Goal: Task Accomplishment & Management: Manage account settings

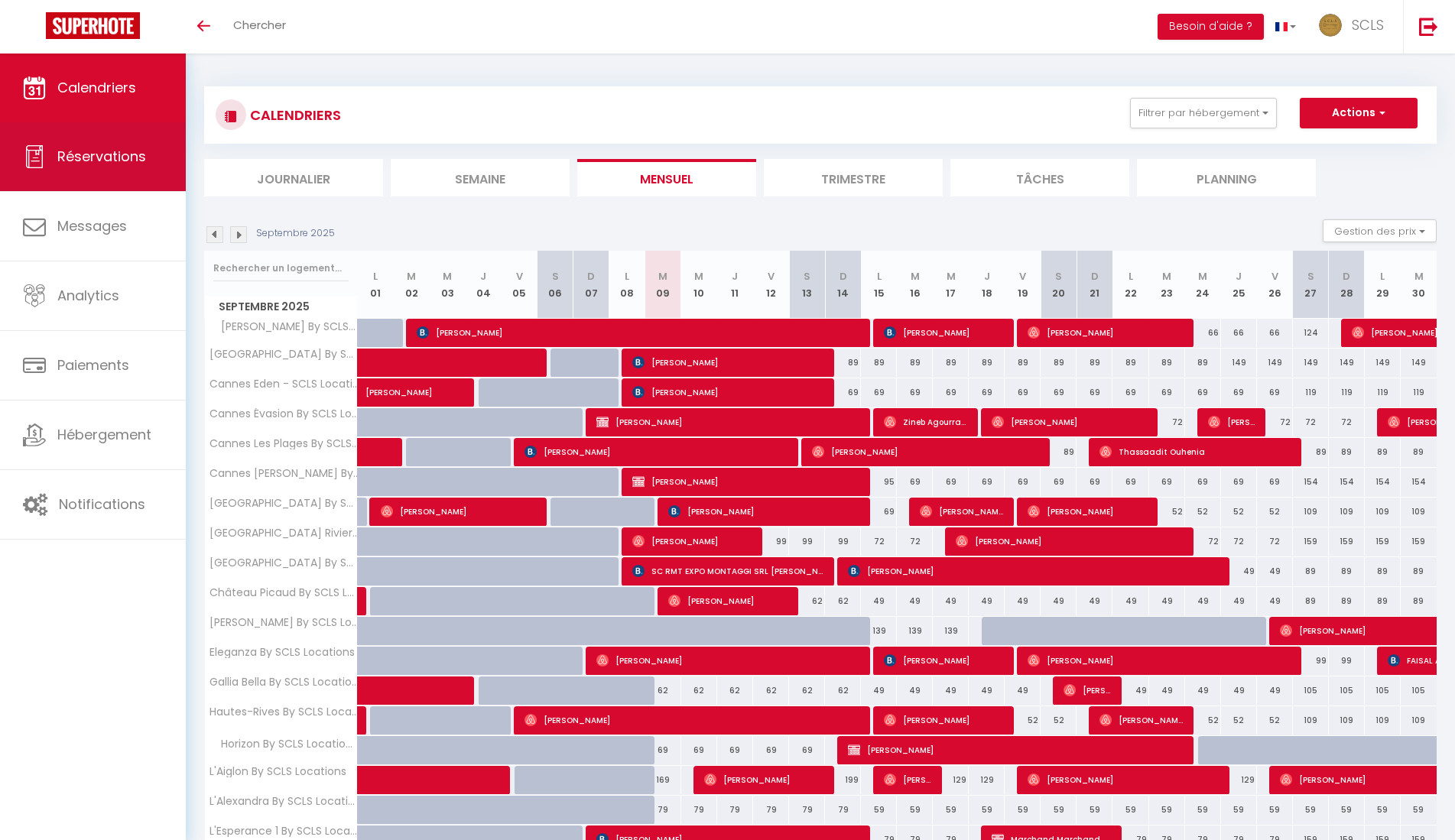
click at [103, 154] on span "Réservations" at bounding box center [101, 156] width 89 height 19
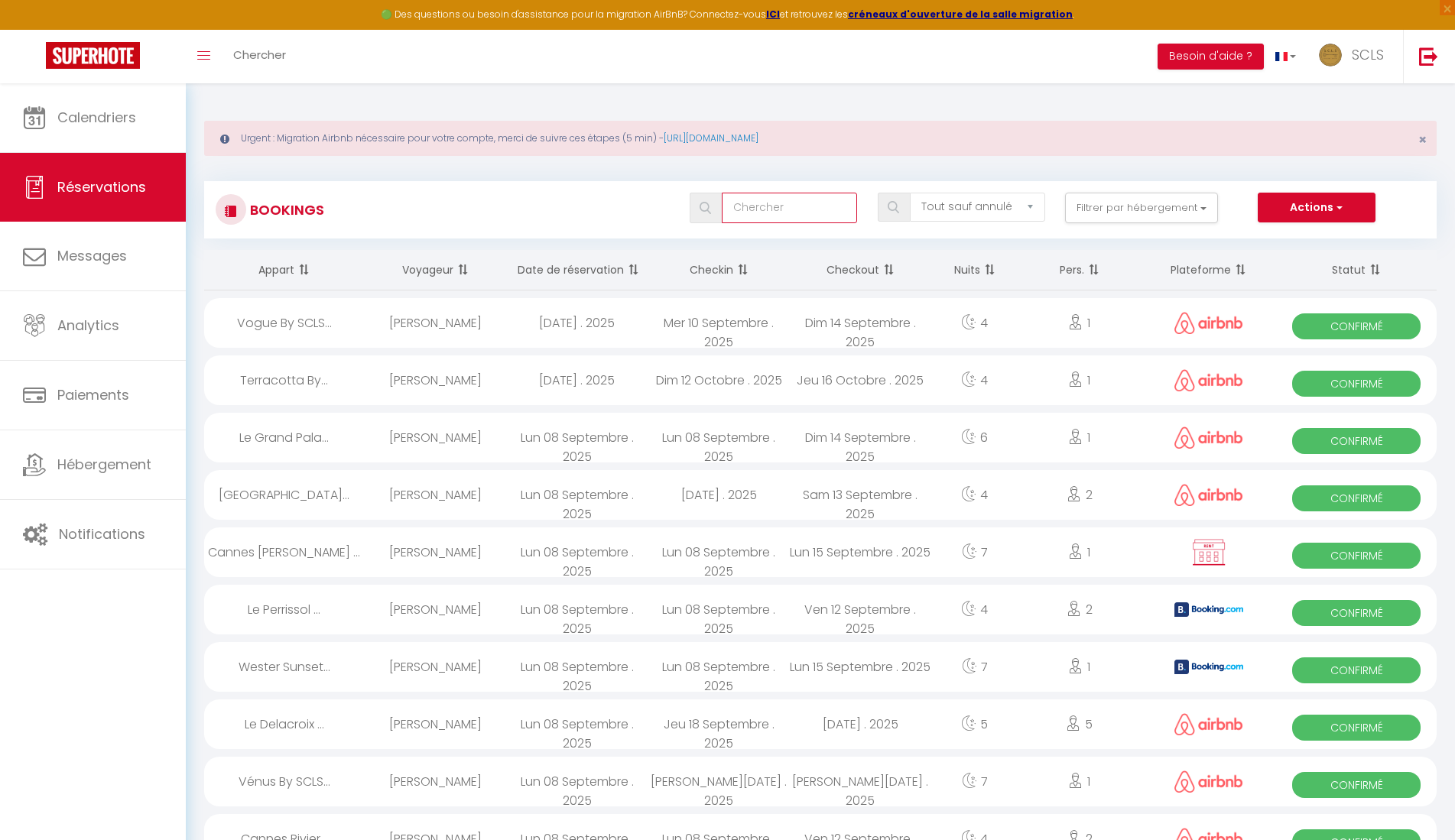
click at [757, 213] on input "text" at bounding box center [789, 207] width 136 height 30
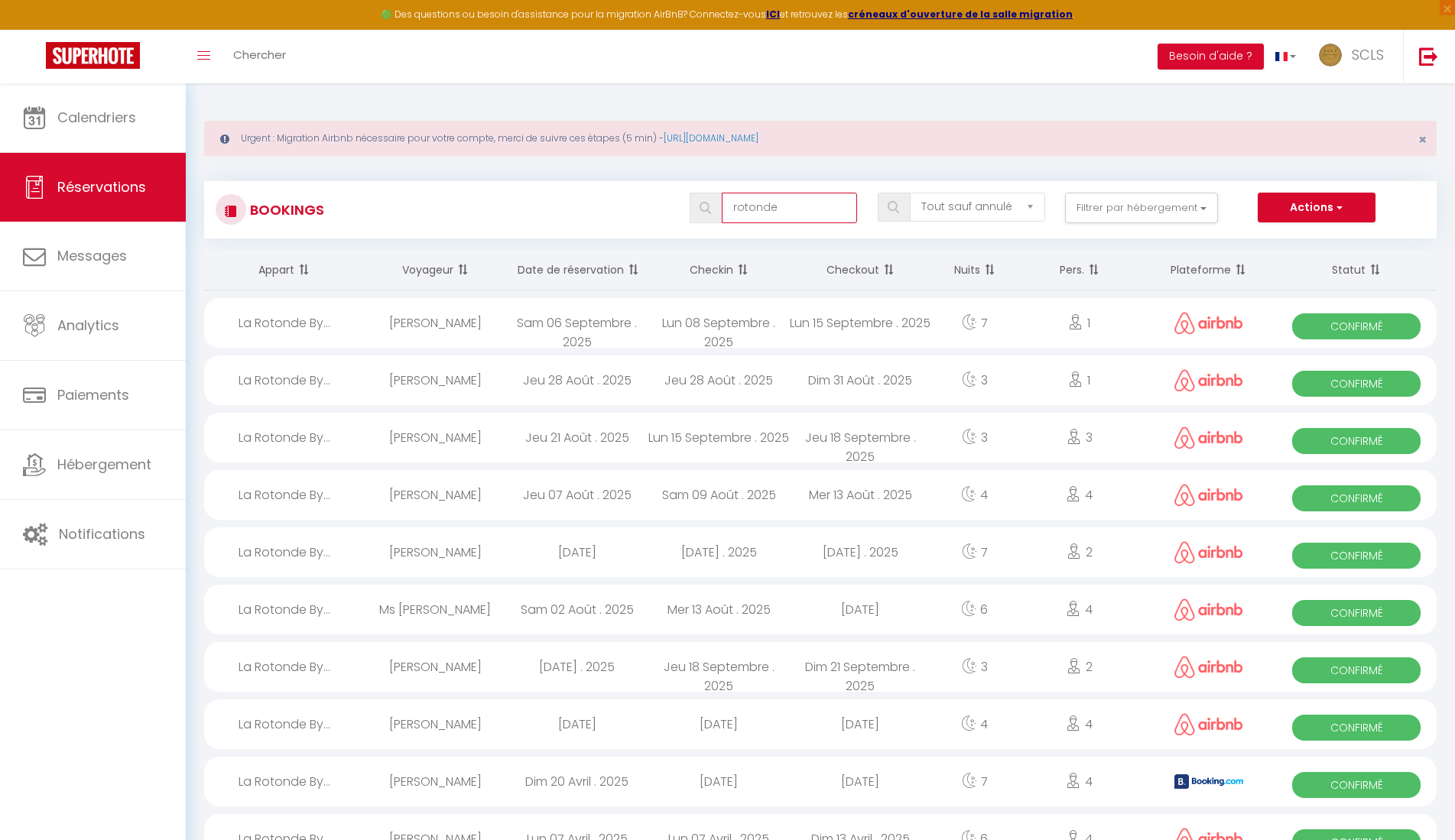
type input "rotonde"
click at [707, 208] on img at bounding box center [706, 207] width 11 height 12
drag, startPoint x: 785, startPoint y: 207, endPoint x: 647, endPoint y: 201, distance: 138.1
click at [643, 203] on div "rotonde Tous les statuts Annulé Confirmé Non Confirmé Tout sauf annulé No Show …" at bounding box center [872, 207] width 1127 height 30
click at [136, 186] on span "Réservations" at bounding box center [101, 187] width 89 height 19
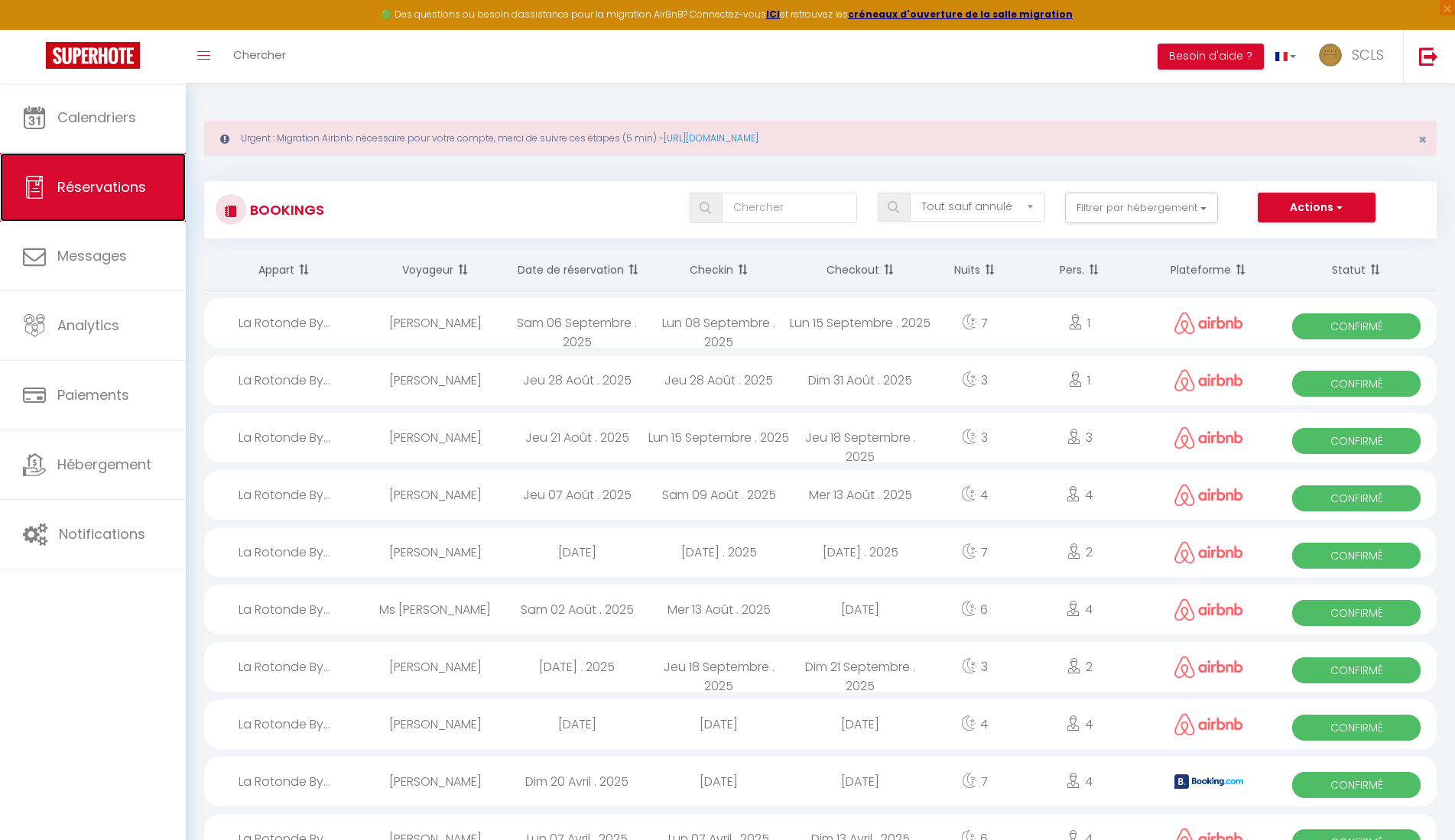
click at [82, 175] on link "Réservations" at bounding box center [93, 187] width 186 height 69
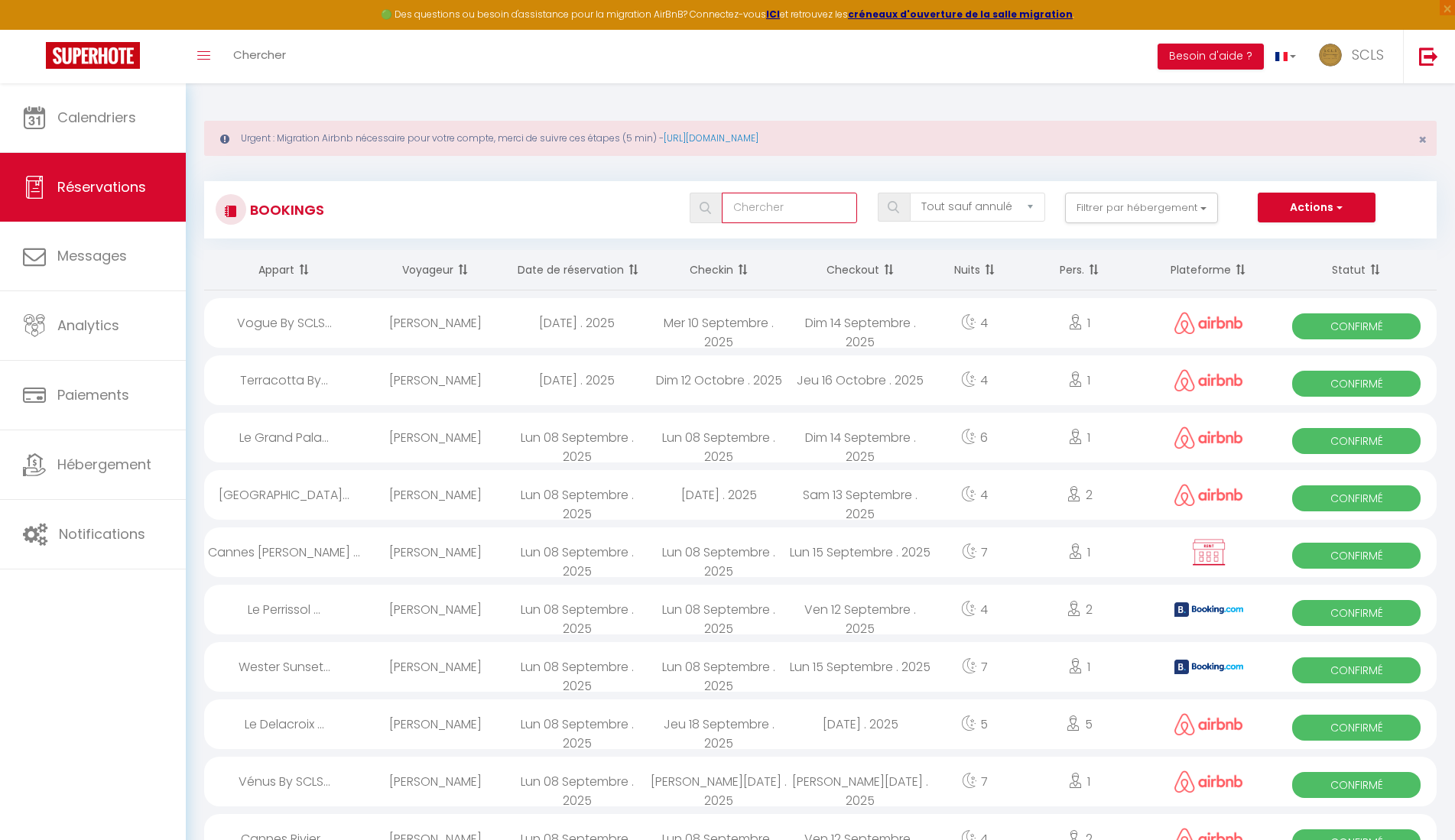
click at [770, 214] on input "text" at bounding box center [789, 207] width 136 height 30
type input "rotonde"
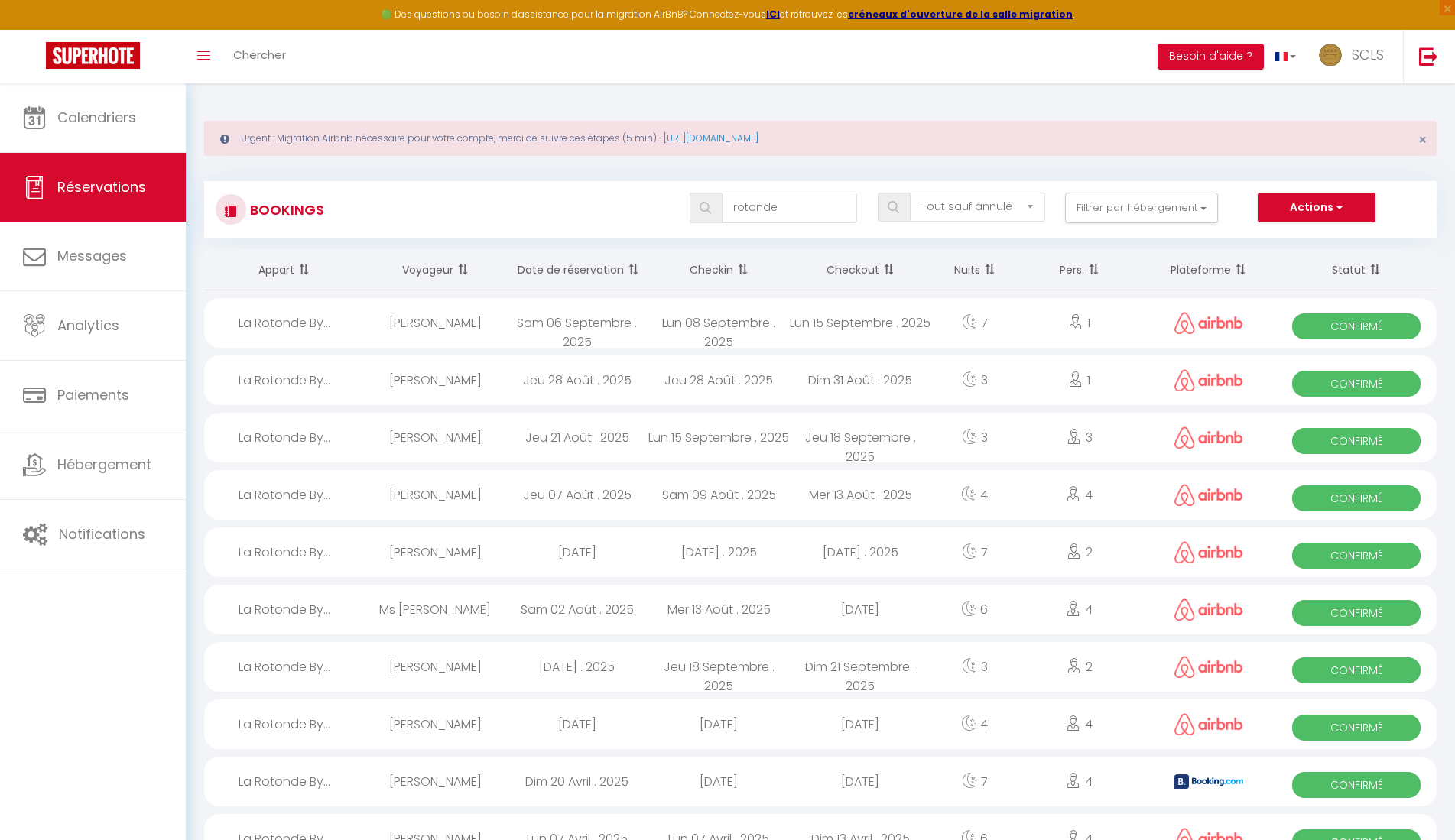
click at [1372, 319] on span "Confirmé" at bounding box center [1356, 326] width 128 height 26
select select "OK"
select select "0"
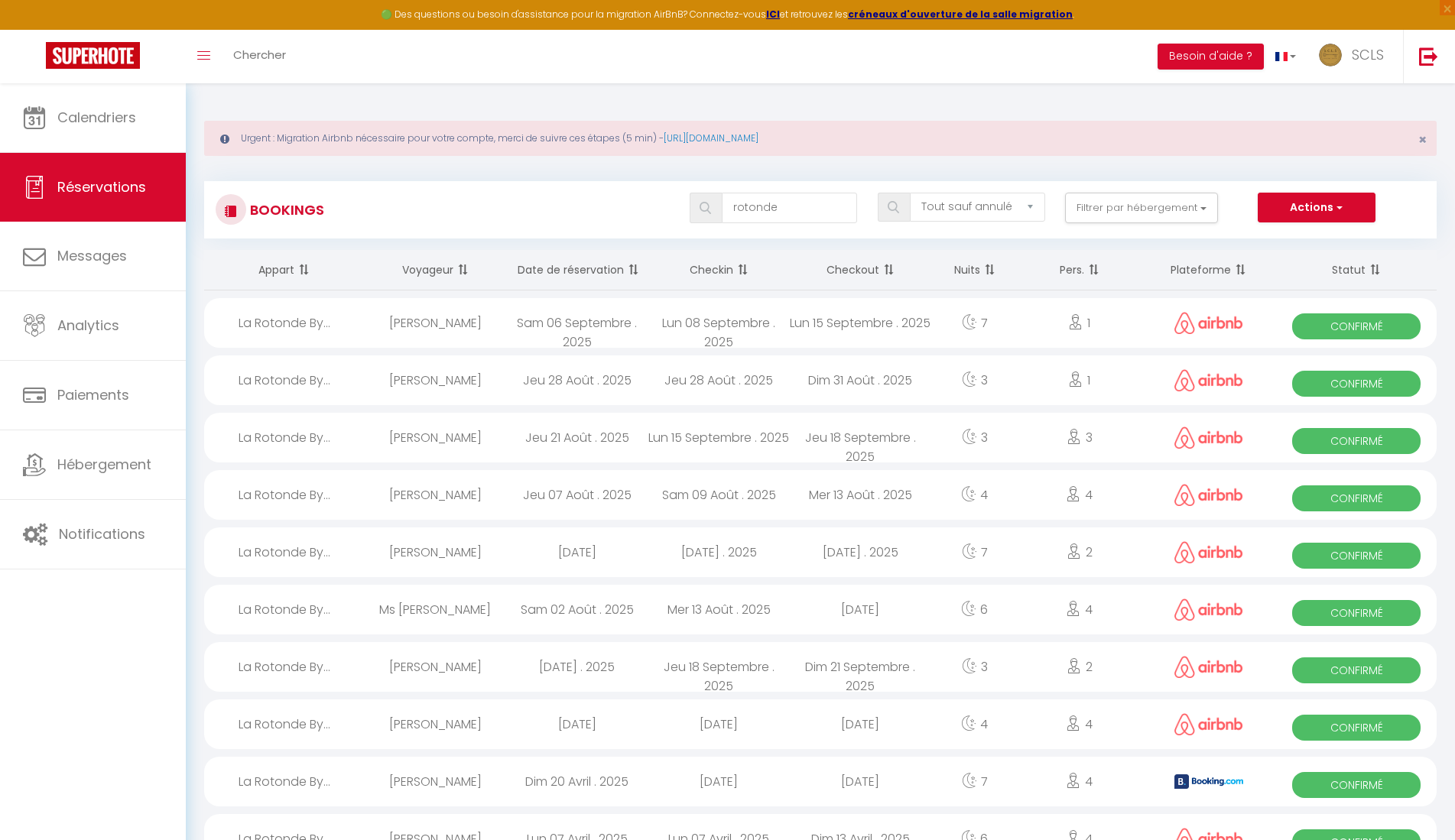
select select "1"
select select
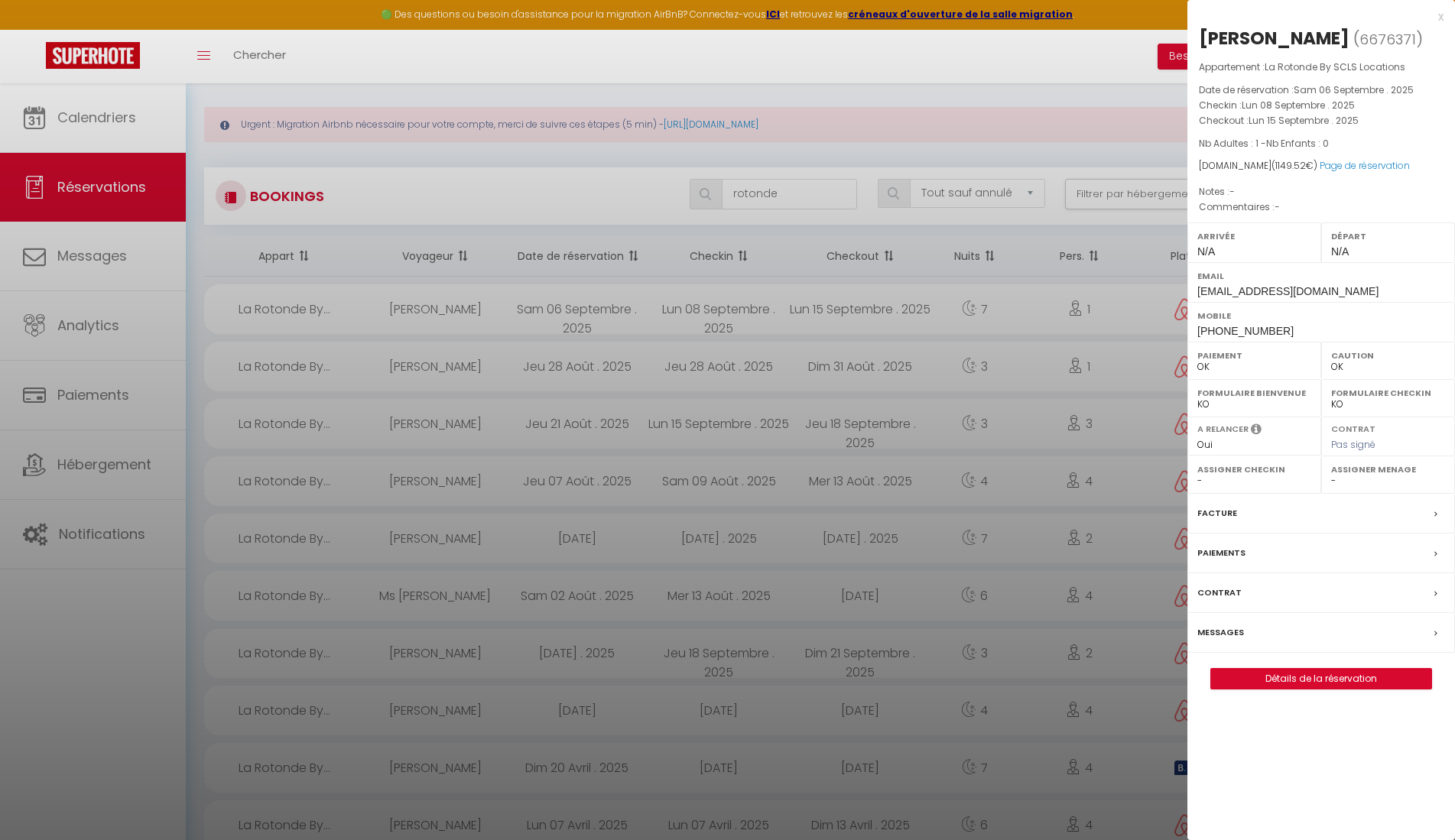
scroll to position [9, 0]
click at [1358, 165] on link "Page de réservation" at bounding box center [1365, 165] width 90 height 13
click at [780, 203] on div at bounding box center [727, 420] width 1455 height 840
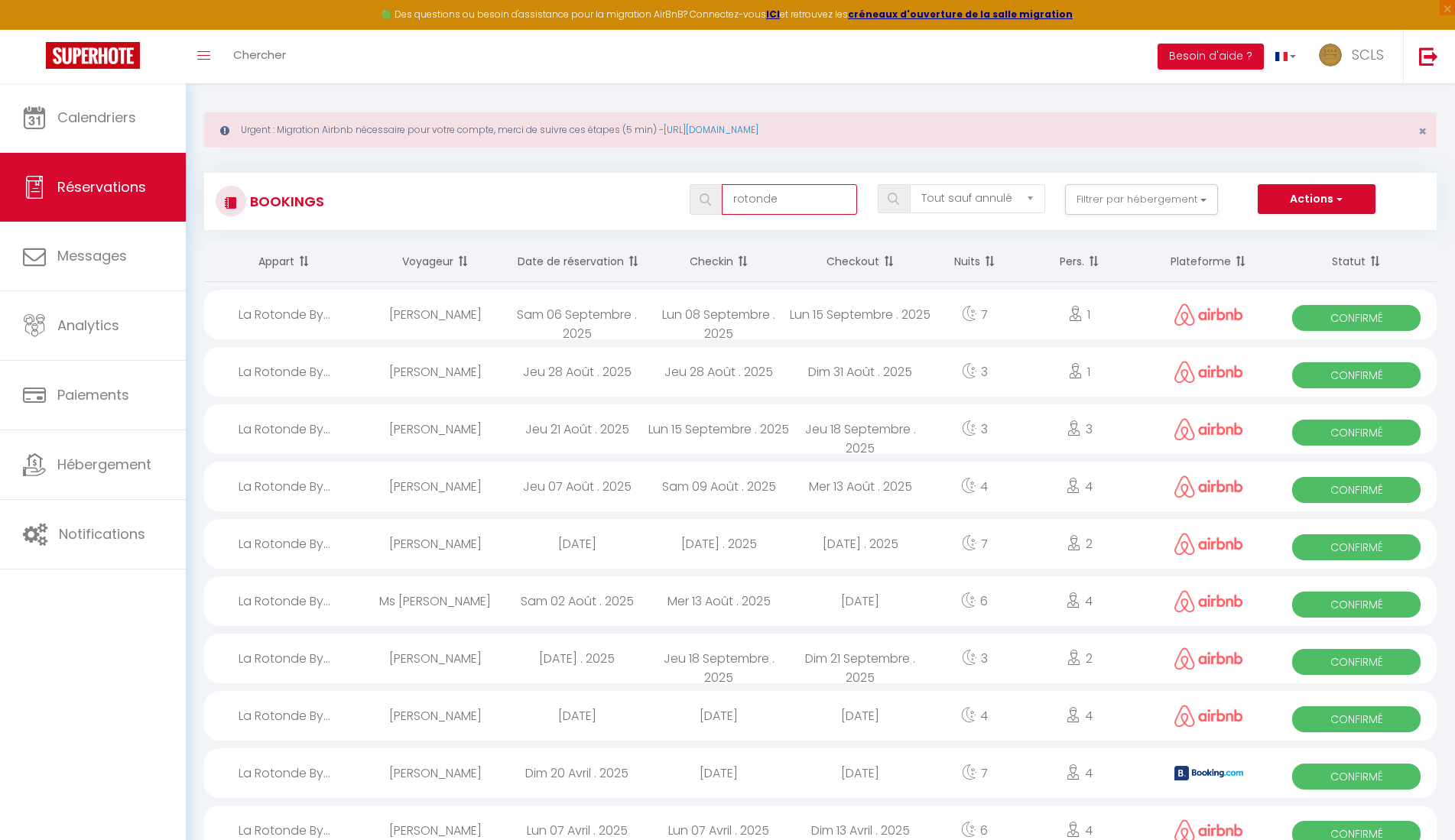
click at [785, 199] on input "rotonde" at bounding box center [789, 199] width 136 height 30
drag, startPoint x: 785, startPoint y: 199, endPoint x: 662, endPoint y: 199, distance: 123.0
click at [661, 199] on div "rotonde Tous les statuts Annulé Confirmé Non Confirmé Tout sauf annulé No Show …" at bounding box center [872, 199] width 1127 height 30
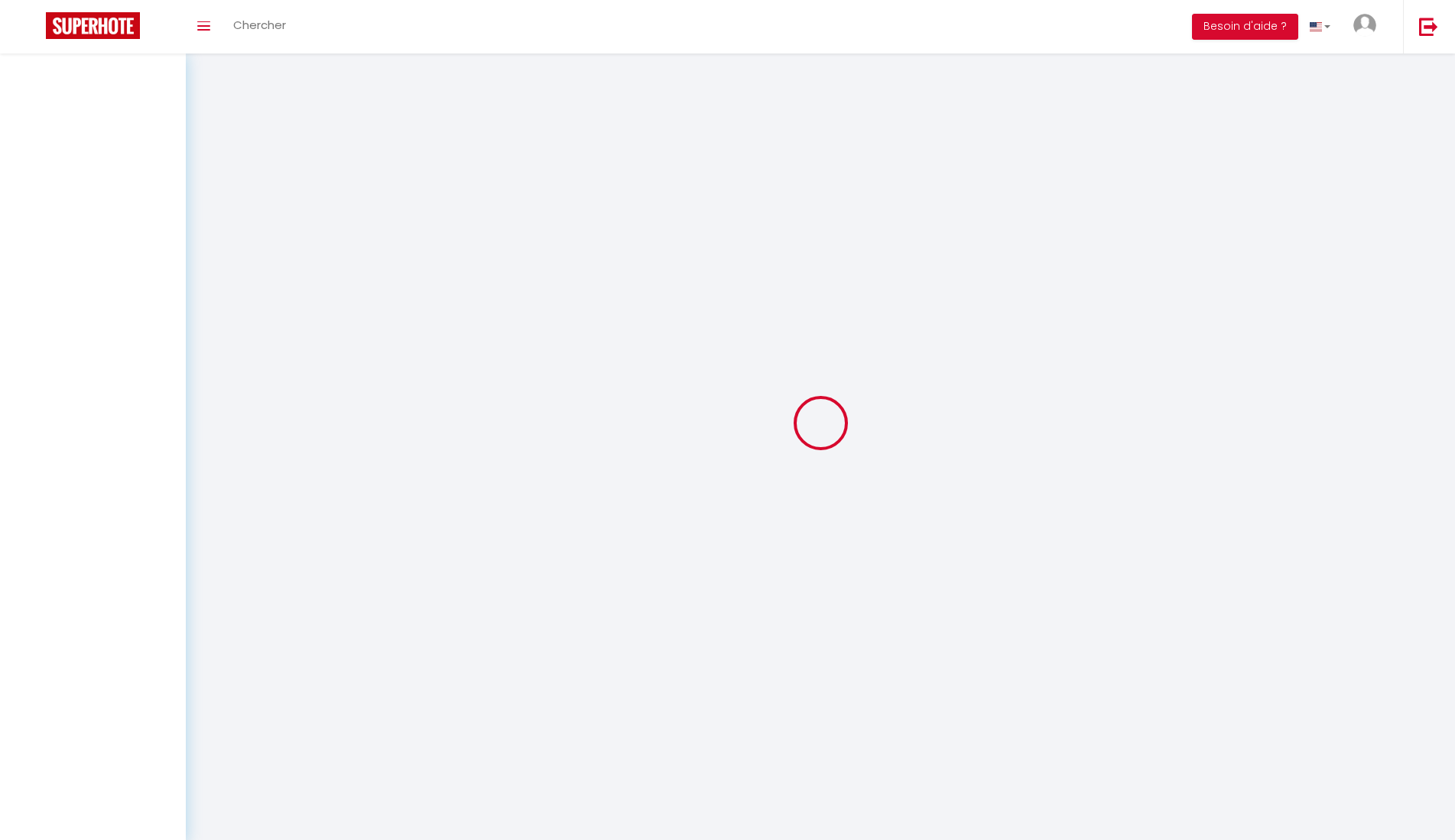
select select "not_cancelled"
select select
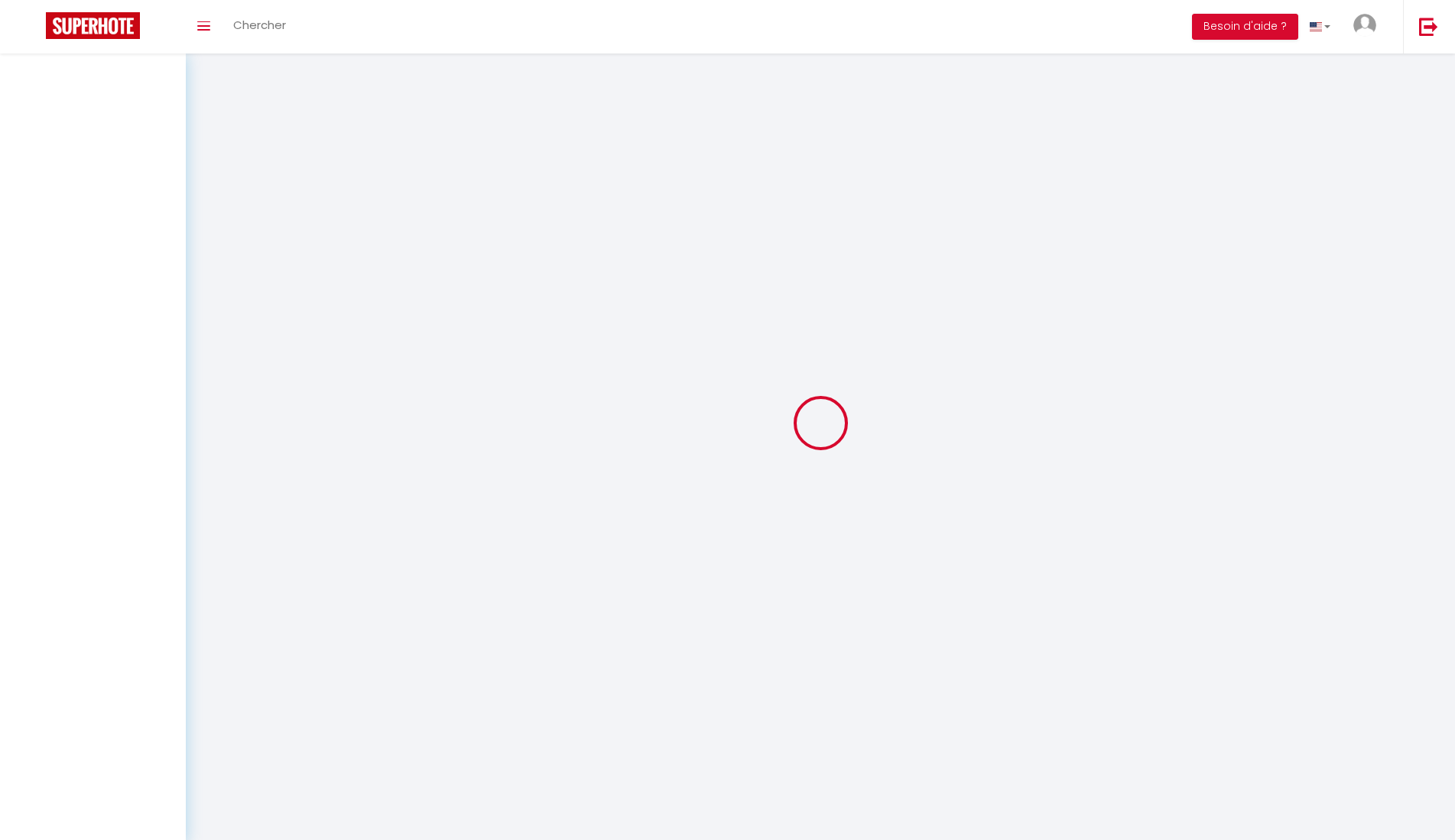
select select
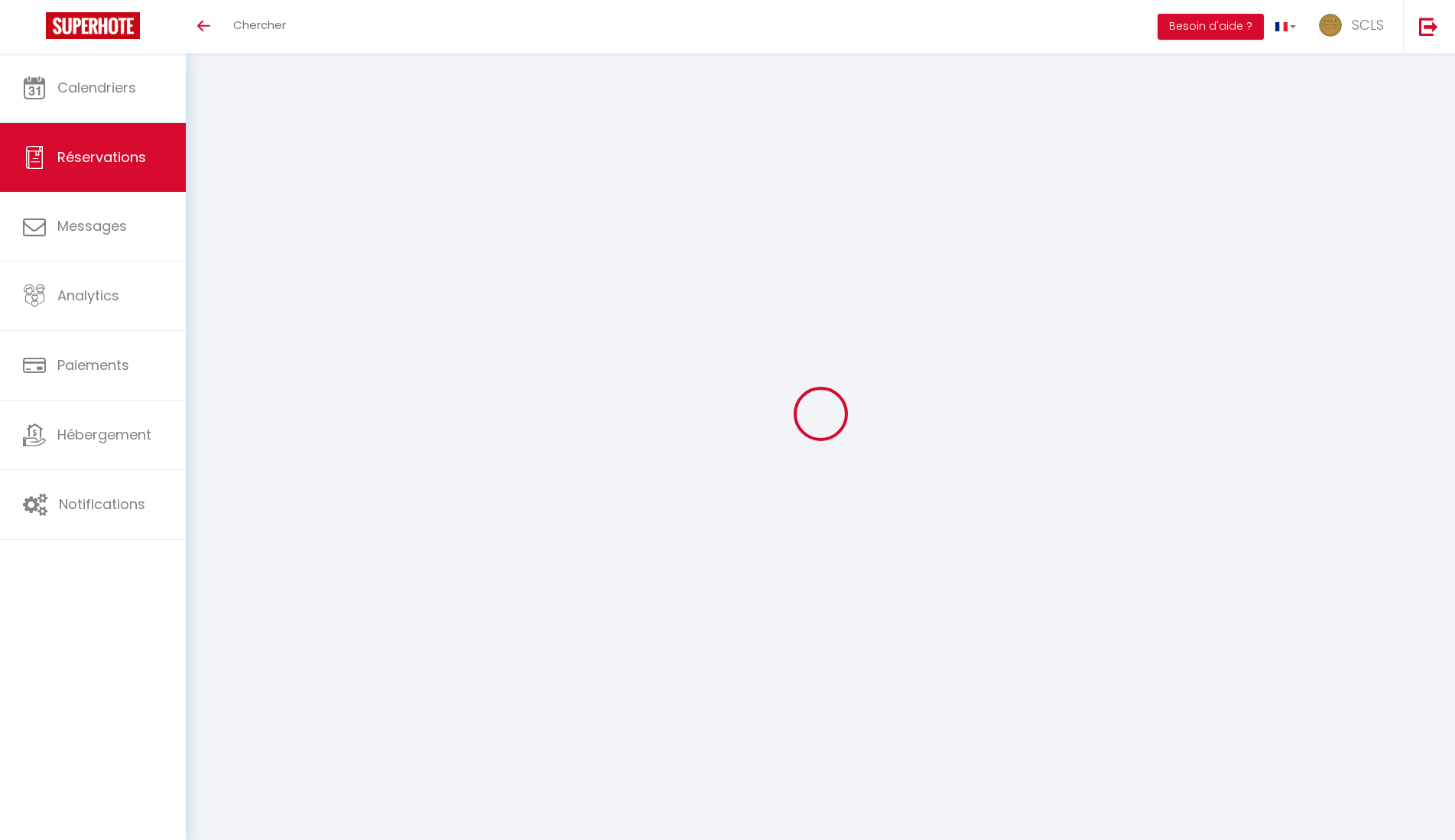
select select
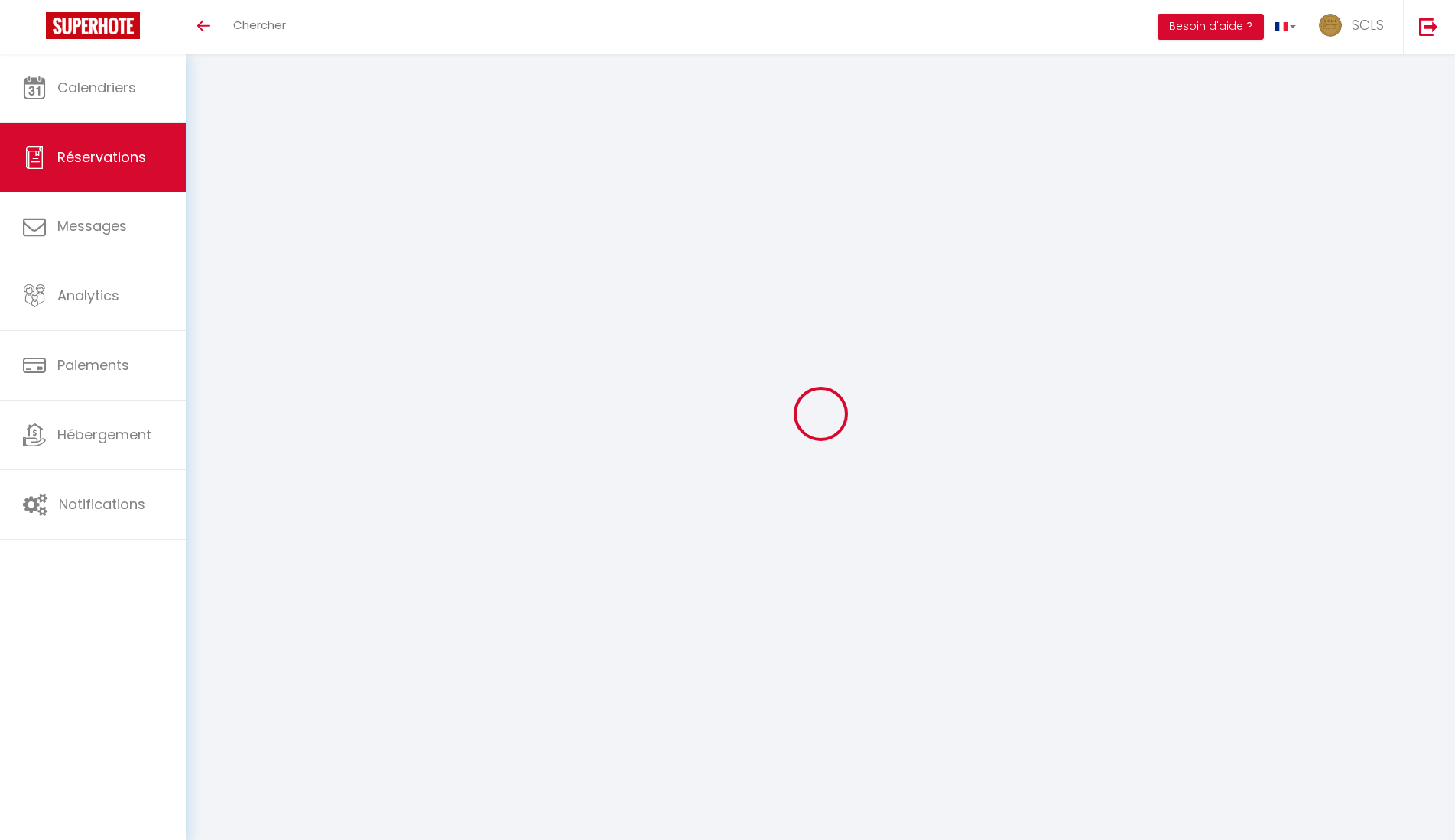
select select
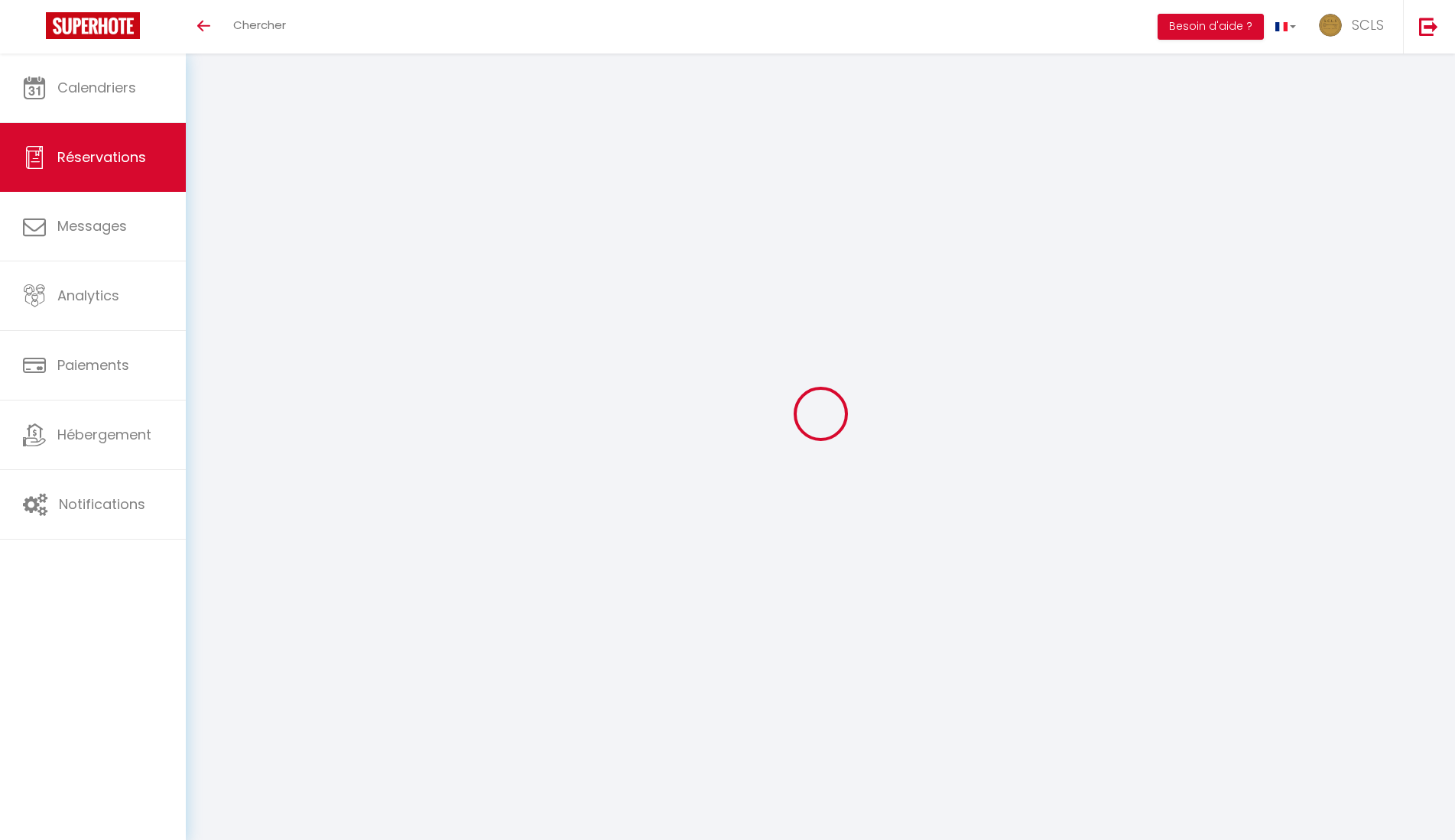
select select
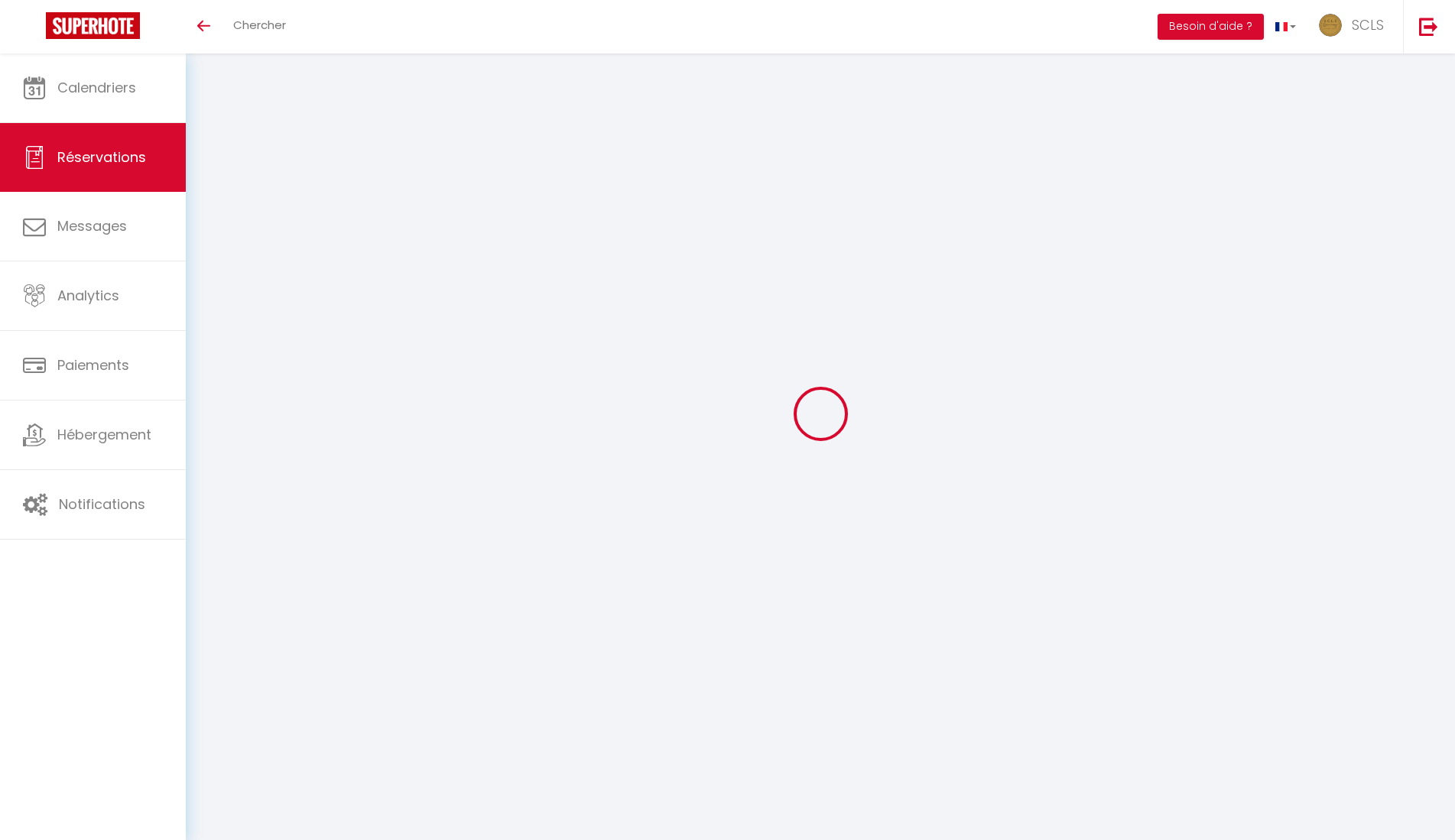
select select
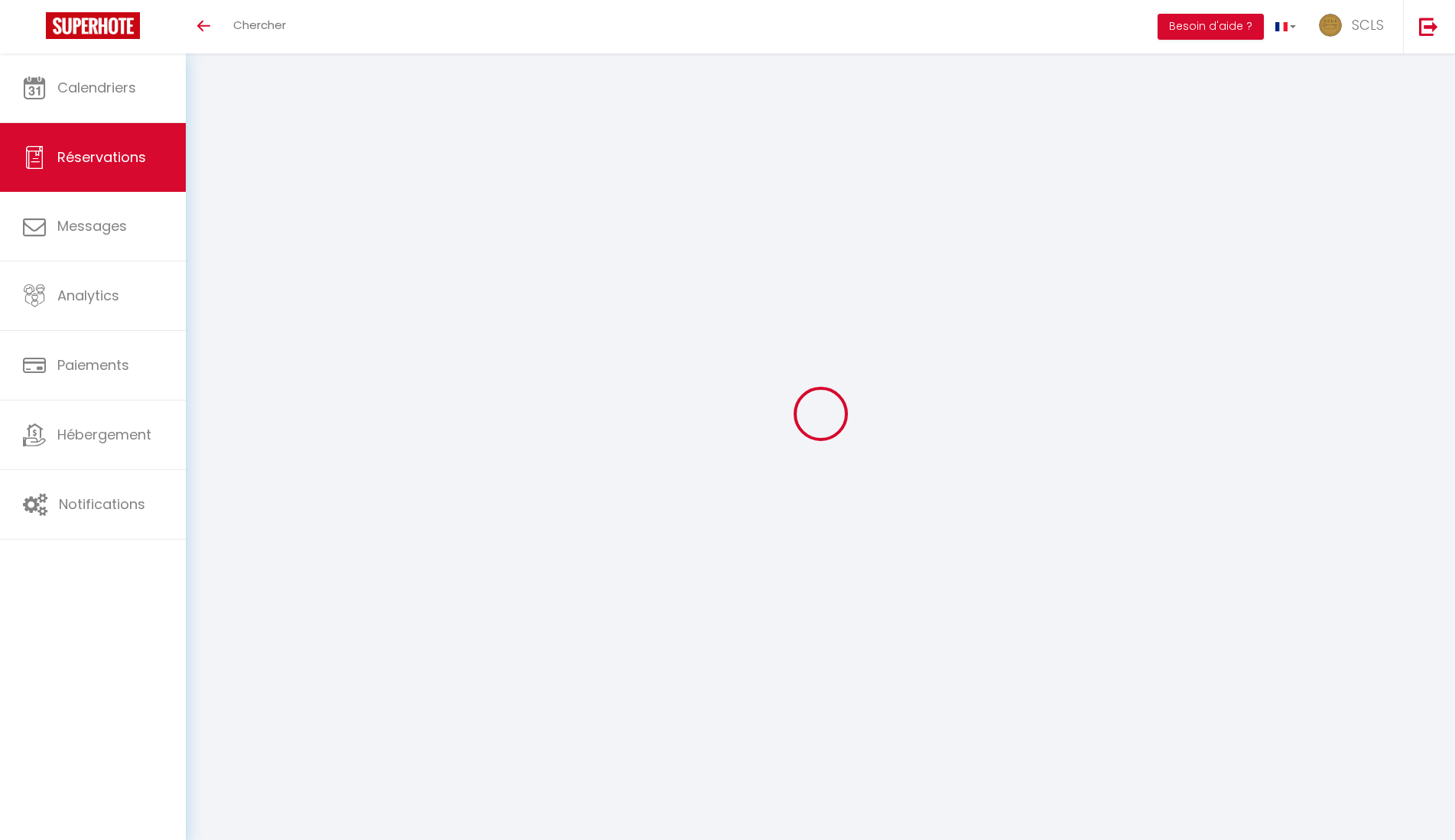
select select
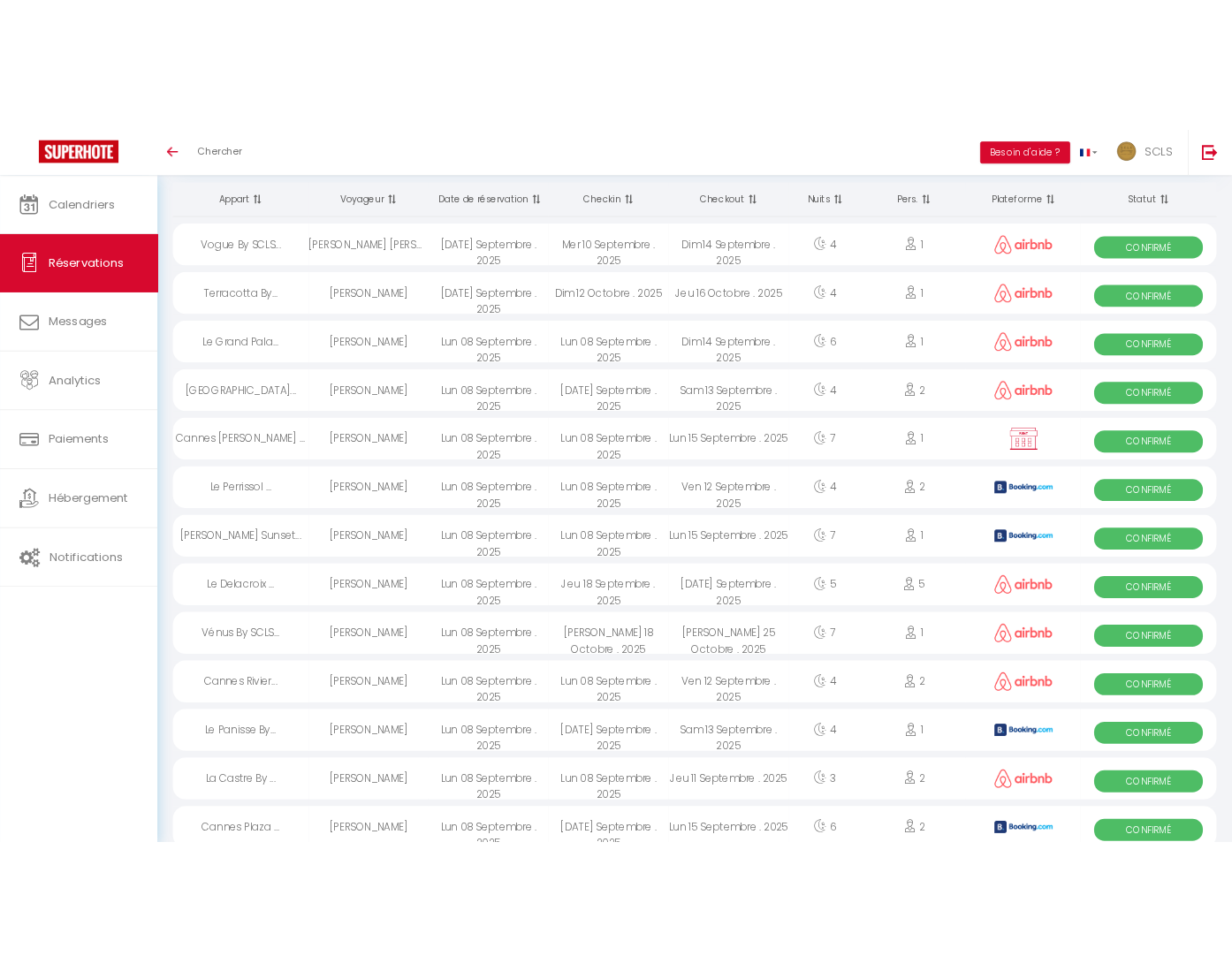
scroll to position [0, 0]
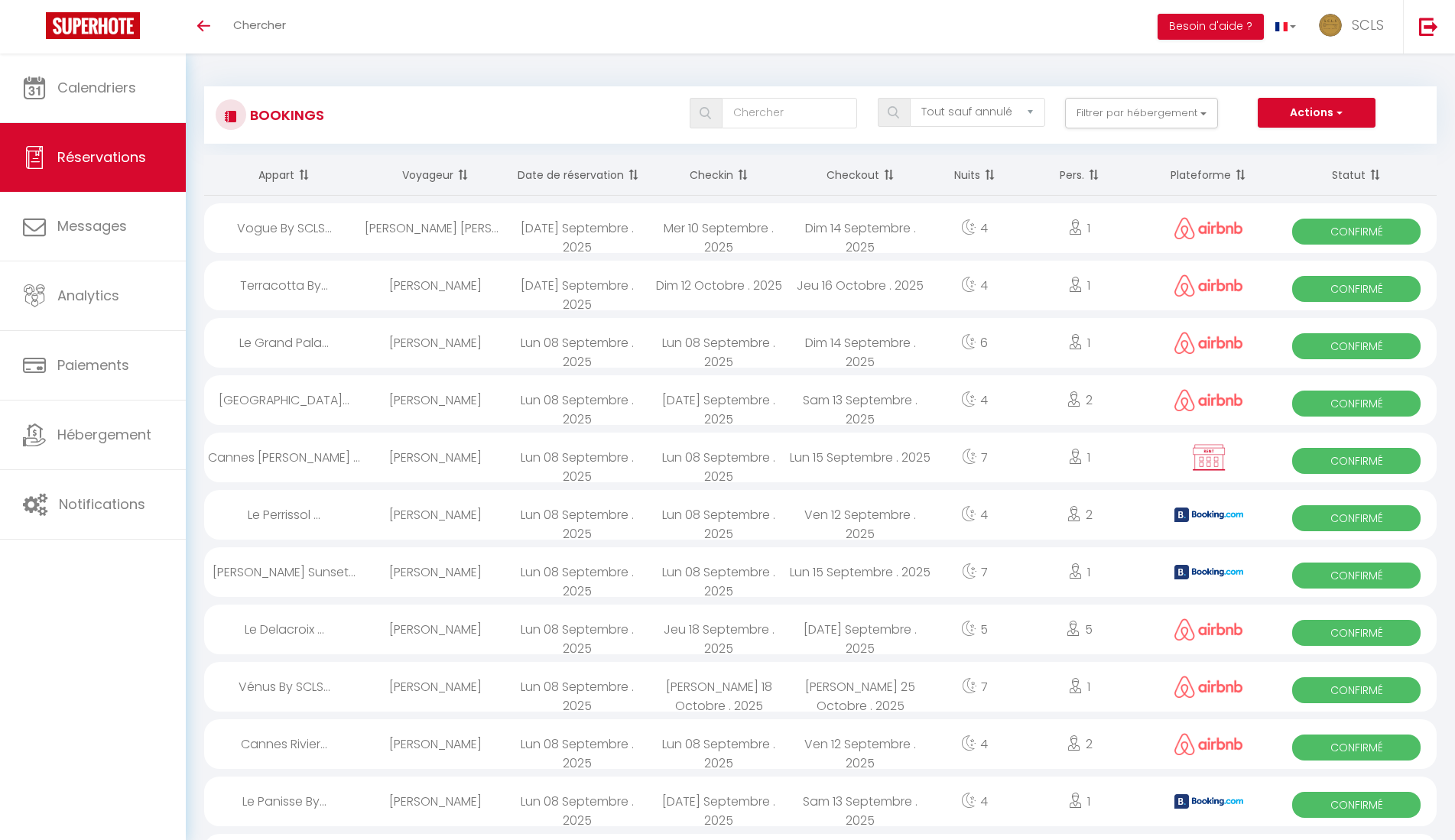
click at [429, 401] on div "[PERSON_NAME]" at bounding box center [435, 400] width 141 height 49
select select "OK"
select select "0"
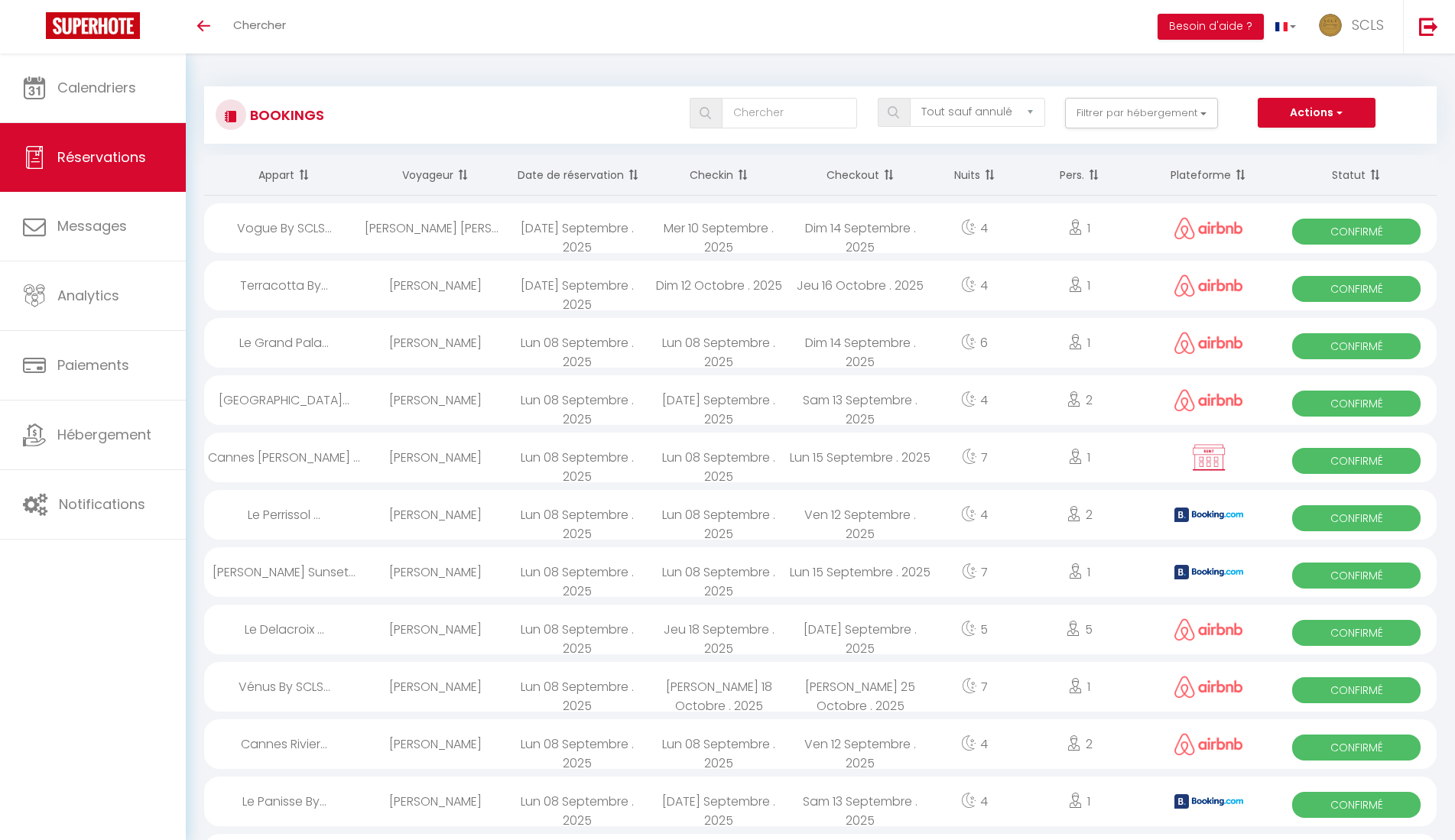
select select "1"
select select
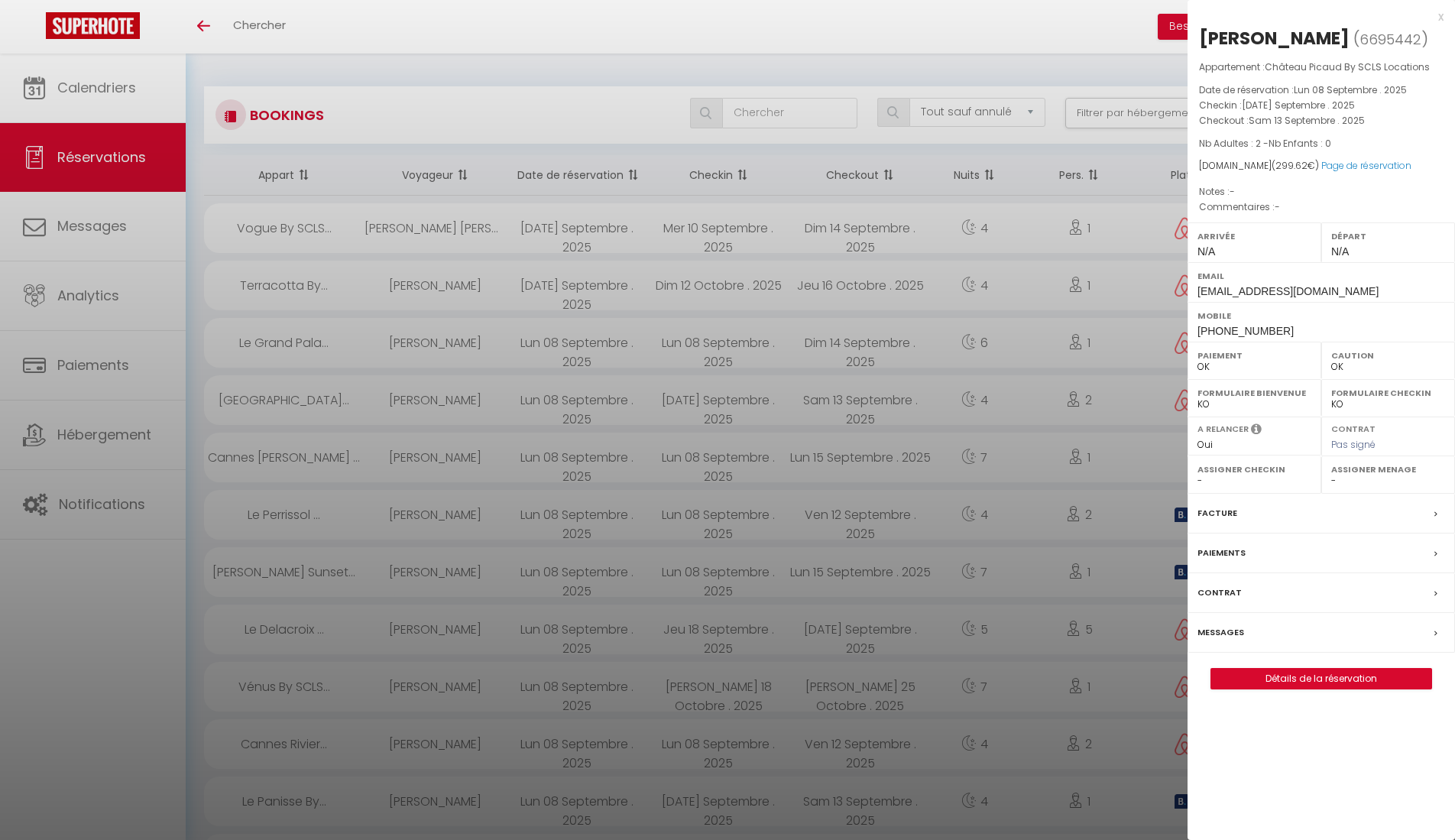
drag, startPoint x: 1197, startPoint y: 33, endPoint x: 1335, endPoint y: 40, distance: 138.2
click at [1335, 40] on div "Estelle Devaux ( 6695442 ) Appartement : Château Picaud By SCLS Locations Date …" at bounding box center [1321, 358] width 267 height 664
copy h2 "[PERSON_NAME]"
drag, startPoint x: 1193, startPoint y: 328, endPoint x: 1291, endPoint y: 336, distance: 98.3
click at [1291, 336] on div "Mobile +33765854720" at bounding box center [1321, 321] width 267 height 40
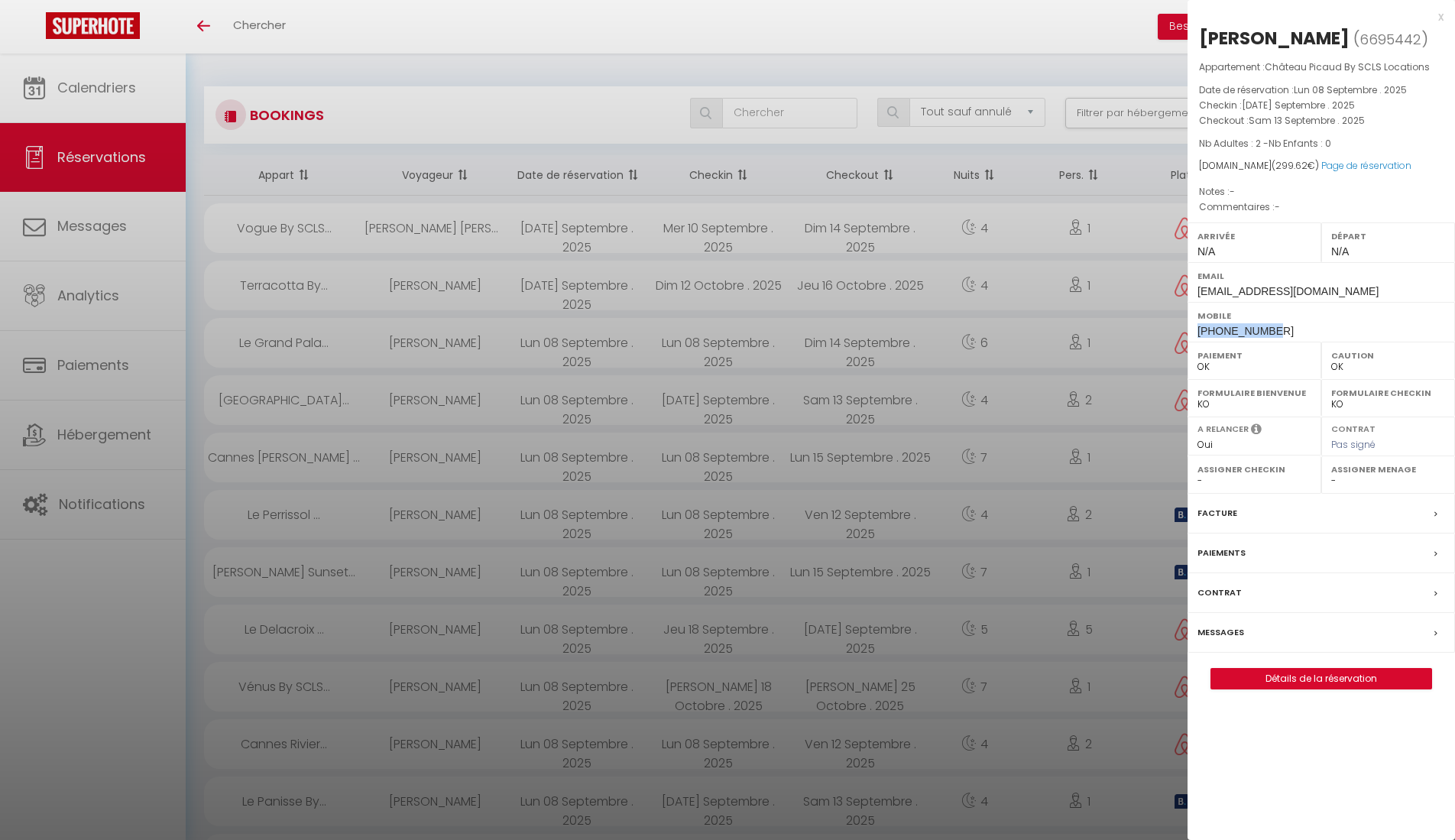
copy span "+33765854720"
click at [1338, 163] on link "Page de réservation" at bounding box center [1366, 165] width 90 height 13
click at [408, 290] on div at bounding box center [728, 420] width 1455 height 840
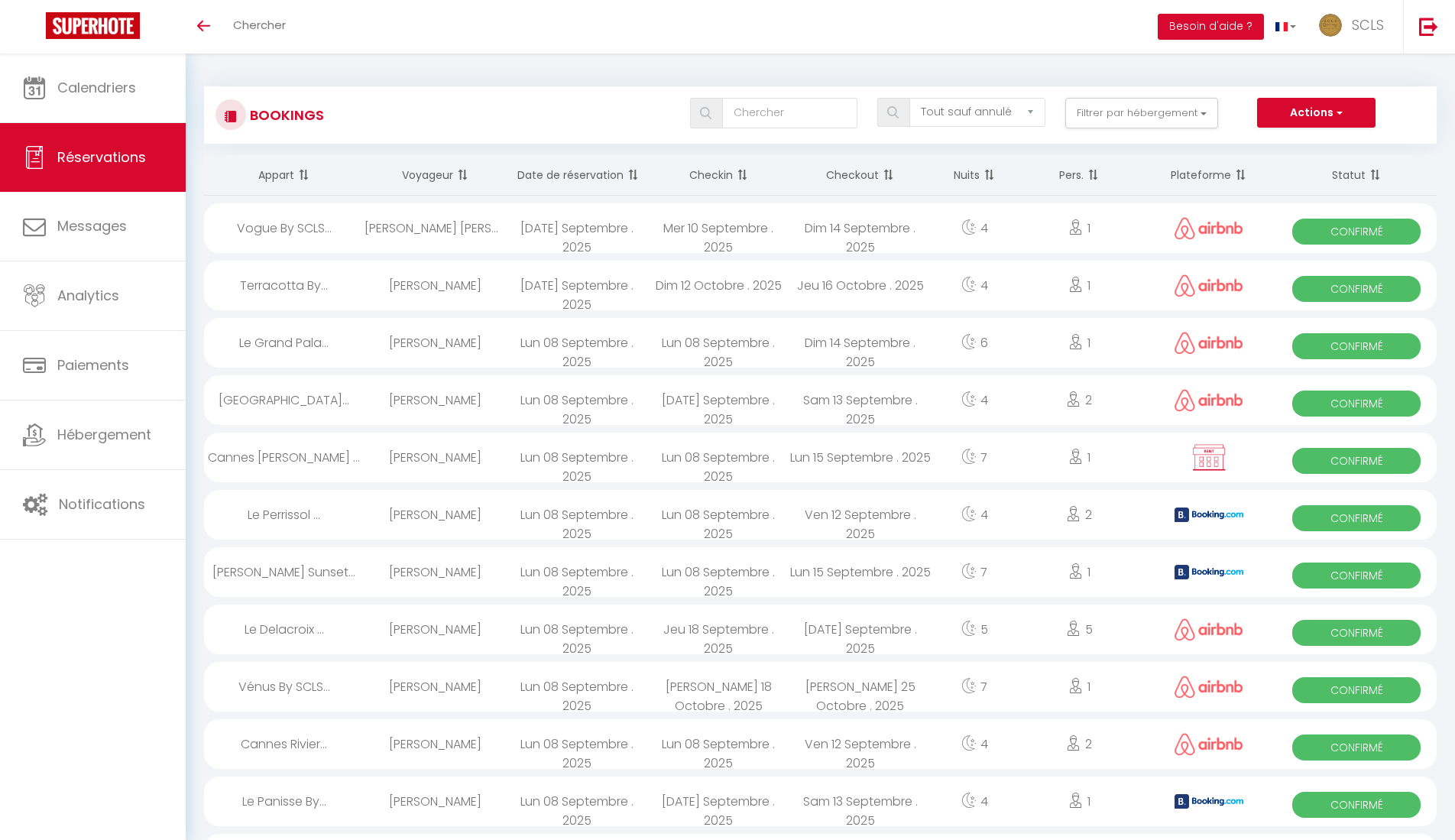
click at [408, 290] on div "[PERSON_NAME]" at bounding box center [436, 286] width 142 height 49
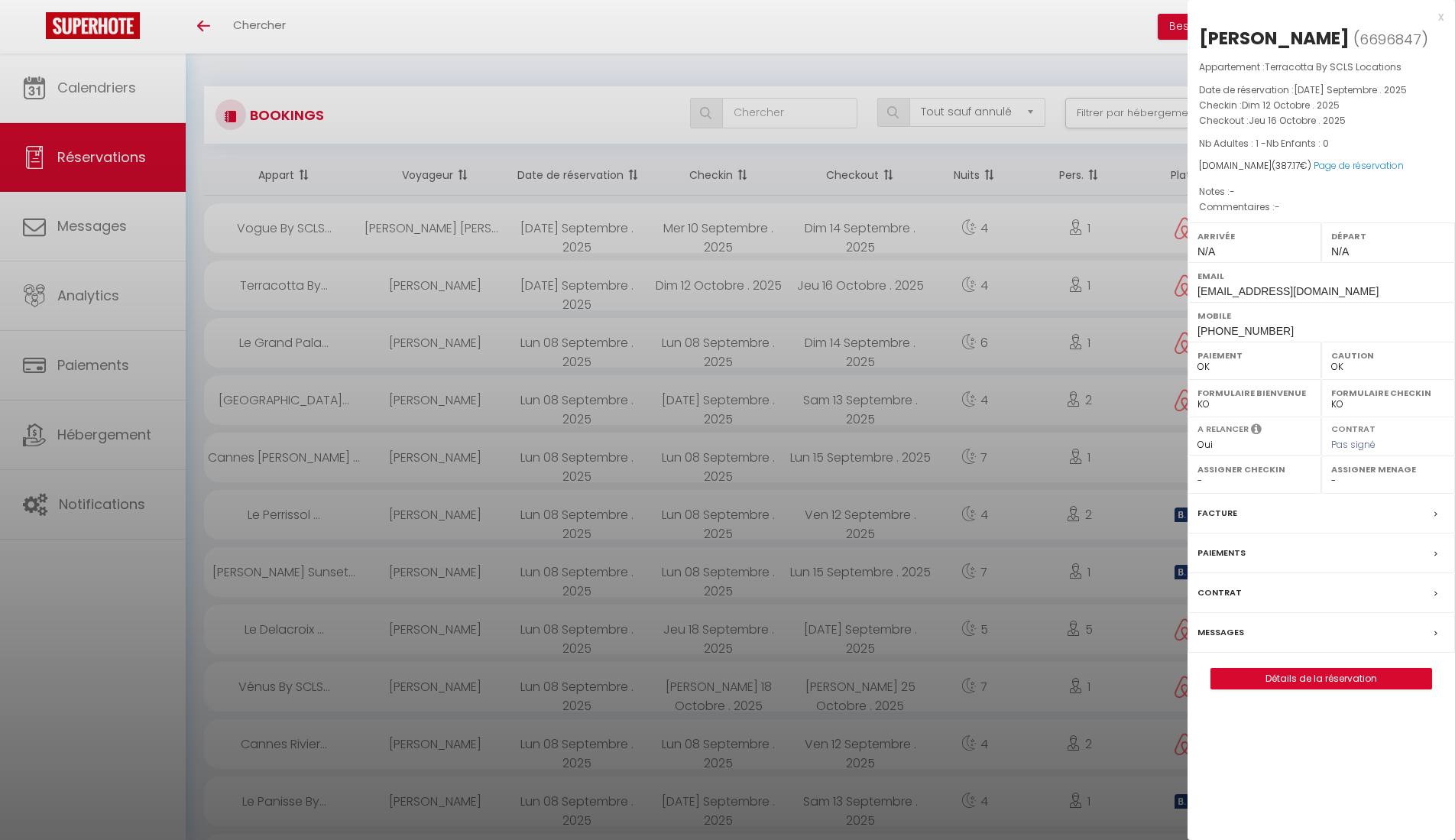
click at [595, 290] on div at bounding box center [728, 420] width 1455 height 840
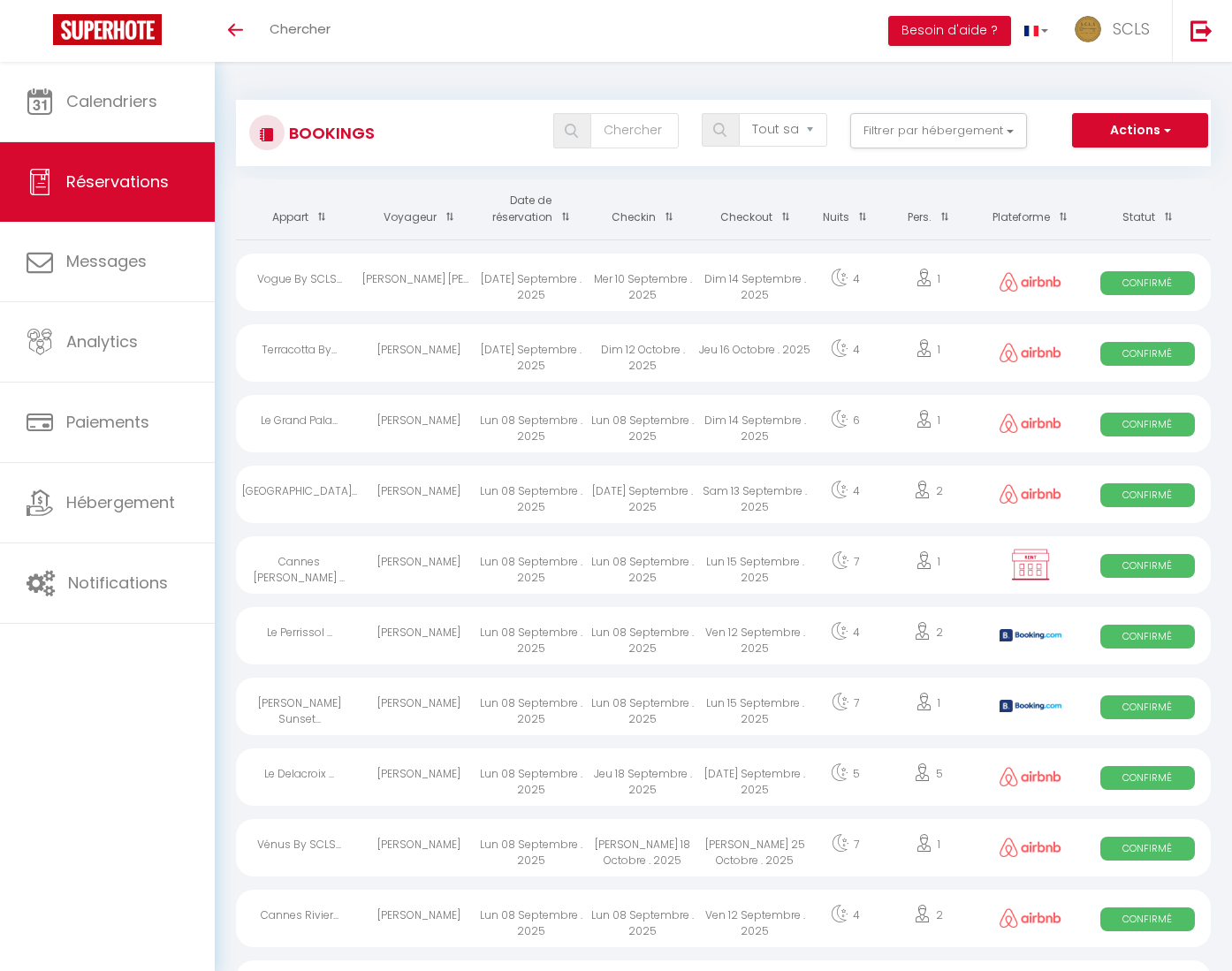
click at [1139, 353] on span "Confirmé" at bounding box center [1147, 354] width 95 height 24
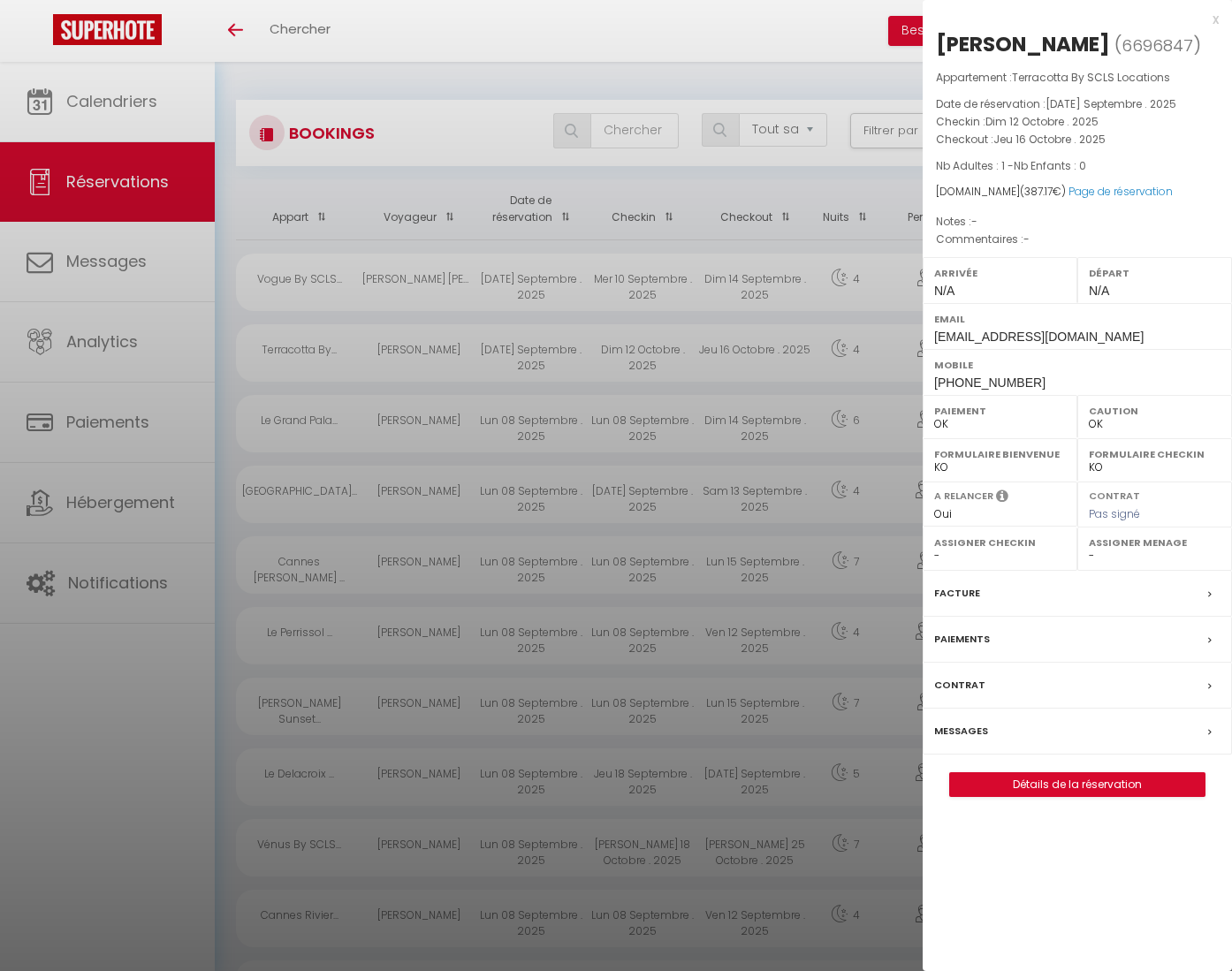
drag, startPoint x: 934, startPoint y: 39, endPoint x: 1120, endPoint y: 48, distance: 186.2
click at [1120, 48] on div "Maciej Pawełczyk ( 6696847 ) Appartement : Terracotta By SCLS Locations Date de…" at bounding box center [1076, 414] width 309 height 767
copy div "[PERSON_NAME]"
drag, startPoint x: 931, startPoint y: 380, endPoint x: 1032, endPoint y: 382, distance: 101.0
click at [1032, 382] on div "Mobile +35679990239" at bounding box center [1076, 372] width 309 height 46
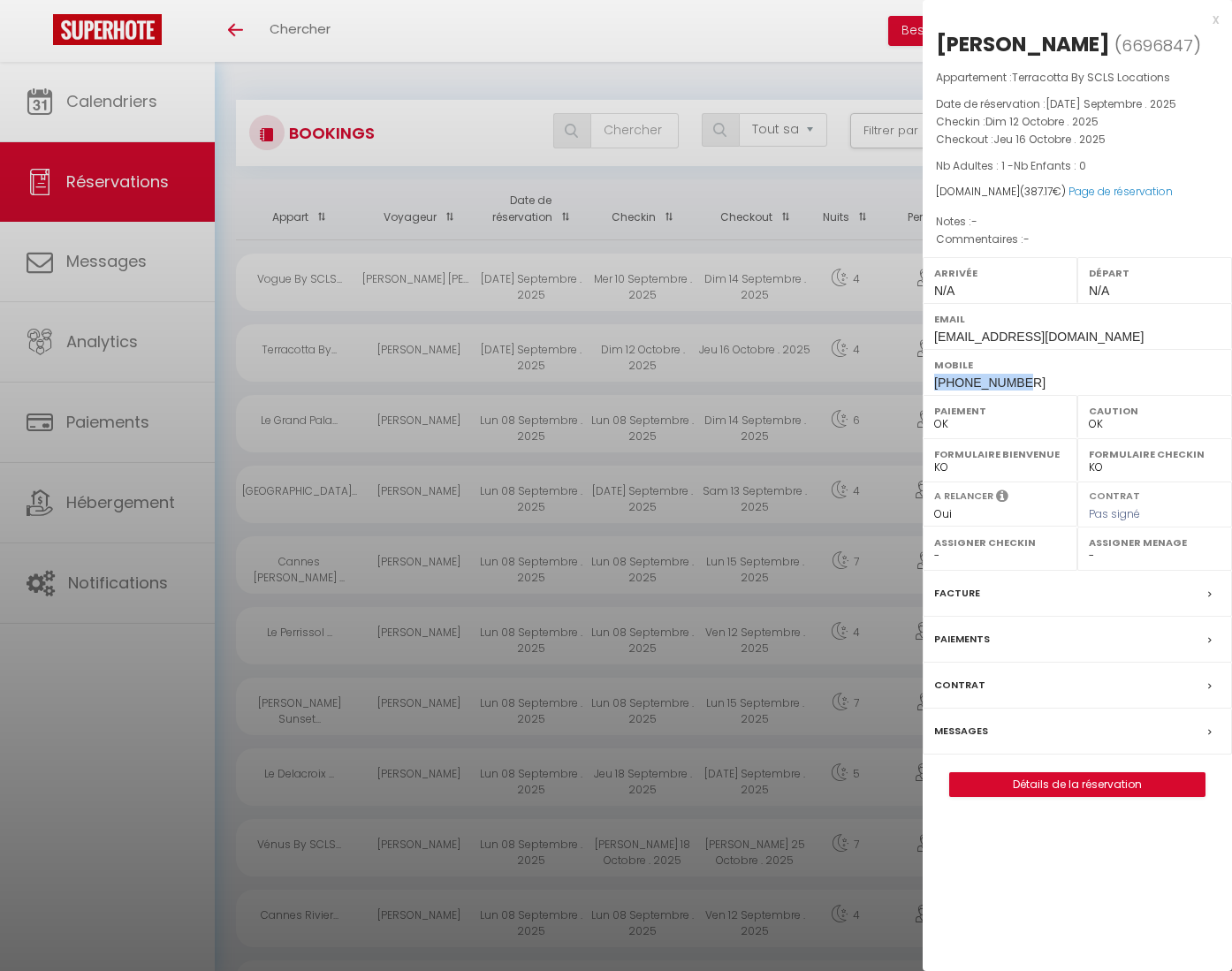
copy span "+35679990239"
click at [1101, 190] on link "Page de réservation" at bounding box center [1119, 191] width 104 height 15
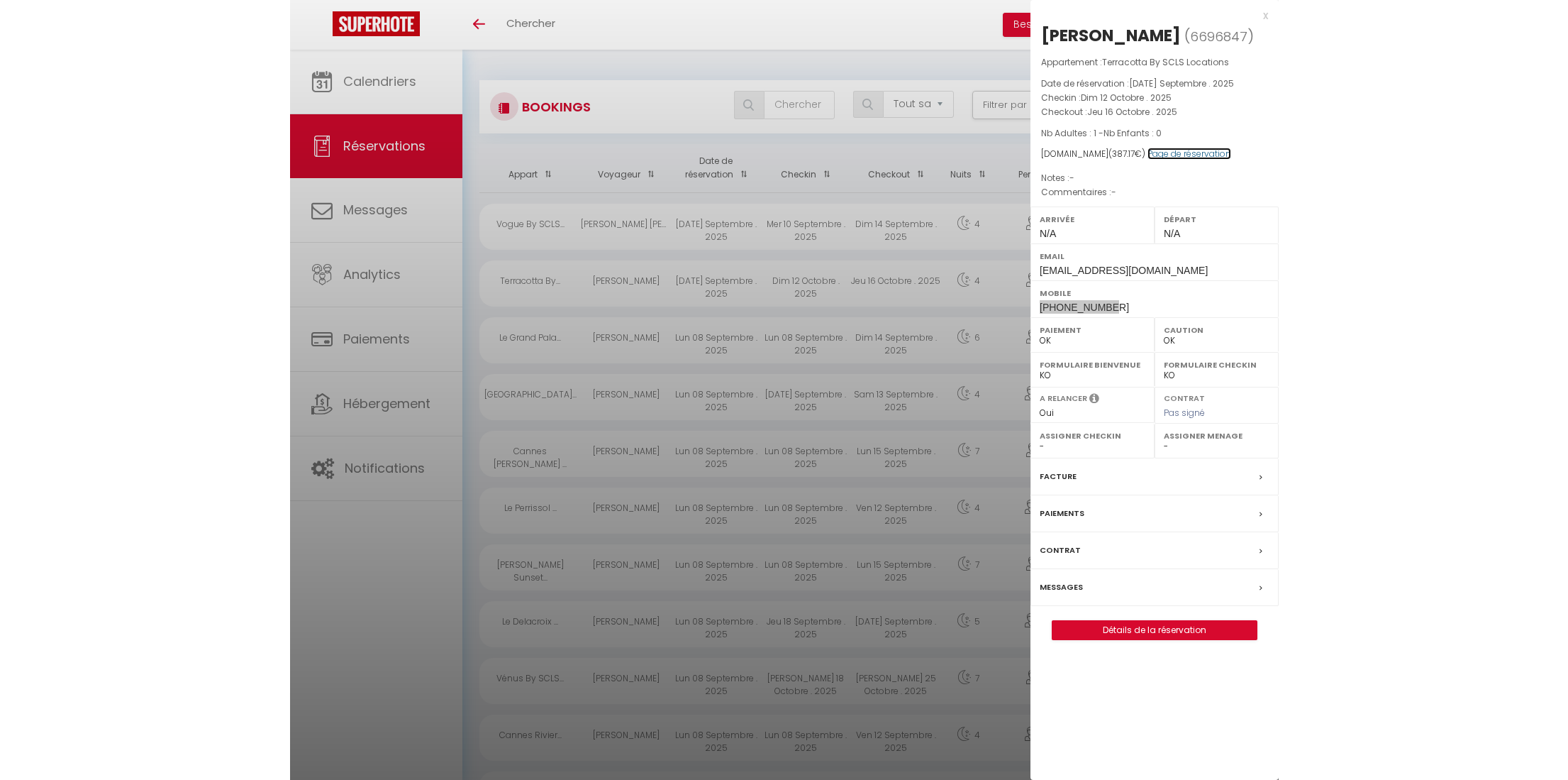
scroll to position [2, 0]
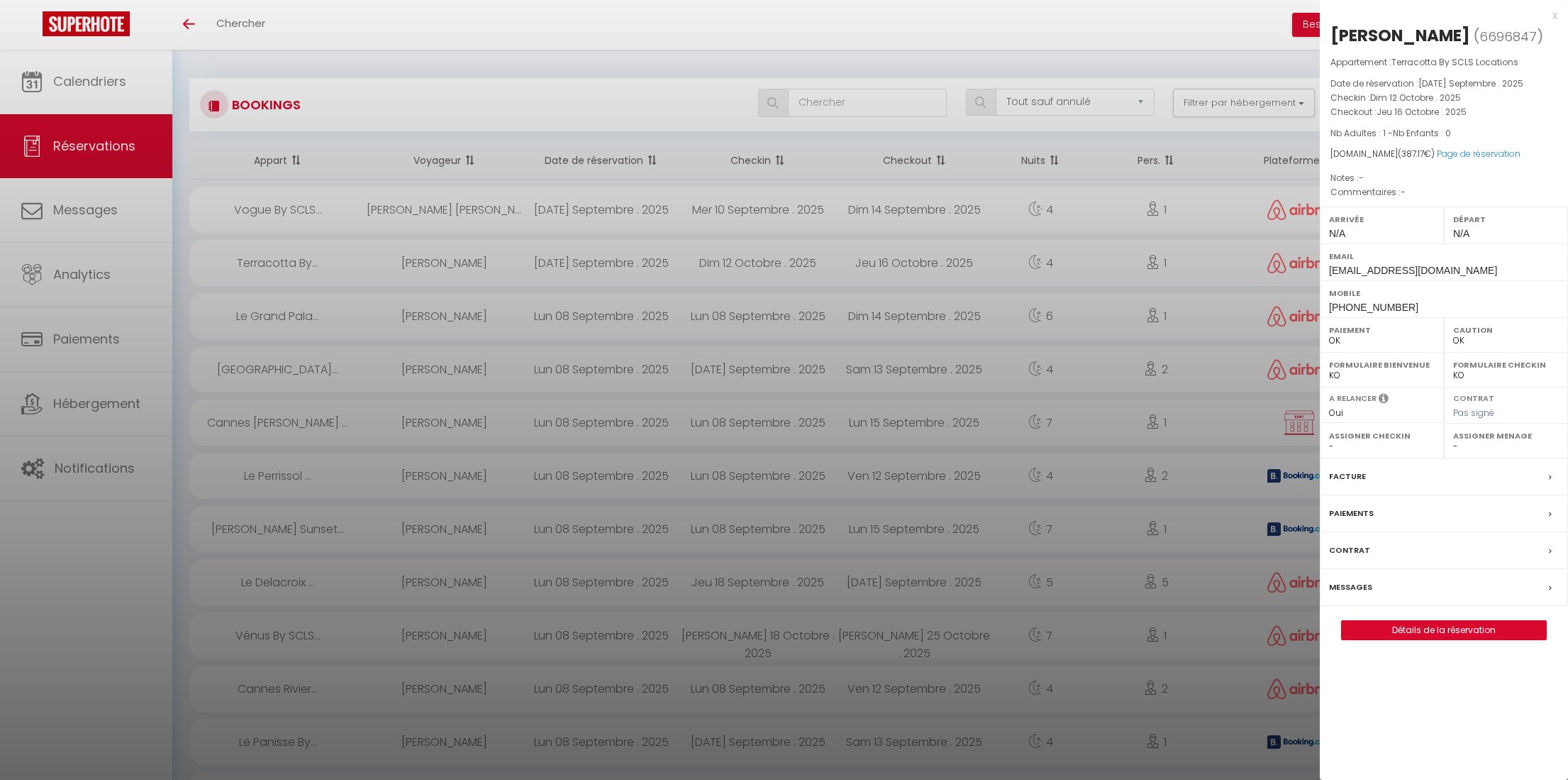
click at [458, 205] on div at bounding box center [784, 390] width 1568 height 780
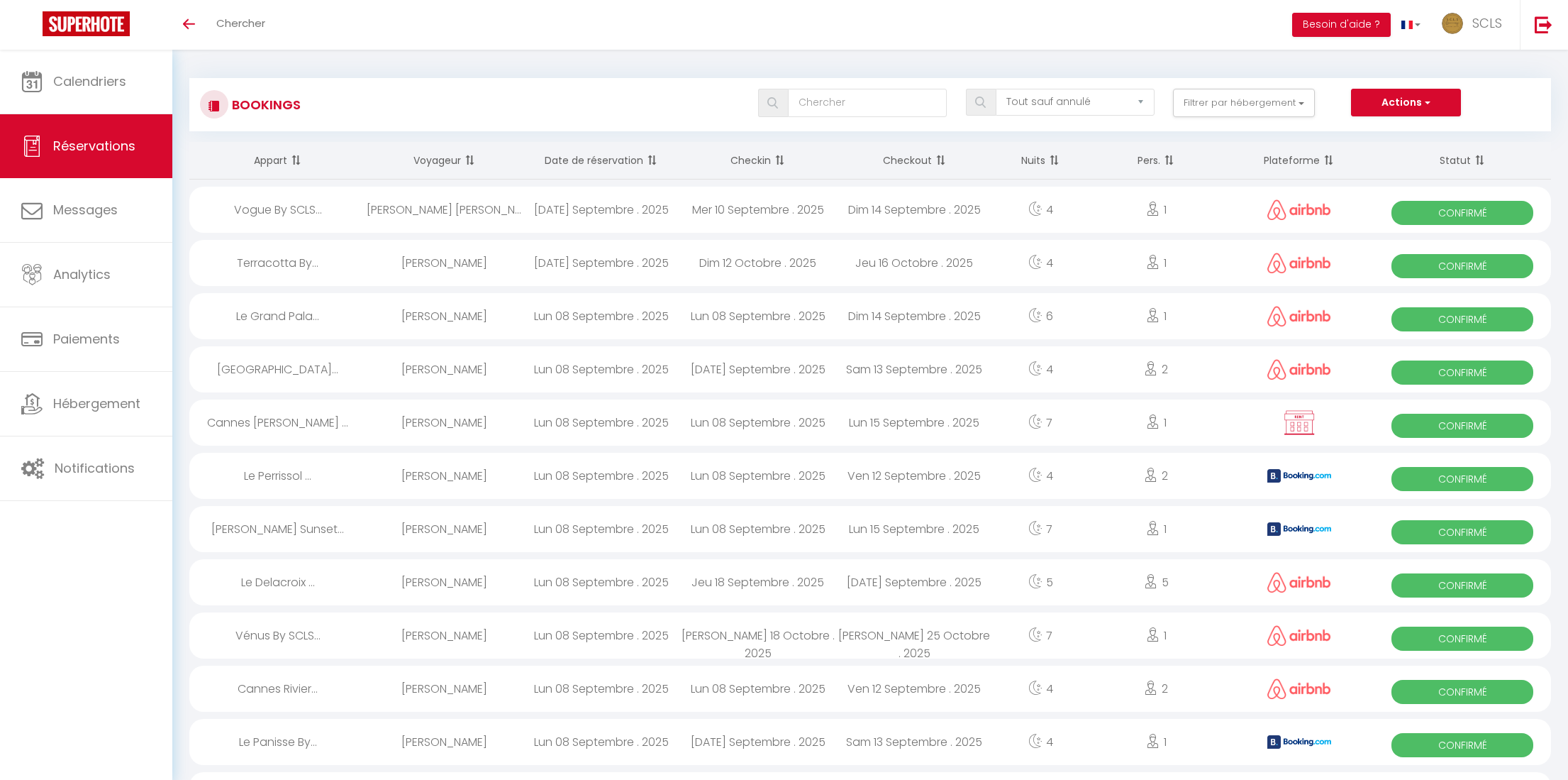
click at [1349, 213] on span "Confirmé" at bounding box center [1463, 213] width 142 height 24
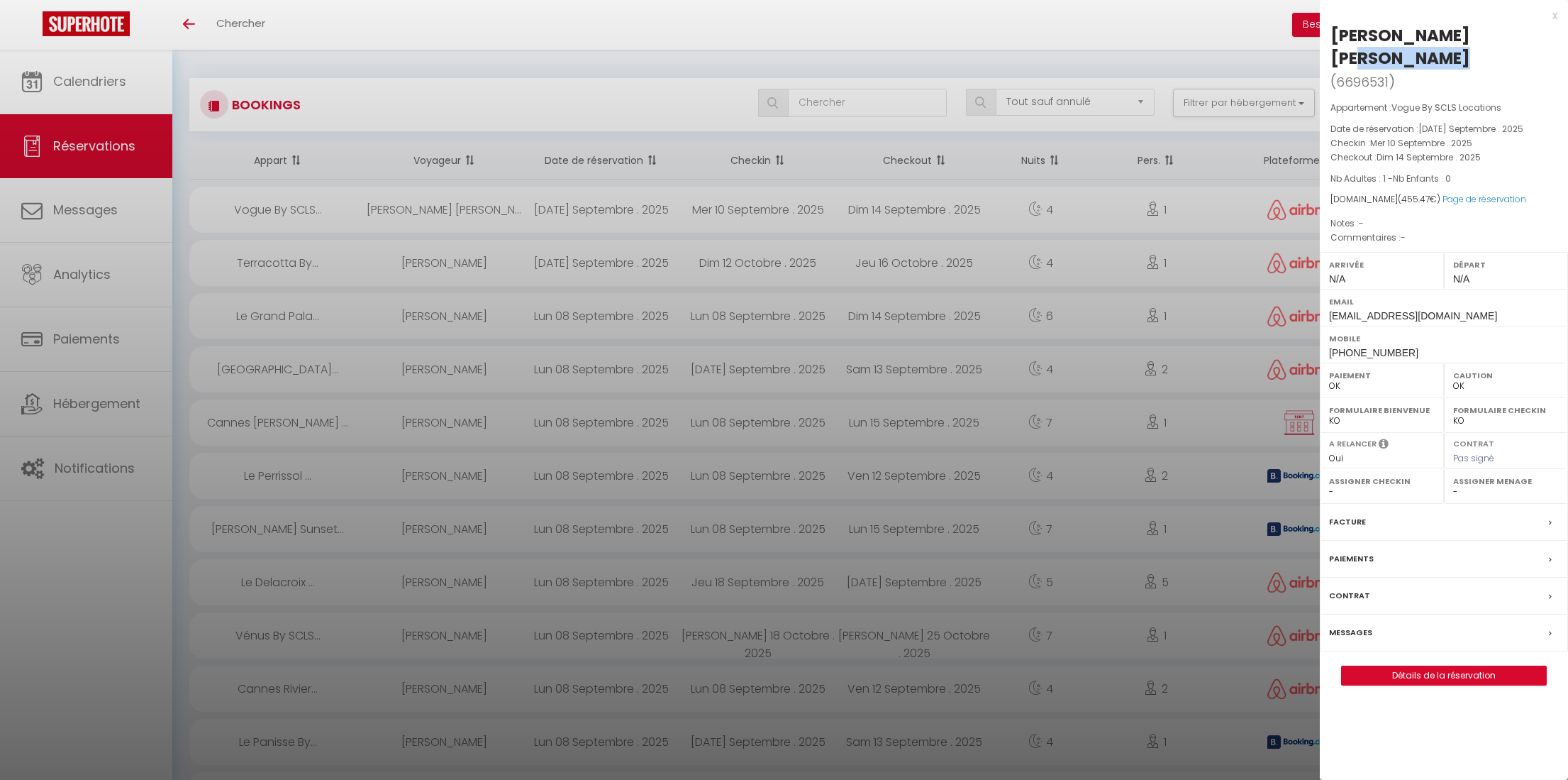
drag, startPoint x: 1331, startPoint y: 34, endPoint x: 1453, endPoint y: 41, distance: 122.2
click at [1349, 41] on h2 "Laura Antonia ( 6696531 )" at bounding box center [1444, 59] width 227 height 70
copy h2 "[PERSON_NAME] [PERSON_NAME]"
drag, startPoint x: 1327, startPoint y: 307, endPoint x: 1409, endPoint y: 312, distance: 82.2
click at [1349, 326] on div "Mobile +41768442088" at bounding box center [1444, 344] width 248 height 37
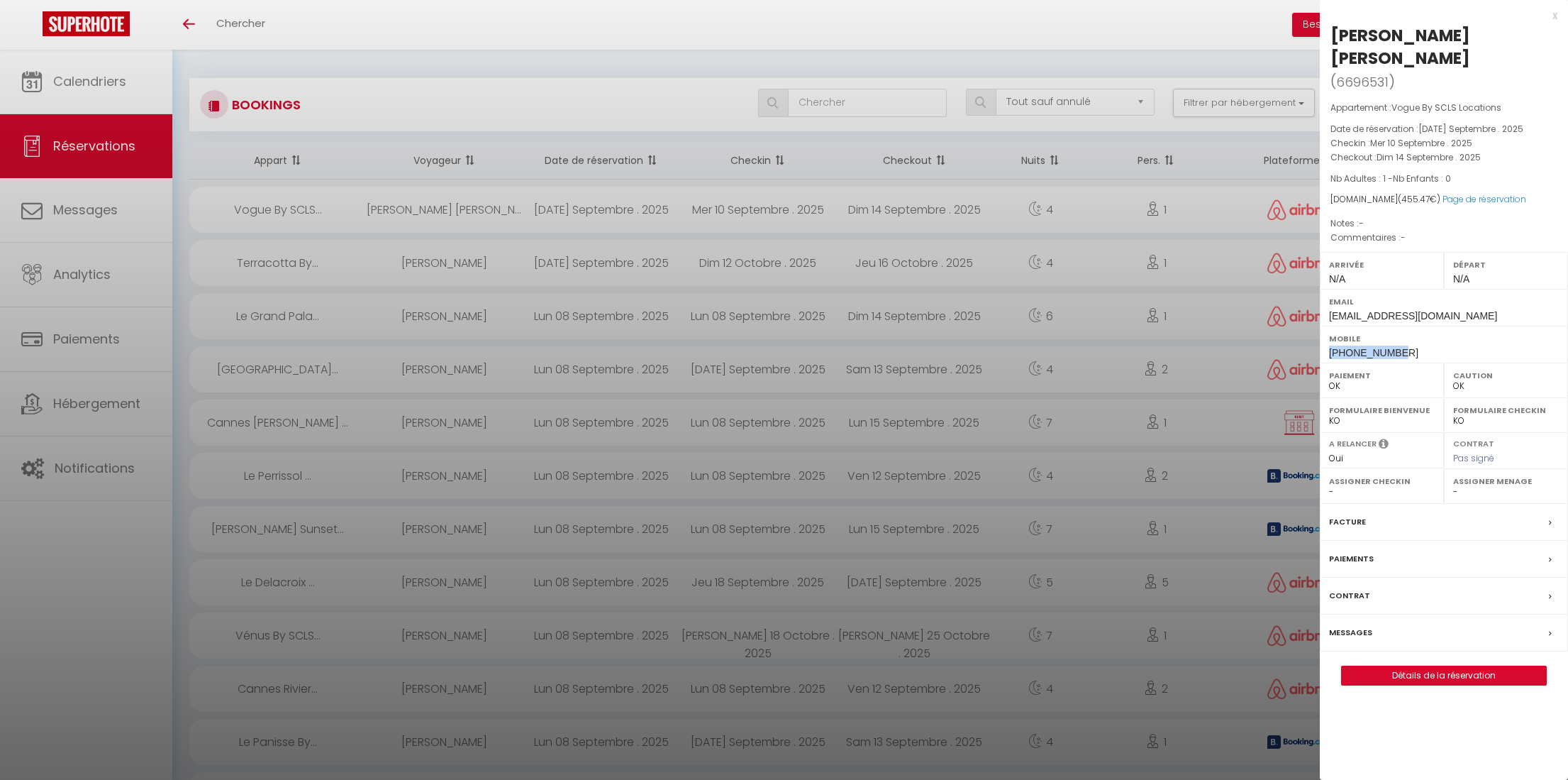
copy span "+41768442088"
click at [1349, 193] on link "Page de réservation" at bounding box center [1484, 199] width 84 height 12
click at [423, 371] on div at bounding box center [784, 390] width 1568 height 780
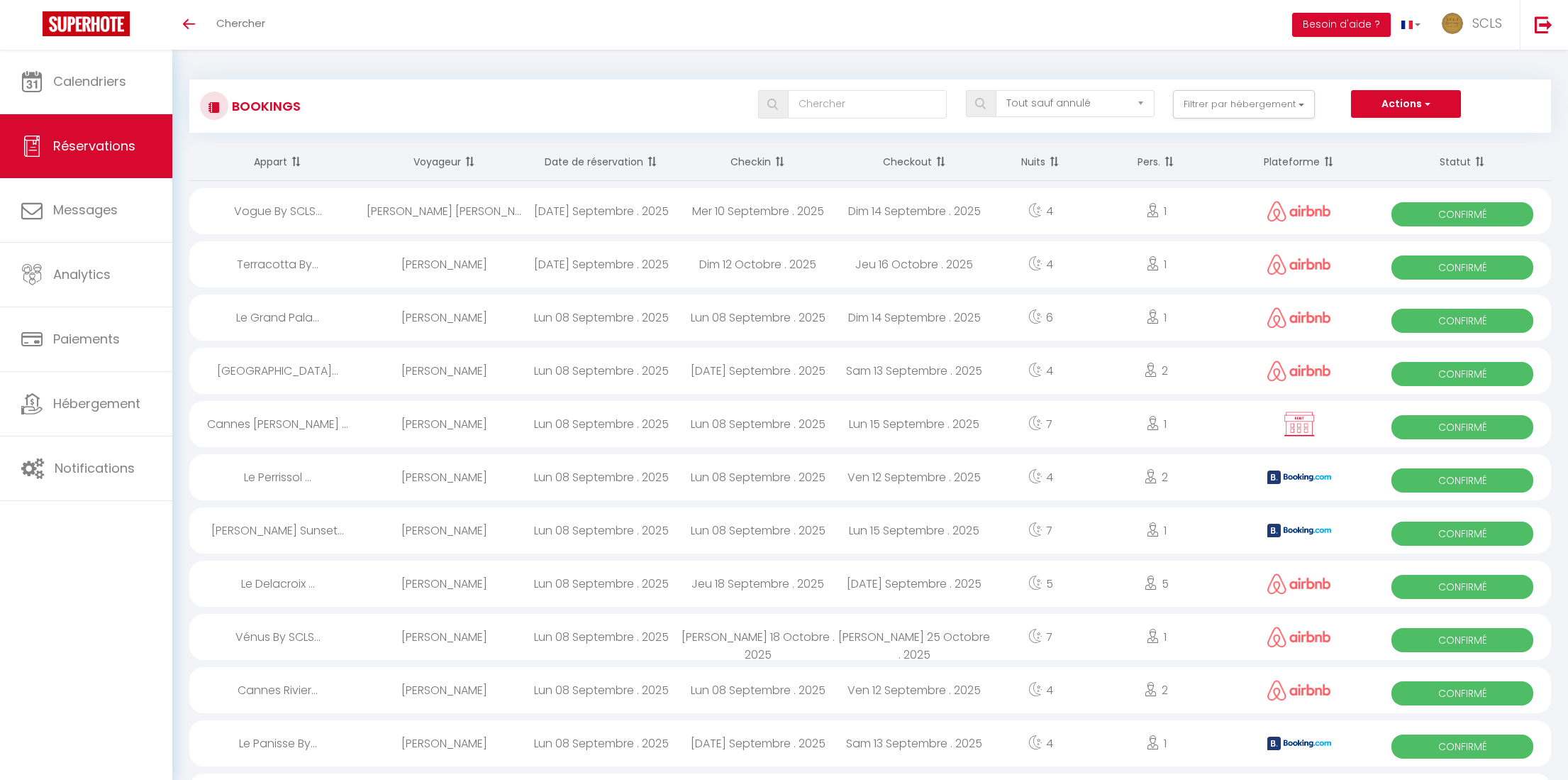
click at [263, 364] on div "[GEOGRAPHIC_DATA]..." at bounding box center [278, 370] width 178 height 46
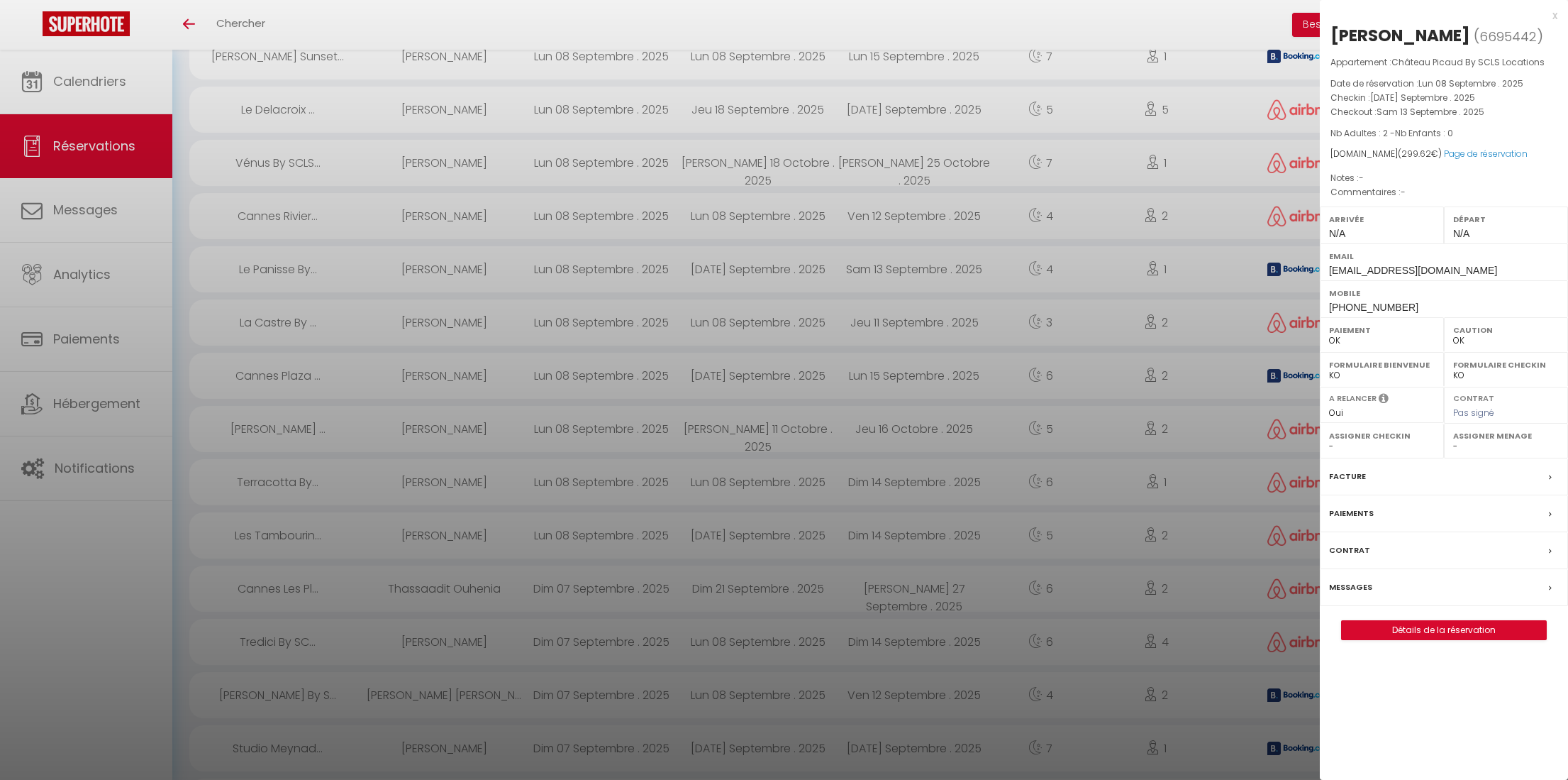
scroll to position [476, 0]
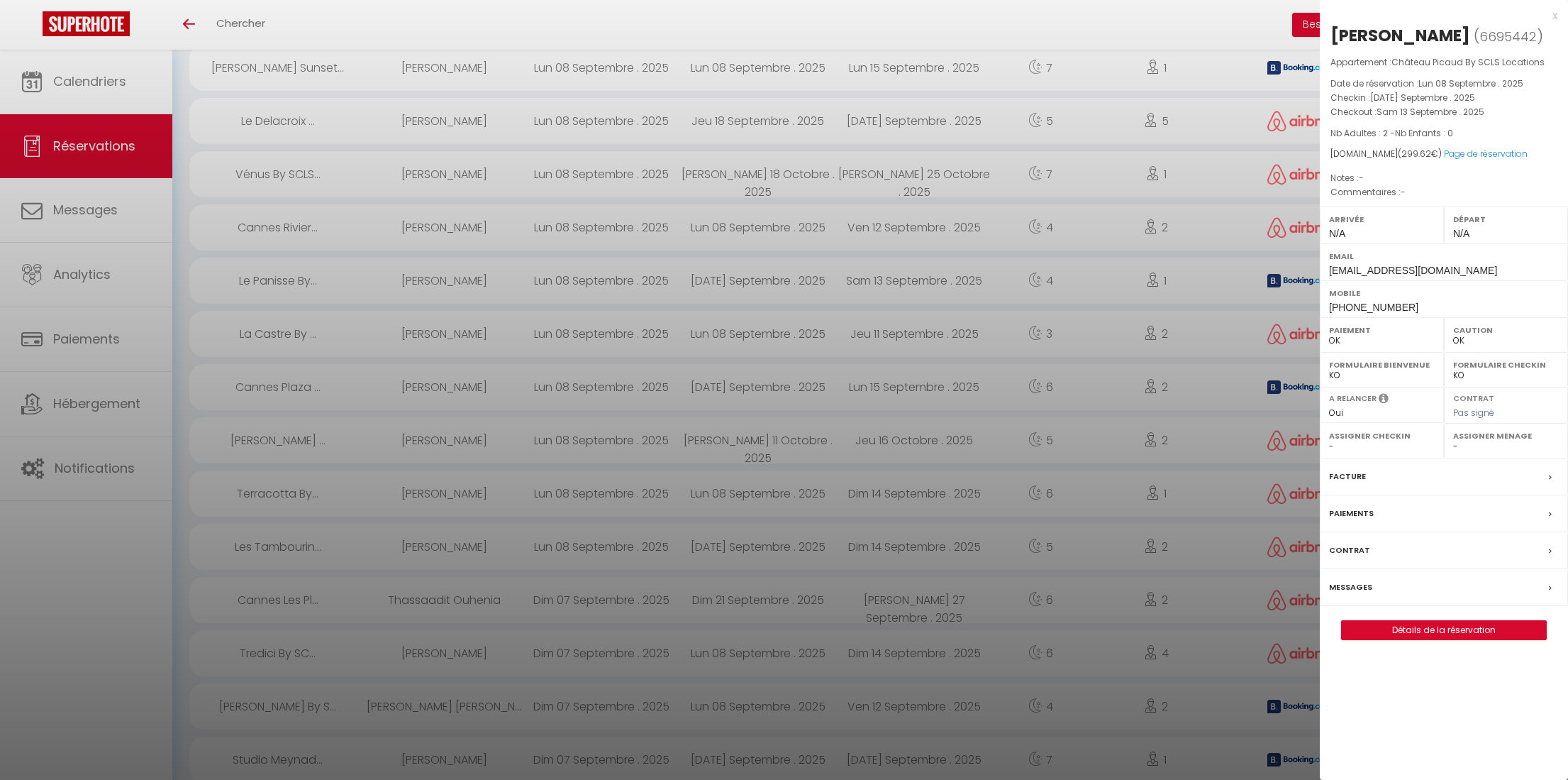
click at [478, 381] on div at bounding box center [784, 390] width 1568 height 780
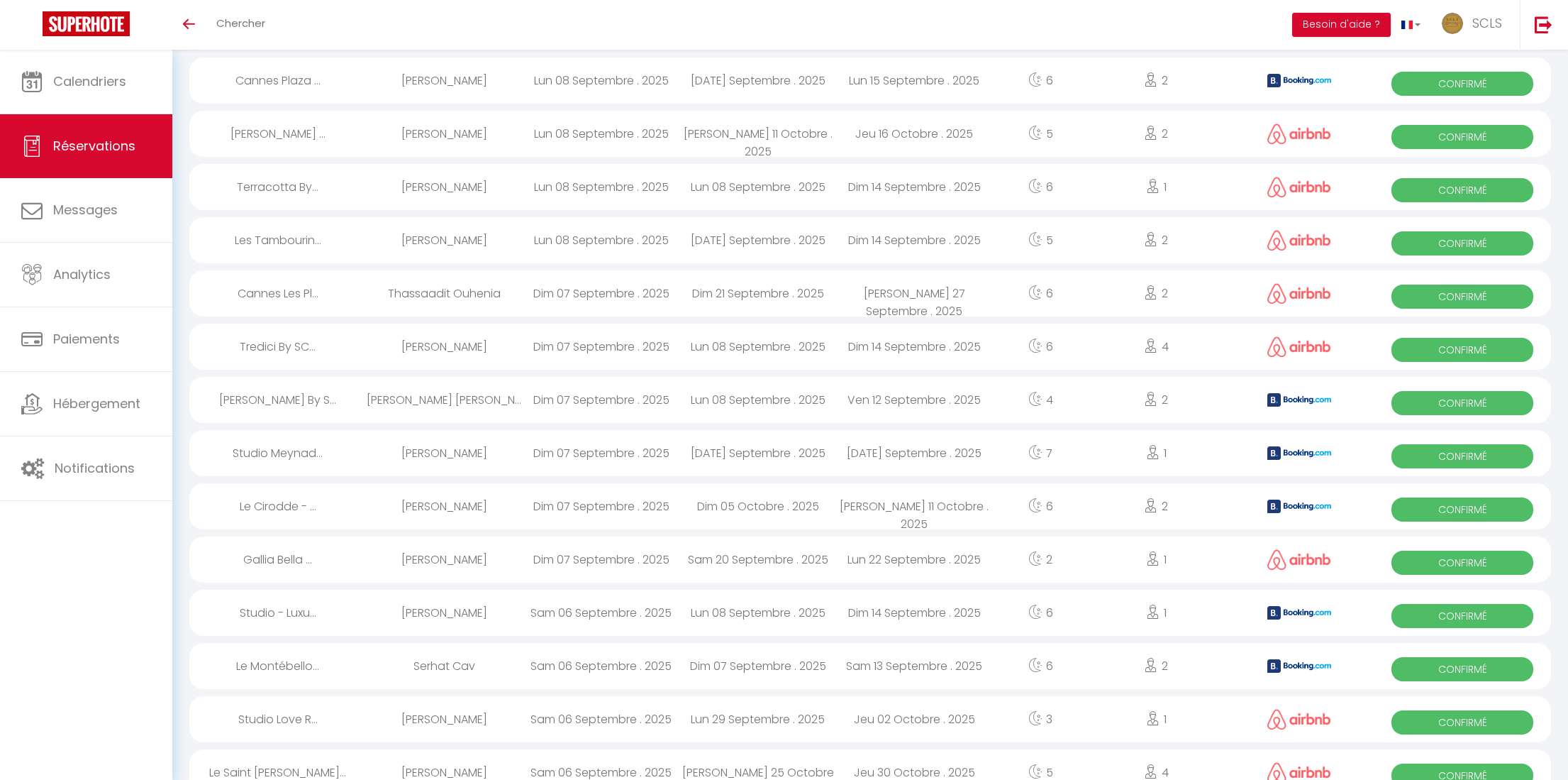
scroll to position [750, 0]
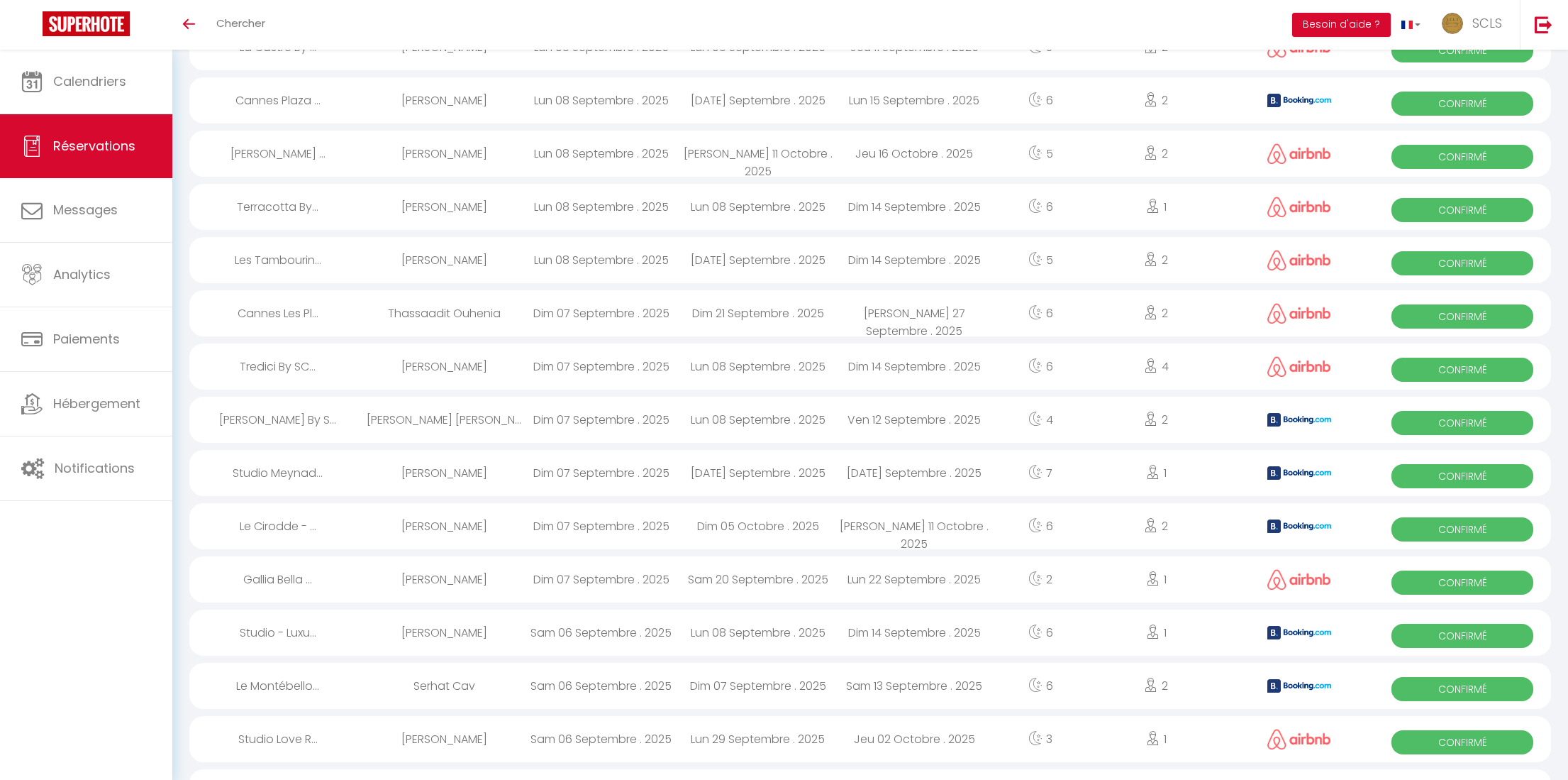
click at [1349, 260] on span "Confirmé" at bounding box center [1463, 263] width 142 height 24
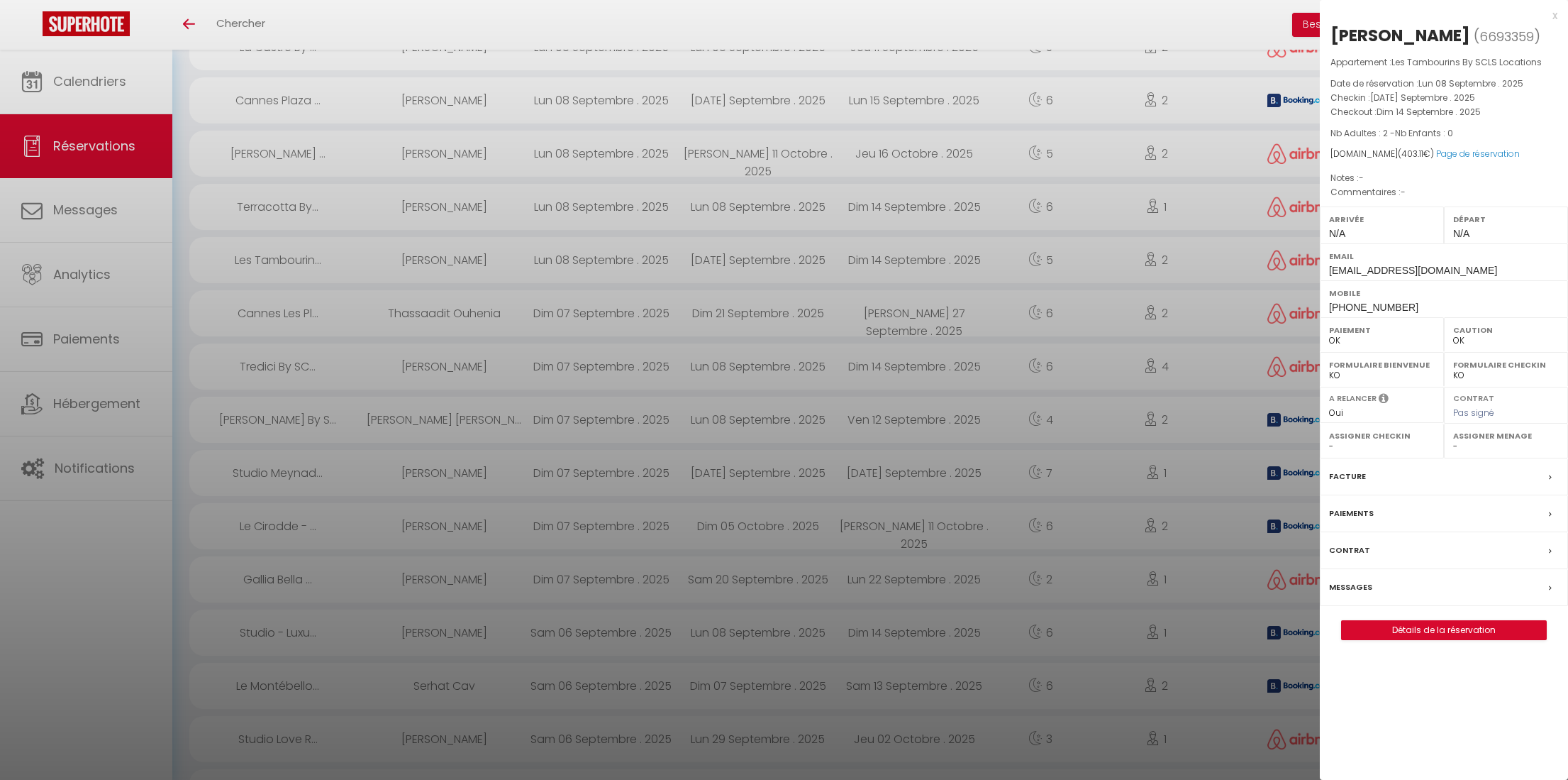
scroll to position [737, 0]
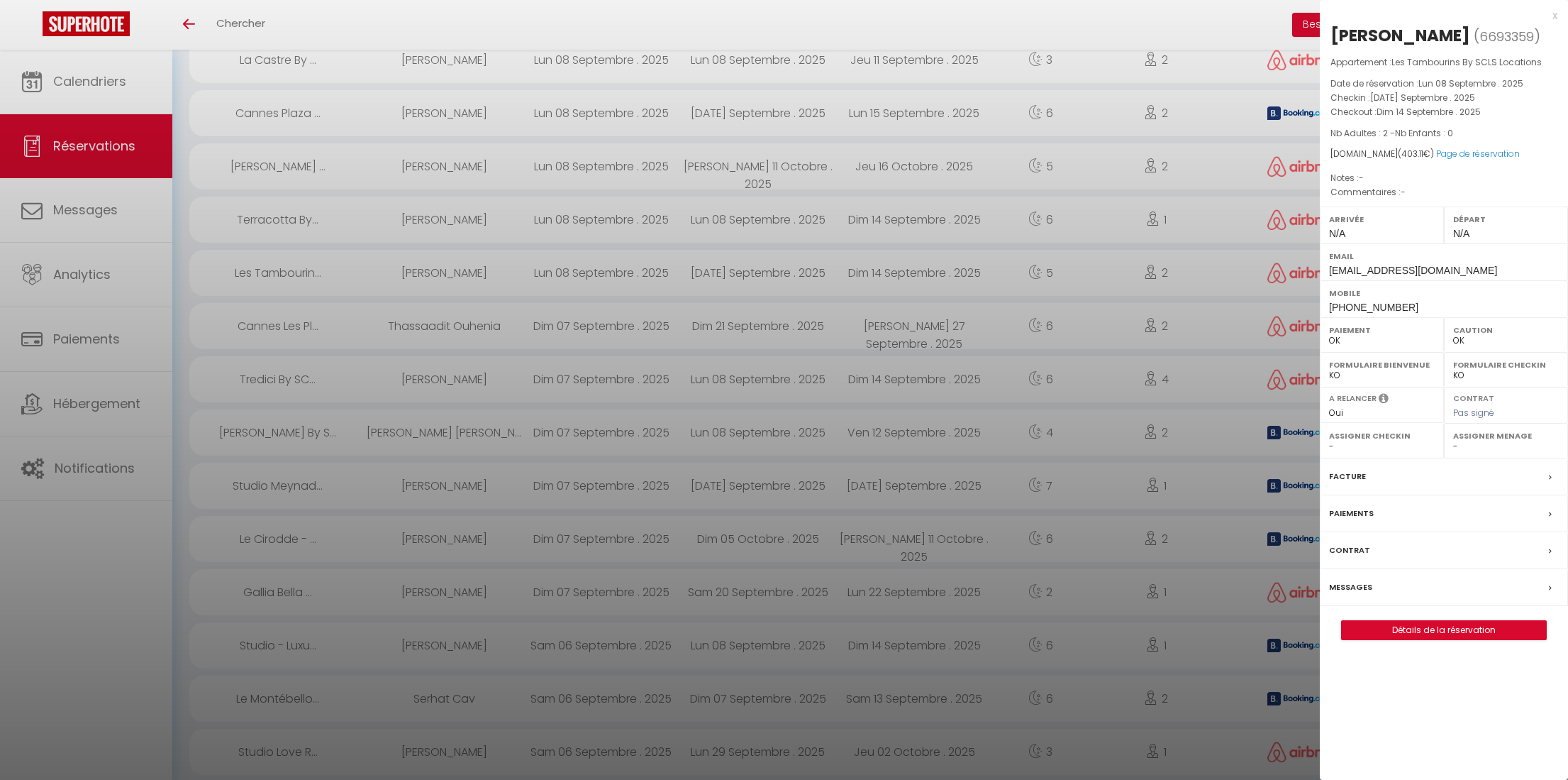
drag, startPoint x: 1330, startPoint y: 33, endPoint x: 1433, endPoint y: 36, distance: 103.0
click at [1349, 38] on h2 "Oğuz Bilgin ( 6693359 )" at bounding box center [1444, 36] width 227 height 24
copy h2 "[PERSON_NAME]"
drag, startPoint x: 1330, startPoint y: 306, endPoint x: 1419, endPoint y: 313, distance: 89.3
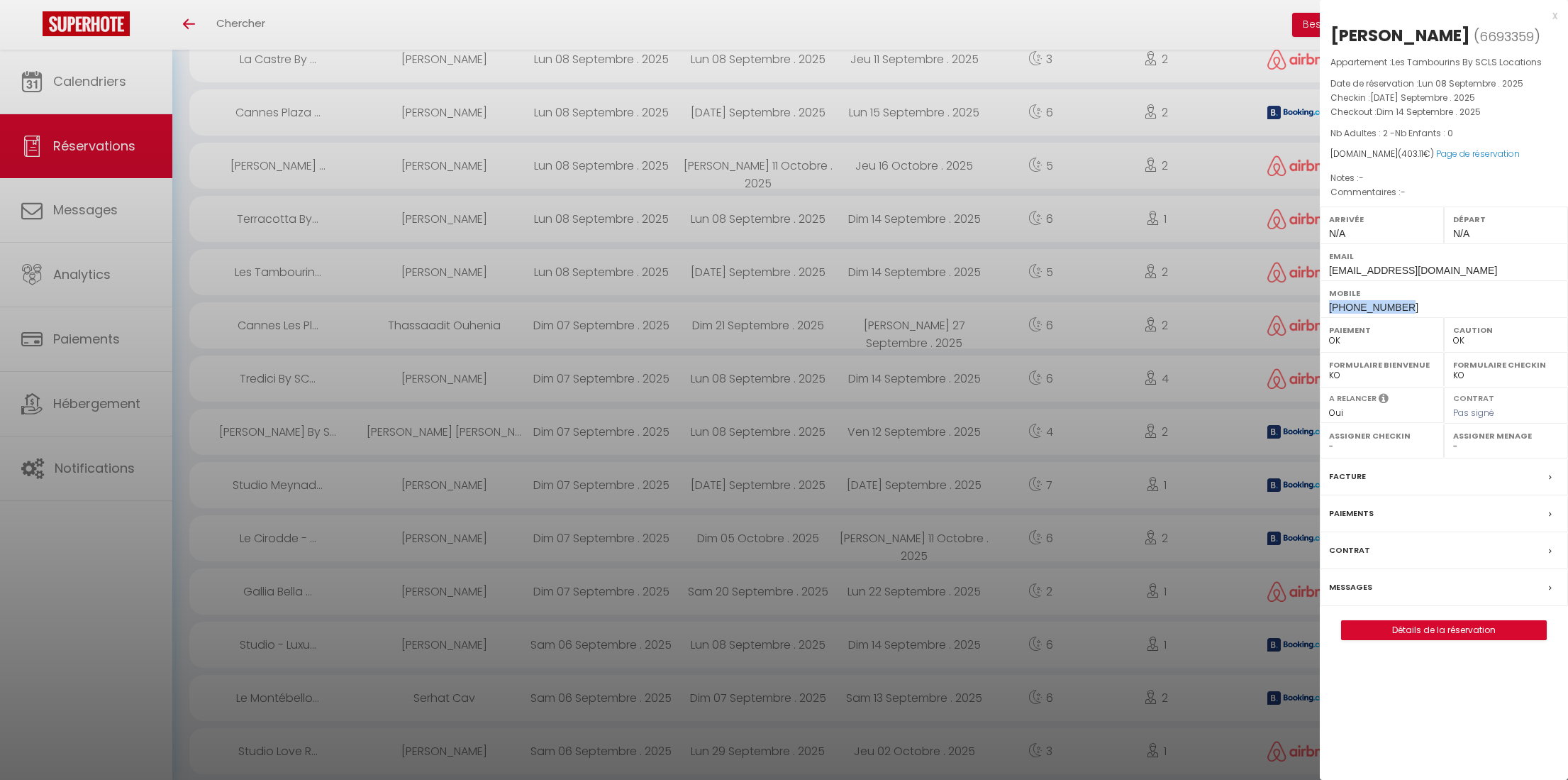
click at [1349, 313] on div "Mobile +905373207778" at bounding box center [1444, 299] width 248 height 37
copy span "+905373207778"
click at [1349, 152] on link "Page de réservation" at bounding box center [1478, 153] width 84 height 12
click at [1349, 150] on link "Page de réservation" at bounding box center [1478, 153] width 84 height 12
click at [501, 573] on div at bounding box center [784, 390] width 1568 height 780
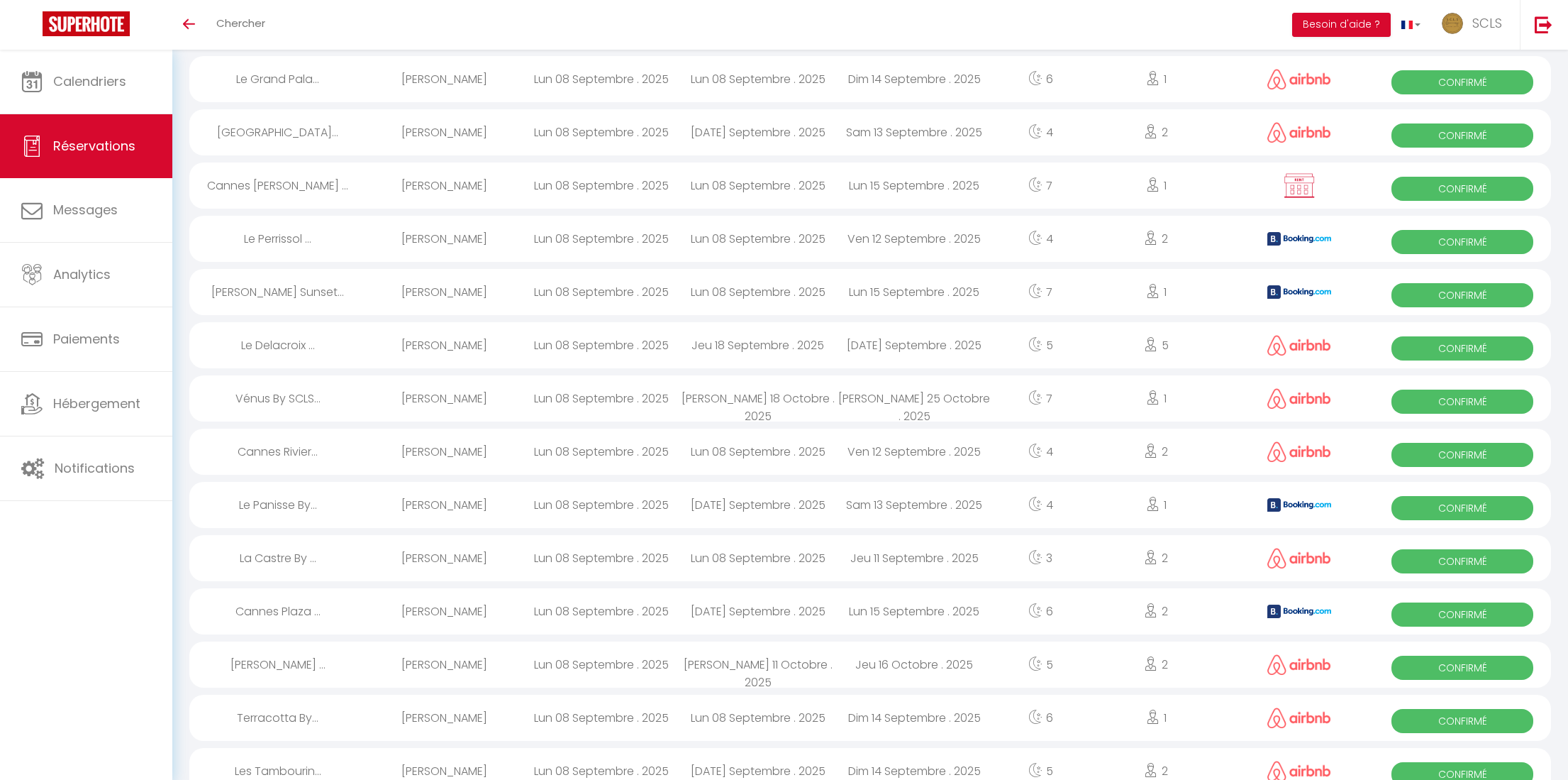
scroll to position [241, 0]
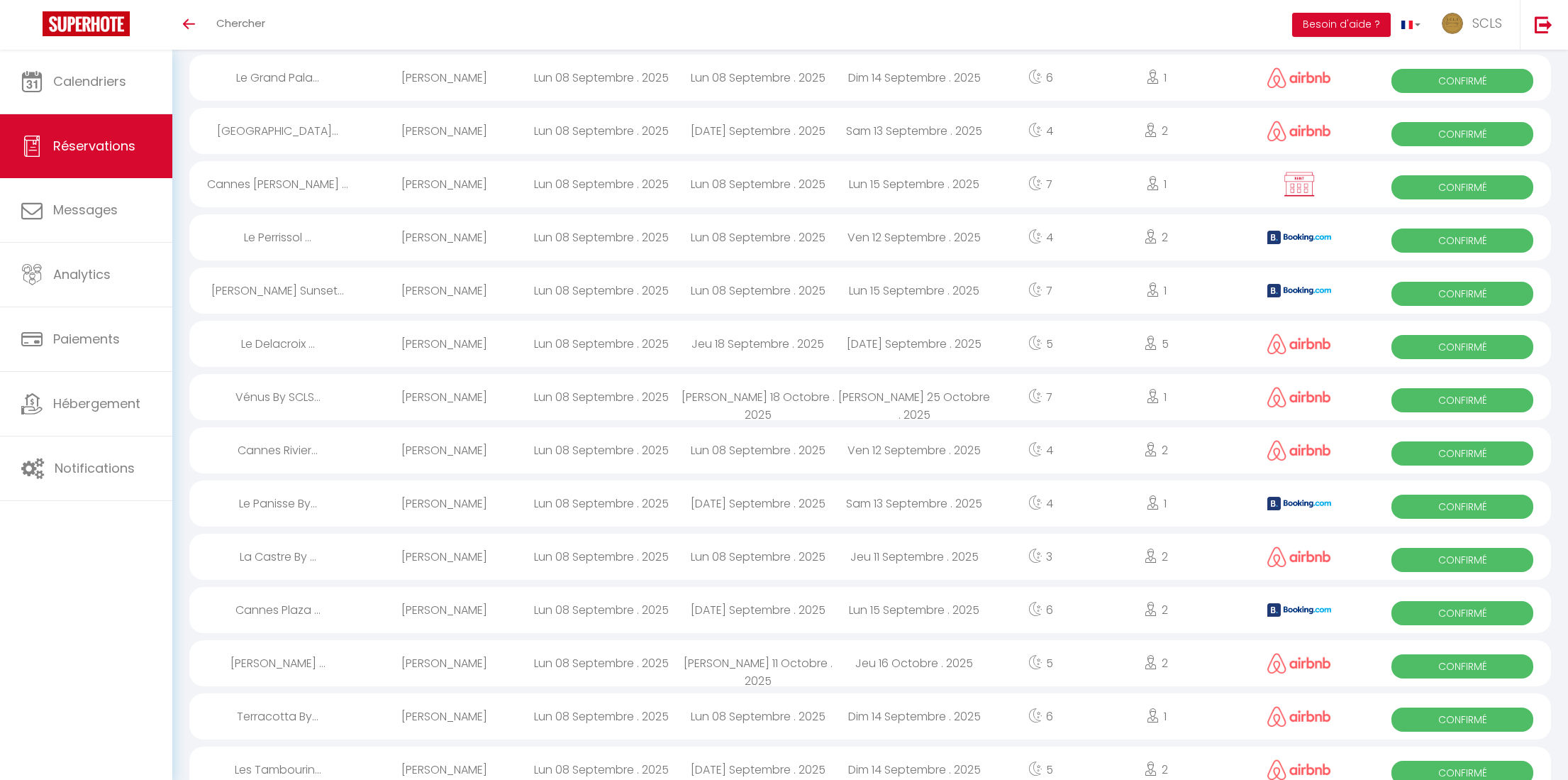
click at [1349, 615] on span "Confirmé" at bounding box center [1463, 613] width 142 height 24
select select "KO"
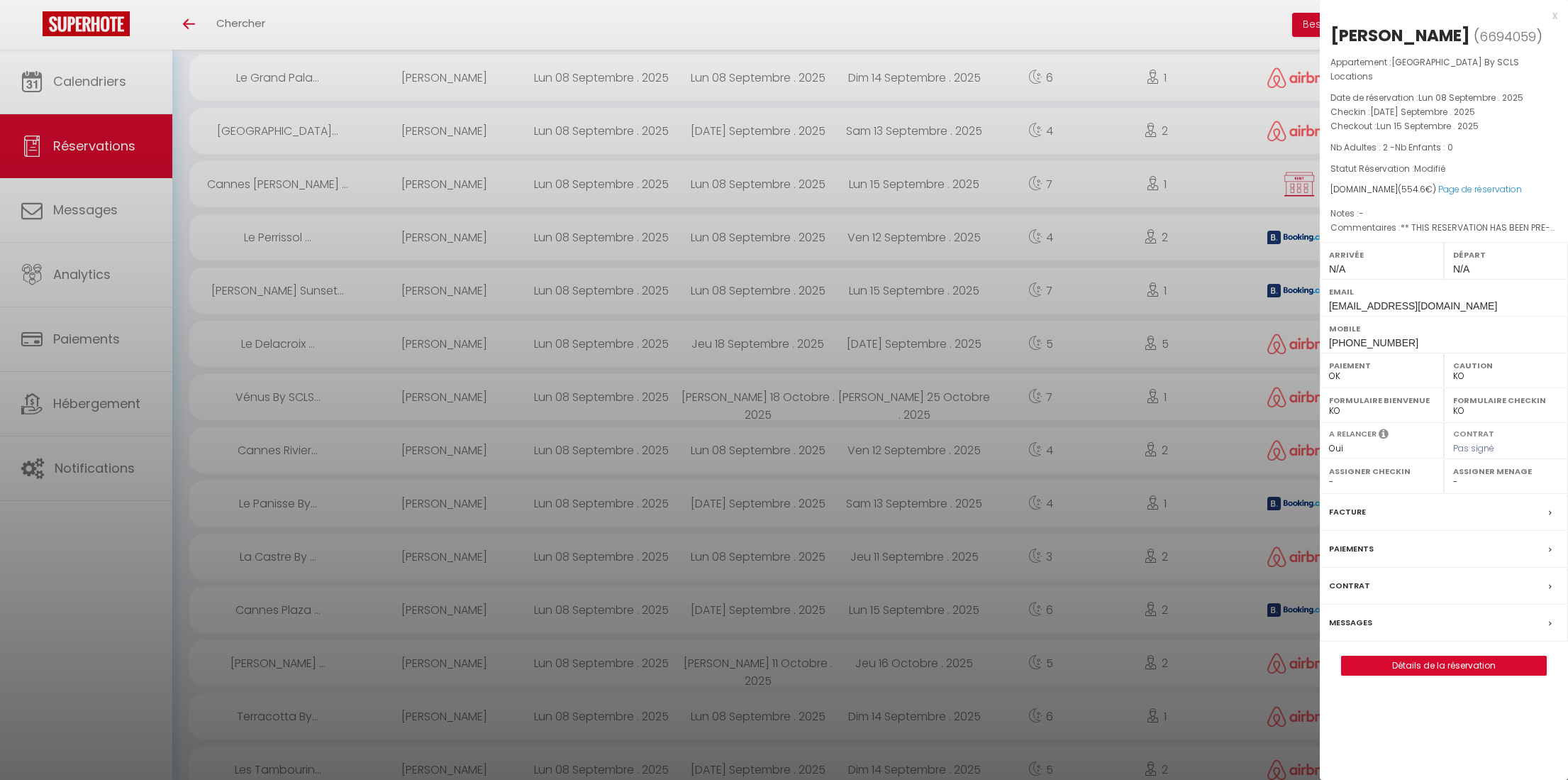
click at [1326, 31] on div "Lorenzo Orso ( 6694059 ) Appartement : Cannes Plaza By SCLS Locations Date de r…" at bounding box center [1444, 350] width 248 height 651
drag, startPoint x: 1331, startPoint y: 32, endPoint x: 1439, endPoint y: 38, distance: 108.2
click at [1349, 38] on h2 "Lorenzo Orso ( 6694059 )" at bounding box center [1444, 36] width 227 height 24
copy div "[PERSON_NAME]"
drag, startPoint x: 1404, startPoint y: 328, endPoint x: 1321, endPoint y: 324, distance: 83.1
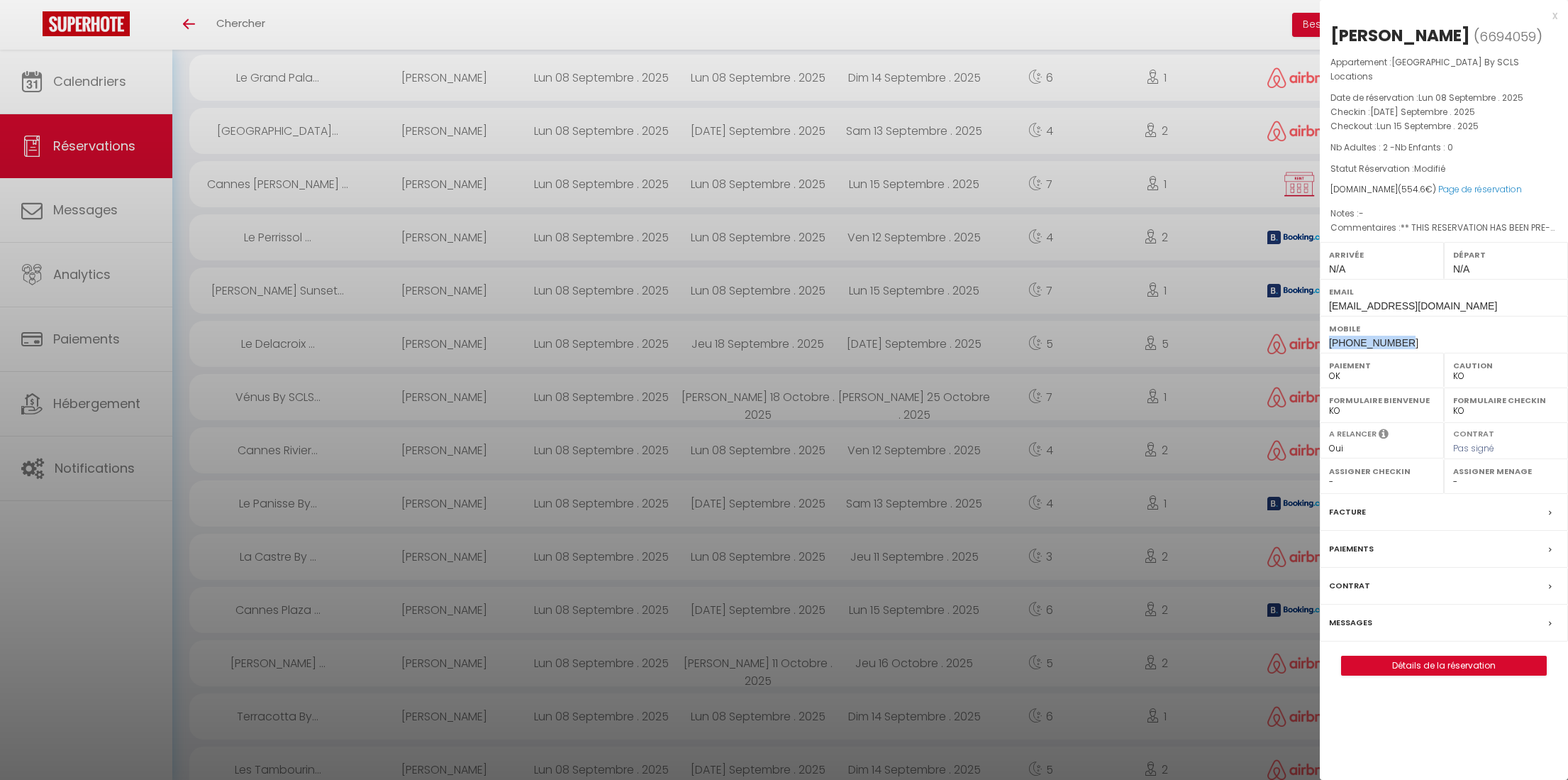
click at [1321, 324] on div "Mobile +393337683585" at bounding box center [1444, 334] width 248 height 37
copy span "+393337683585"
click at [1349, 541] on label "Paiements" at bounding box center [1351, 549] width 44 height 15
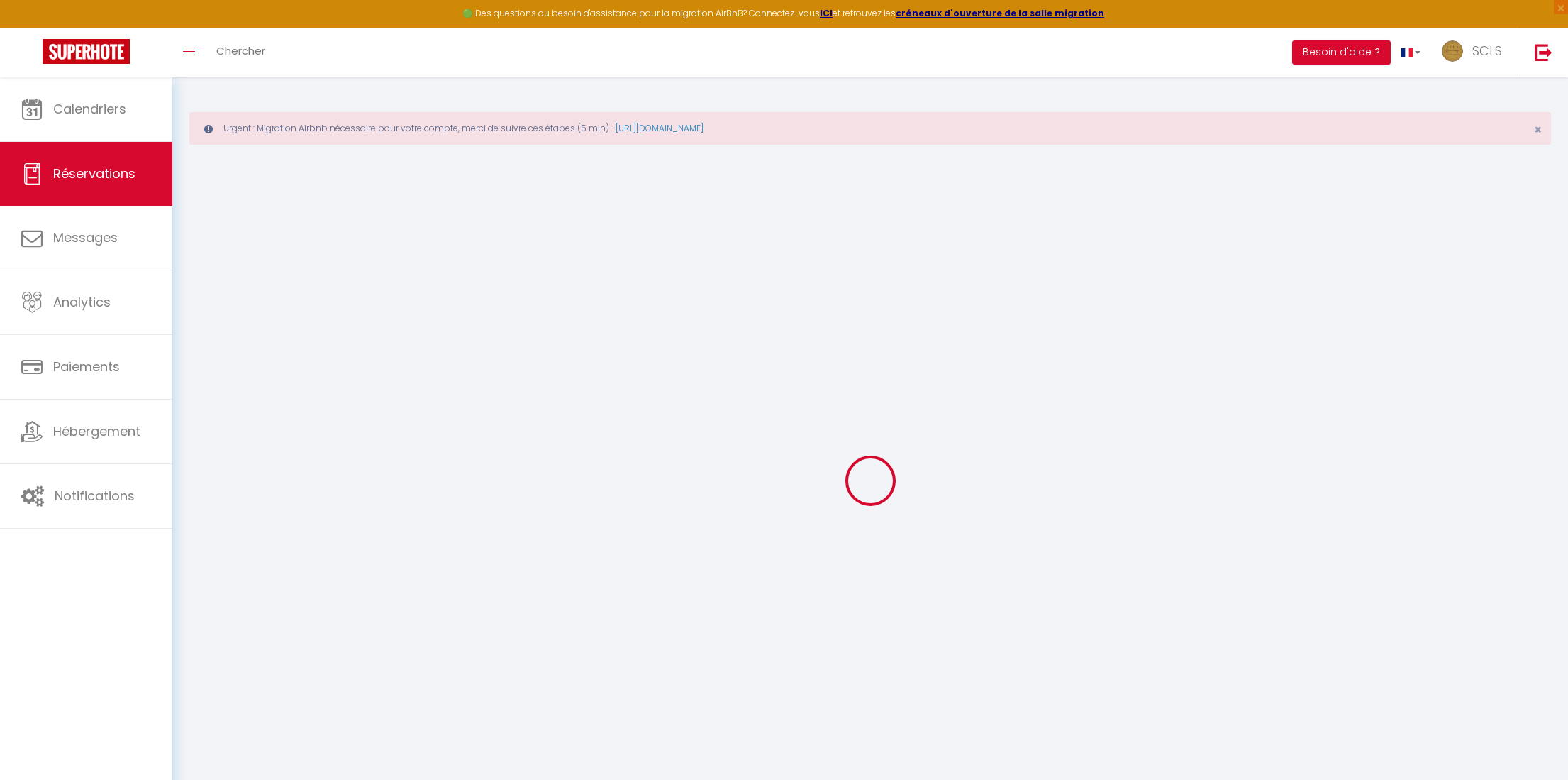
select select
checkbox input "false"
select select
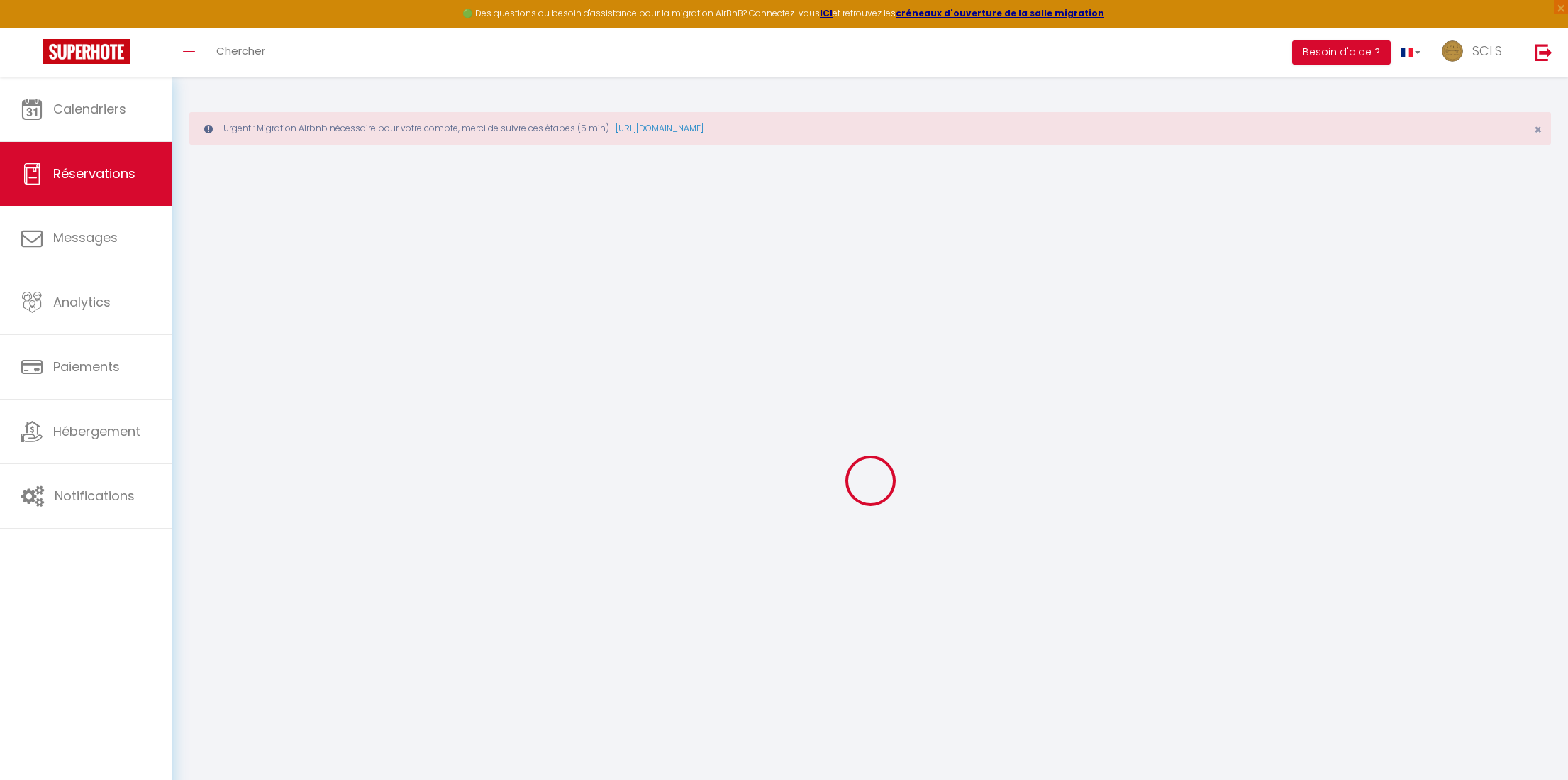
checkbox input "false"
type textarea "** THIS RESERVATION HAS BEEN PRE-PAID ** Je voyage pour affaires et il est poss…"
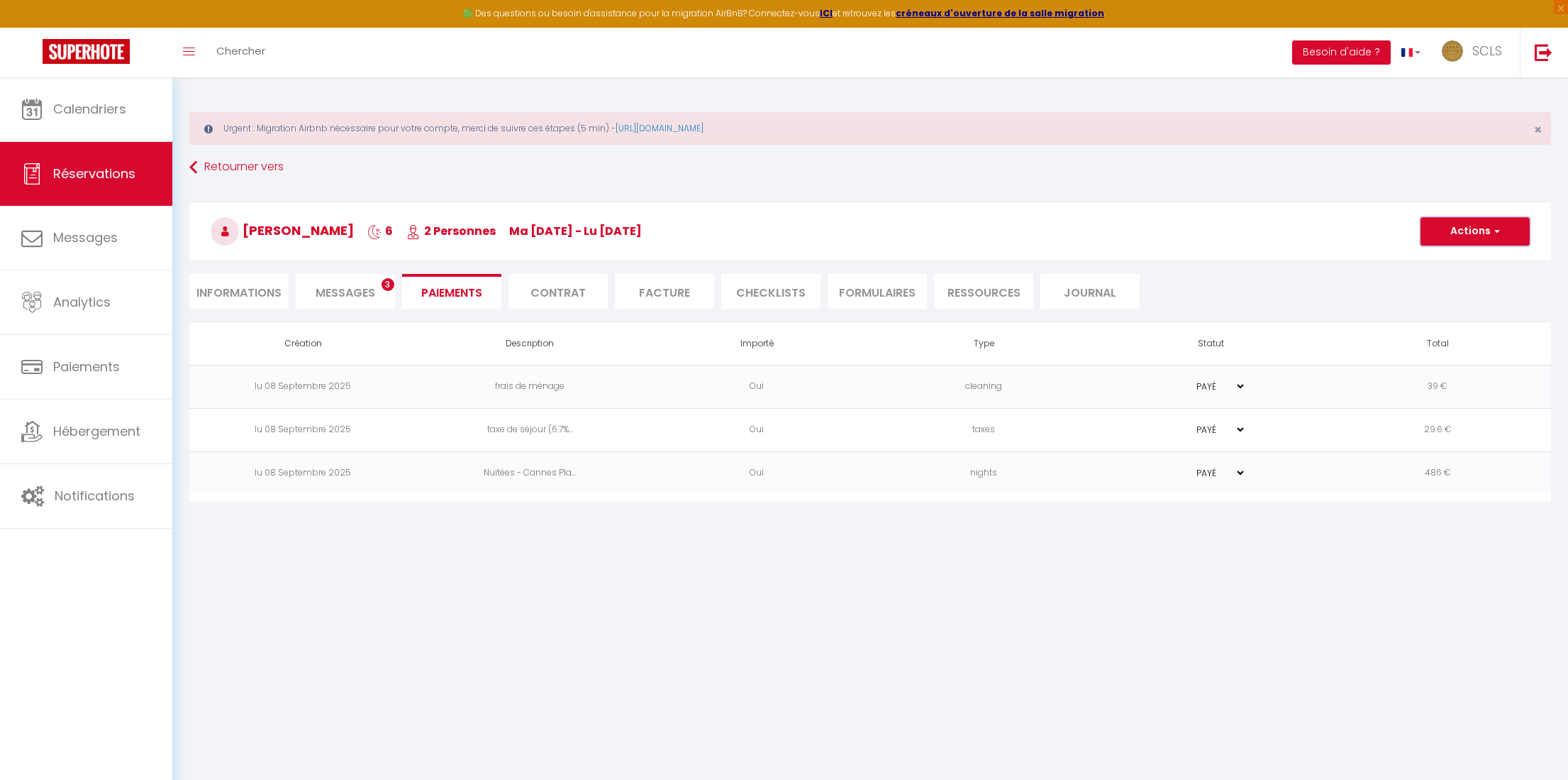
click at [1349, 232] on button "Actions" at bounding box center [1475, 231] width 110 height 28
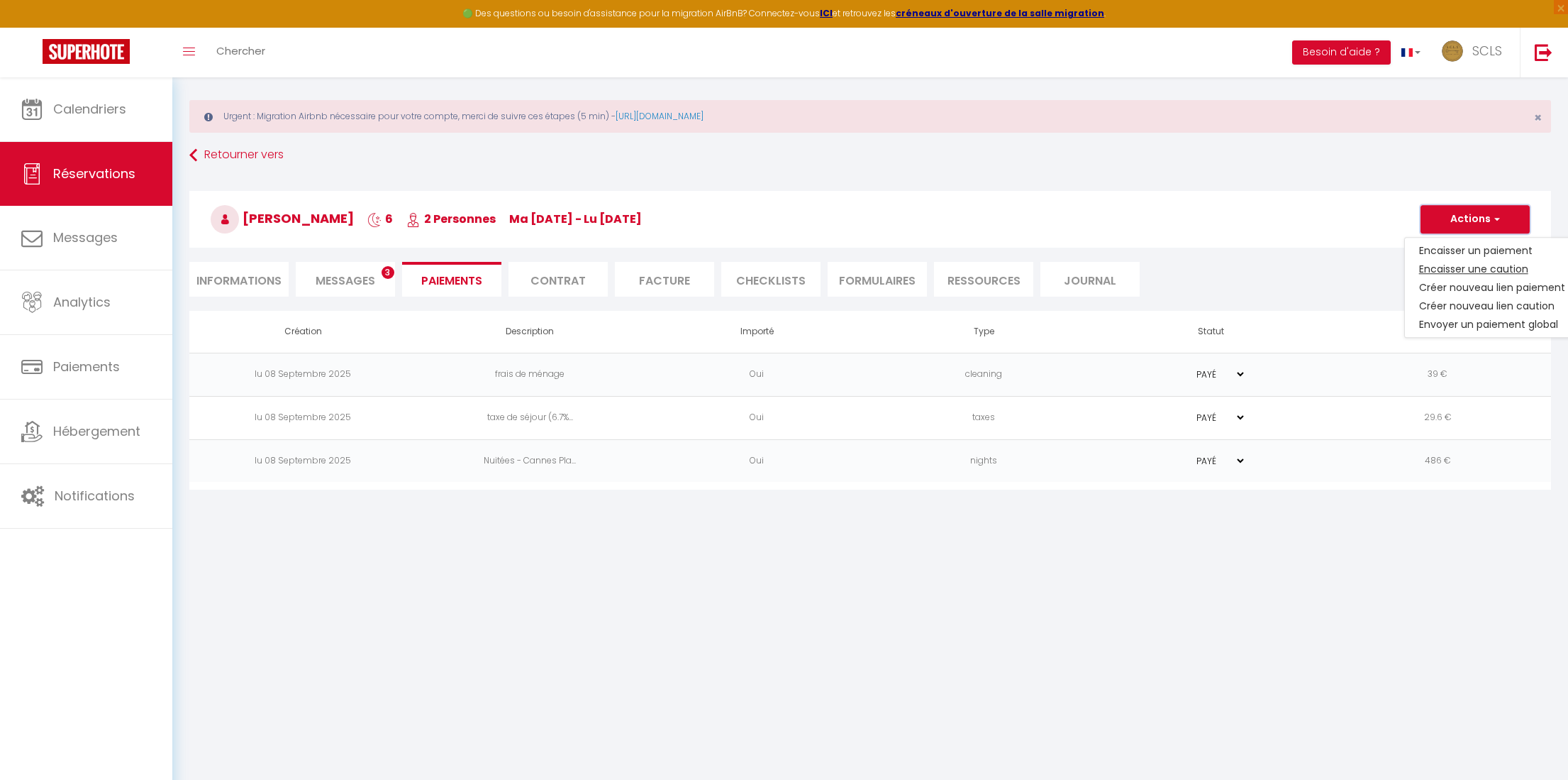
scroll to position [10, 0]
click at [1349, 308] on link "Créer nouveau lien caution" at bounding box center [1492, 307] width 175 height 19
select select "nights"
type input "lorso.614452@guest.booking.com"
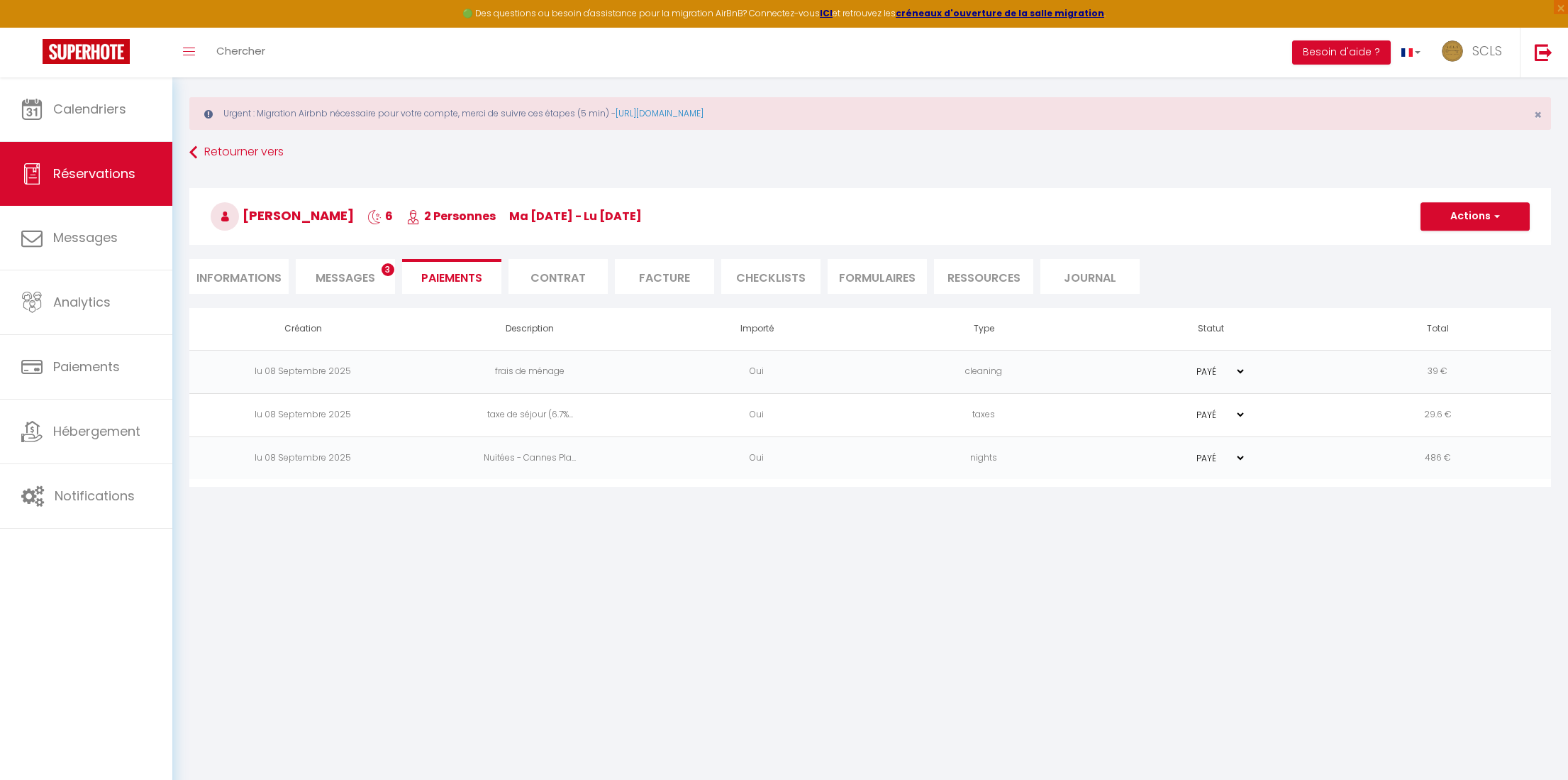
select select "9070"
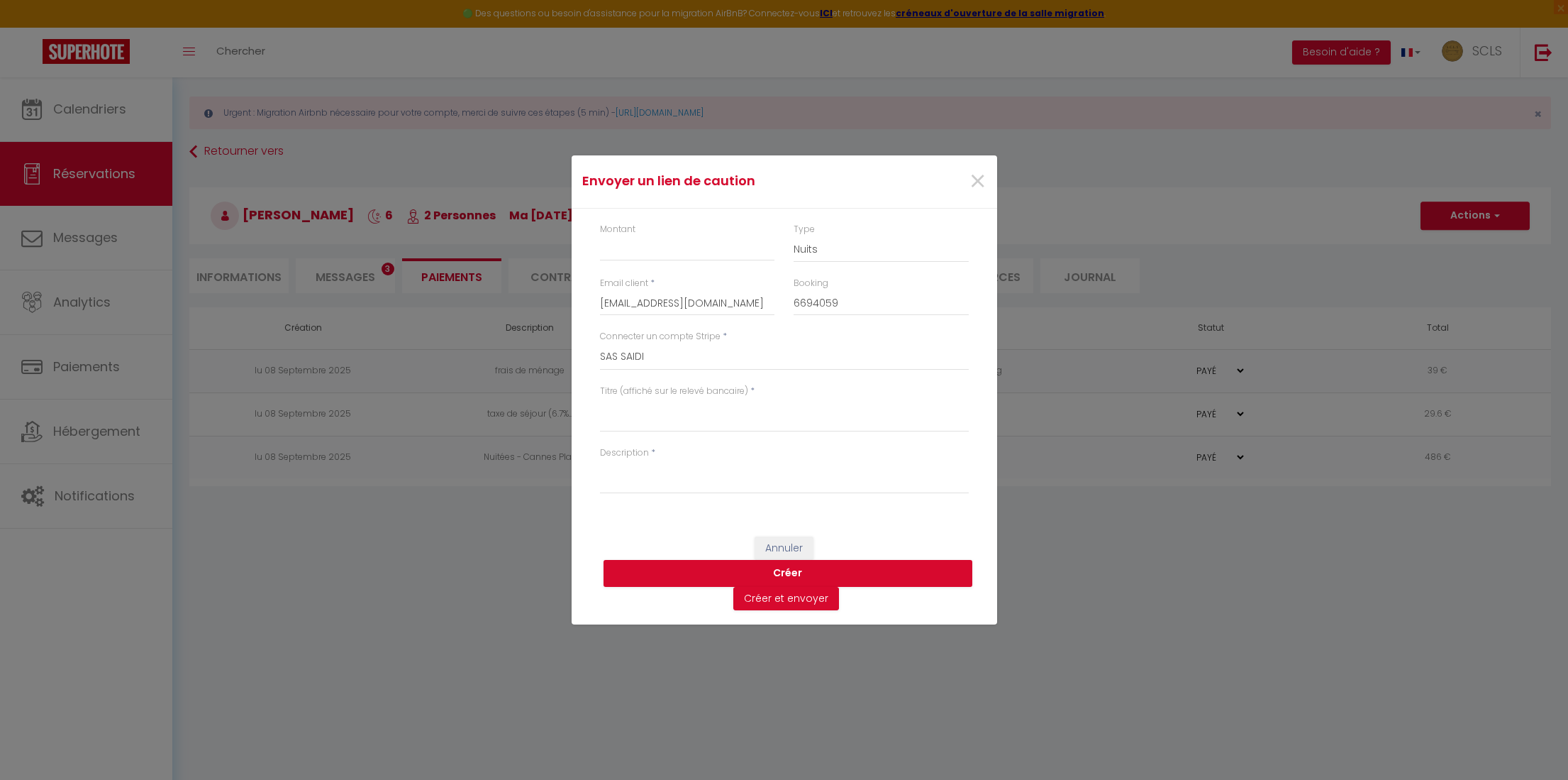
click at [637, 227] on div "Montant" at bounding box center [688, 242] width 175 height 39
click at [637, 241] on input "Montant" at bounding box center [688, 248] width 175 height 25
type input "300"
click at [813, 247] on select "Nuits Frais de ménage Taxe de séjour Autre" at bounding box center [881, 249] width 175 height 27
select select "other"
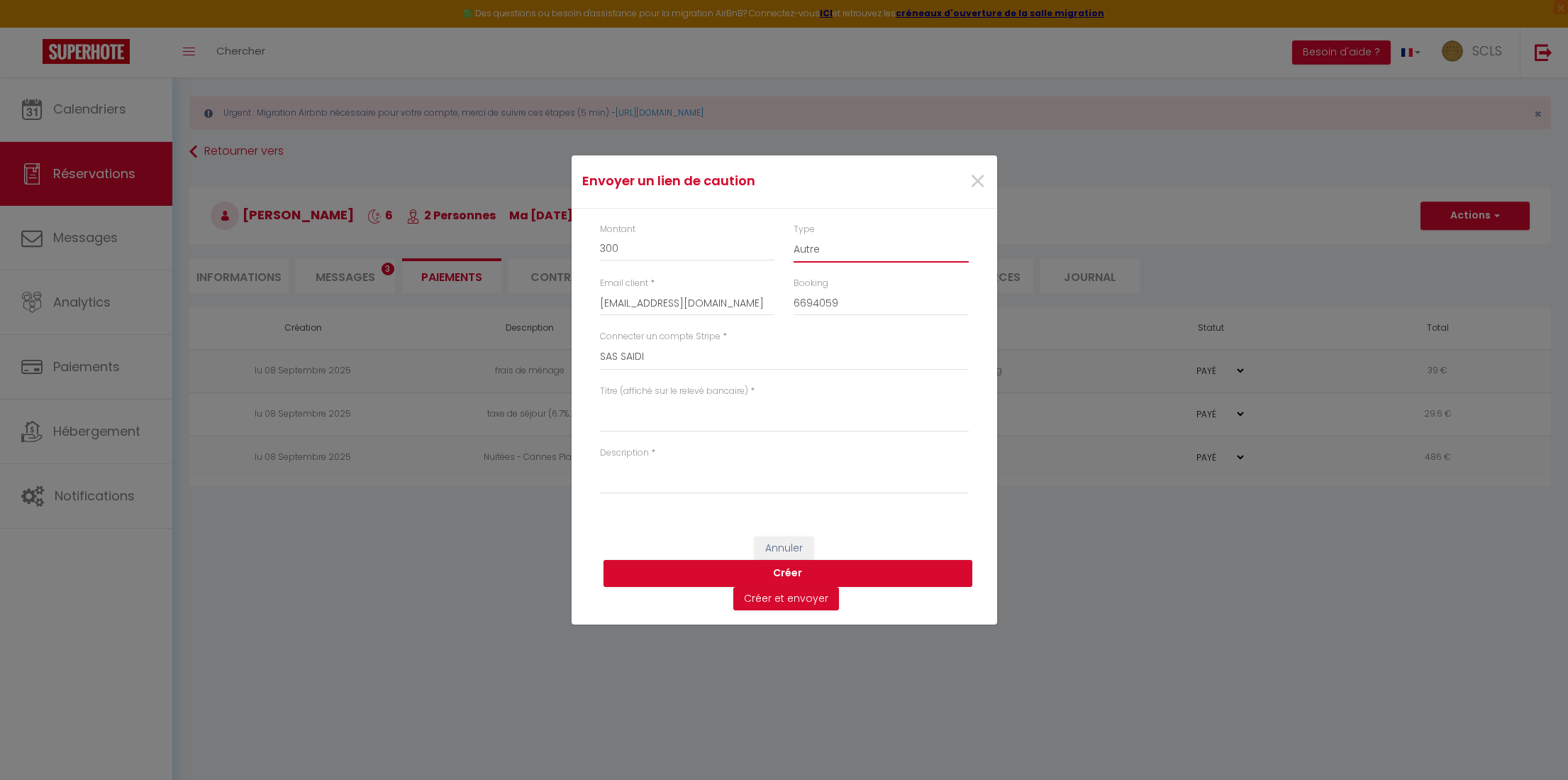
click at [794, 236] on select "Nuits Frais de ménage Taxe de séjour Autre" at bounding box center [881, 249] width 175 height 27
click at [637, 356] on select "SCLS Punkimmo Julien Martin Jean-Pierre Giordano Claude Touati Amandine Sevestr…" at bounding box center [785, 357] width 369 height 27
select select "2594"
click at [600, 344] on select "SCLS Punkimmo Julien Martin Jean-Pierre Giordano Claude Touati Amandine Sevestr…" at bounding box center [785, 357] width 369 height 27
click at [650, 416] on textarea "Titre (affiché sur le relevé bancaire)" at bounding box center [785, 415] width 369 height 34
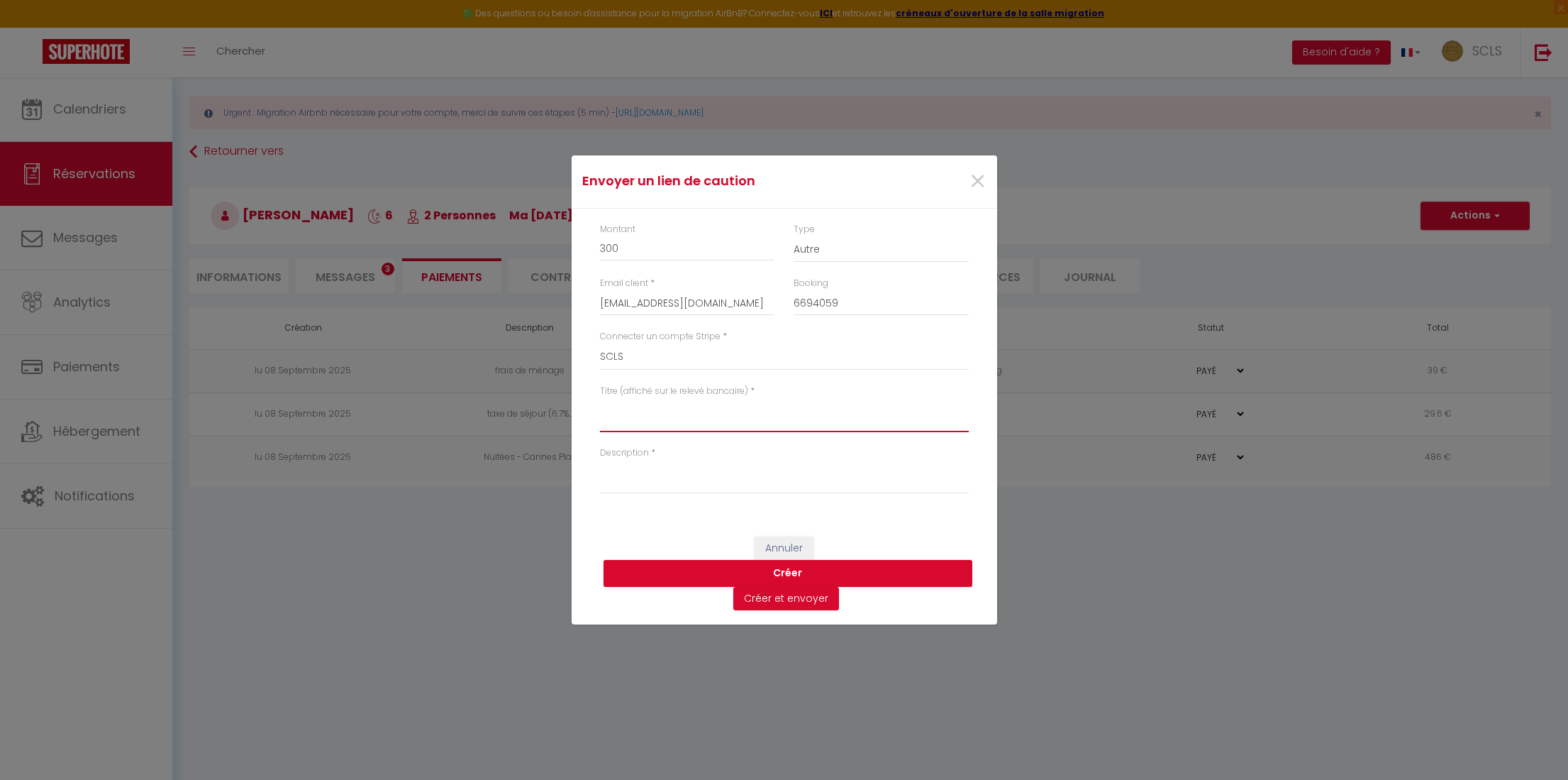
type textarea "l"
click at [777, 413] on textarea "Lorenzo Orso Cannes Plaza" at bounding box center [785, 415] width 369 height 34
drag, startPoint x: 777, startPoint y: 413, endPoint x: 583, endPoint y: 396, distance: 194.7
click at [583, 396] on div "Montant 300 Type Nuits Frais de ménage Taxe de séjour Autre Email client * lors…" at bounding box center [784, 365] width 426 height 313
type textarea "Lorenzo Orso Cannes Plaza"
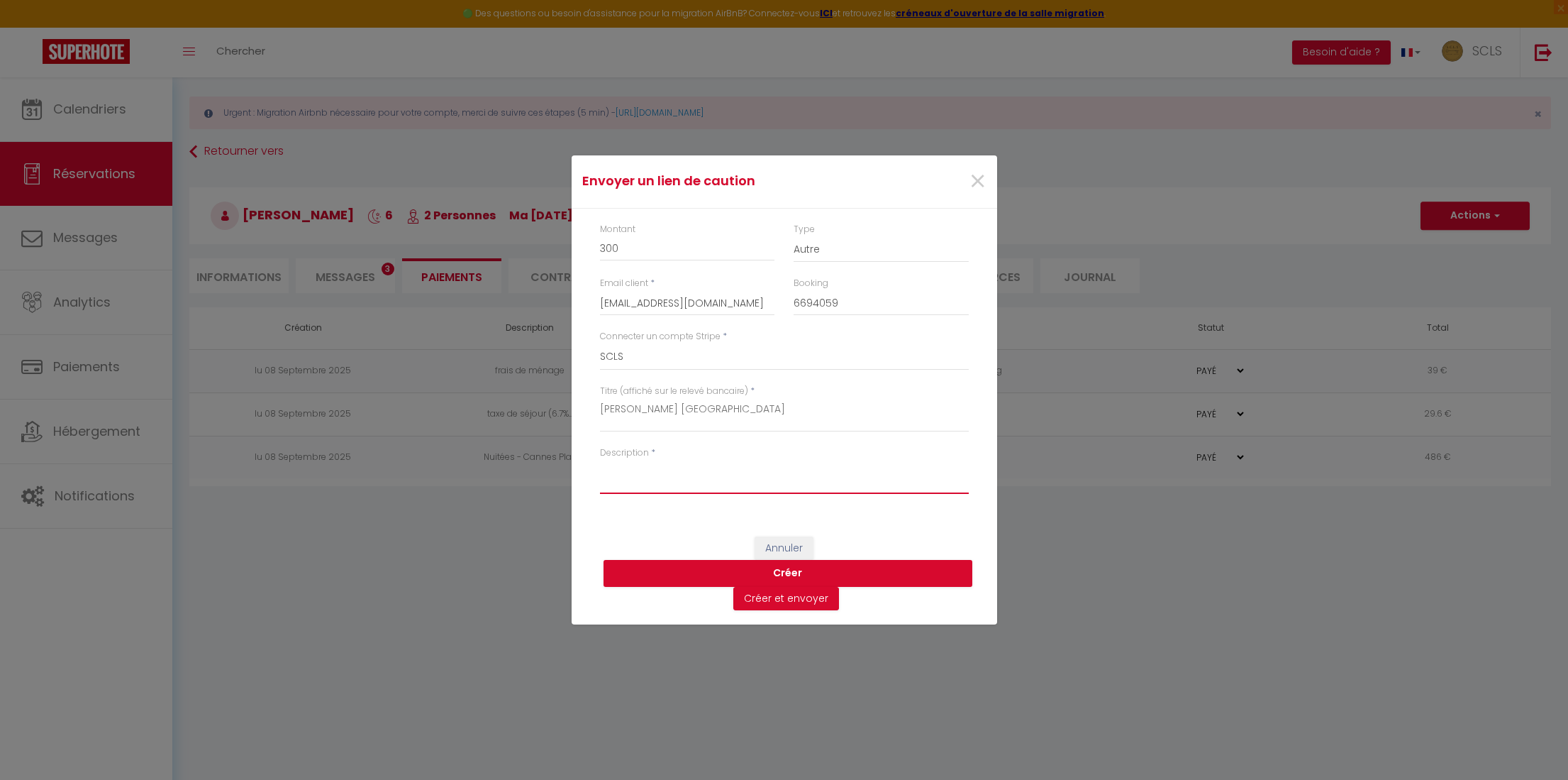
click at [611, 467] on textarea "Description" at bounding box center [785, 477] width 369 height 34
paste textarea "Lorenzo Orso Cannes Plaza"
type textarea "Lorenzo Orso Cannes Plaza"
click at [794, 573] on button "Créer" at bounding box center [788, 573] width 369 height 27
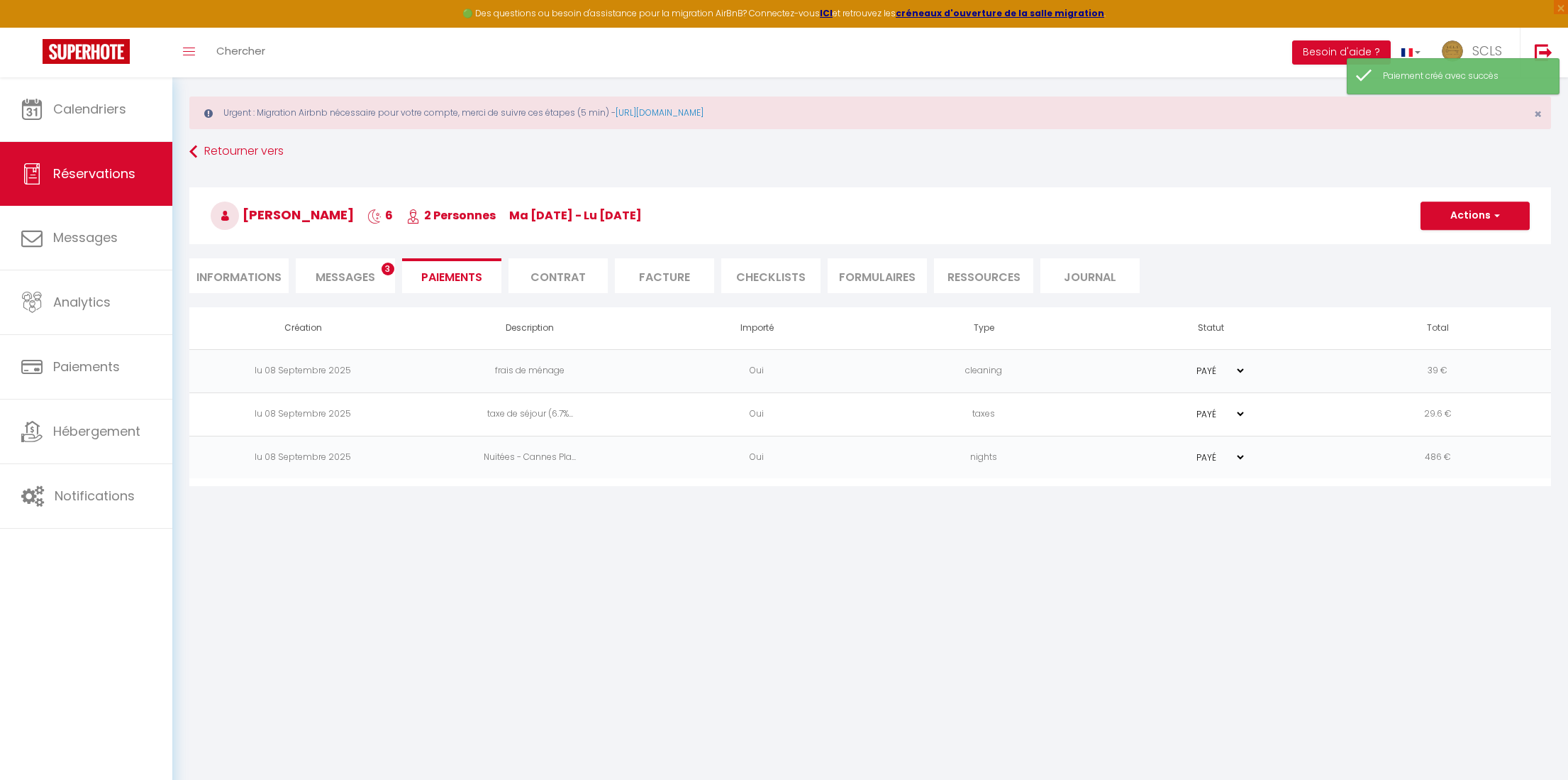
select select "0"
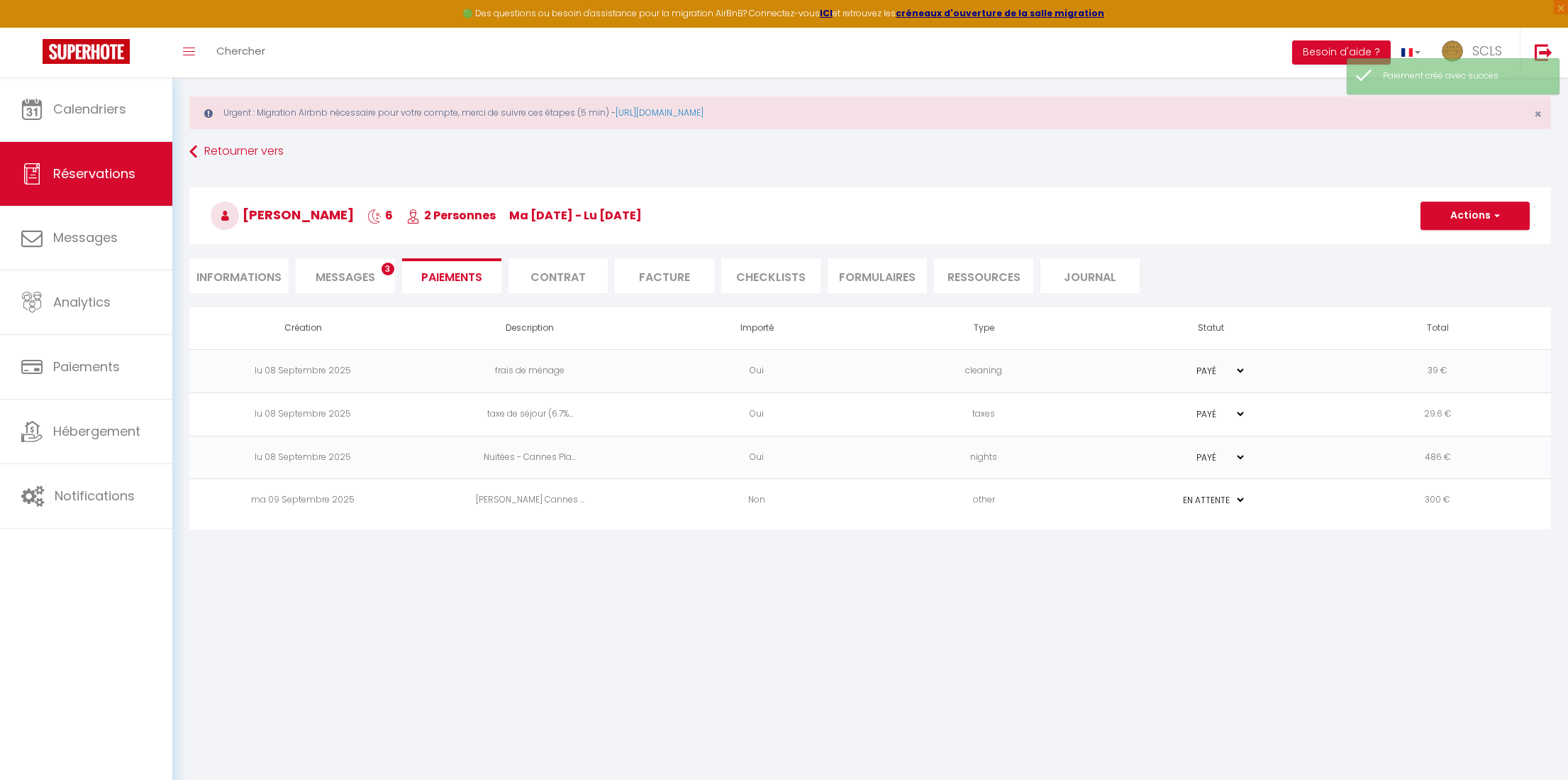
click at [525, 499] on td "Lorenzo Orso Cannes ..." at bounding box center [529, 501] width 227 height 43
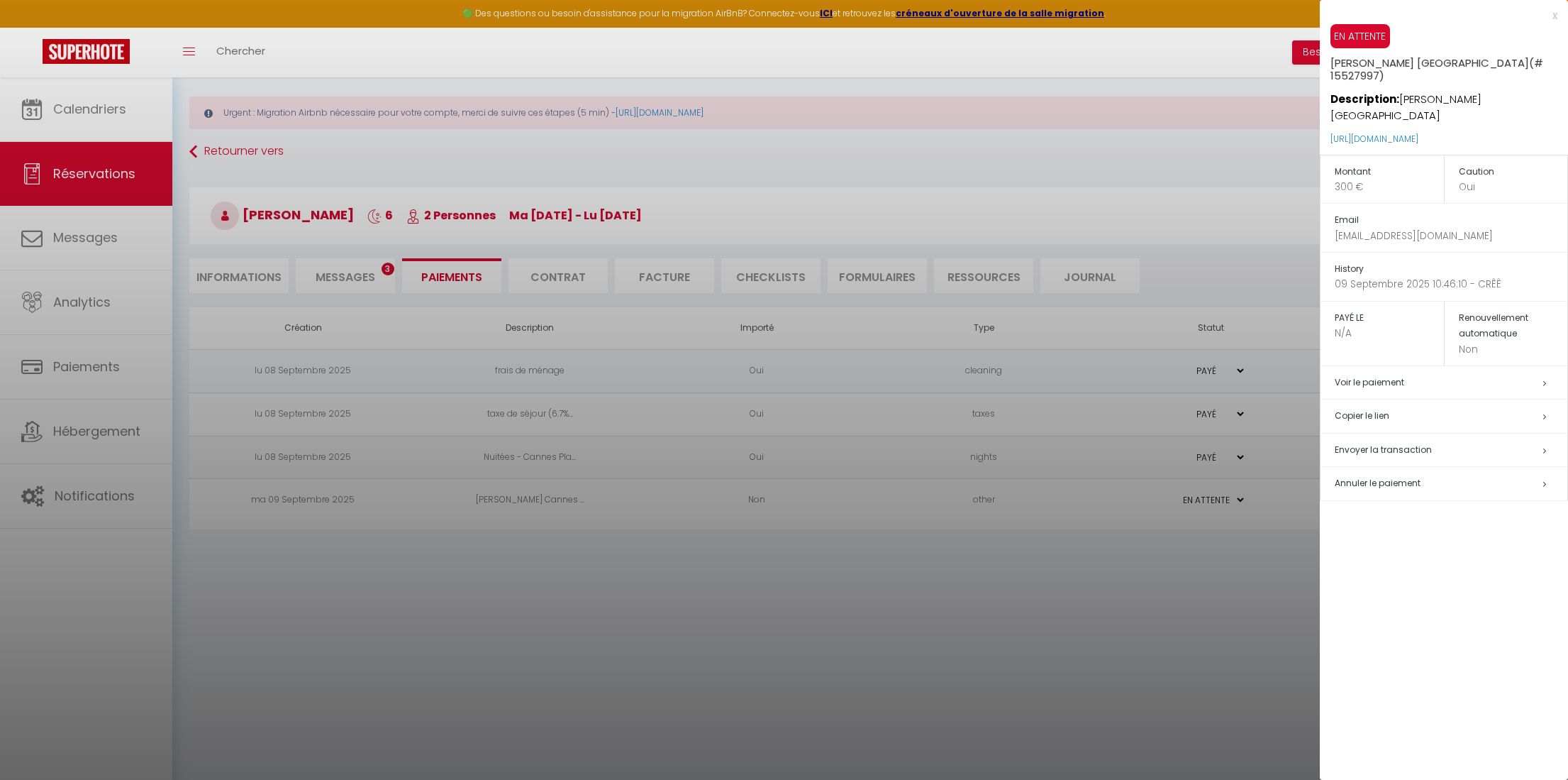
drag, startPoint x: 1327, startPoint y: 102, endPoint x: 1535, endPoint y: 110, distance: 208.2
click at [1349, 110] on div "EN ATTENTE Lorenzo Orso Cannes Plaza (# 15527997) Description: Lorenzo Orso Can…" at bounding box center [1444, 90] width 248 height 130
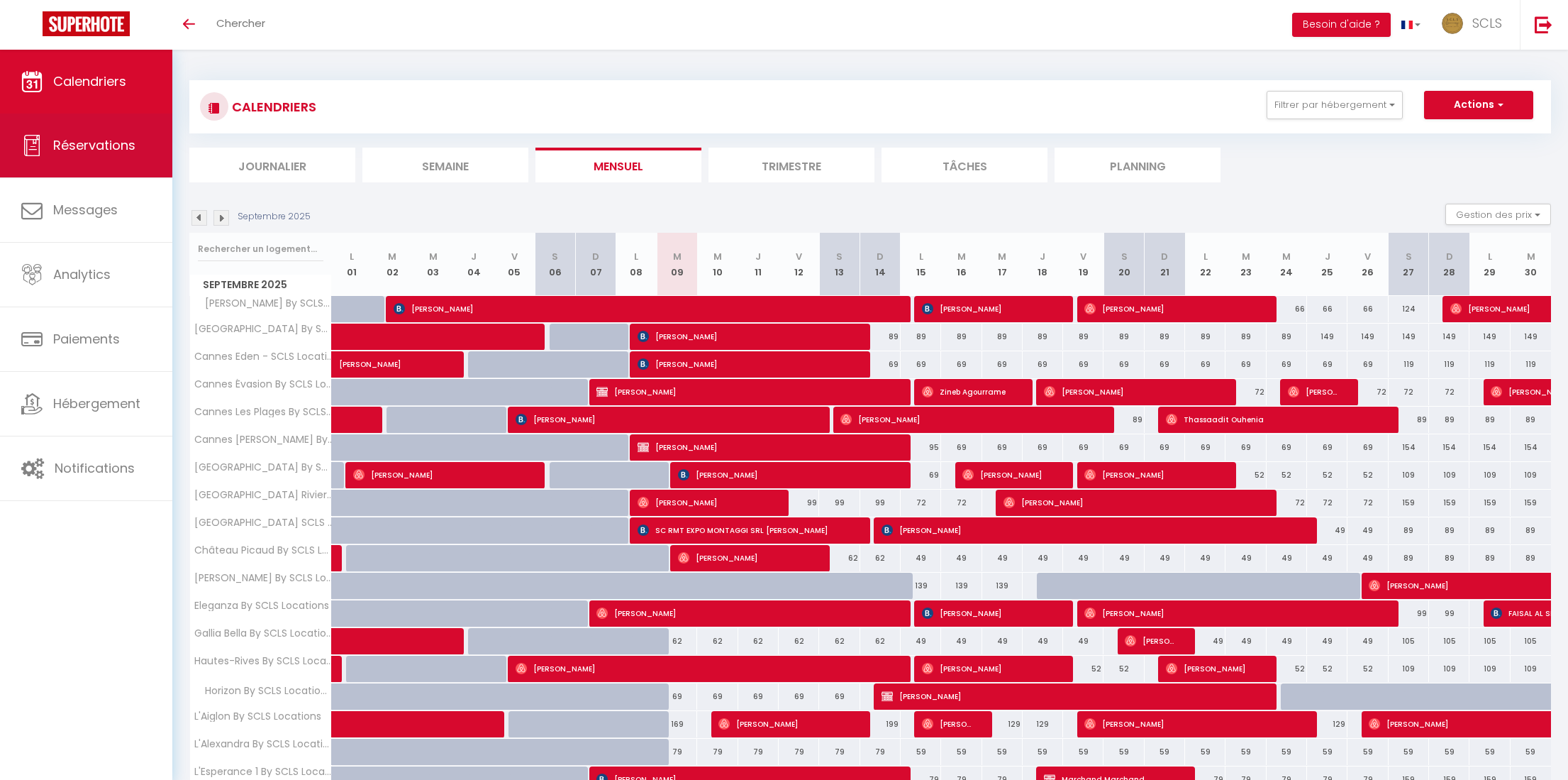
click at [104, 152] on span "Réservations" at bounding box center [94, 145] width 82 height 18
select select "not_cancelled"
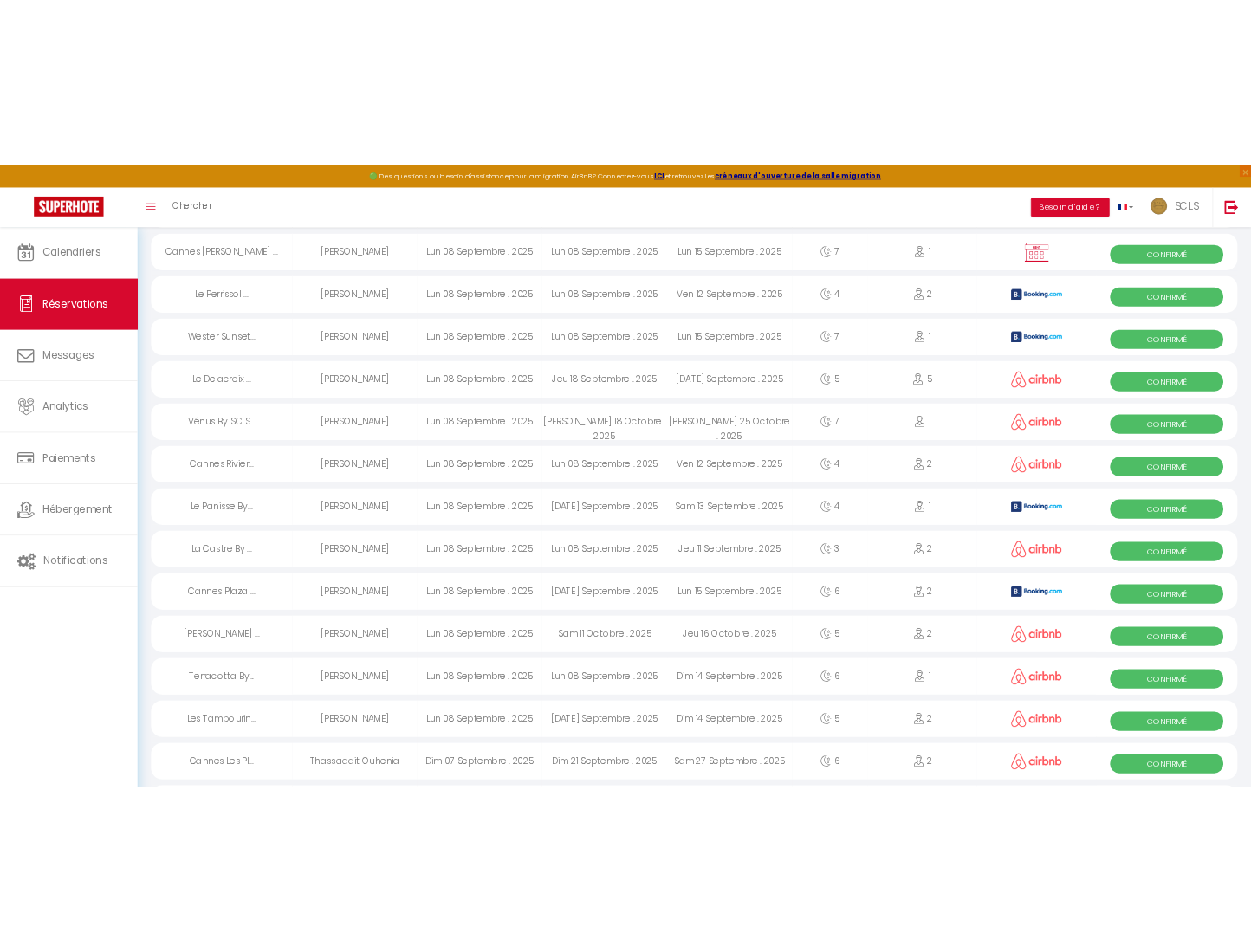
scroll to position [625, 0]
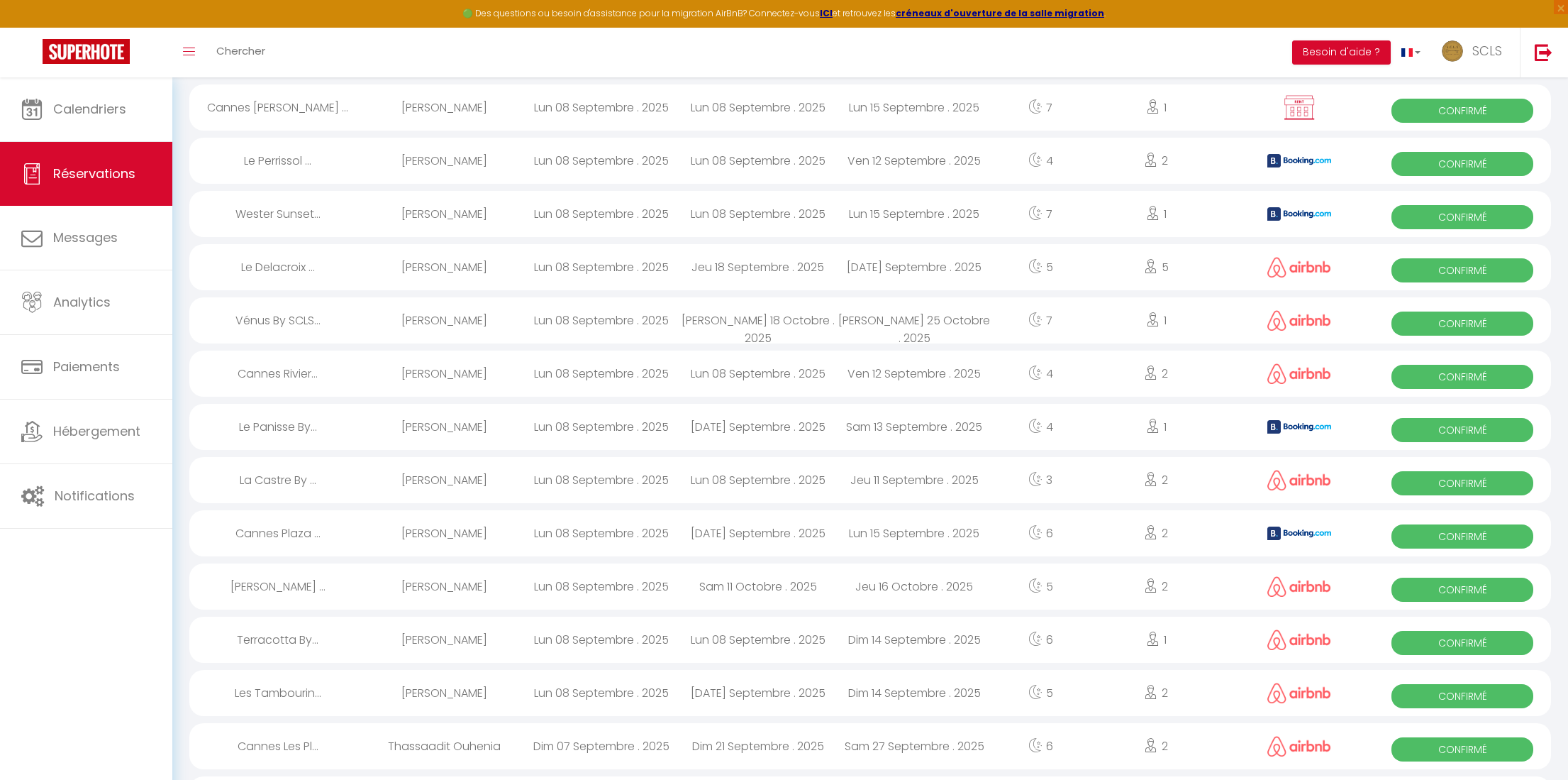
click at [461, 532] on div "[PERSON_NAME]" at bounding box center [445, 533] width 157 height 46
select select "OK"
select select "KO"
select select "0"
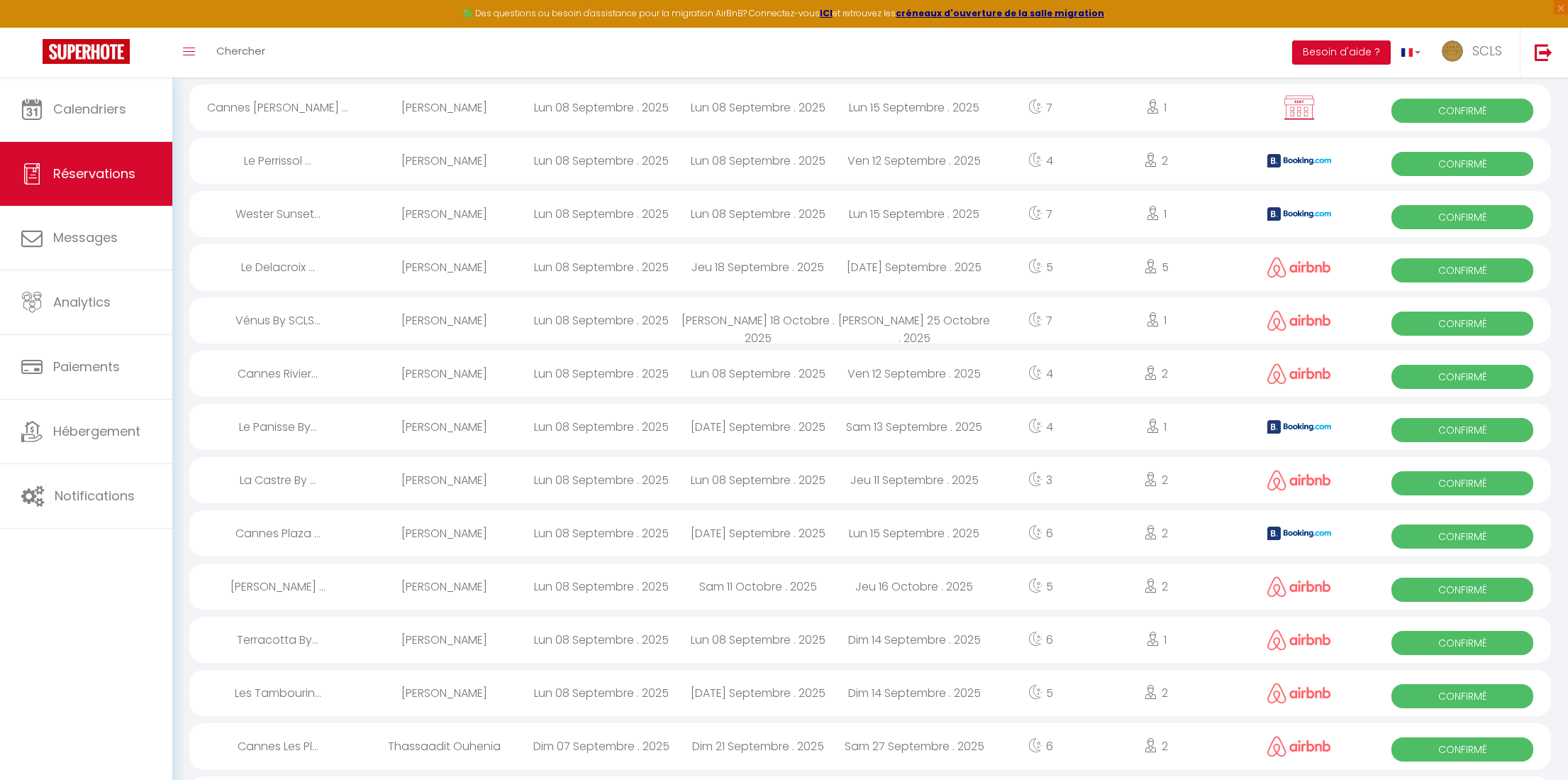
select select "1"
select select
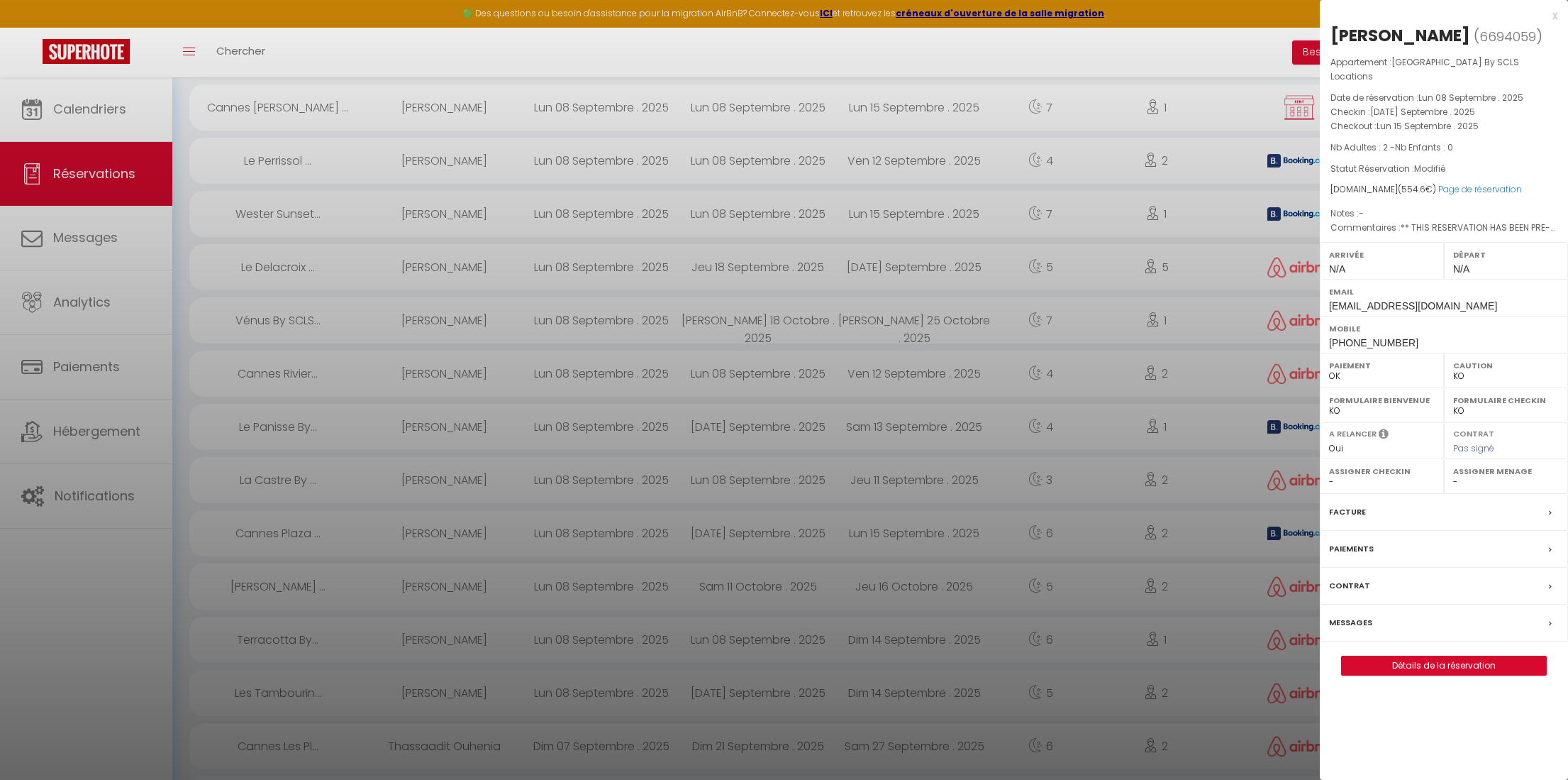
click at [461, 532] on div at bounding box center [784, 390] width 1568 height 780
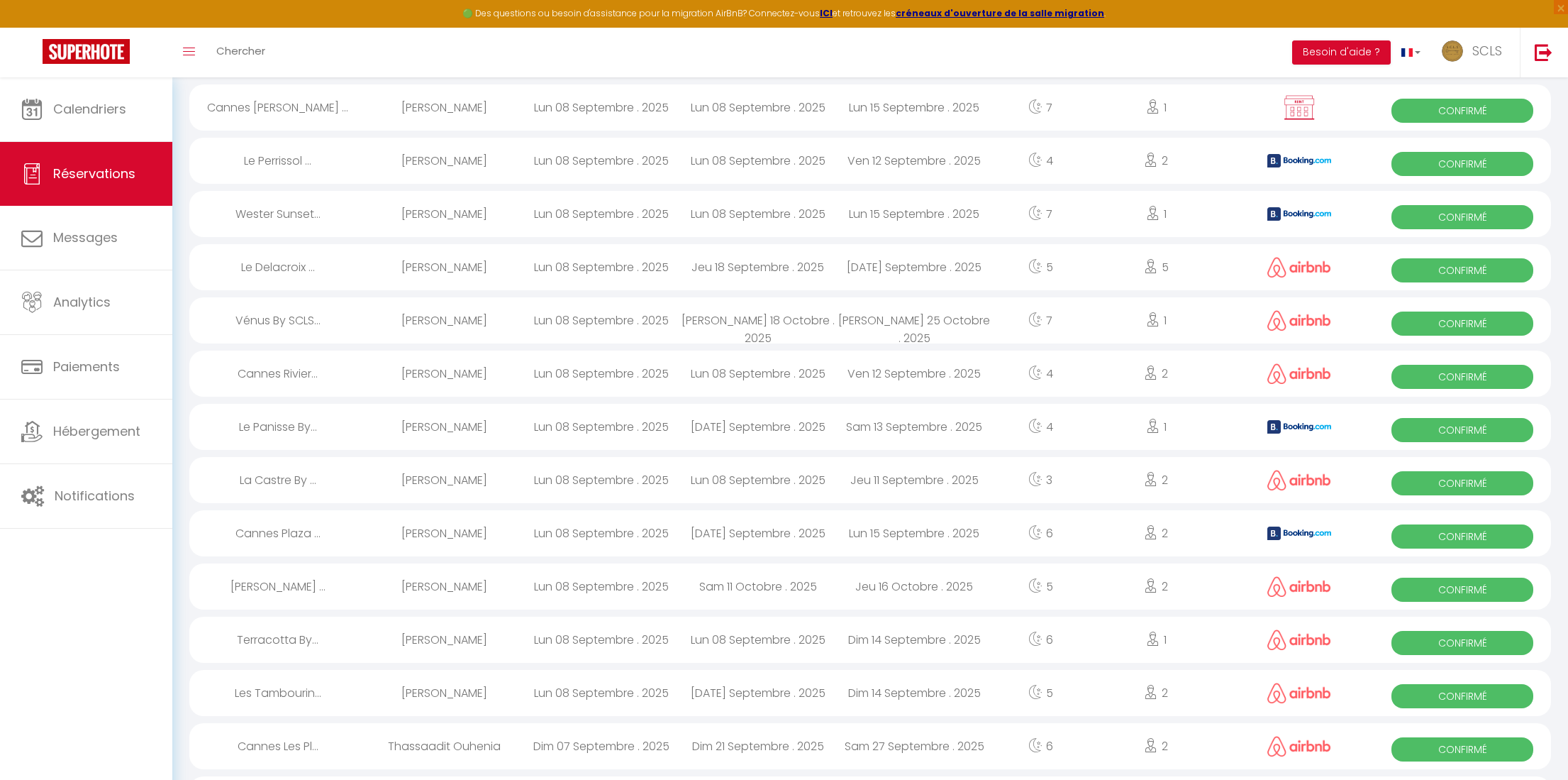
click at [1472, 534] on span "Confirmé" at bounding box center [1463, 536] width 142 height 24
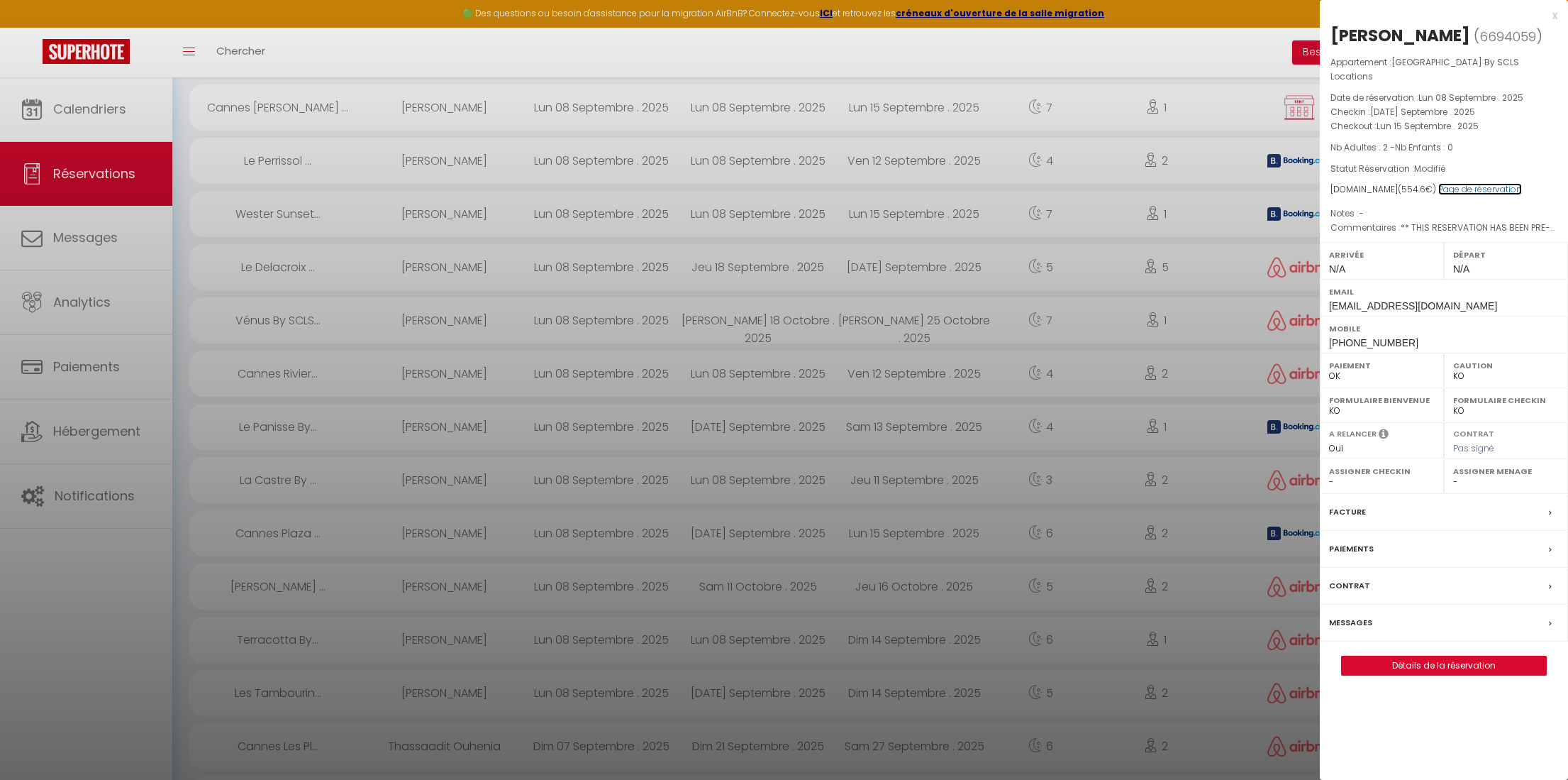
click at [1480, 183] on link "Page de réservation" at bounding box center [1480, 189] width 84 height 12
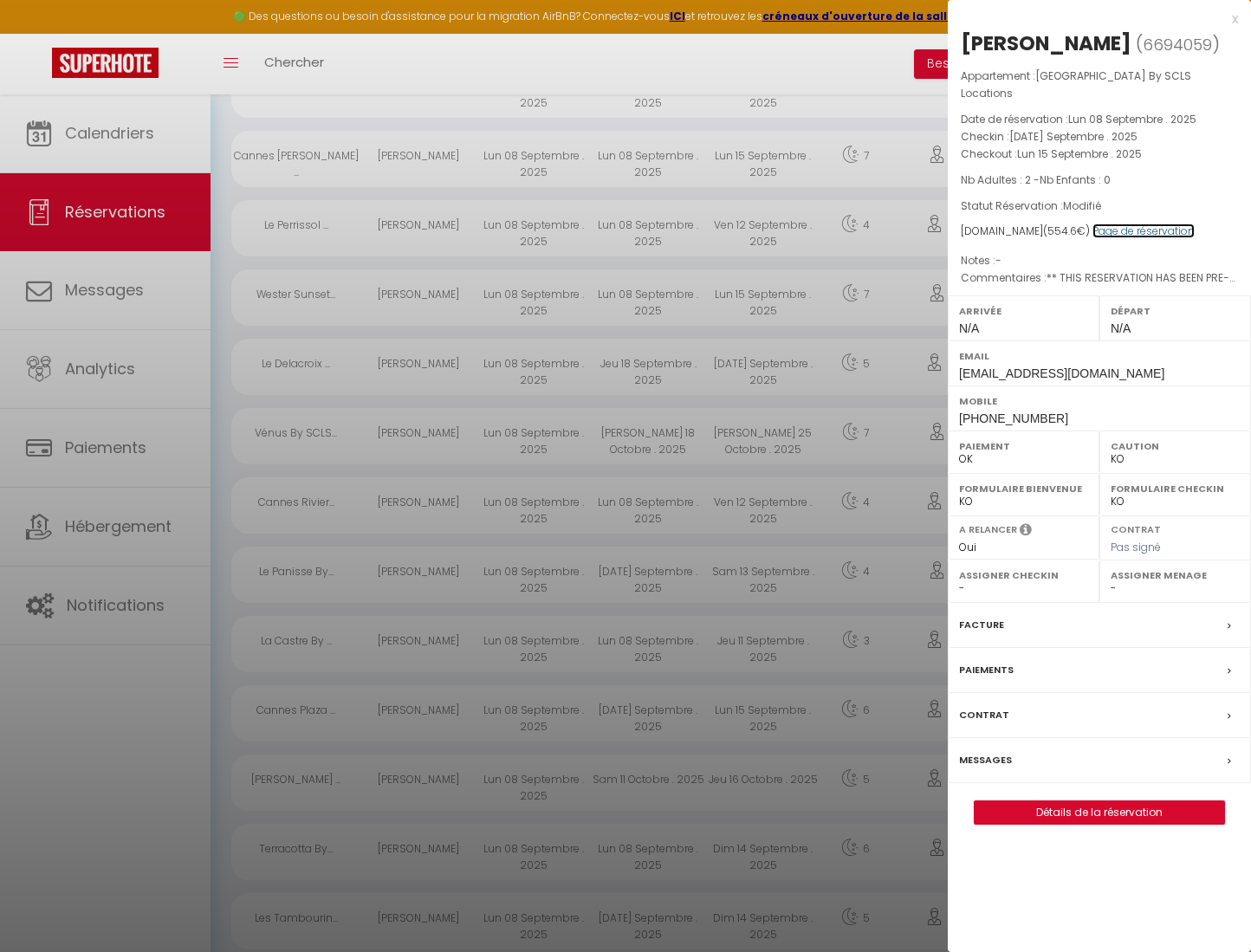
click at [1142, 223] on link "Page de réservation" at bounding box center [1143, 231] width 102 height 14
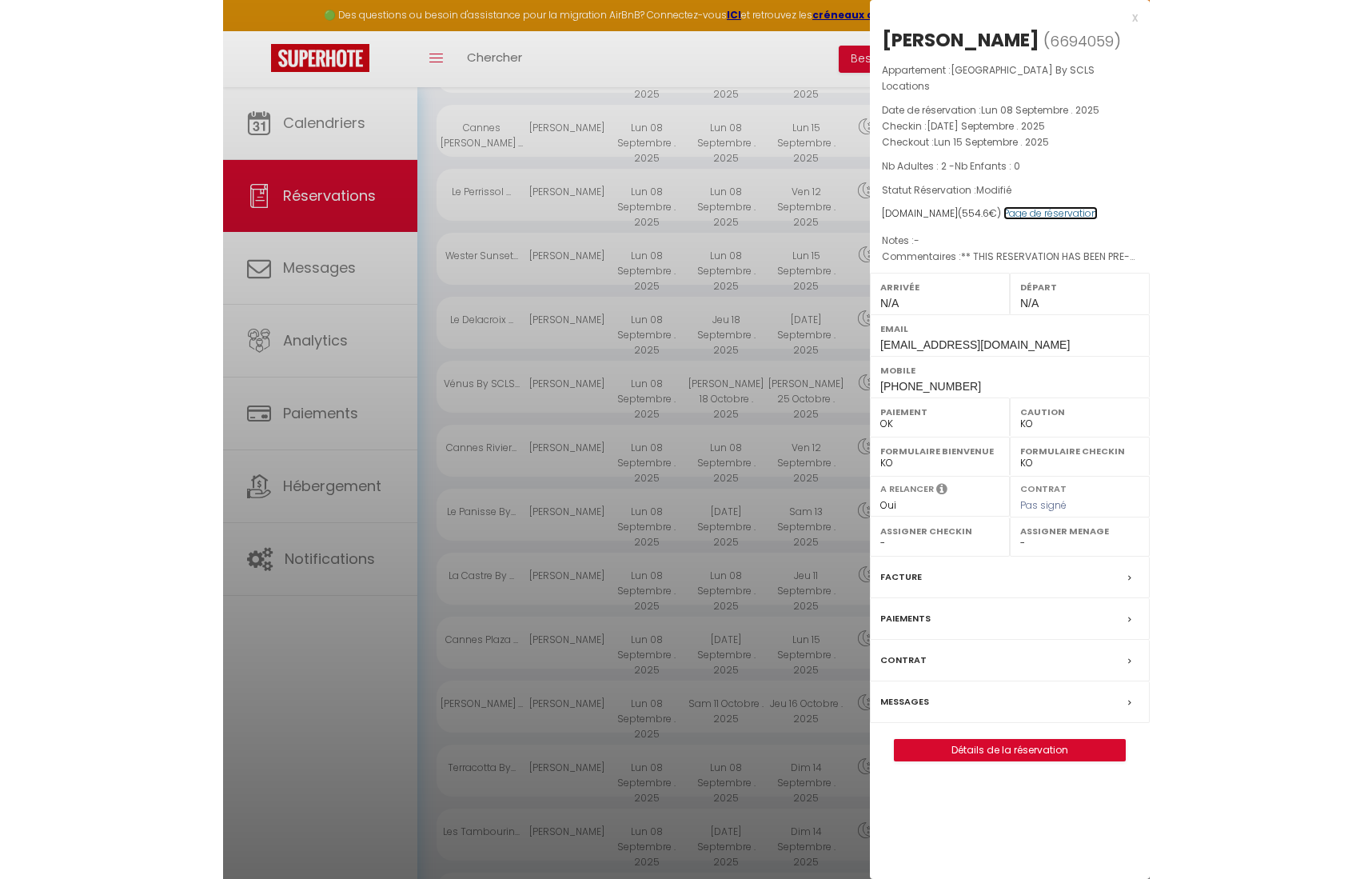
scroll to position [561, 0]
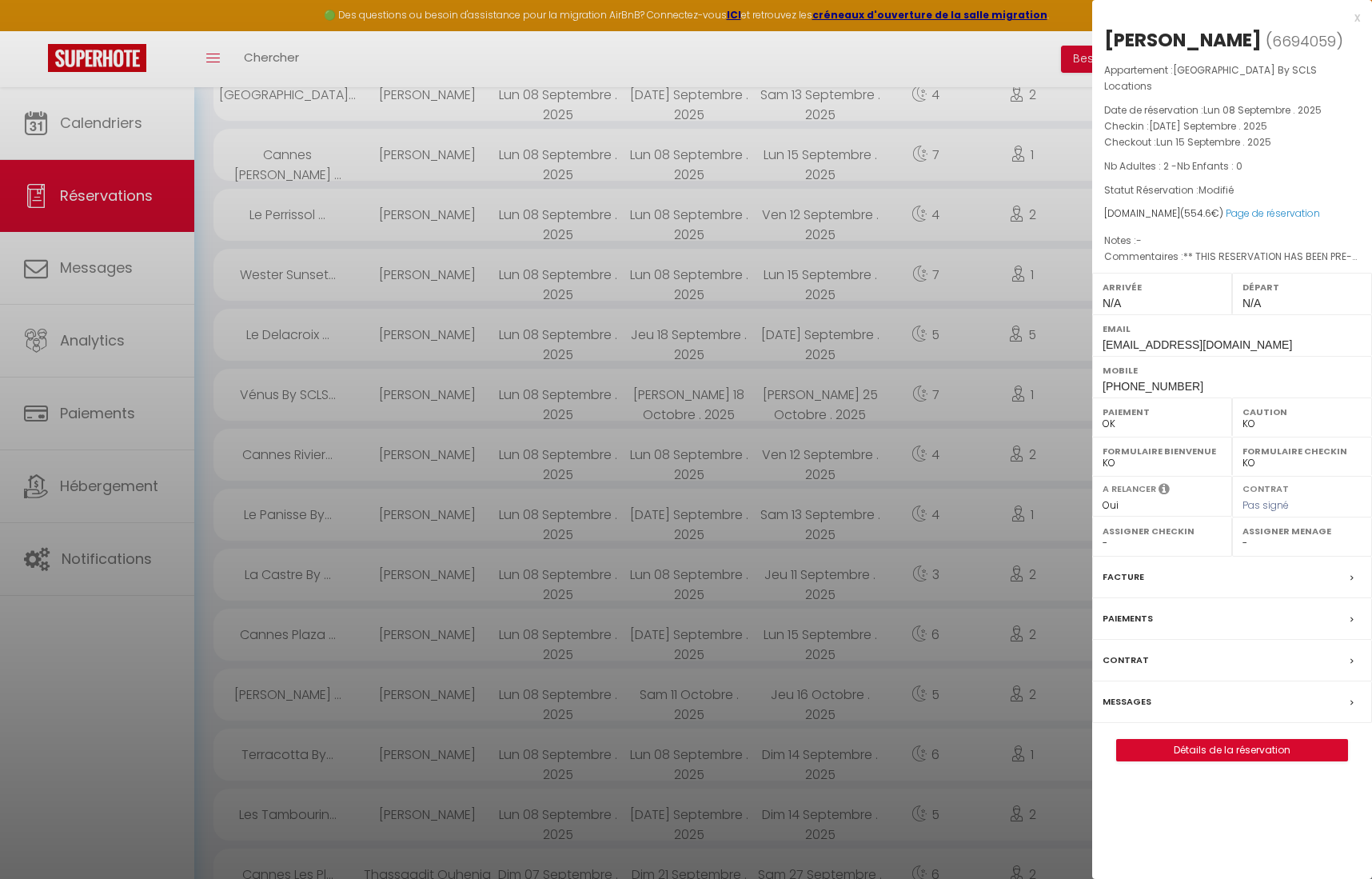
click at [456, 212] on div at bounding box center [686, 439] width 1372 height 879
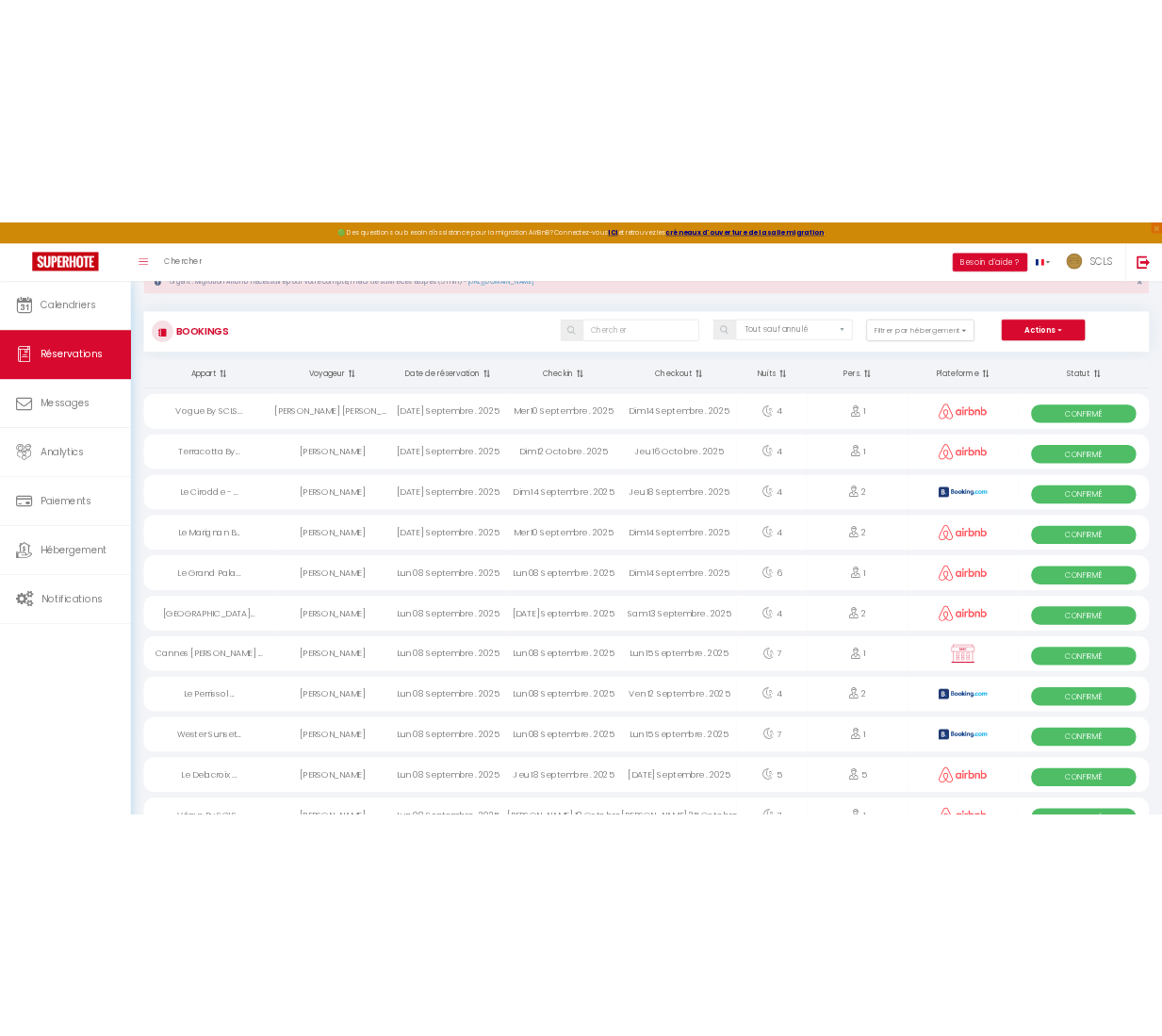
scroll to position [68, 0]
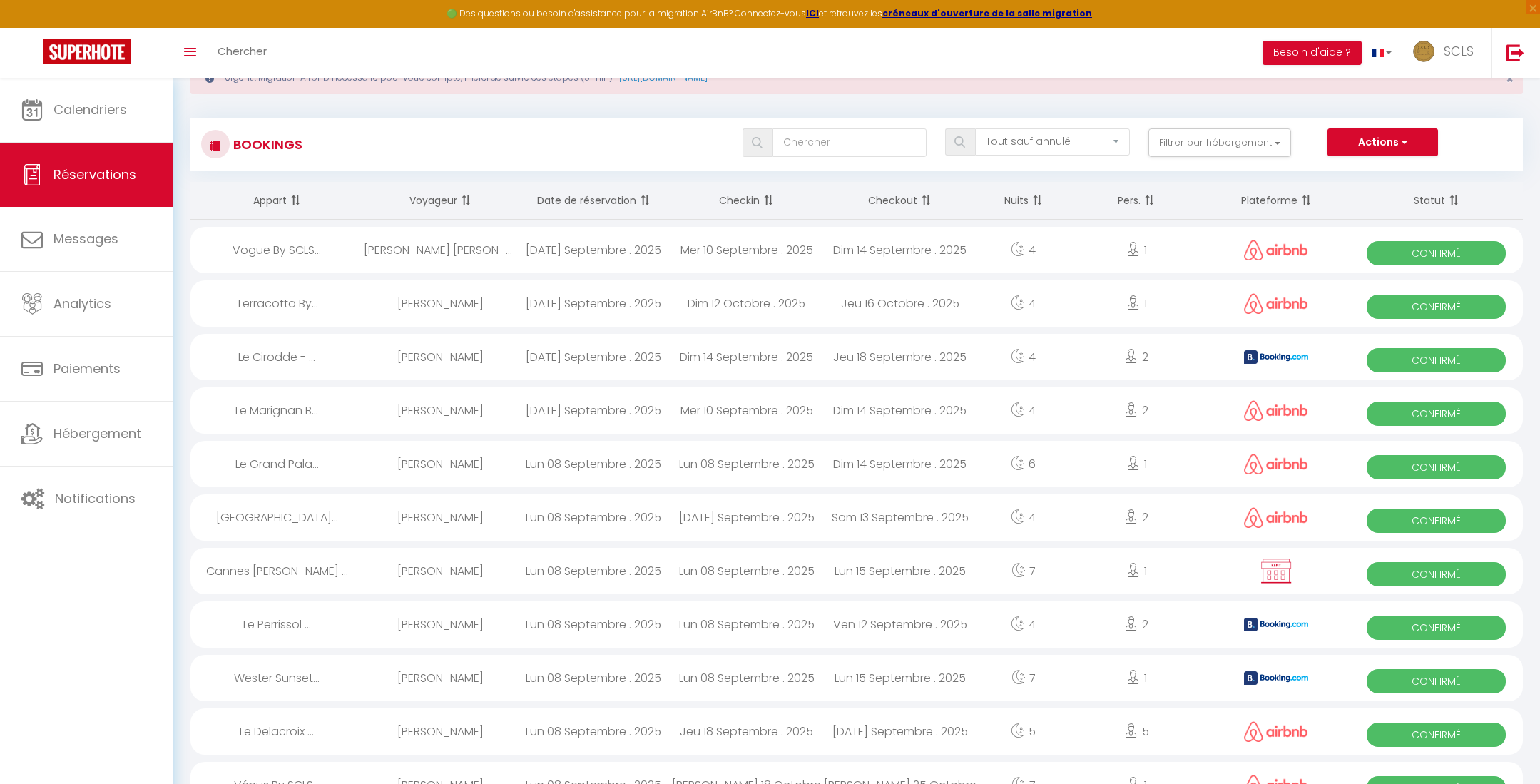
click at [1438, 631] on span "Confirmé" at bounding box center [1436, 628] width 139 height 25
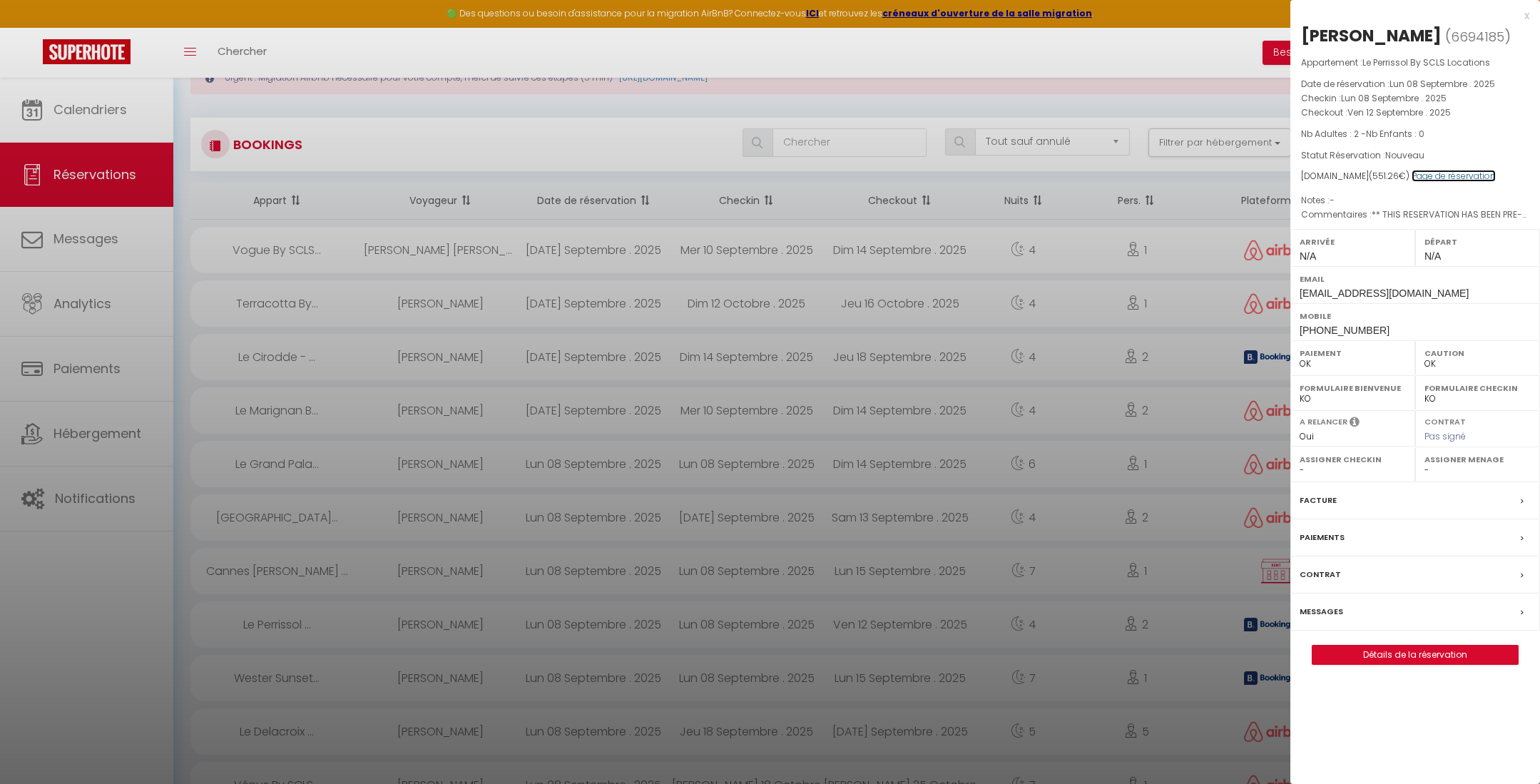
click at [1442, 182] on link "Page de réservation" at bounding box center [1454, 176] width 84 height 12
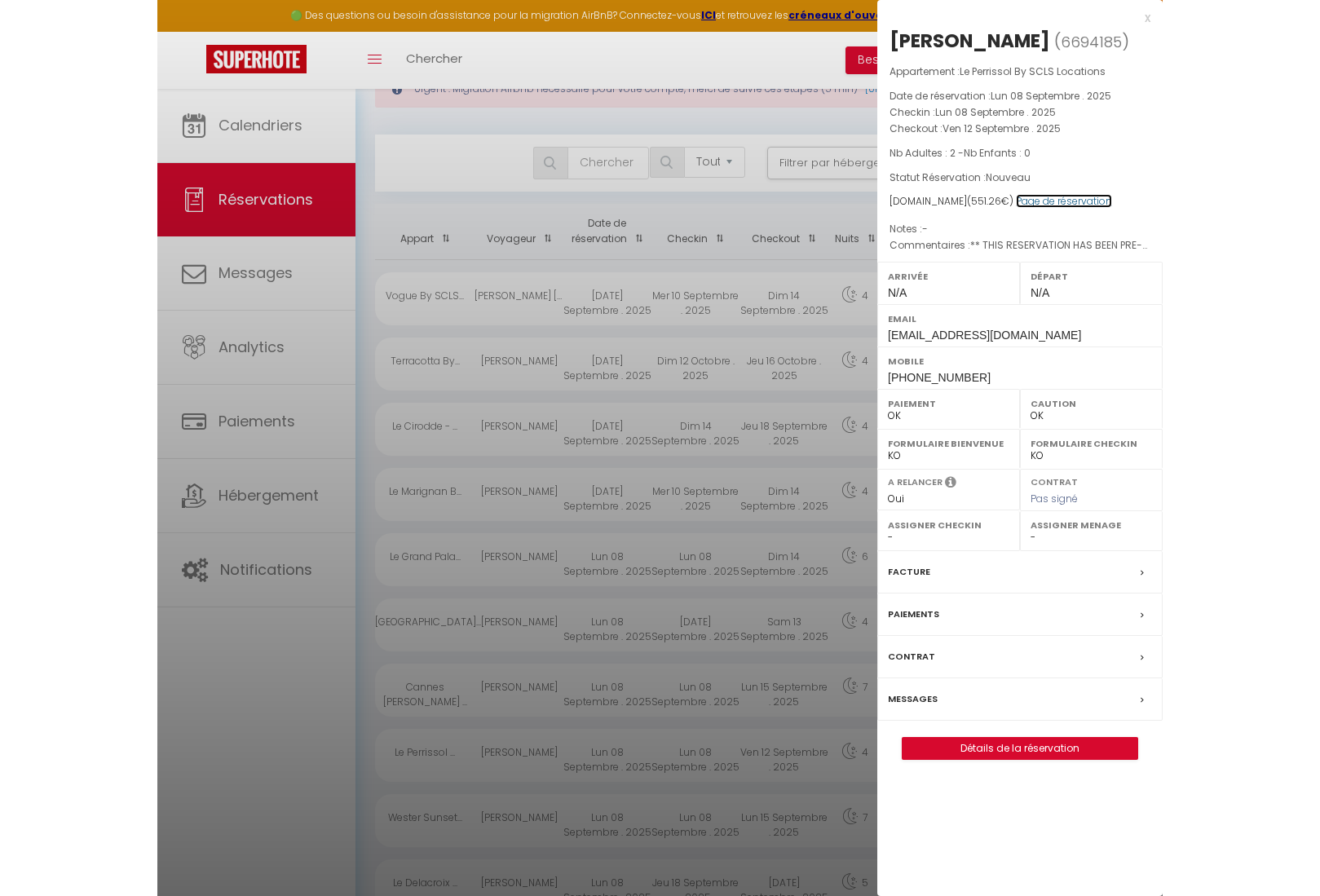
scroll to position [56, 0]
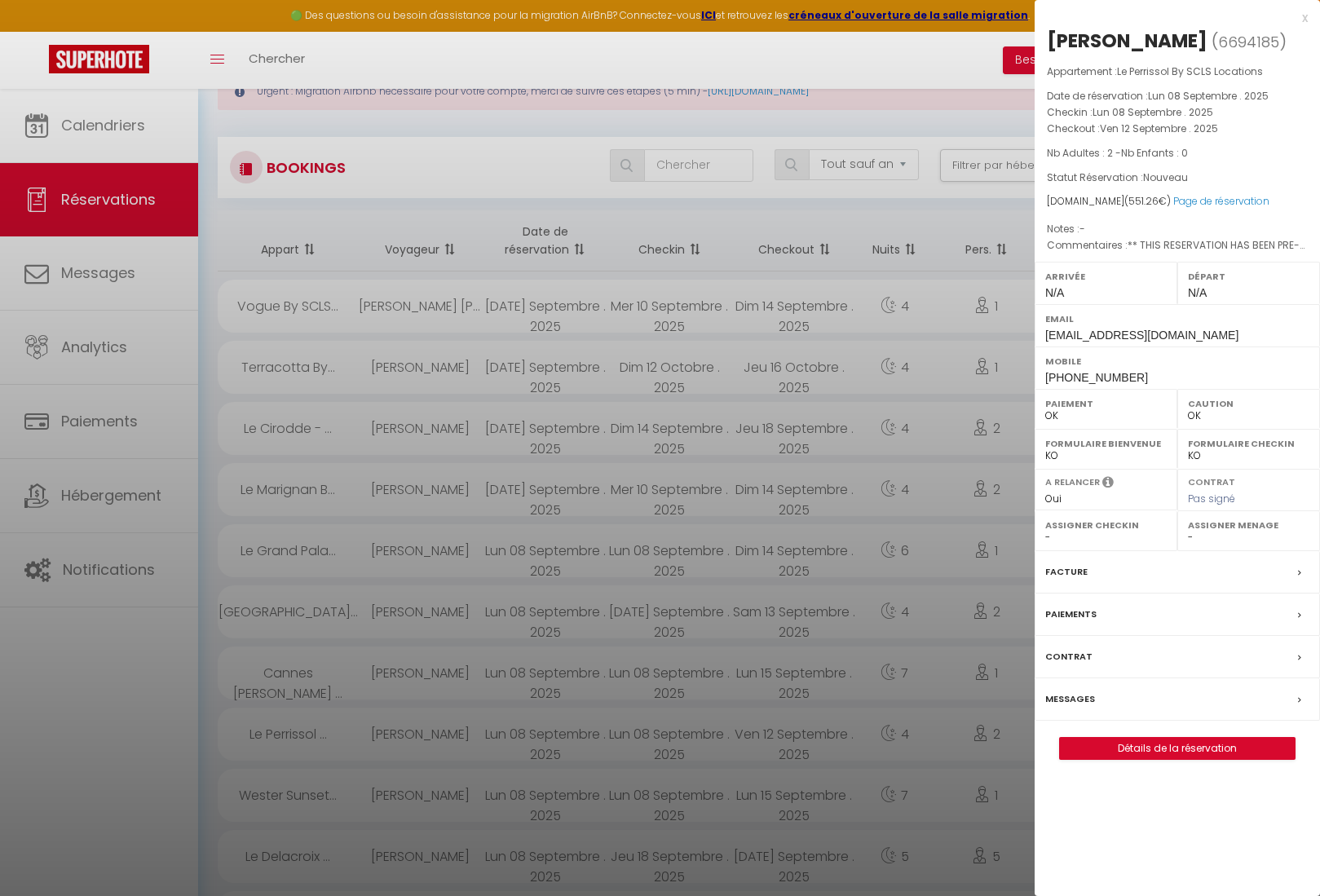
click at [367, 383] on div at bounding box center [660, 448] width 1320 height 896
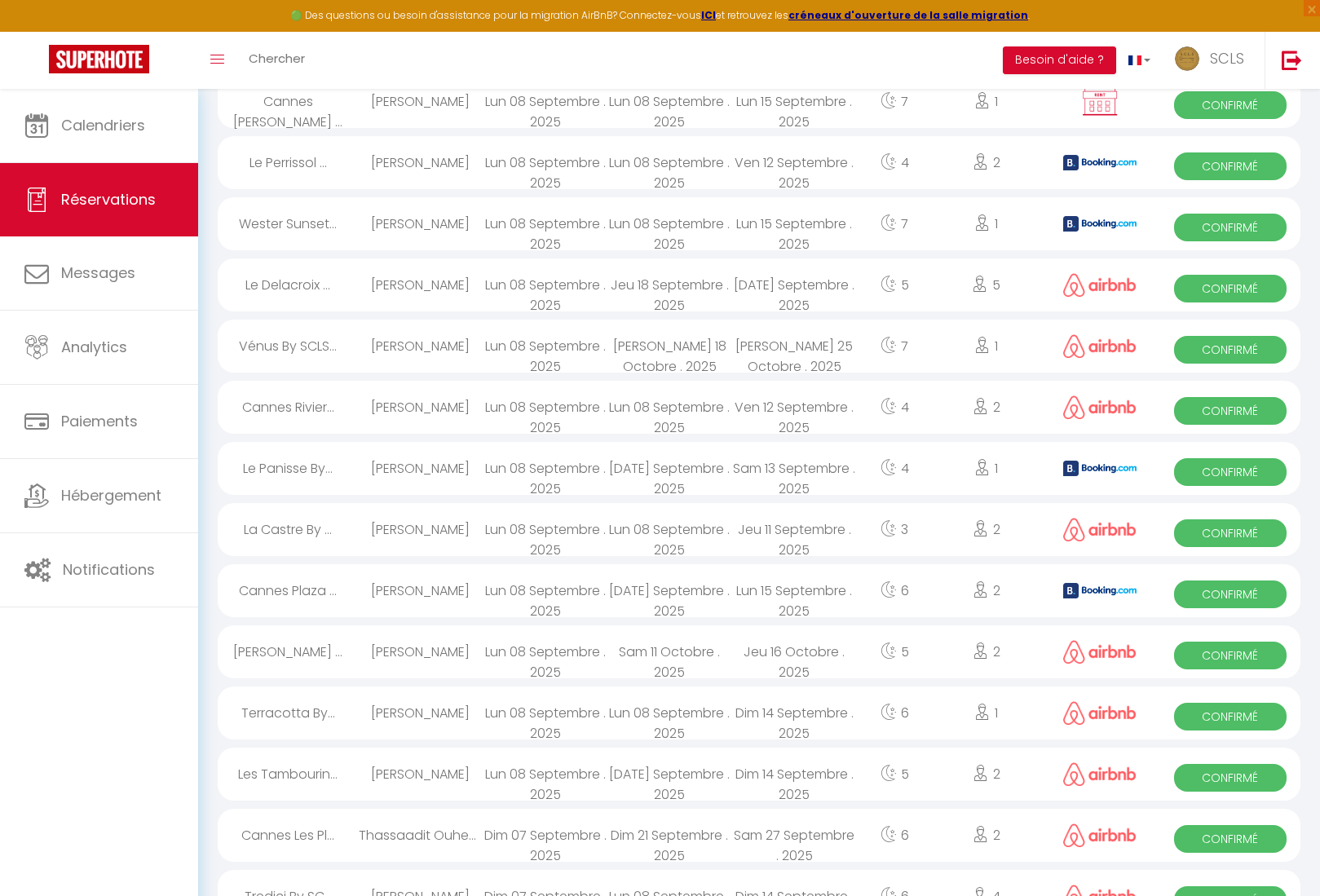
scroll to position [631, 0]
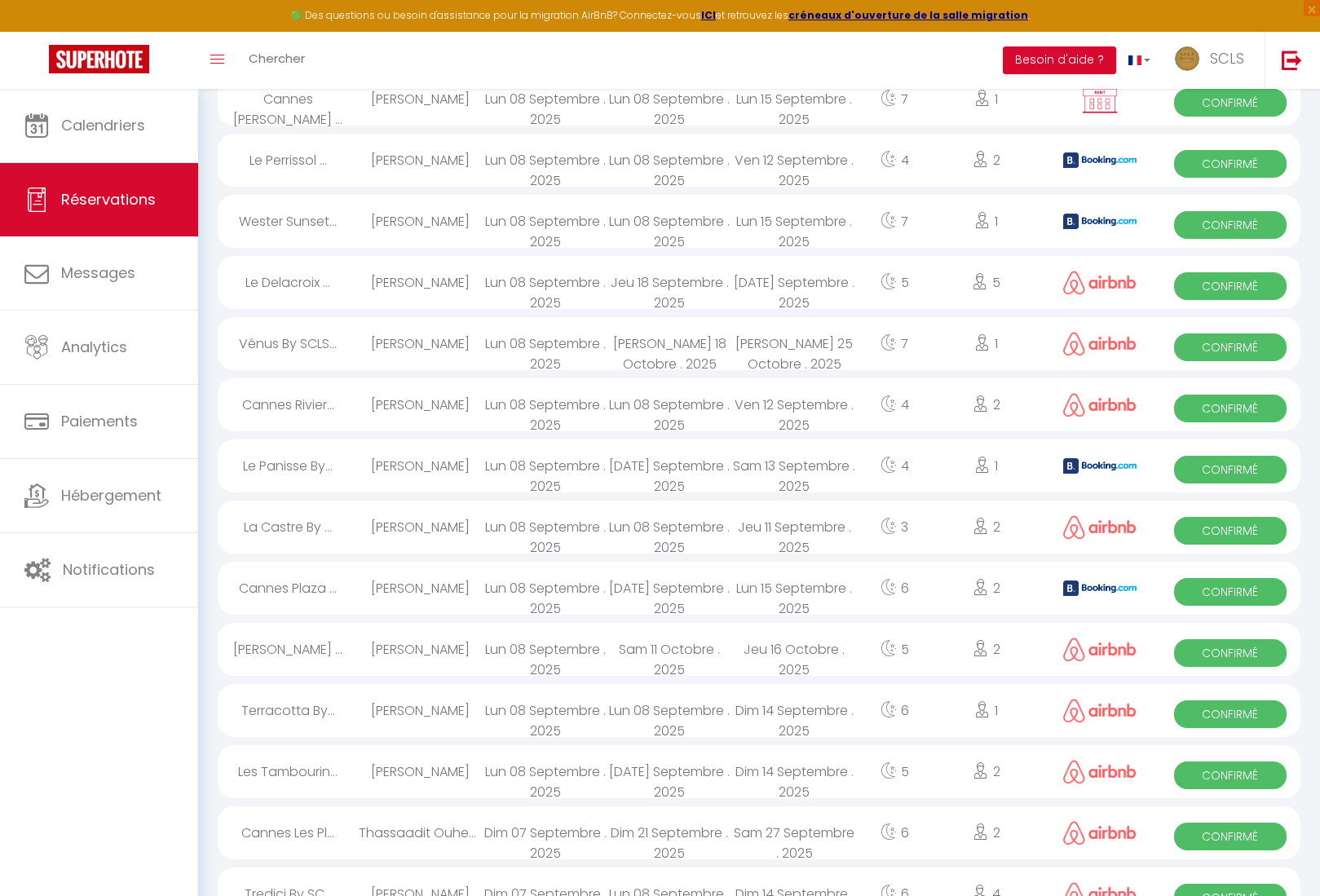
click at [1249, 474] on span "Confirmé" at bounding box center [1231, 470] width 112 height 28
select select "KO"
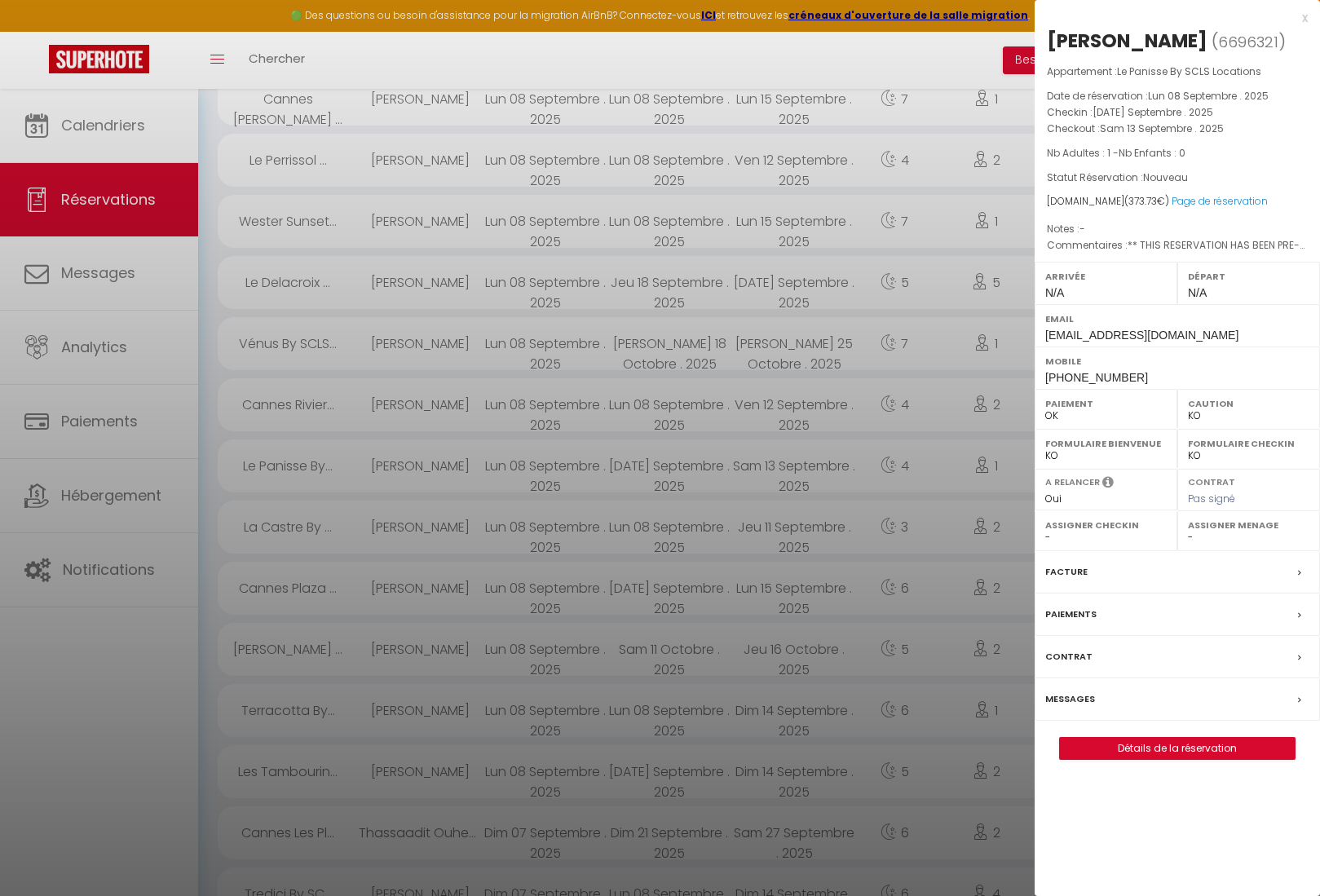
drag, startPoint x: 1049, startPoint y: 37, endPoint x: 1260, endPoint y: 43, distance: 211.1
click at [1260, 43] on h2 "Volodymyr Tabaka ( 6696321 )" at bounding box center [1177, 42] width 261 height 28
copy div "[PERSON_NAME]"
click at [1043, 389] on div "Mobile +15875829868" at bounding box center [1177, 368] width 285 height 43
drag, startPoint x: 1042, startPoint y: 398, endPoint x: 1157, endPoint y: 408, distance: 115.4
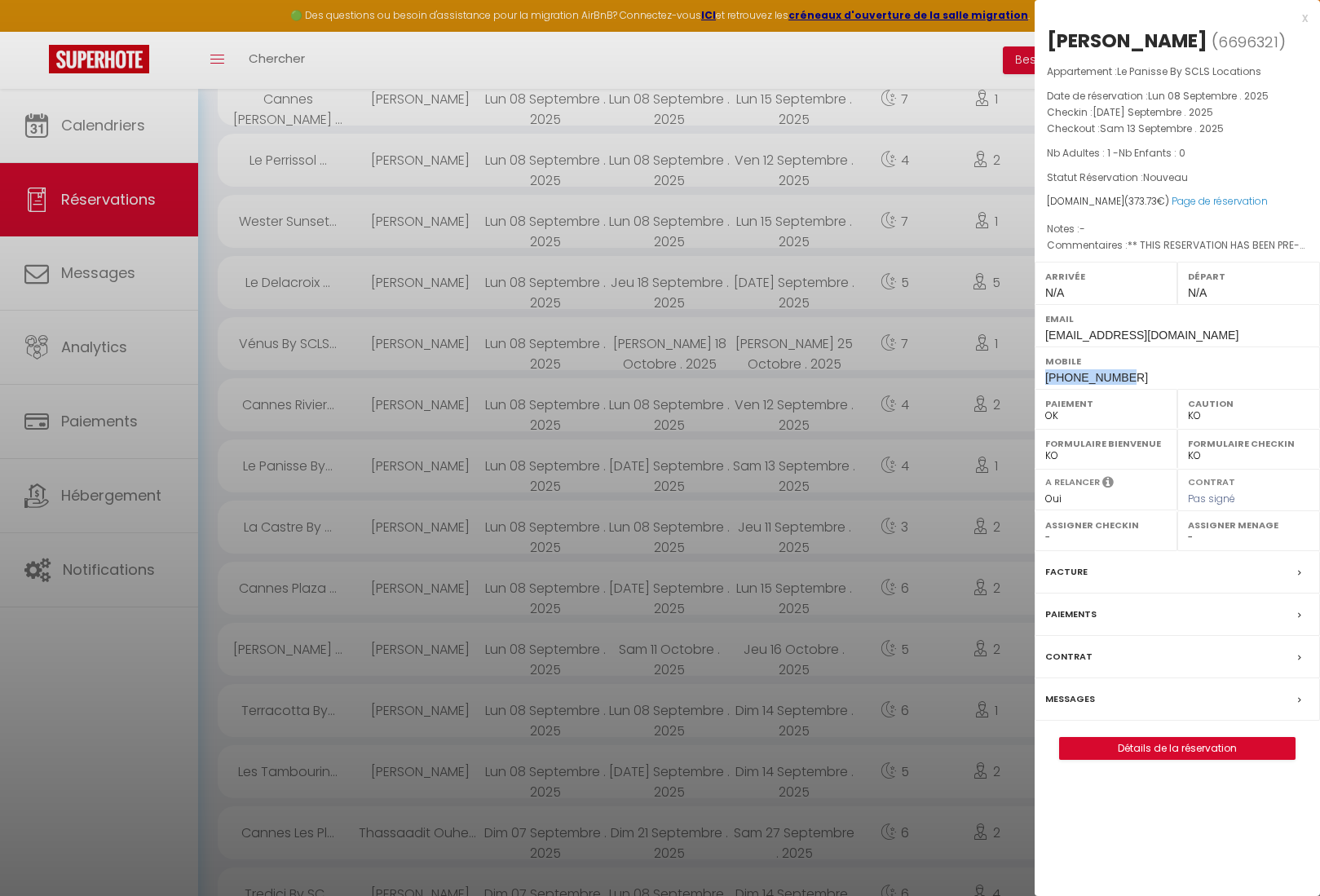
click at [1157, 389] on div "Mobile +15875829868" at bounding box center [1177, 368] width 285 height 43
copy span "+15875829868"
click at [1060, 623] on label "Paiements" at bounding box center [1071, 614] width 51 height 17
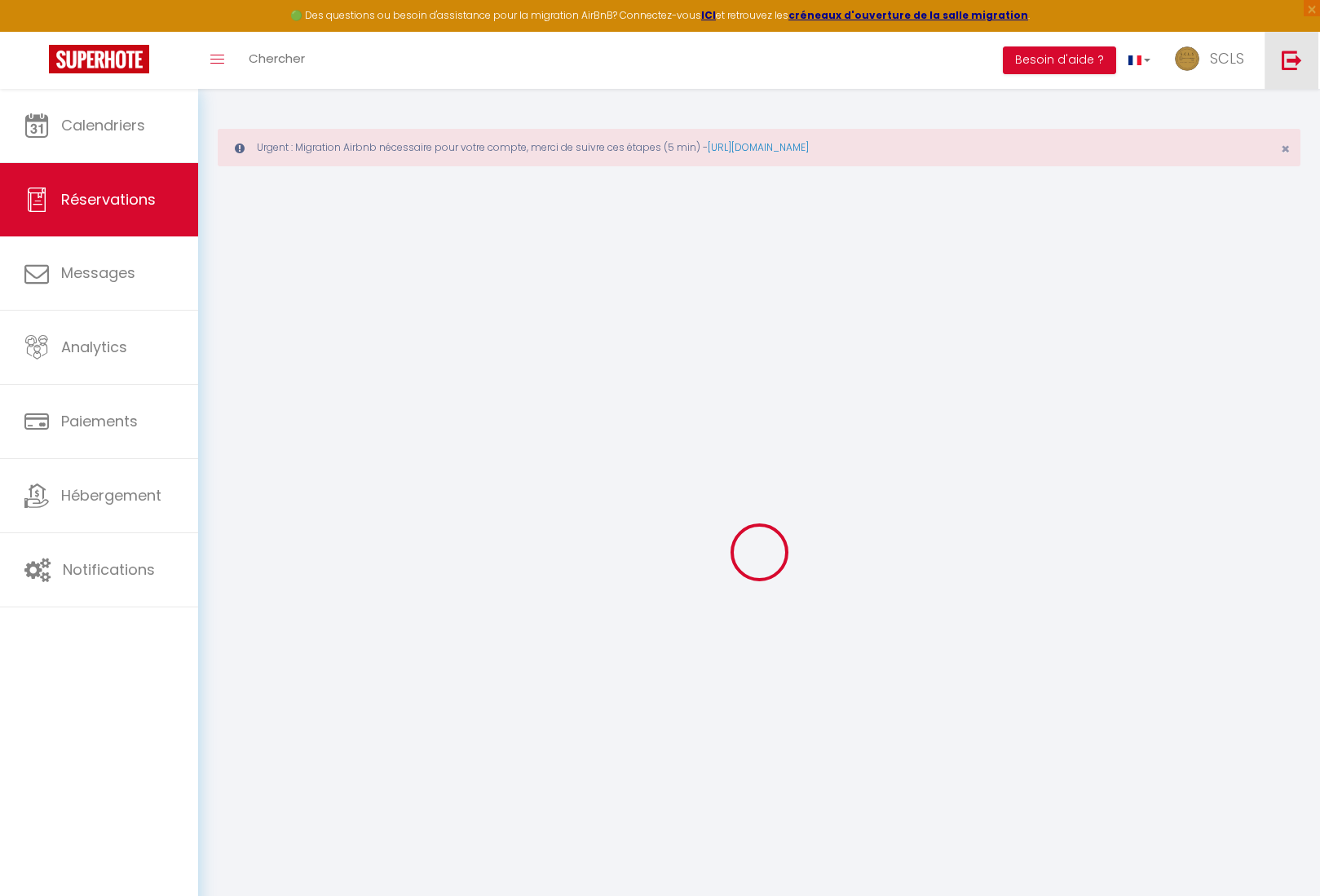
select select
checkbox input "false"
select select
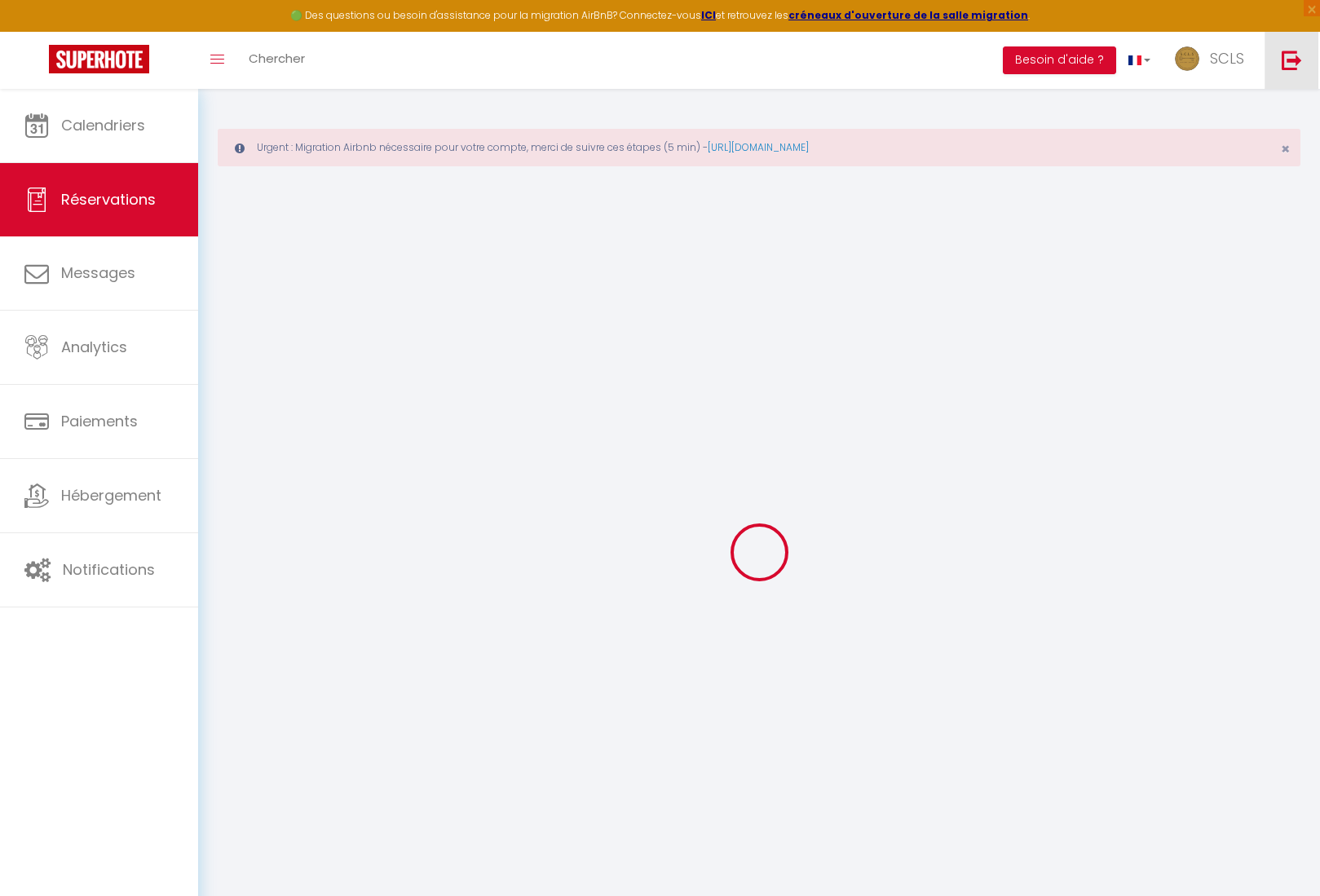
checkbox input "false"
type textarea "** THIS RESERVATION HAS BEEN PRE-PAID ** BOOKING NOTE : Payment charge is EUR 5…"
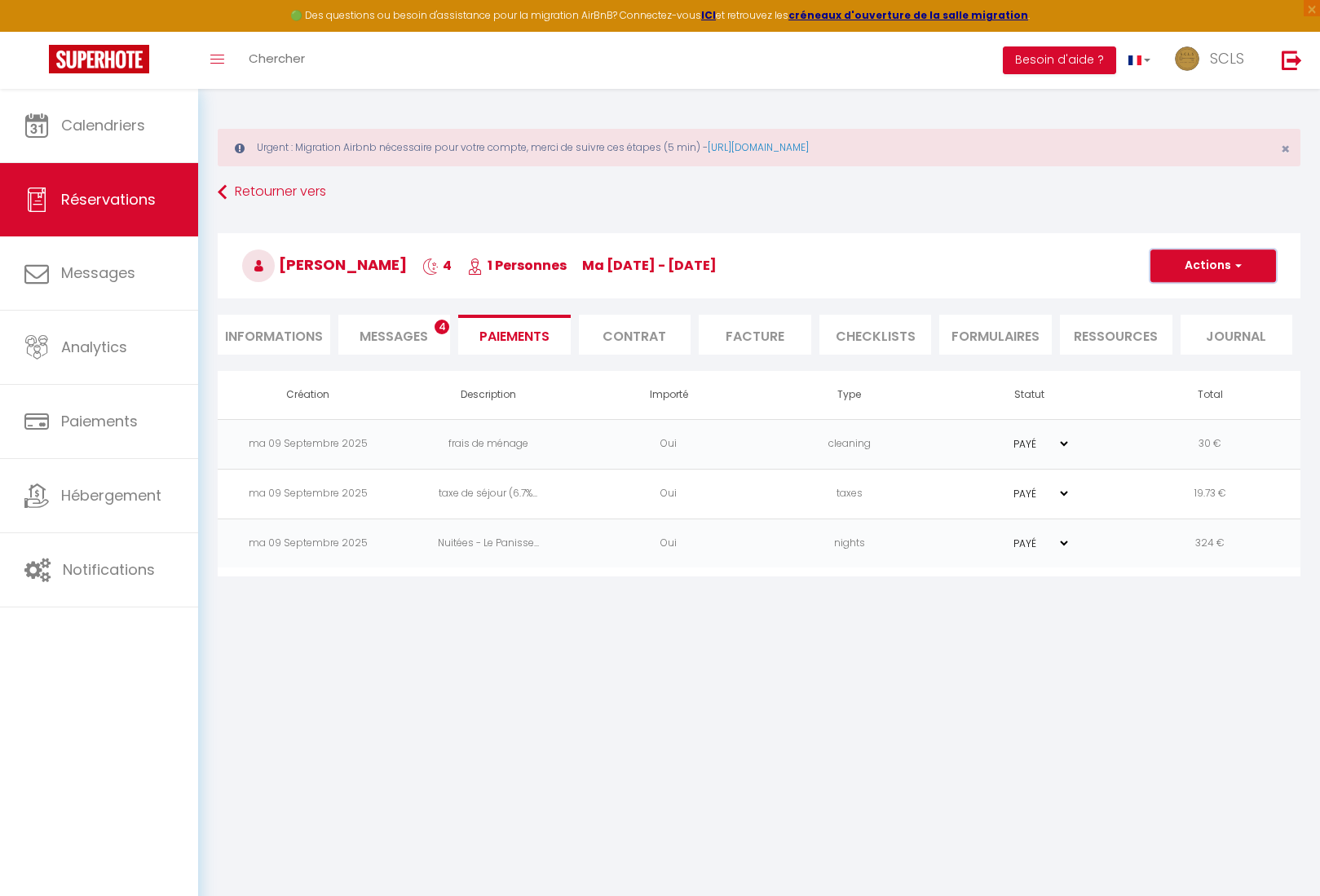
click at [1240, 264] on span "button" at bounding box center [1236, 265] width 9 height 14
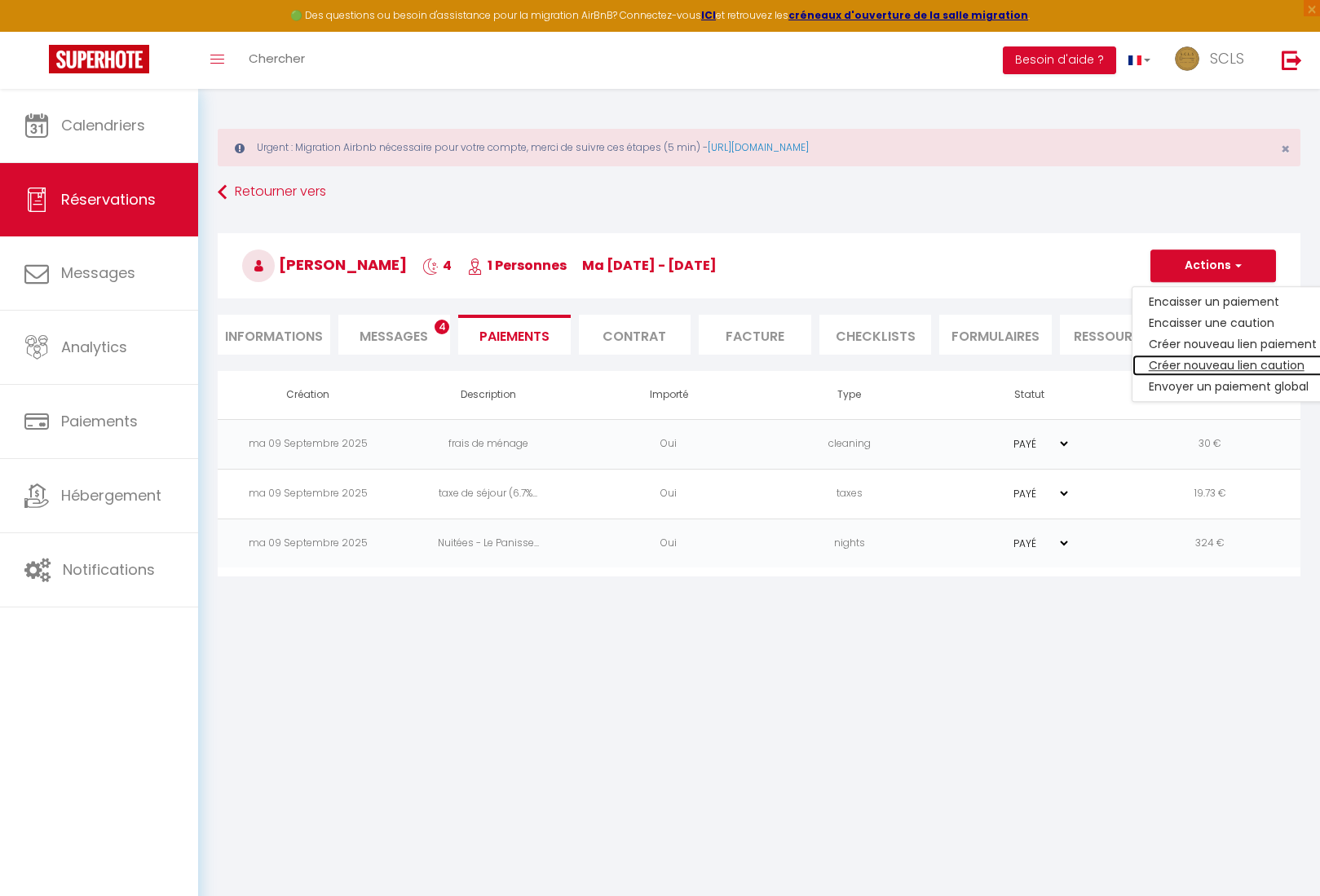
click at [1251, 366] on link "Créer nouveau lien caution" at bounding box center [1233, 365] width 201 height 21
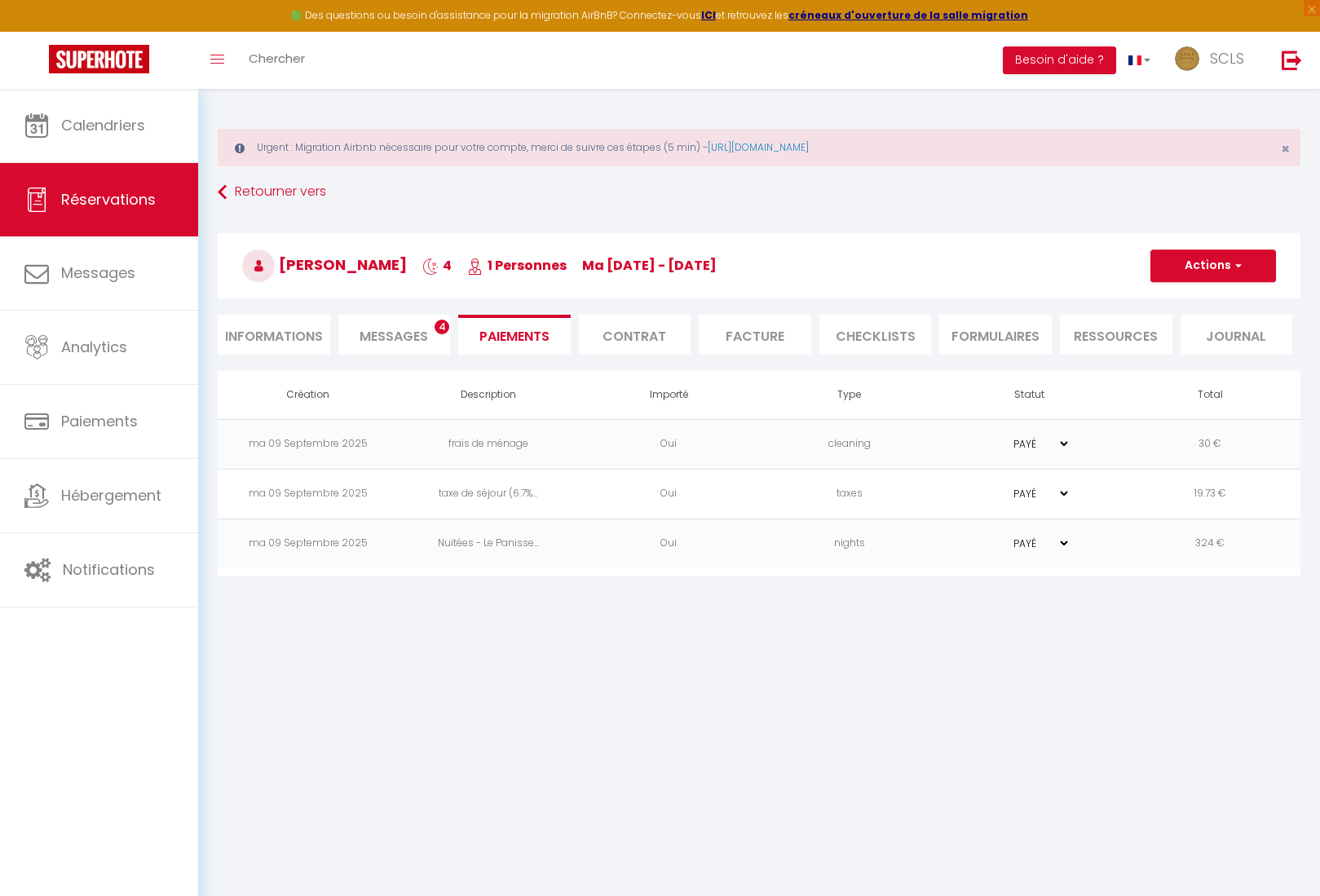
select select "nights"
type input "vtabak.624731@guest.booking.com"
select select "14613"
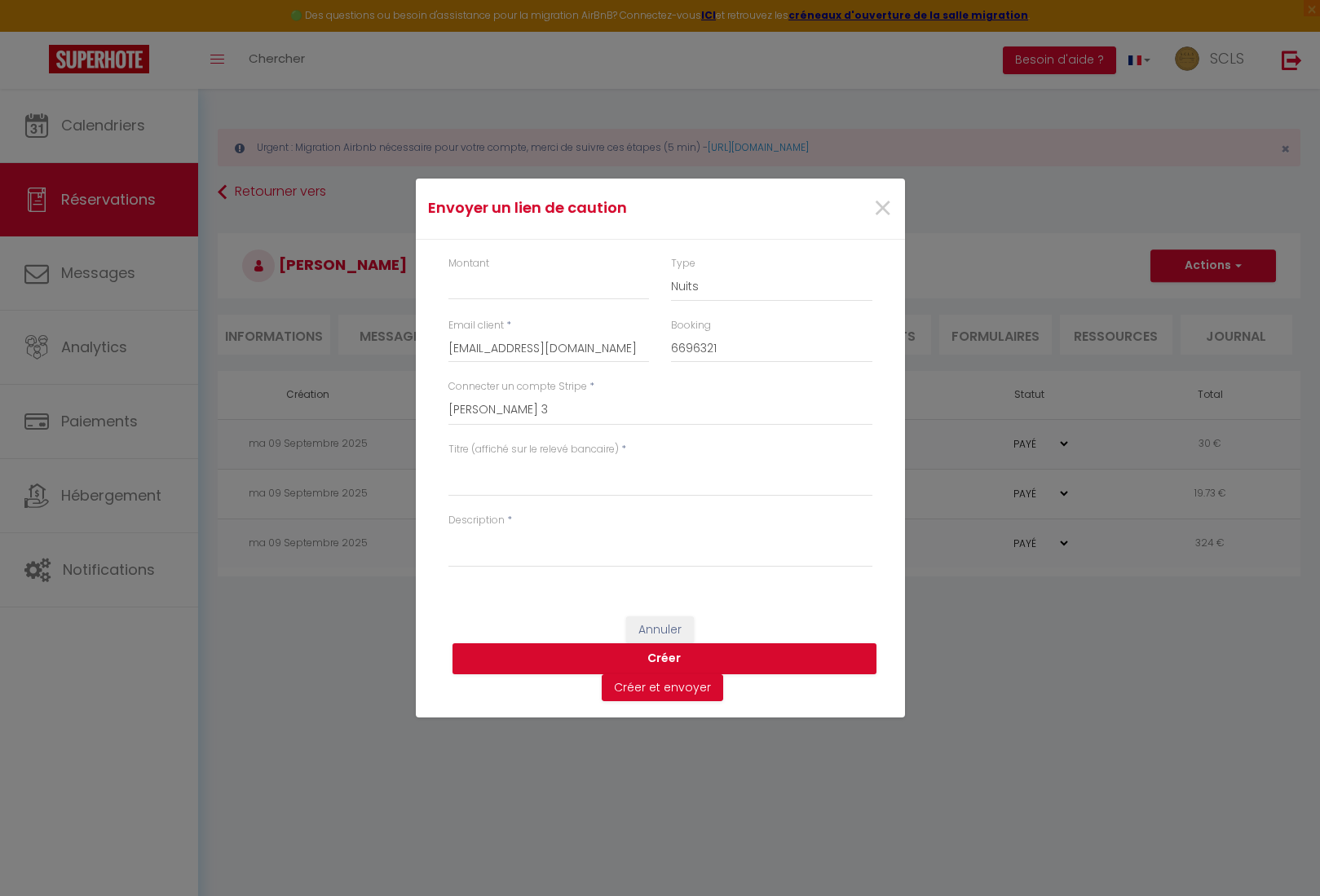
click at [471, 270] on label "Montant" at bounding box center [469, 264] width 41 height 15
click at [471, 271] on input "Montant" at bounding box center [549, 285] width 202 height 29
click at [476, 263] on label "Montant" at bounding box center [469, 264] width 41 height 15
click at [476, 271] on input "Montant" at bounding box center [549, 285] width 202 height 29
type input "300"
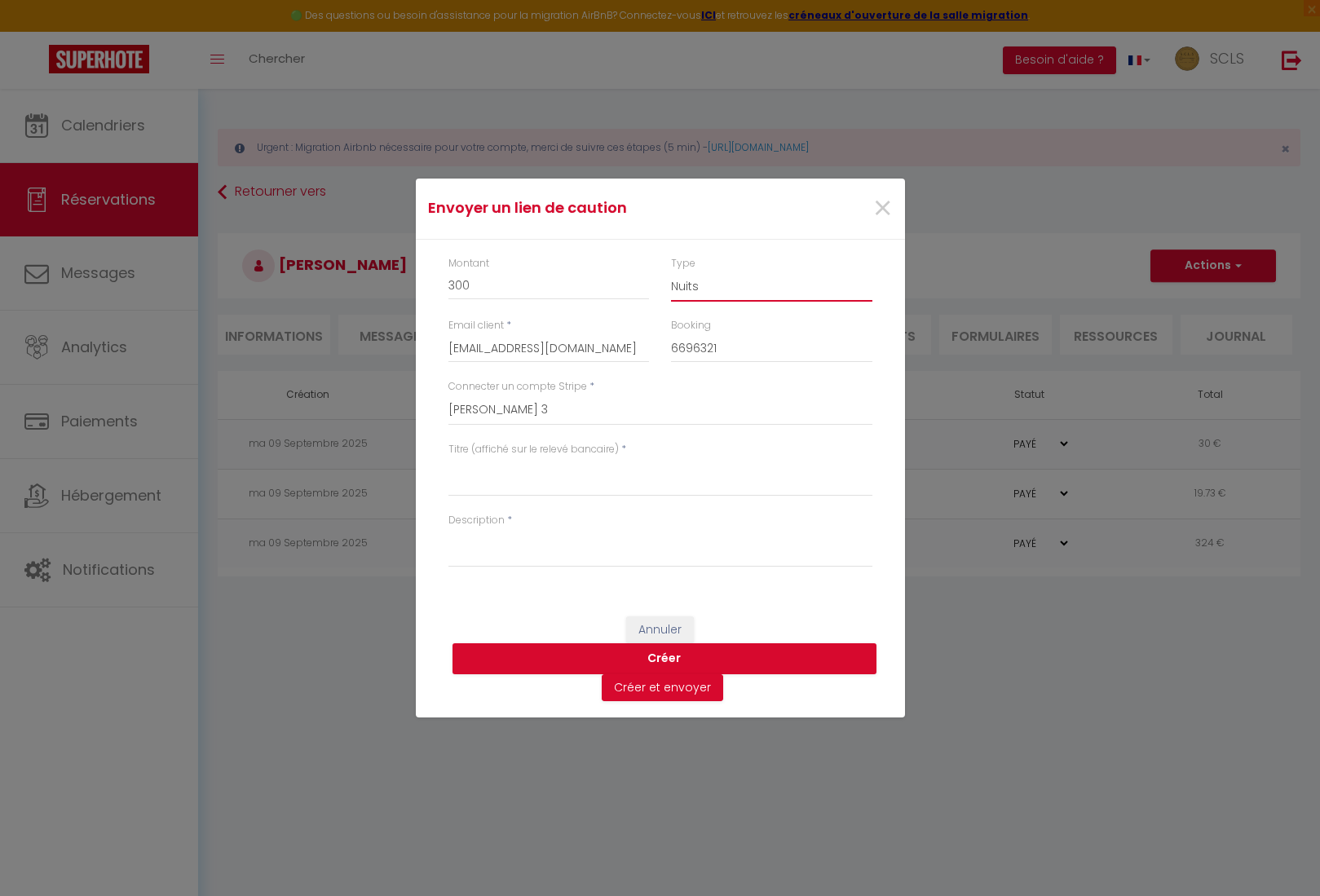
click at [705, 287] on select "Nuits Frais de ménage Taxe de séjour Autre" at bounding box center [771, 286] width 202 height 31
select select "other"
click at [671, 271] on select "Nuits Frais de ménage Taxe de séjour Autre" at bounding box center [771, 286] width 202 height 31
click at [542, 409] on select "SCLS Punkimmo Julien Martin Jean-Pierre Giordano Claude Touati Amandine Sevestr…" at bounding box center [660, 410] width 424 height 31
select select "2594"
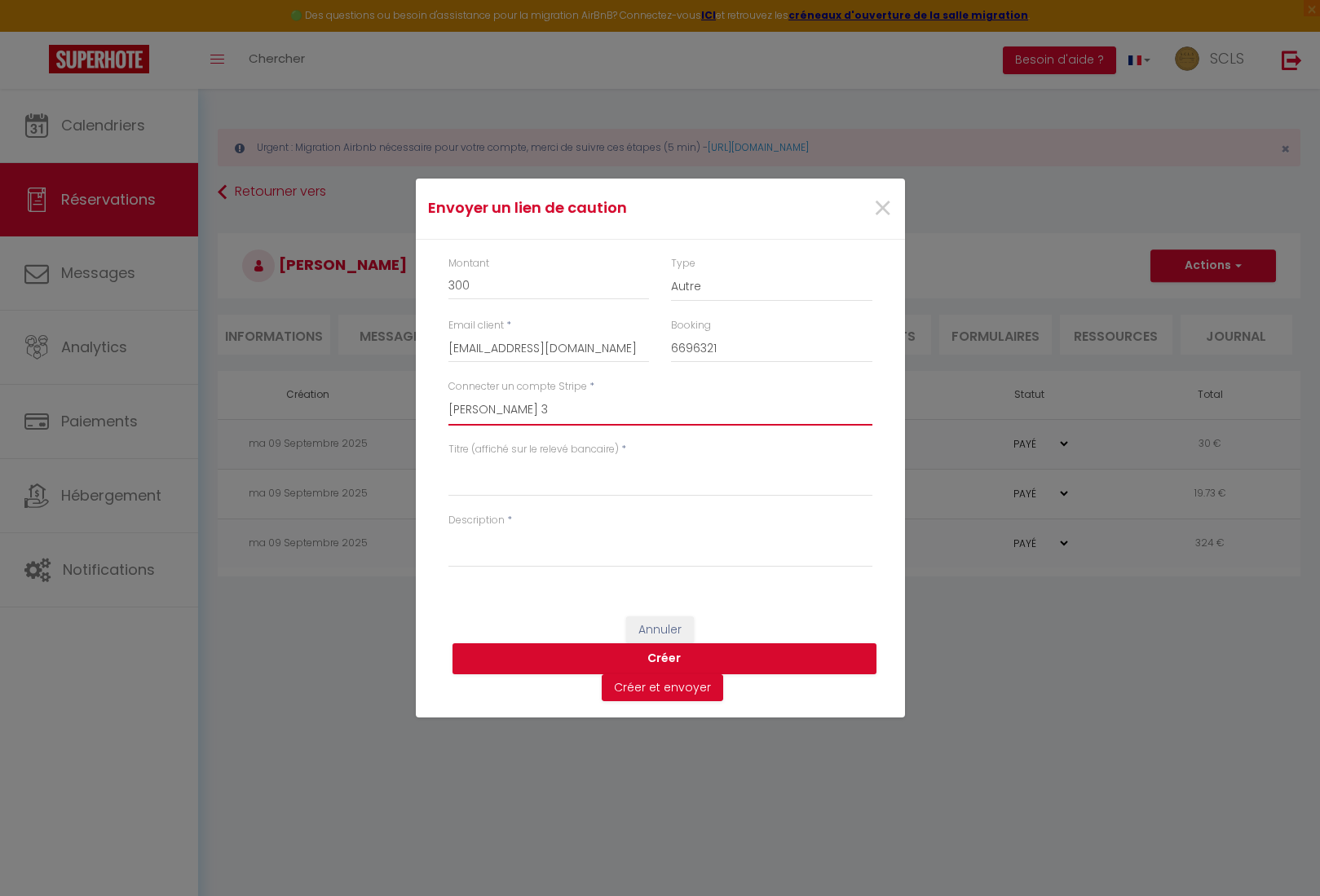
click at [449, 395] on select "SCLS Punkimmo Julien Martin Jean-Pierre Giordano Claude Touati Amandine Sevestr…" at bounding box center [660, 410] width 424 height 31
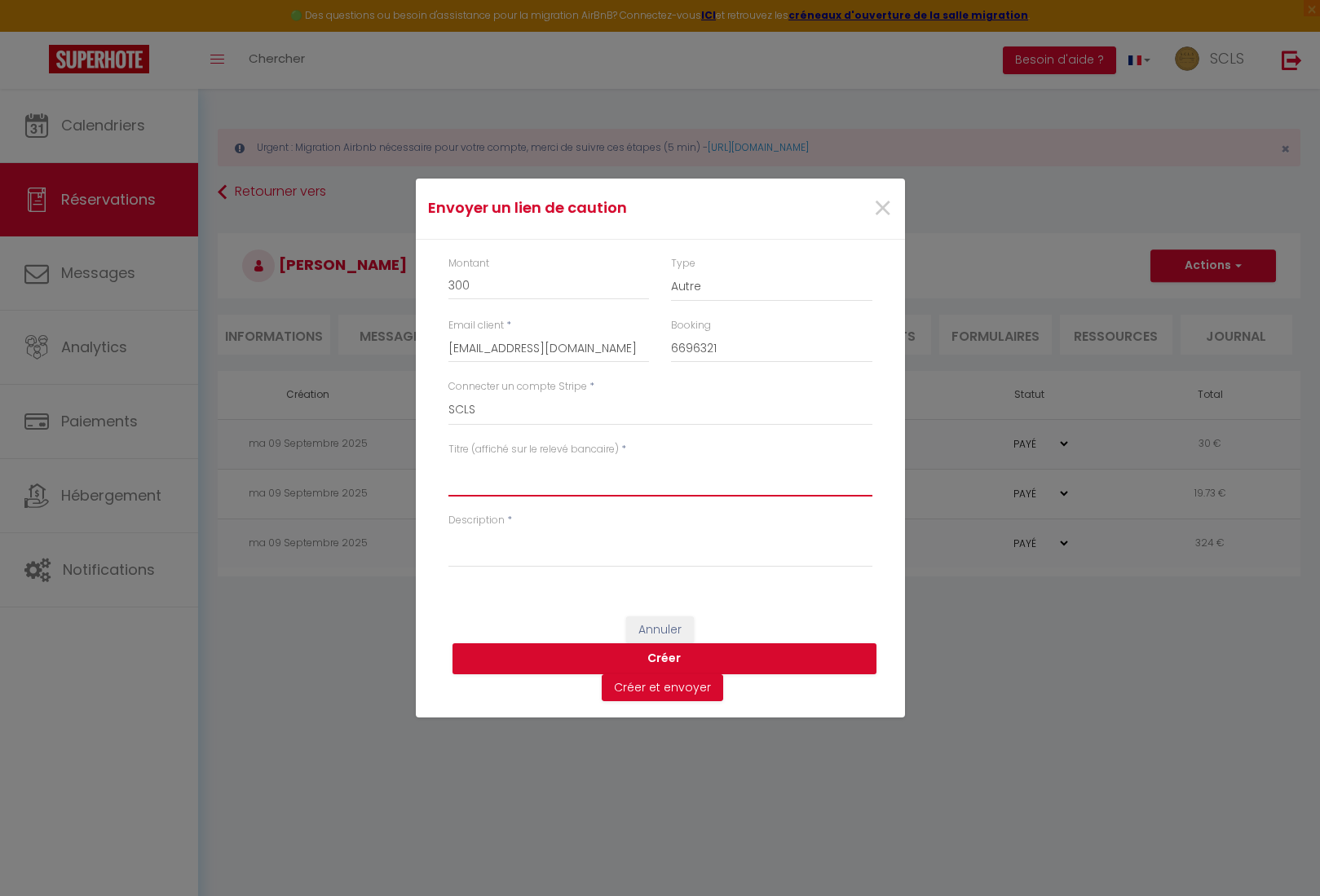
click at [511, 477] on textarea "Titre (affiché sur le relevé bancaire)" at bounding box center [660, 477] width 424 height 39
paste textarea "[PERSON_NAME]"
click at [638, 475] on textarea "Volodymyr Tabaka Le Panisse" at bounding box center [660, 477] width 424 height 39
drag, startPoint x: 638, startPoint y: 475, endPoint x: 364, endPoint y: 445, distance: 275.6
click at [364, 445] on div "Envoyer un lien de caution × Montant 300 Type Nuits Frais de ménage Taxe de séj…" at bounding box center [660, 448] width 1320 height 896
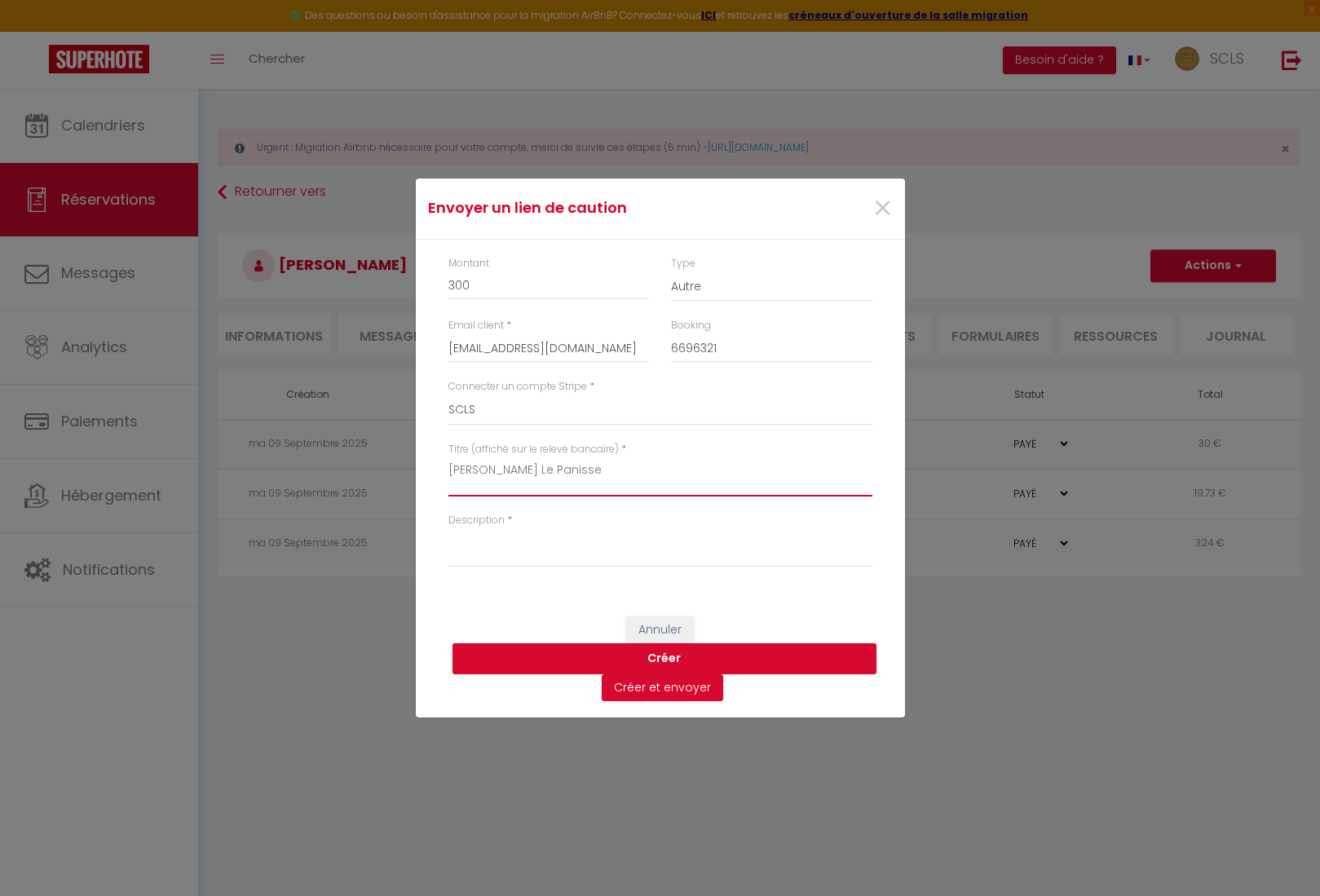
type textarea "Volodymyr Tabaka Le Panisse"
click at [420, 567] on div "Montant 300 Type Nuits Frais de ménage Taxe de séjour Autre Email client * vtab…" at bounding box center [660, 419] width 489 height 360
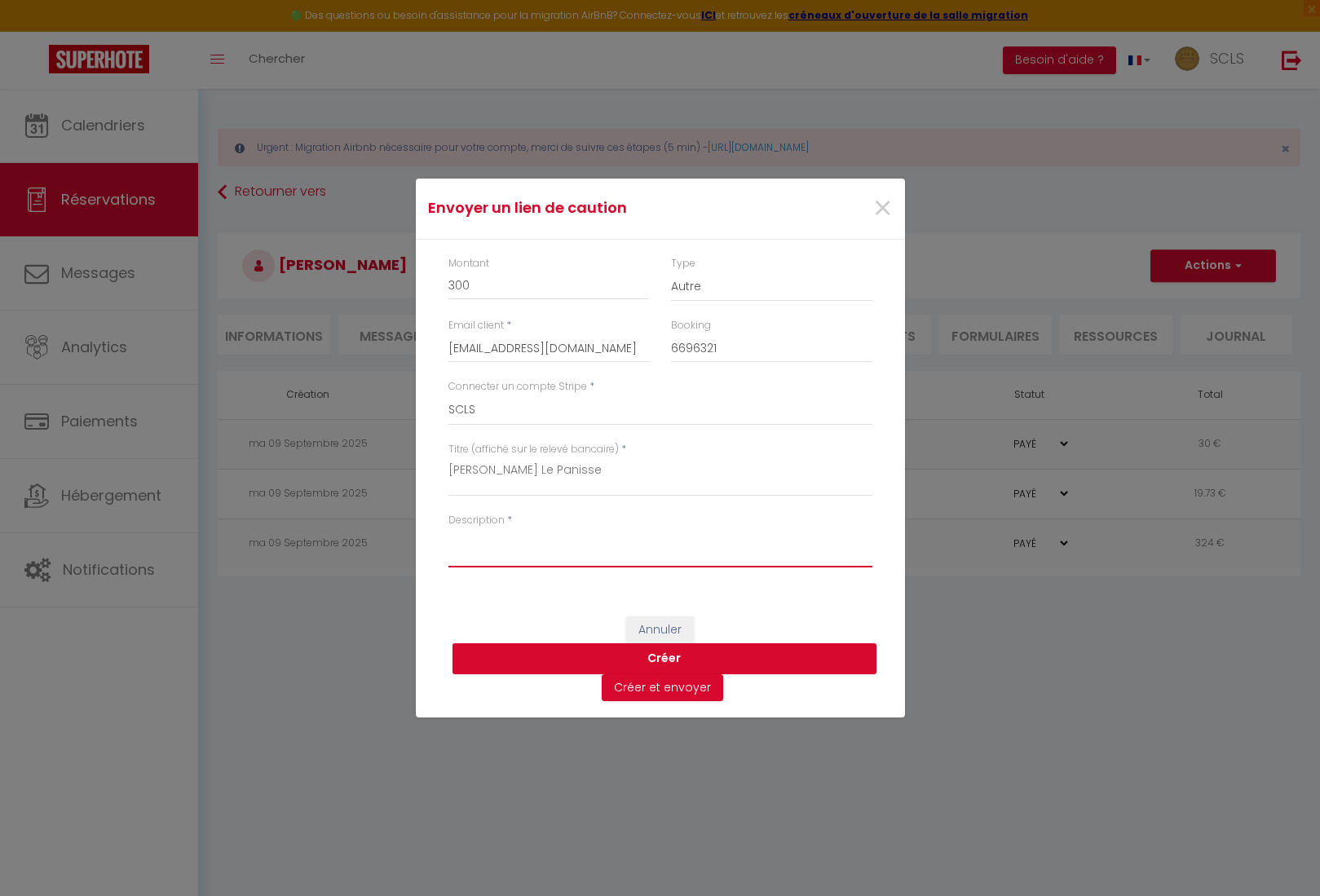
click at [461, 558] on textarea "Description" at bounding box center [660, 548] width 424 height 39
paste textarea "Volodymyr Tabaka Le Panisse"
type textarea "Volodymyr Tabaka Le Panisse"
click at [667, 655] on button "Créer" at bounding box center [665, 659] width 424 height 31
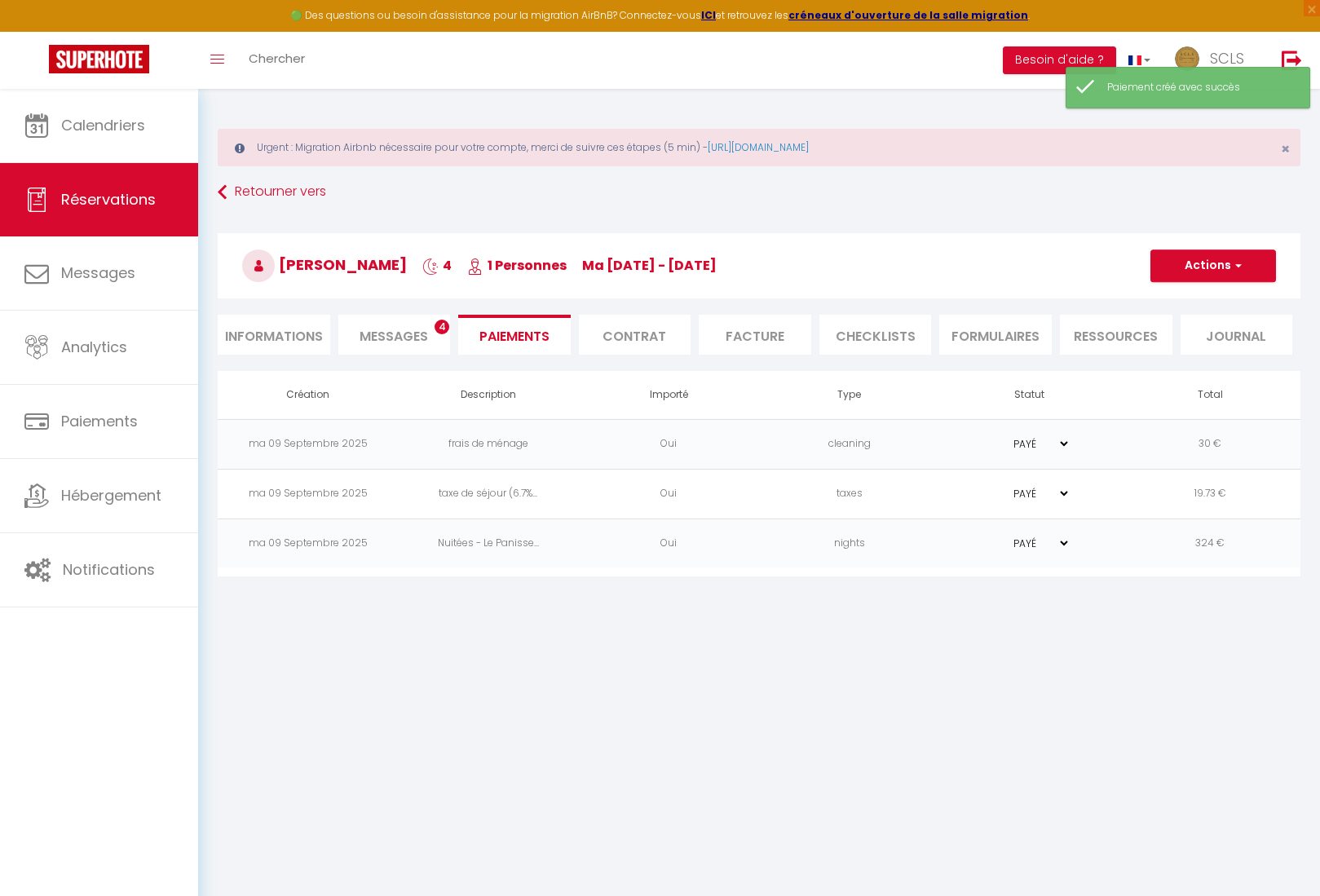
select select "0"
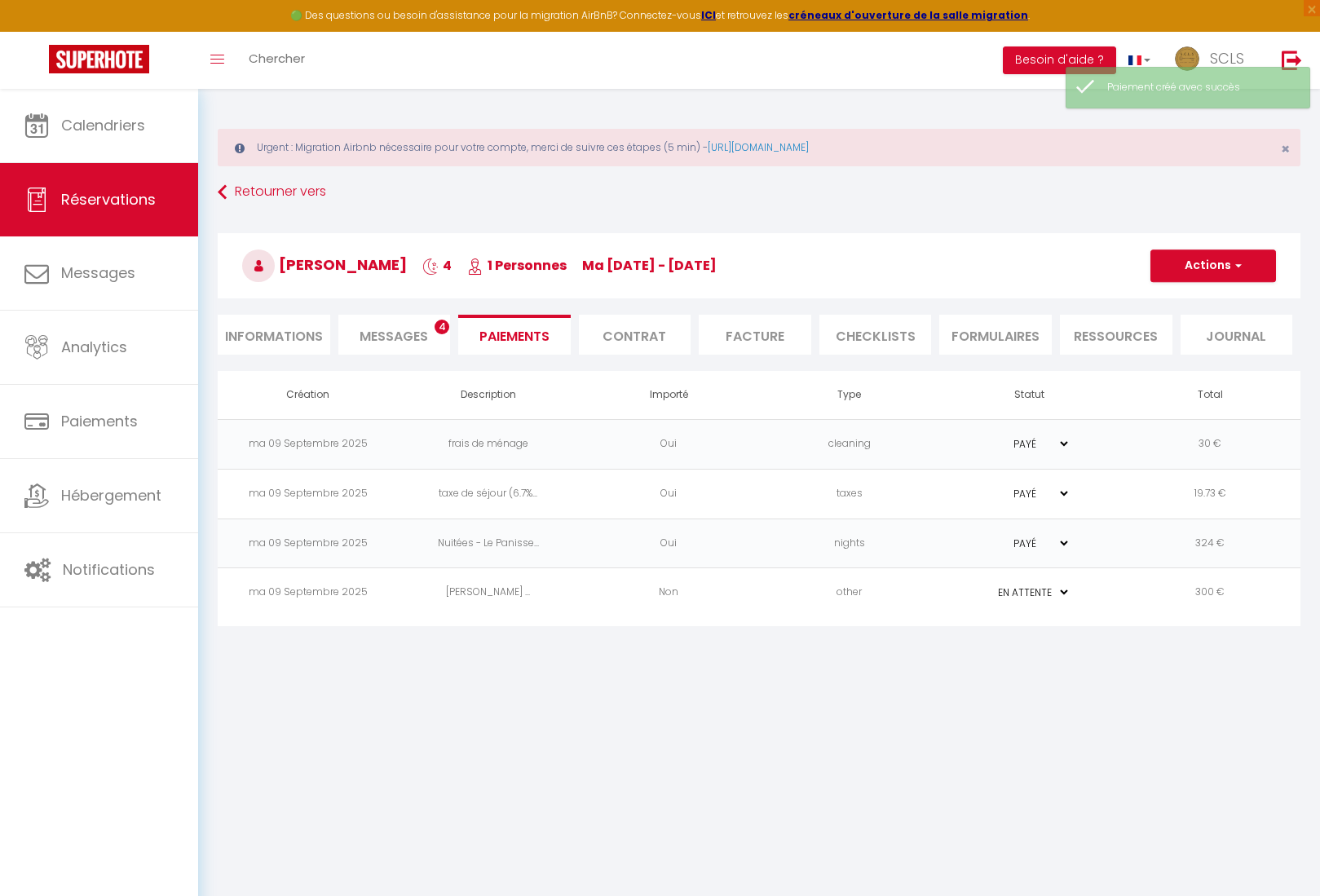
click at [458, 592] on td "Volodymyr Tabaka Le ..." at bounding box center [489, 593] width 180 height 49
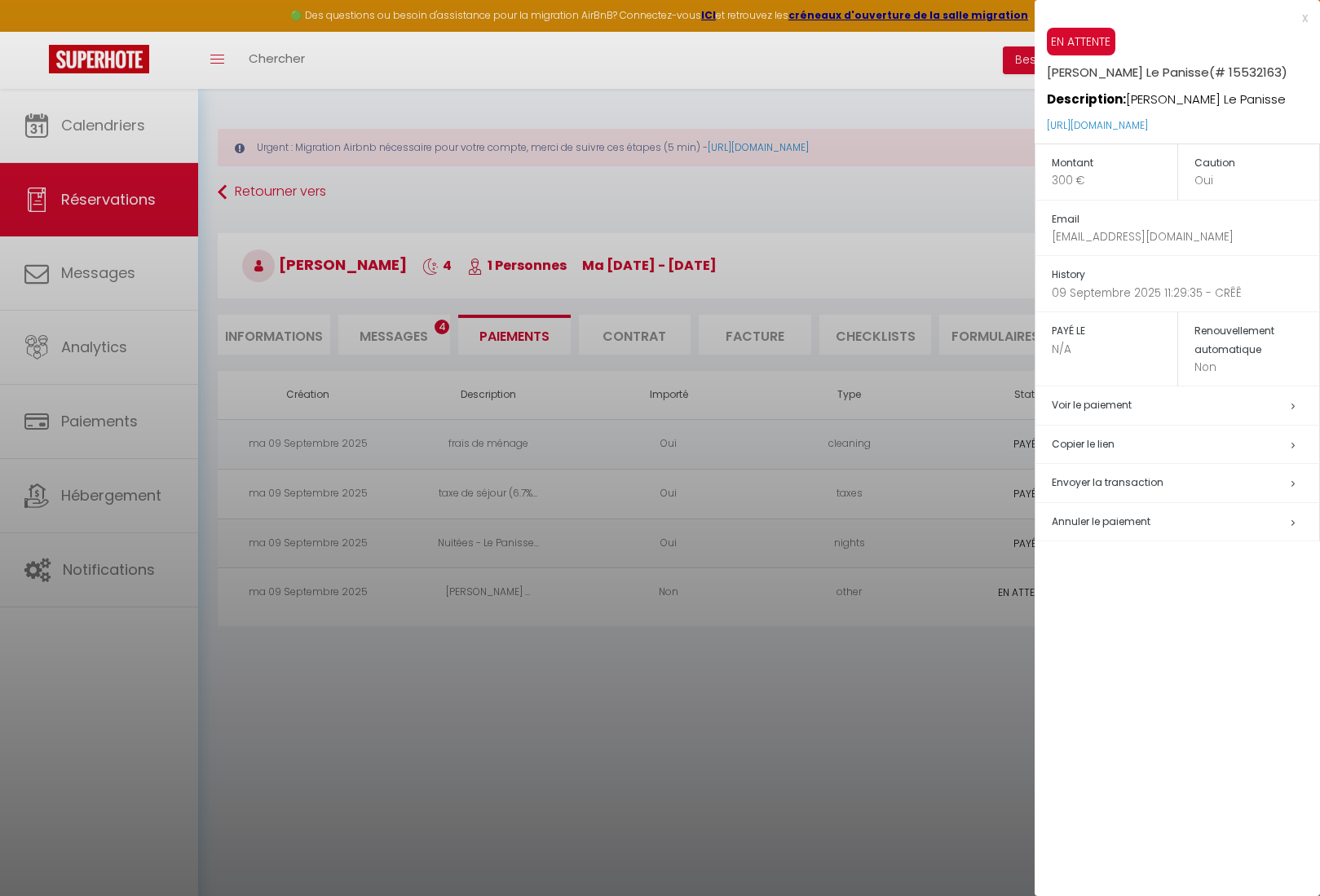
drag, startPoint x: 1042, startPoint y: 116, endPoint x: 1271, endPoint y: 128, distance: 229.3
click at [1271, 128] on div "EN ATTENTE Volodymyr Tabaka Le Panisse (# 15532163) Description: Volodymyr Taba…" at bounding box center [1177, 86] width 285 height 116
copy link "https://superhote.com/applink/p/DvaxPQD3"
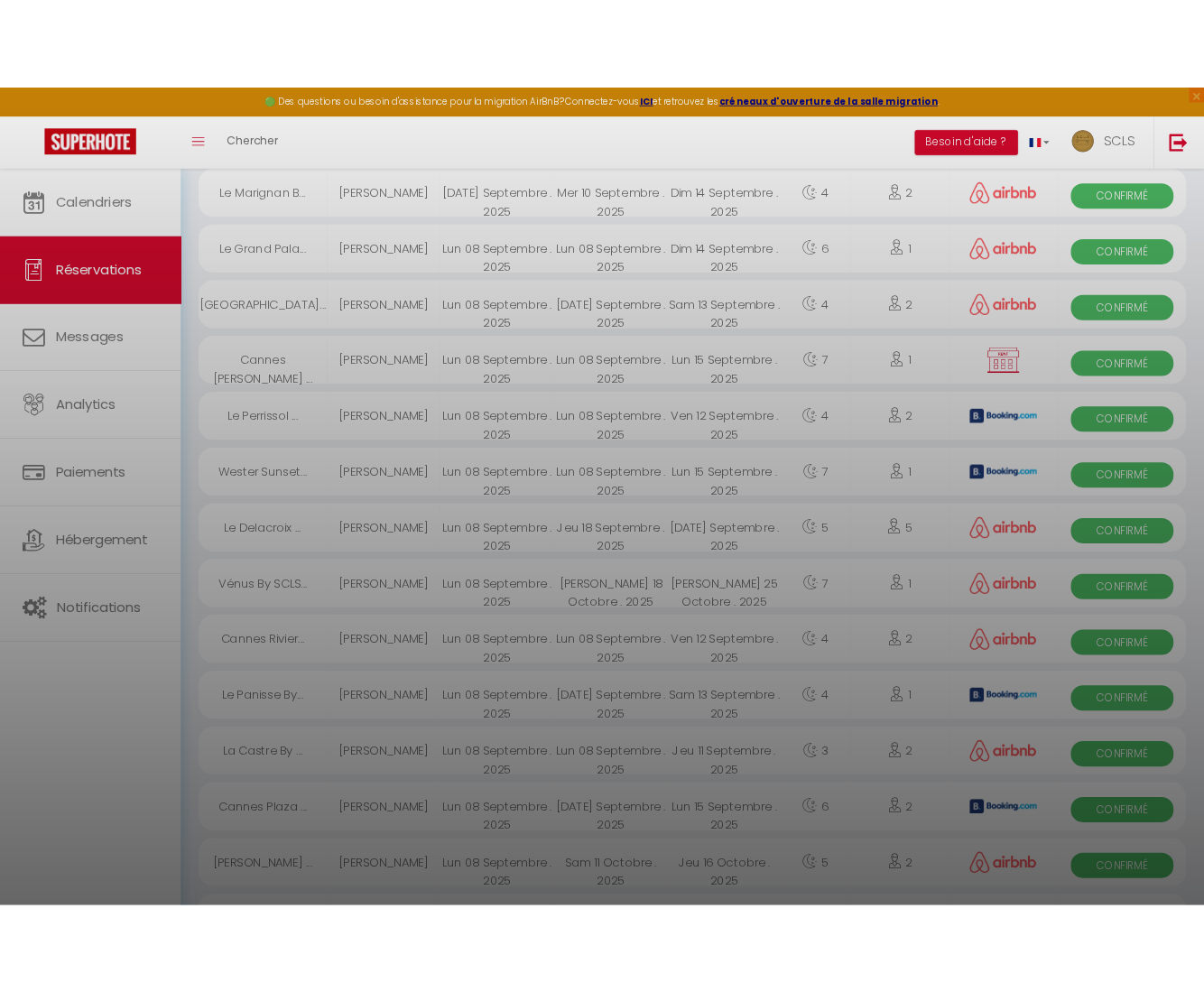
scroll to position [543, 0]
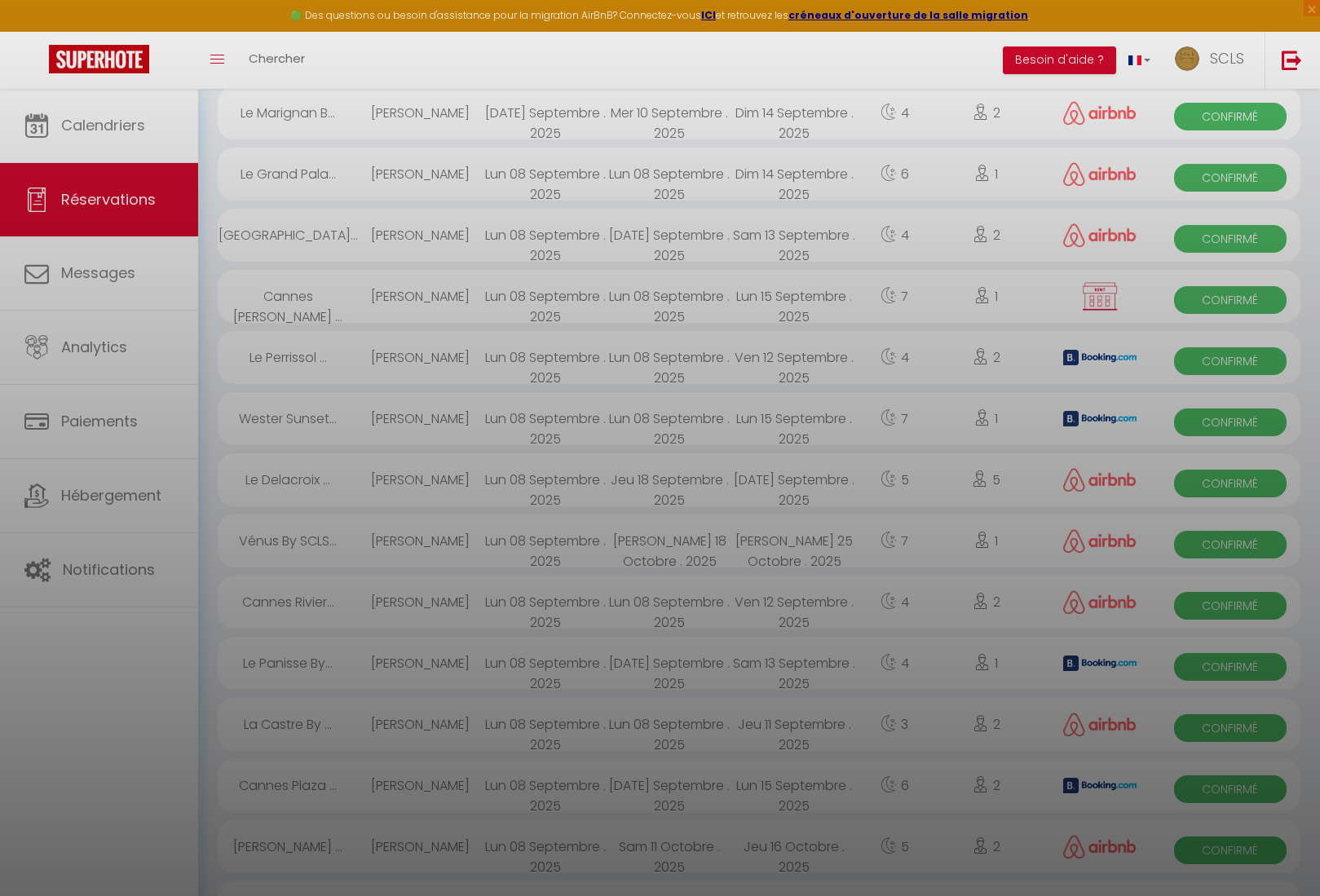
click at [392, 503] on div at bounding box center [660, 448] width 1320 height 896
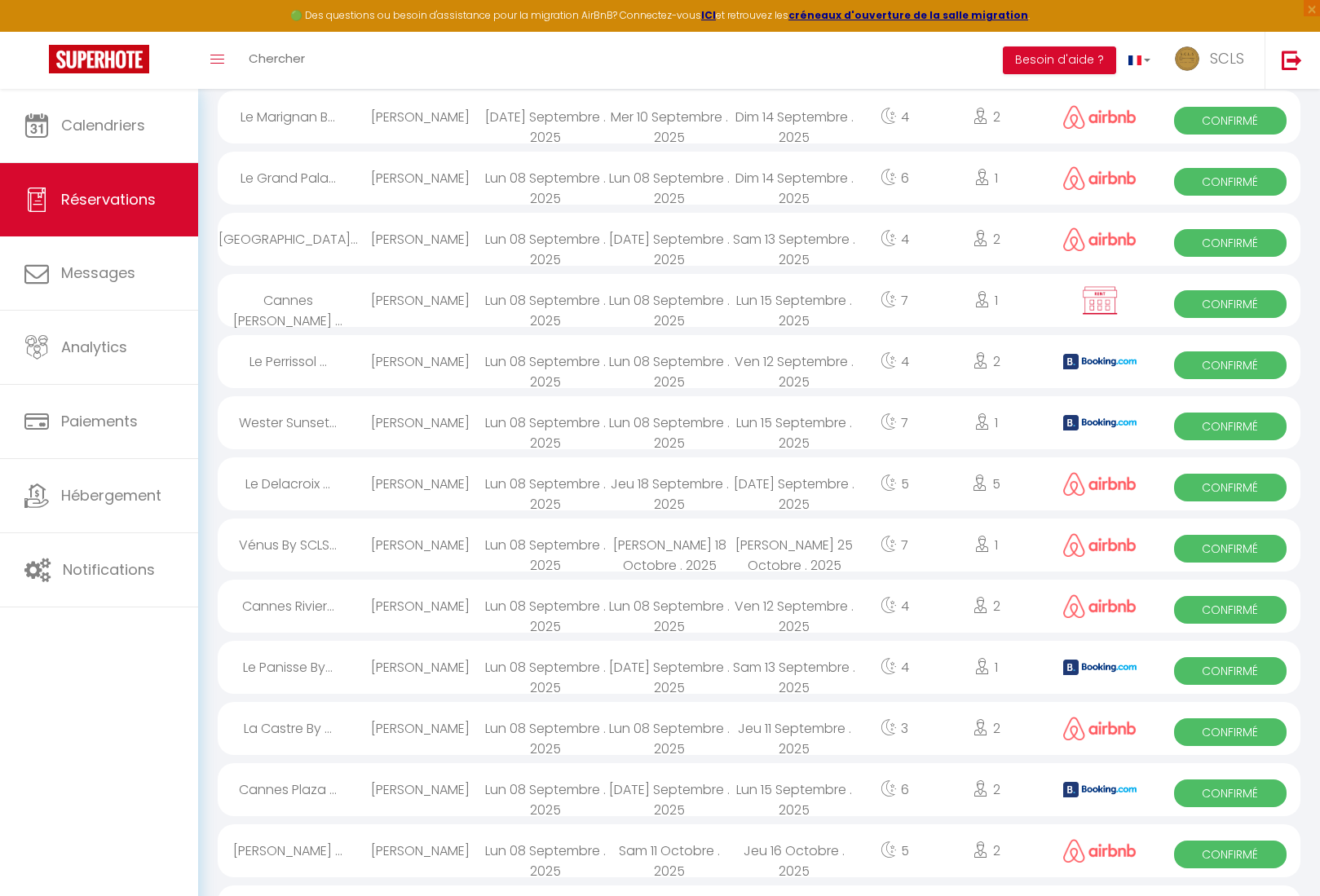
click at [1243, 670] on span "Confirmé" at bounding box center [1231, 671] width 112 height 28
select select "OK"
select select "KO"
select select "0"
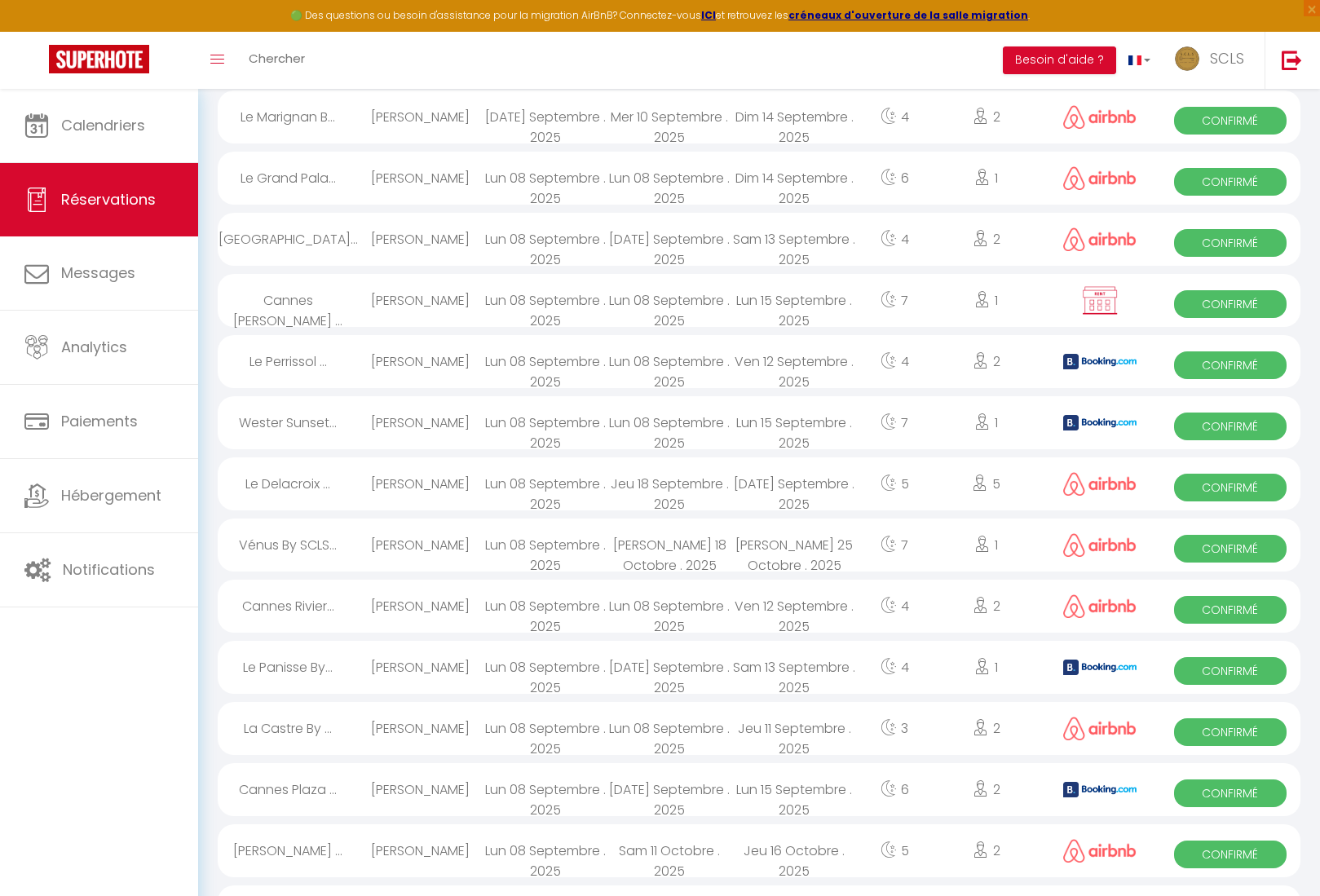
select select "1"
select select
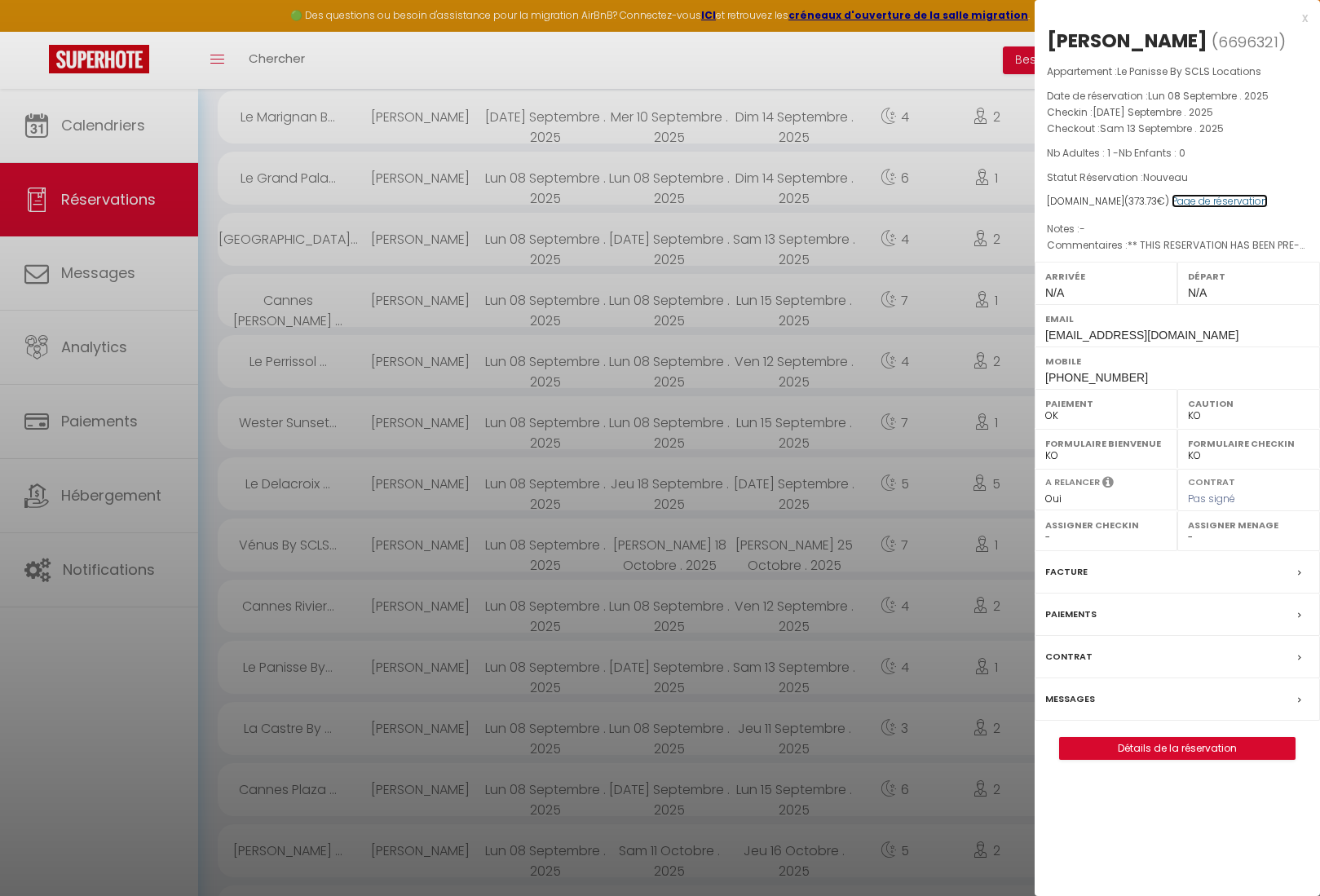
click at [1216, 208] on link "Page de réservation" at bounding box center [1220, 201] width 96 height 14
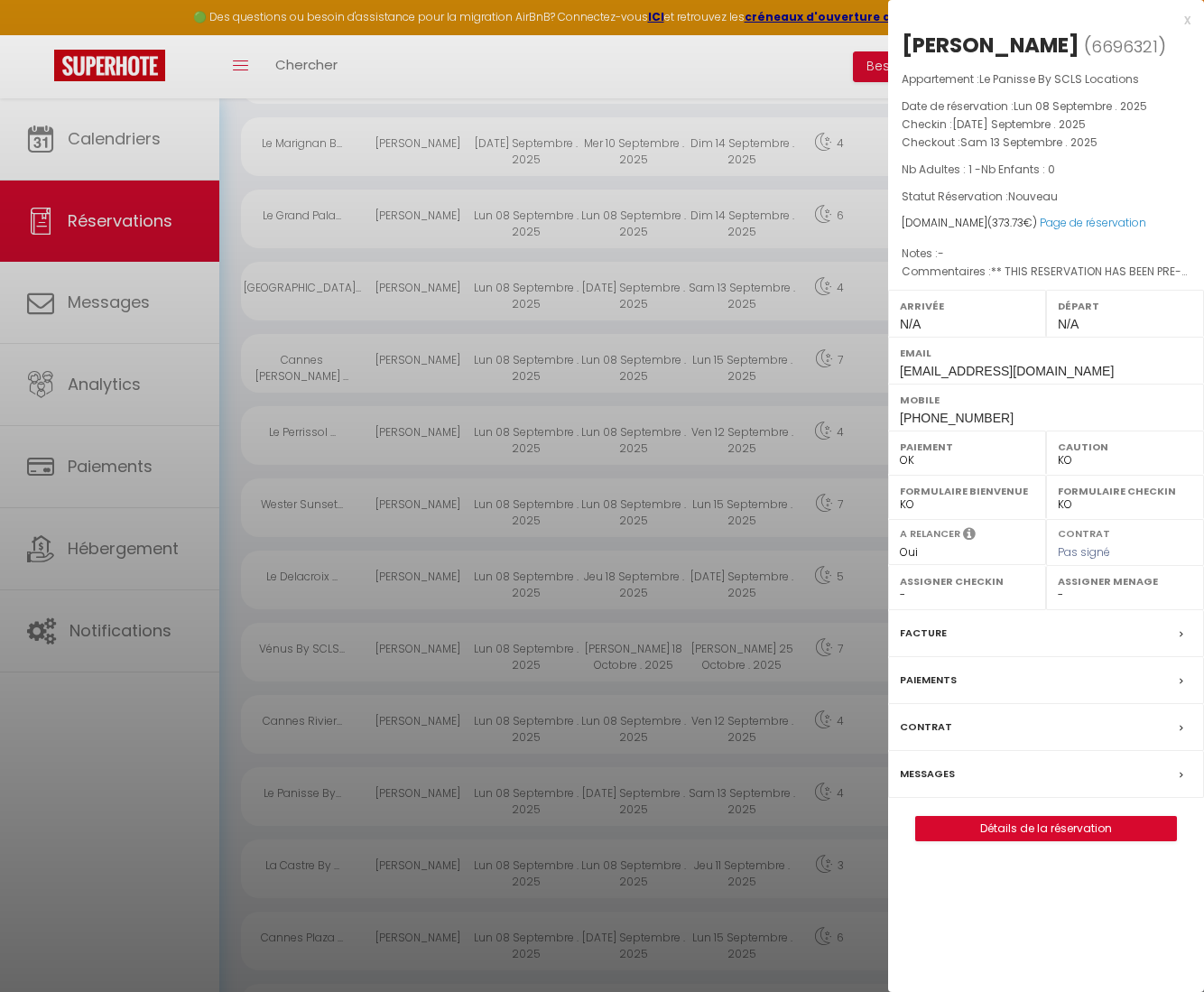
click at [350, 573] on div at bounding box center [602, 496] width 1204 height 992
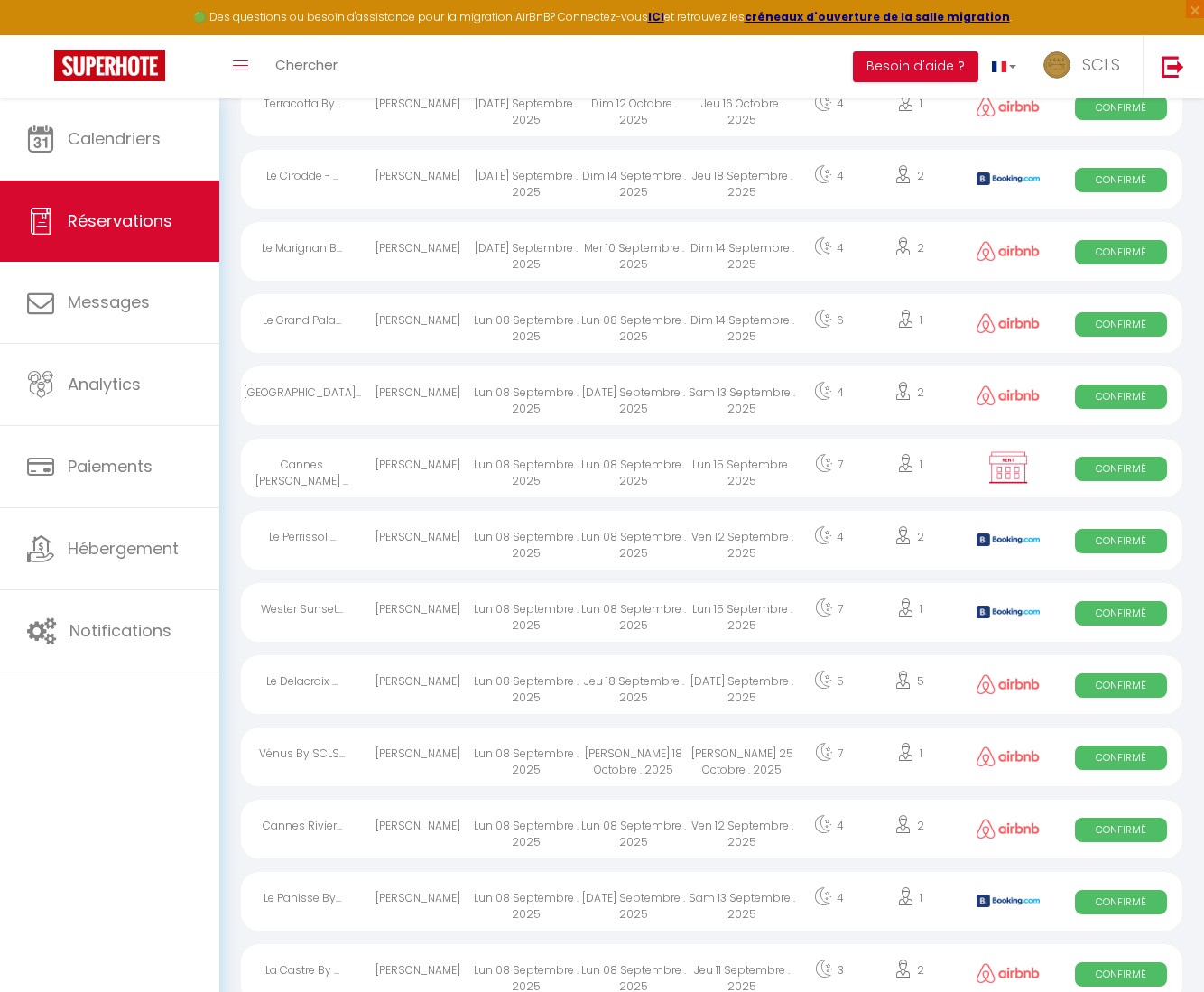
scroll to position [428, 0]
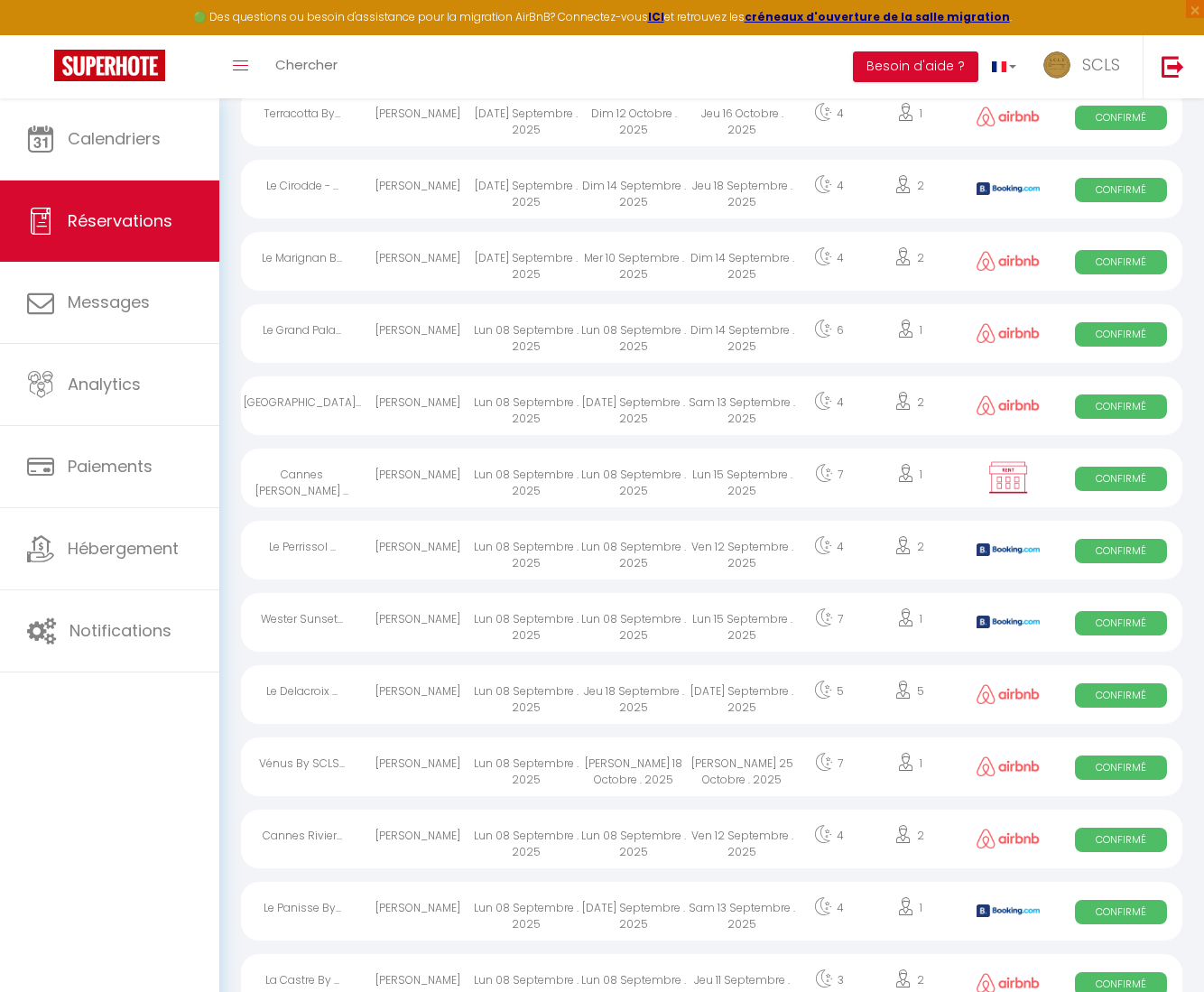
click at [700, 609] on div "Lun 15 Septembre . 2025" at bounding box center [741, 622] width 108 height 58
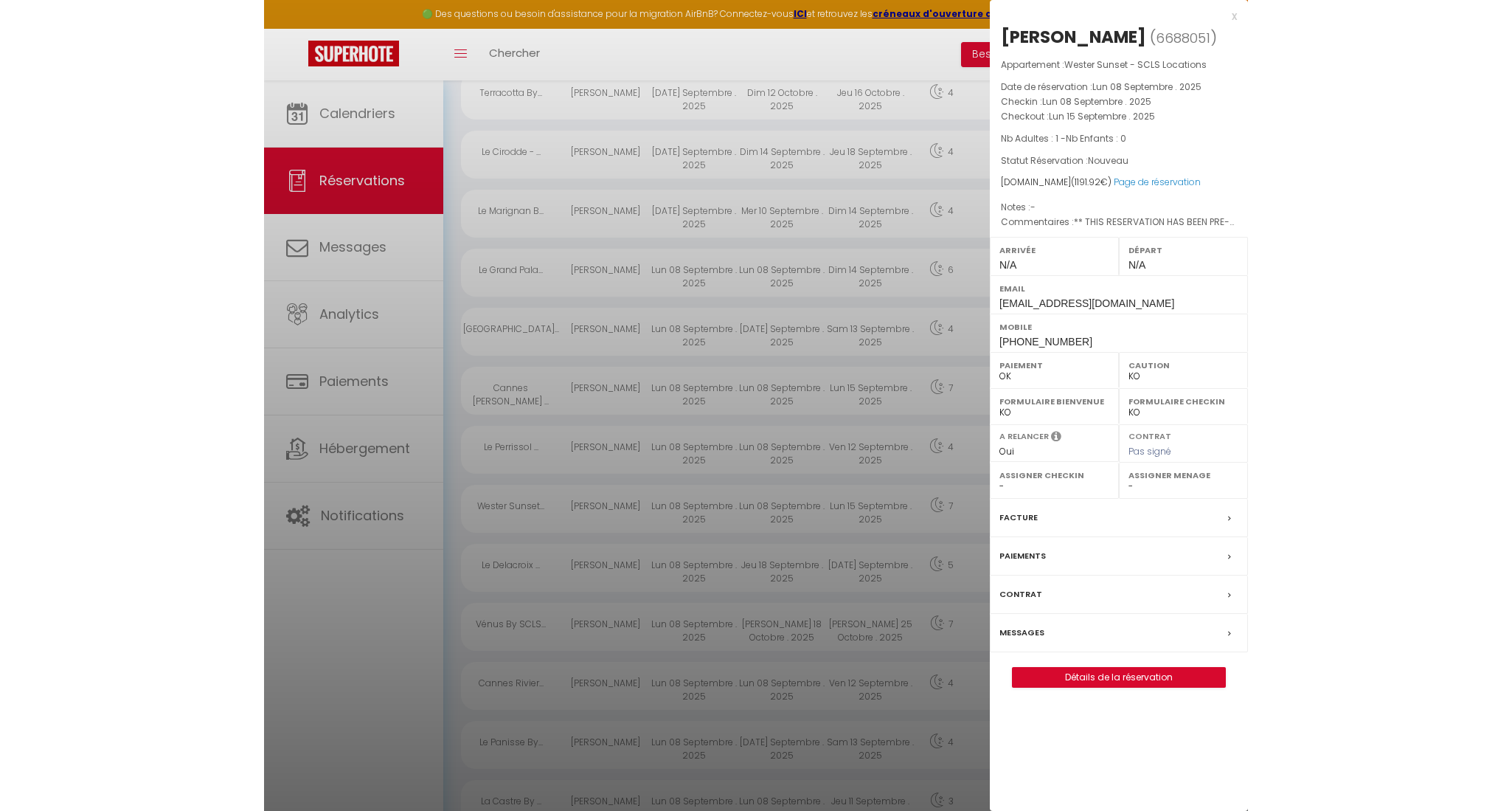
scroll to position [320, 0]
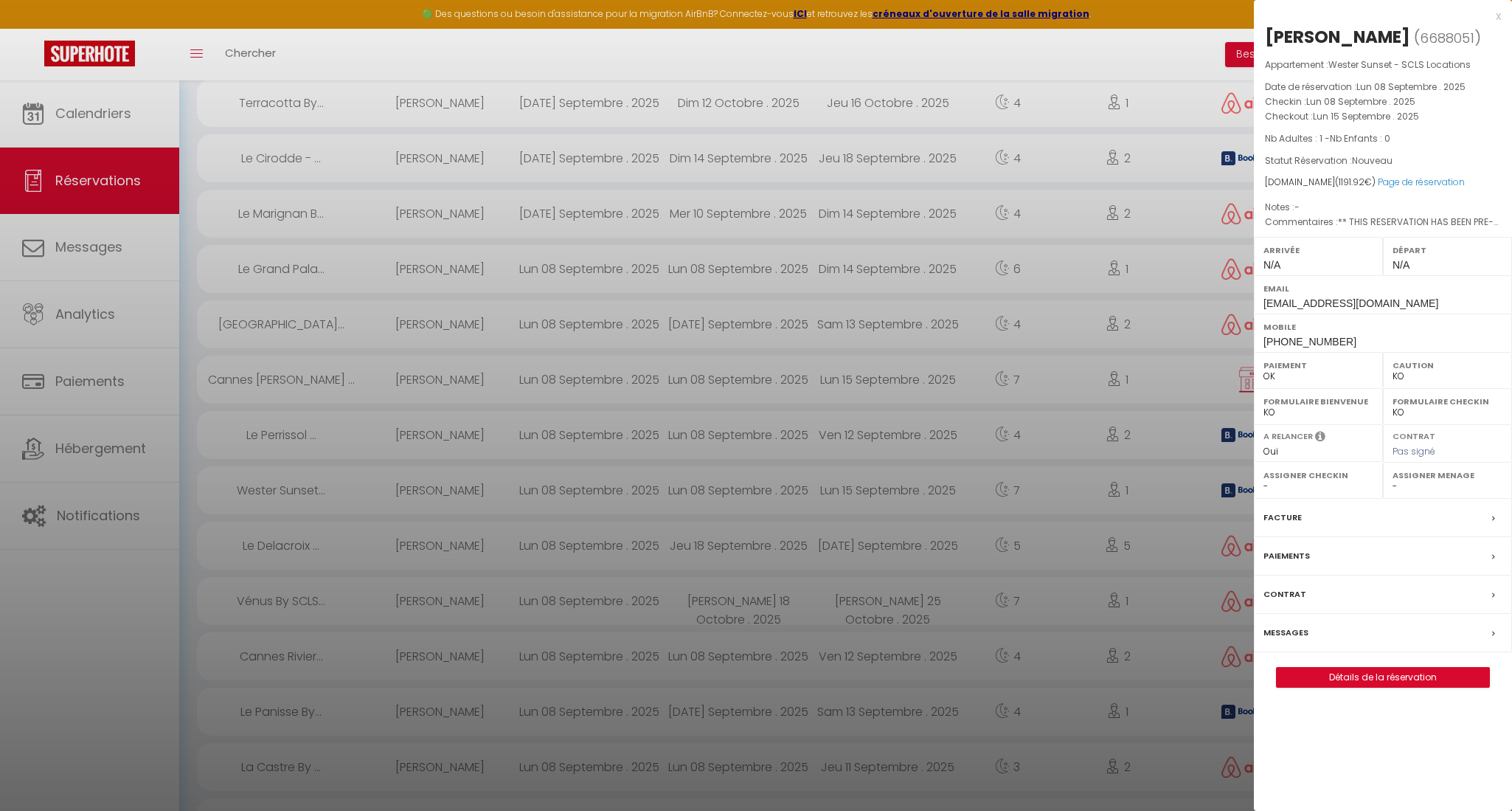
click at [453, 209] on div at bounding box center [756, 405] width 1512 height 811
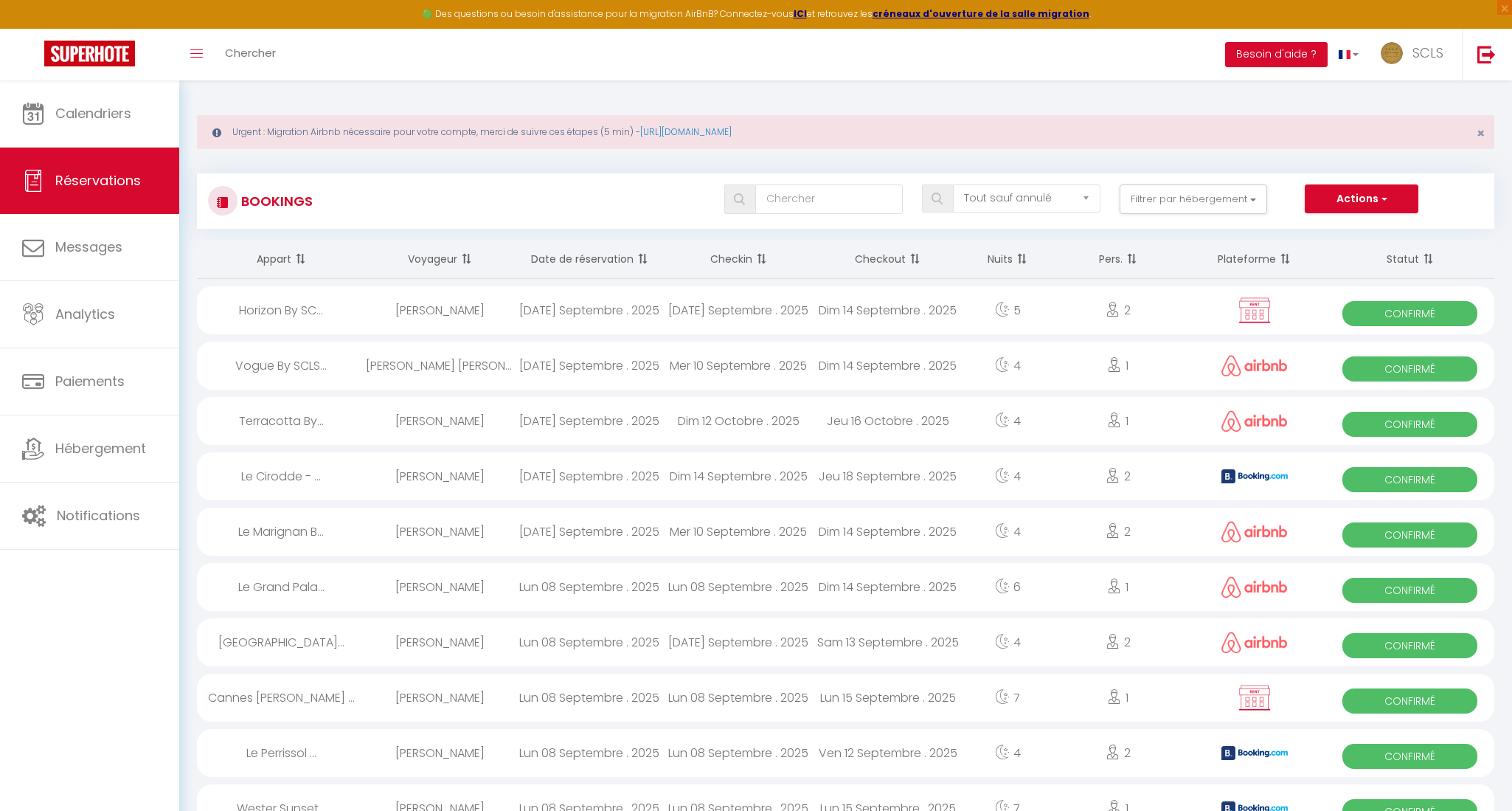
scroll to position [0, 0]
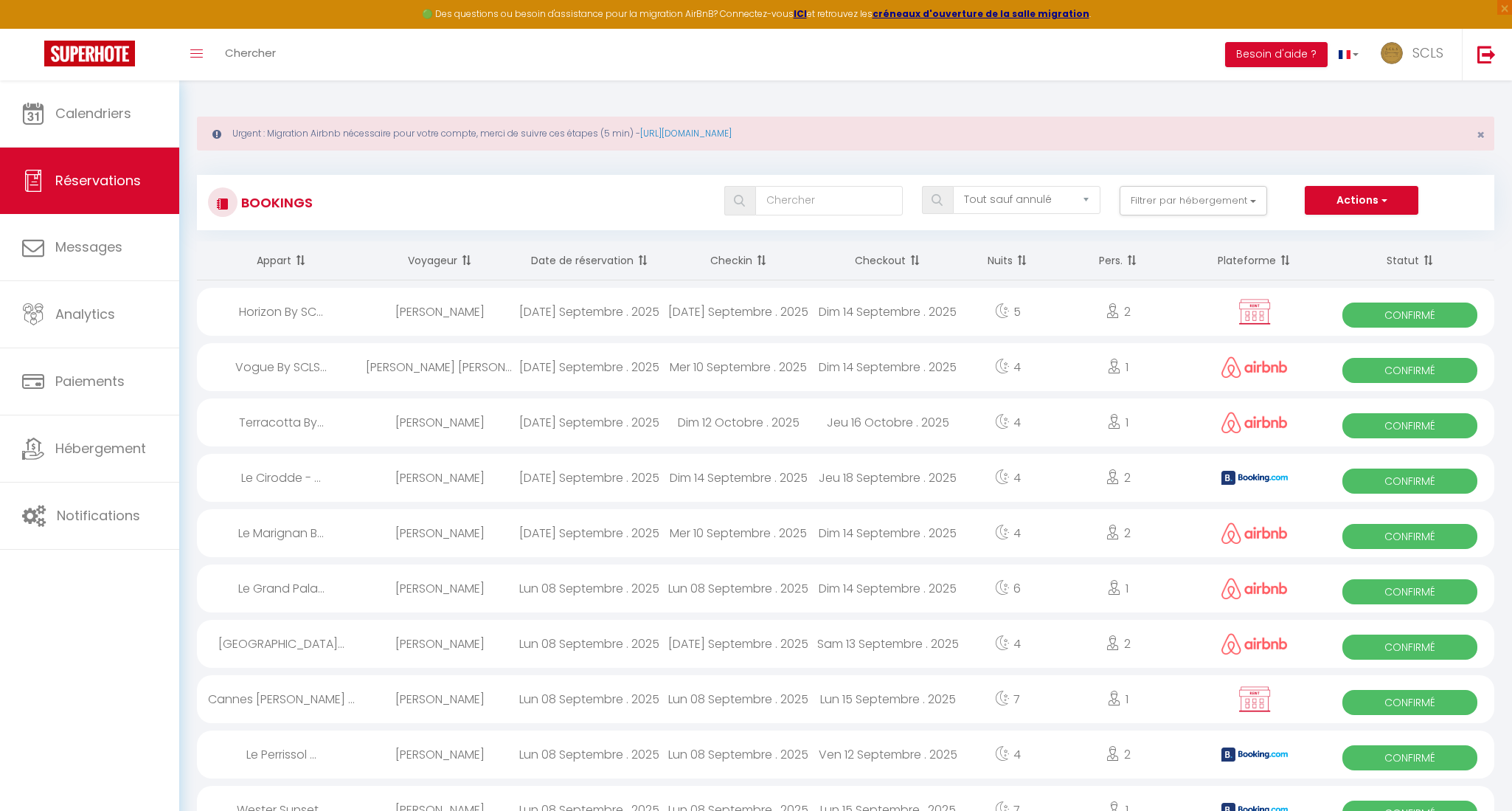
click at [1392, 317] on span "Confirmé" at bounding box center [1410, 315] width 135 height 25
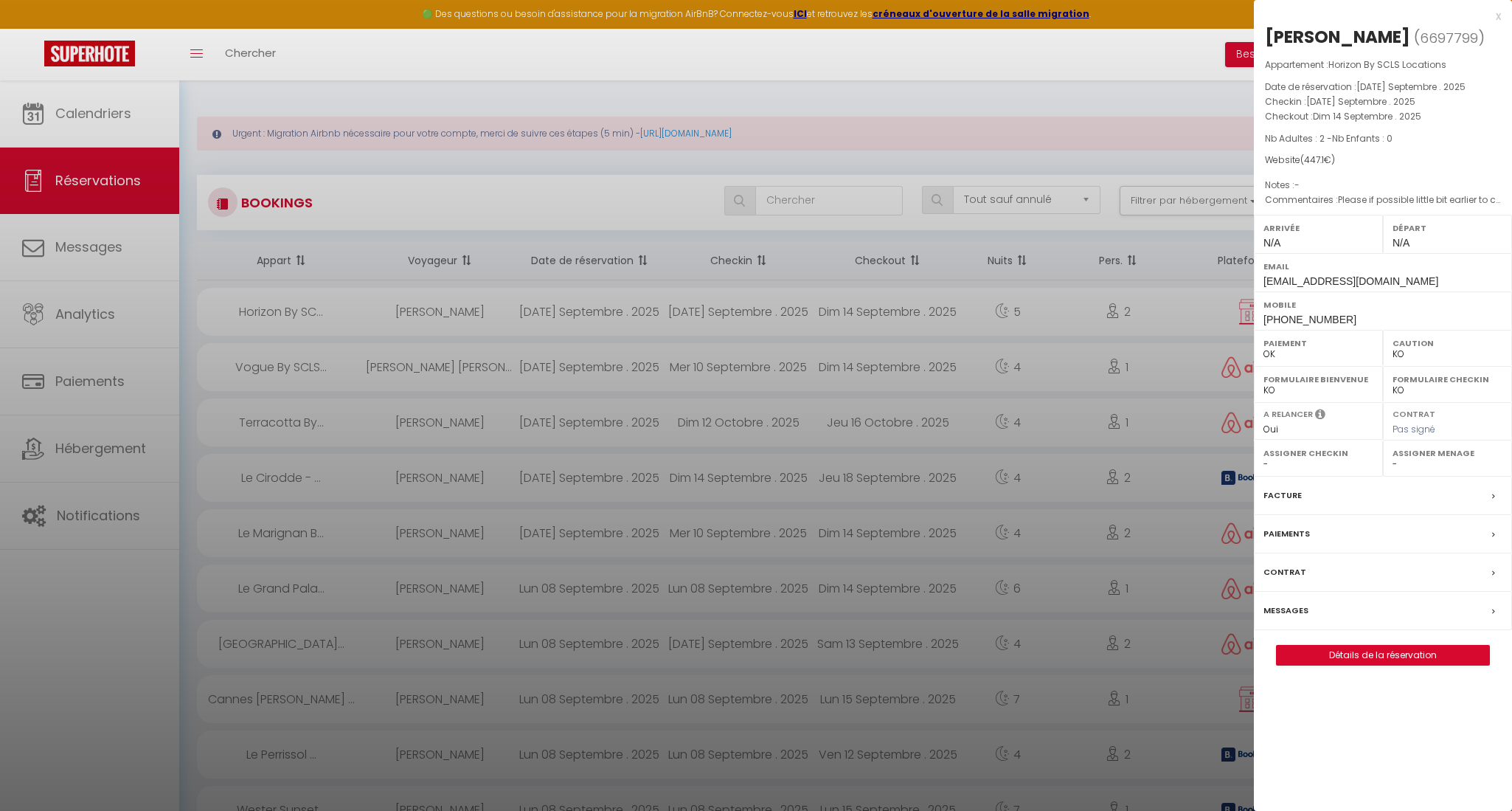
drag, startPoint x: 1268, startPoint y: 31, endPoint x: 1450, endPoint y: 34, distance: 182.0
click at [1450, 34] on h2 "Vitaliy Sharaievskiy ( 6697799 )" at bounding box center [1383, 38] width 236 height 25
copy div "[PERSON_NAME]"
drag, startPoint x: 1264, startPoint y: 347, endPoint x: 1359, endPoint y: 347, distance: 95.0
click at [1359, 330] on div "Mobile +4916093492692" at bounding box center [1383, 310] width 258 height 39
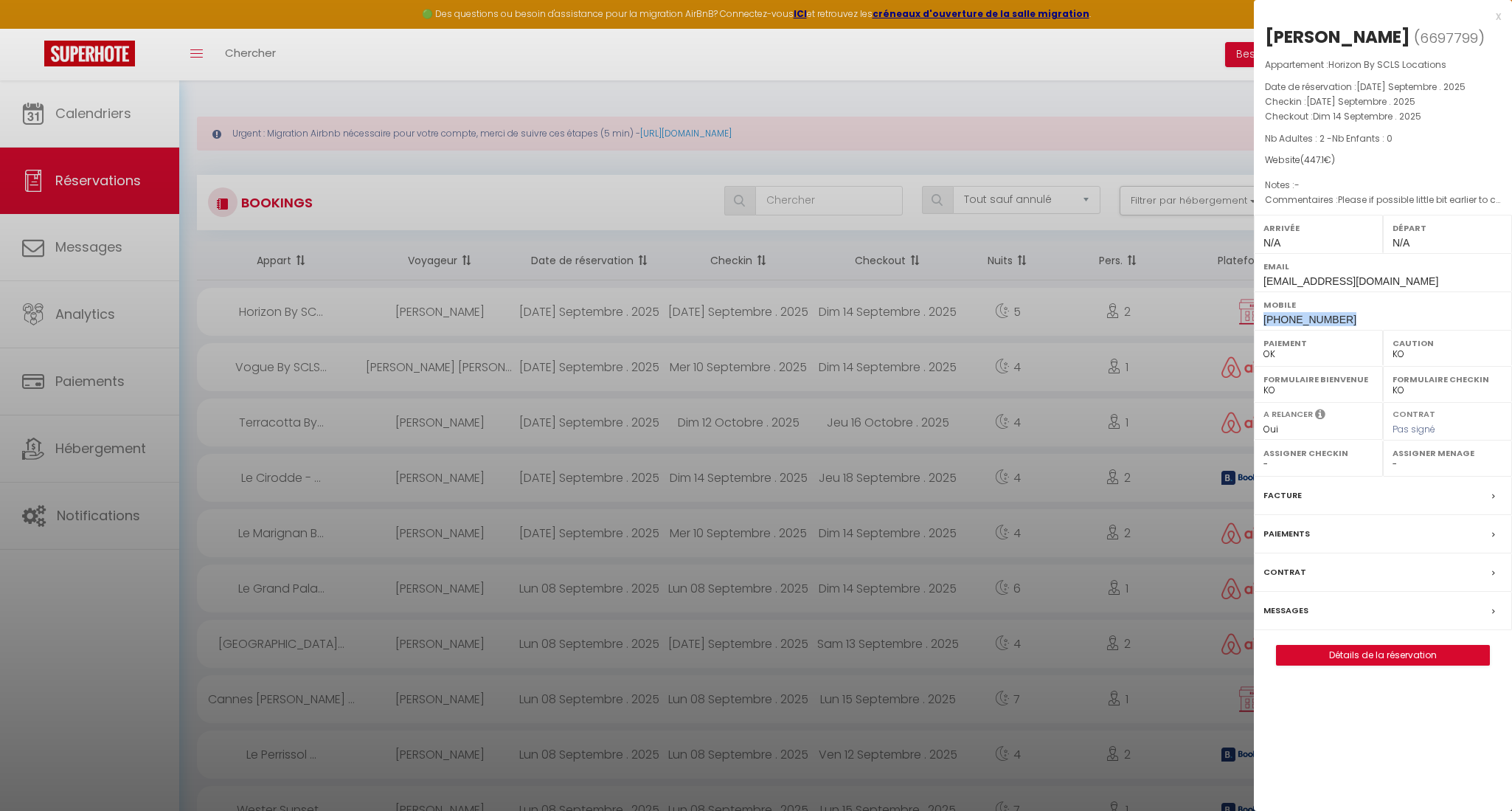
copy span "+4916093492692"
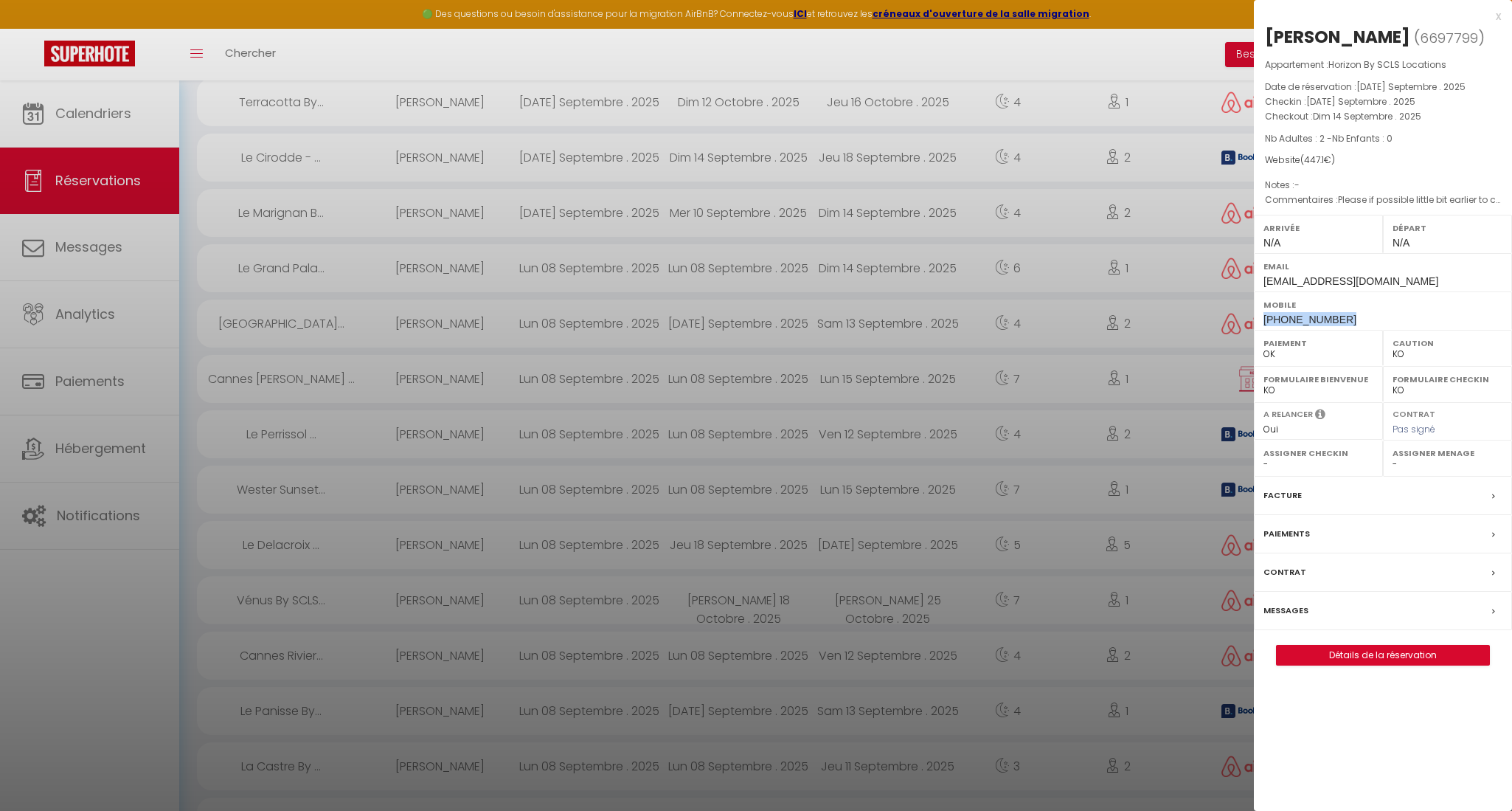
scroll to position [322, 0]
click at [1275, 541] on label "Paiements" at bounding box center [1286, 534] width 46 height 15
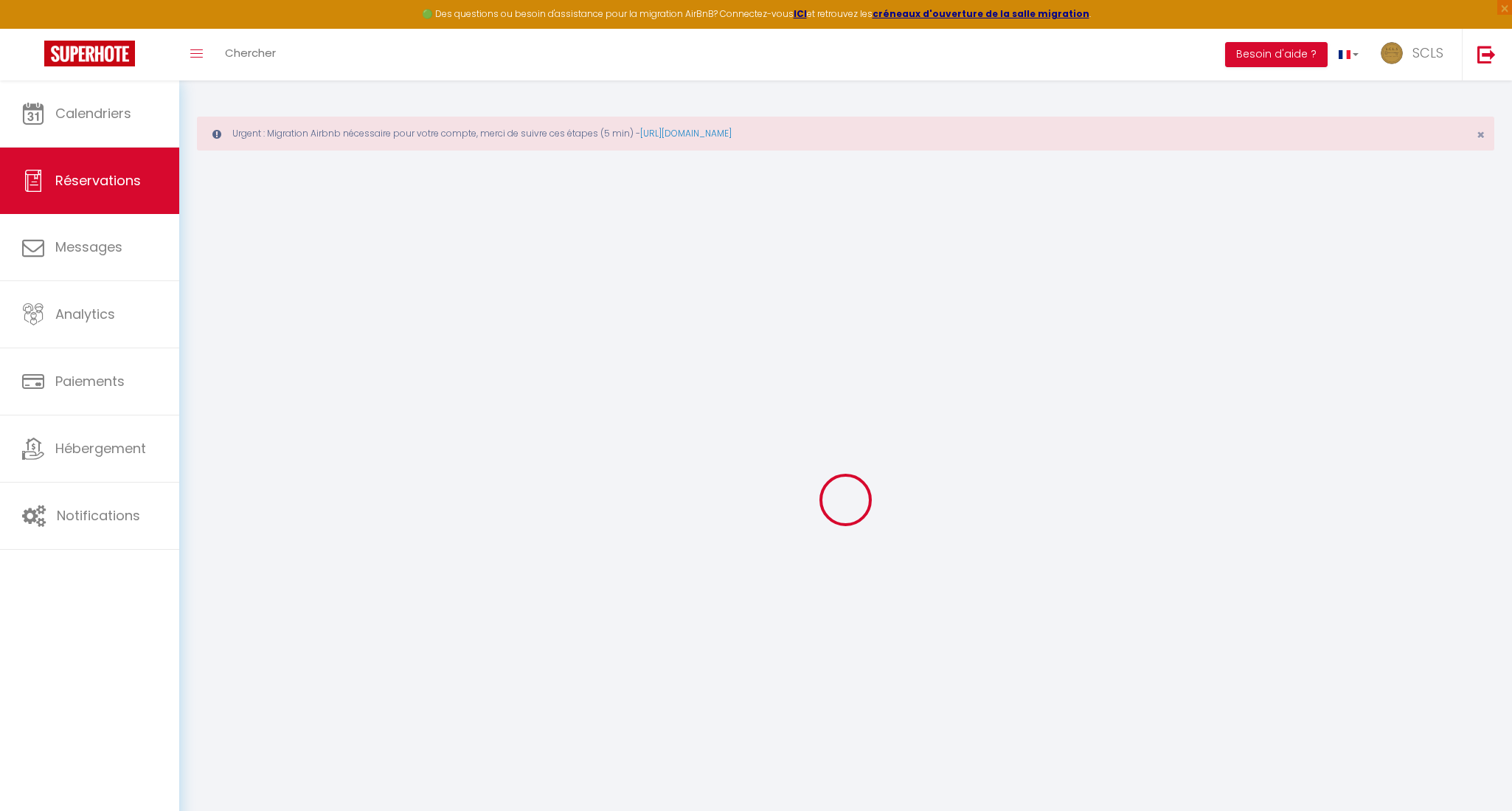
select select
checkbox input "false"
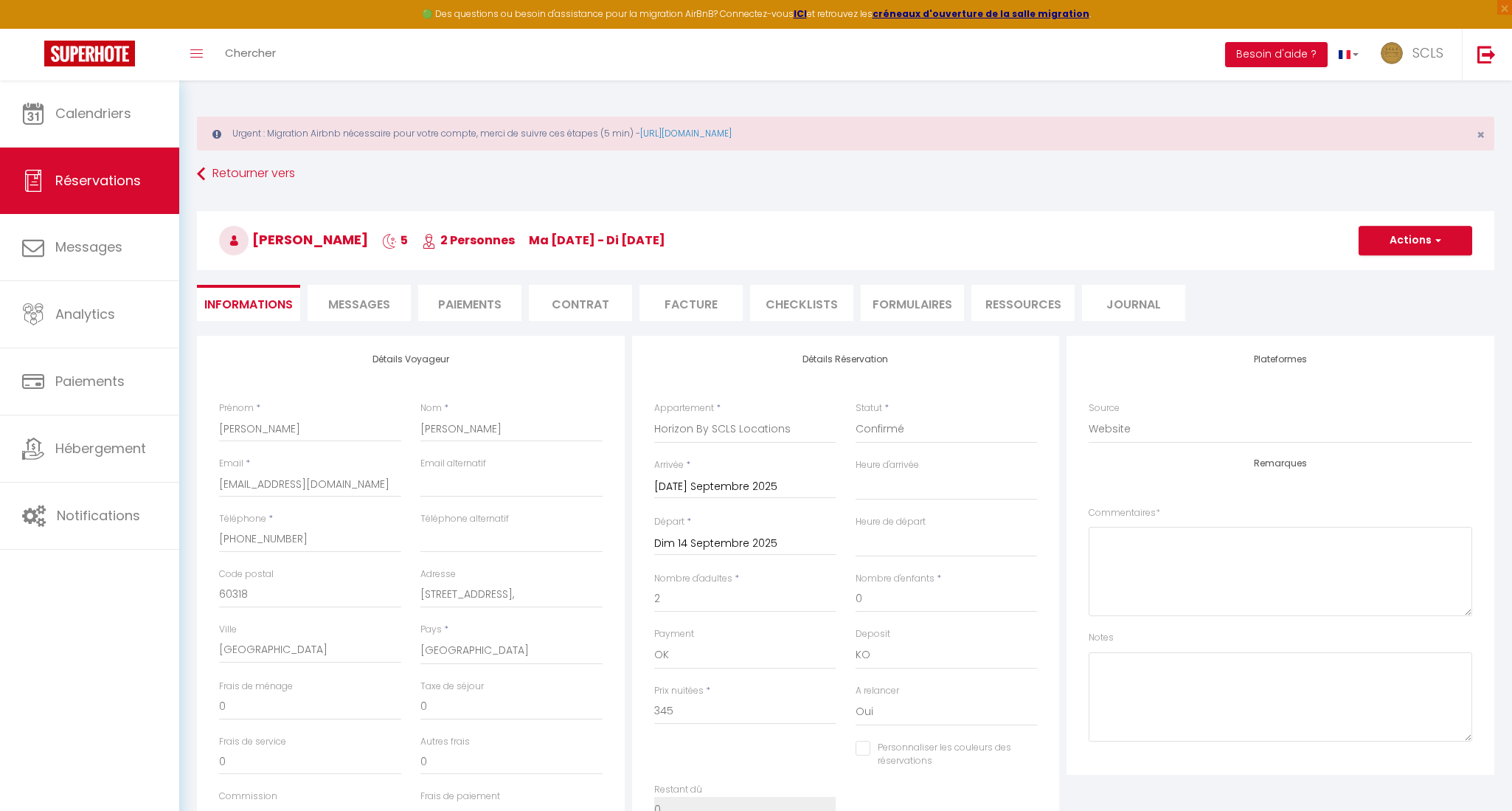
select select
checkbox input "false"
type textarea "Please if possible little bit earlier to check in"
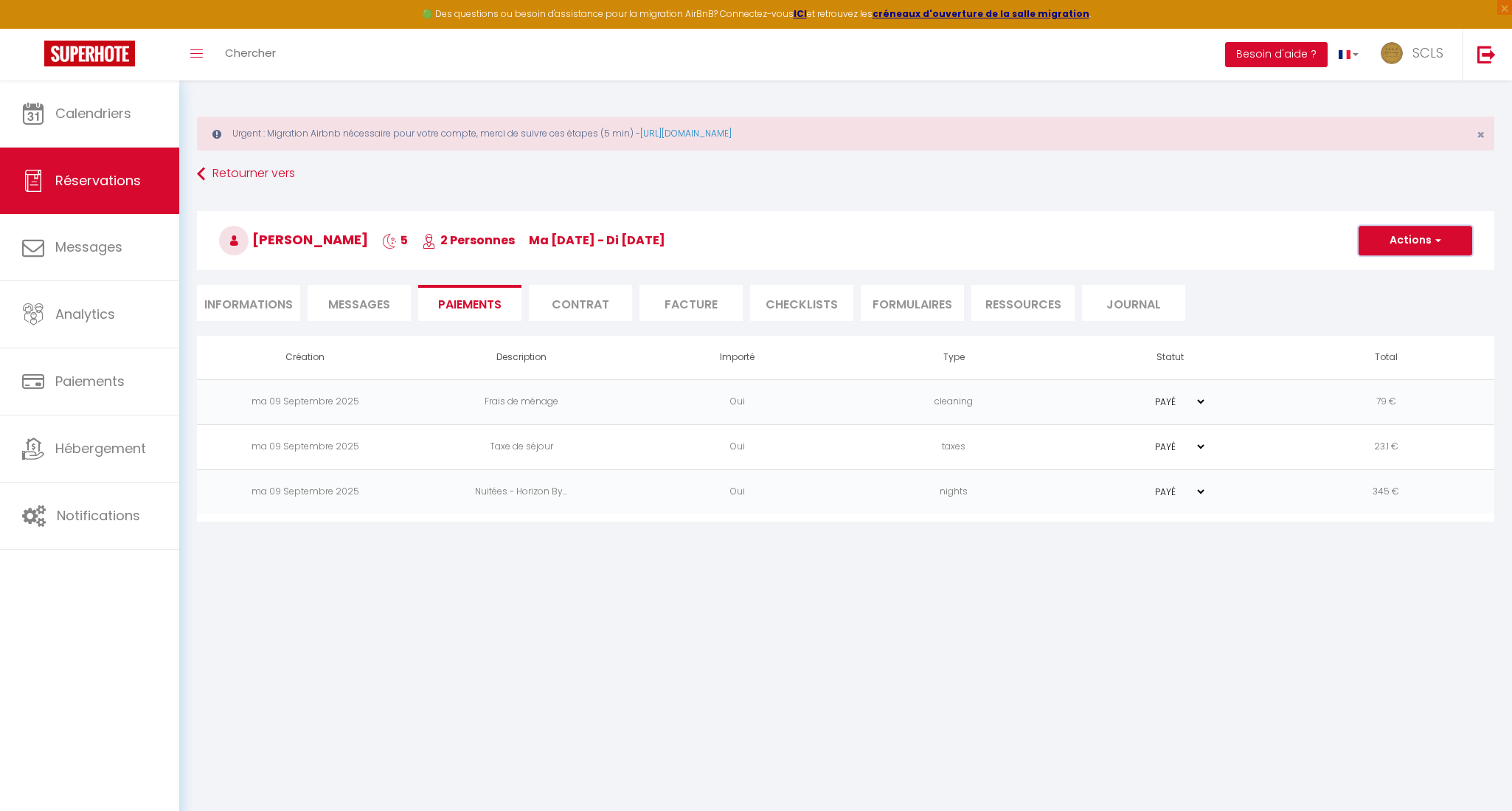
click at [1435, 238] on span "button" at bounding box center [1436, 240] width 8 height 13
click at [1447, 329] on link "Créer nouveau lien caution" at bounding box center [1433, 330] width 182 height 19
select select "nights"
type input "yulia.hrk@gmail.com"
select select "9898"
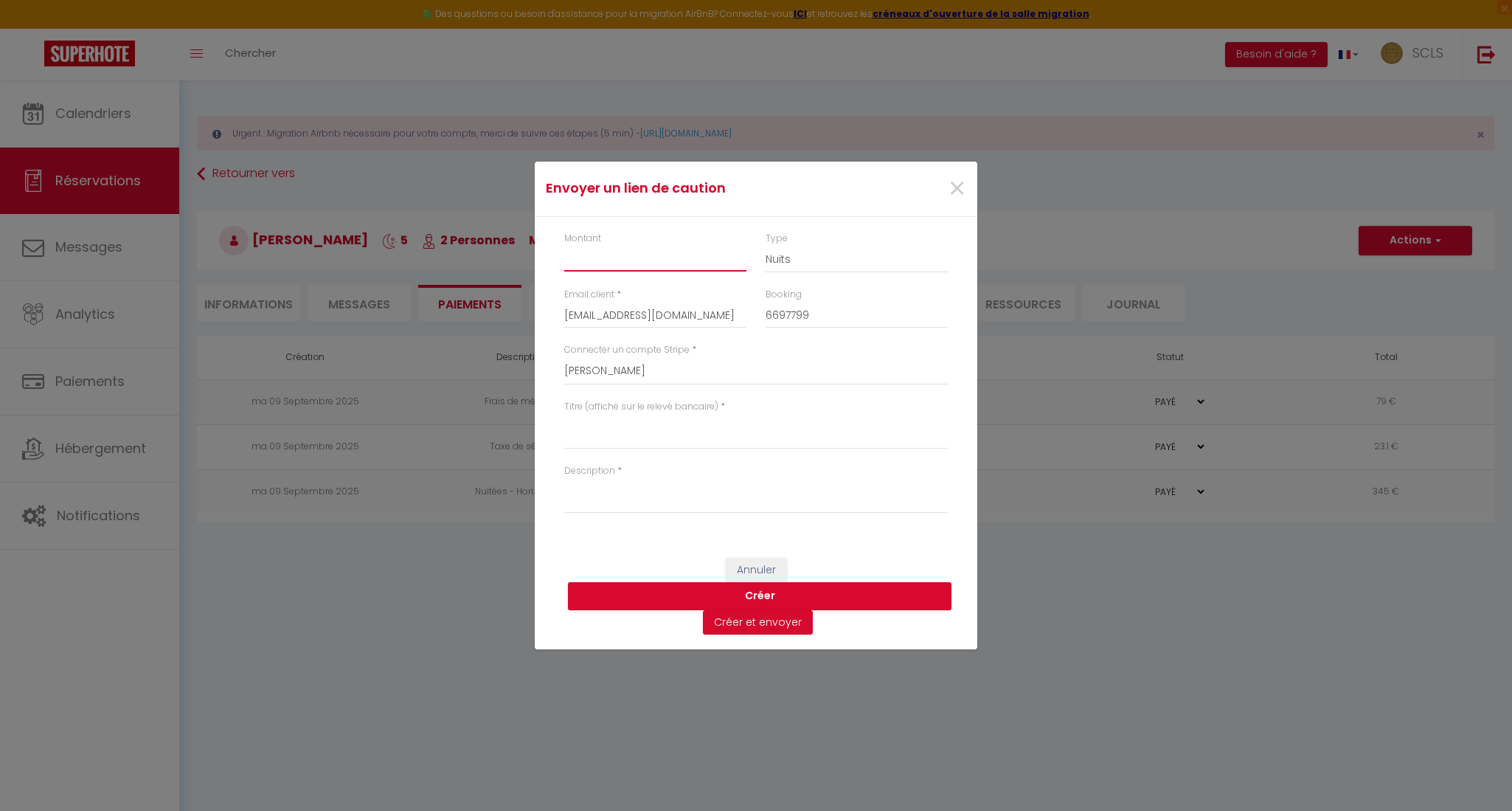
click at [636, 246] on input "Montant" at bounding box center [655, 258] width 182 height 26
type input "500"
click at [671, 371] on select "SCLS Punkimmo Julien Martin Jean-Pierre Giordano Claude Touati Amandine Sevestr…" at bounding box center [756, 371] width 383 height 28
select select "2594"
click at [564, 357] on select "SCLS Punkimmo Julien Martin Jean-Pierre Giordano Claude Touati Amandine Sevestr…" at bounding box center [756, 371] width 383 height 28
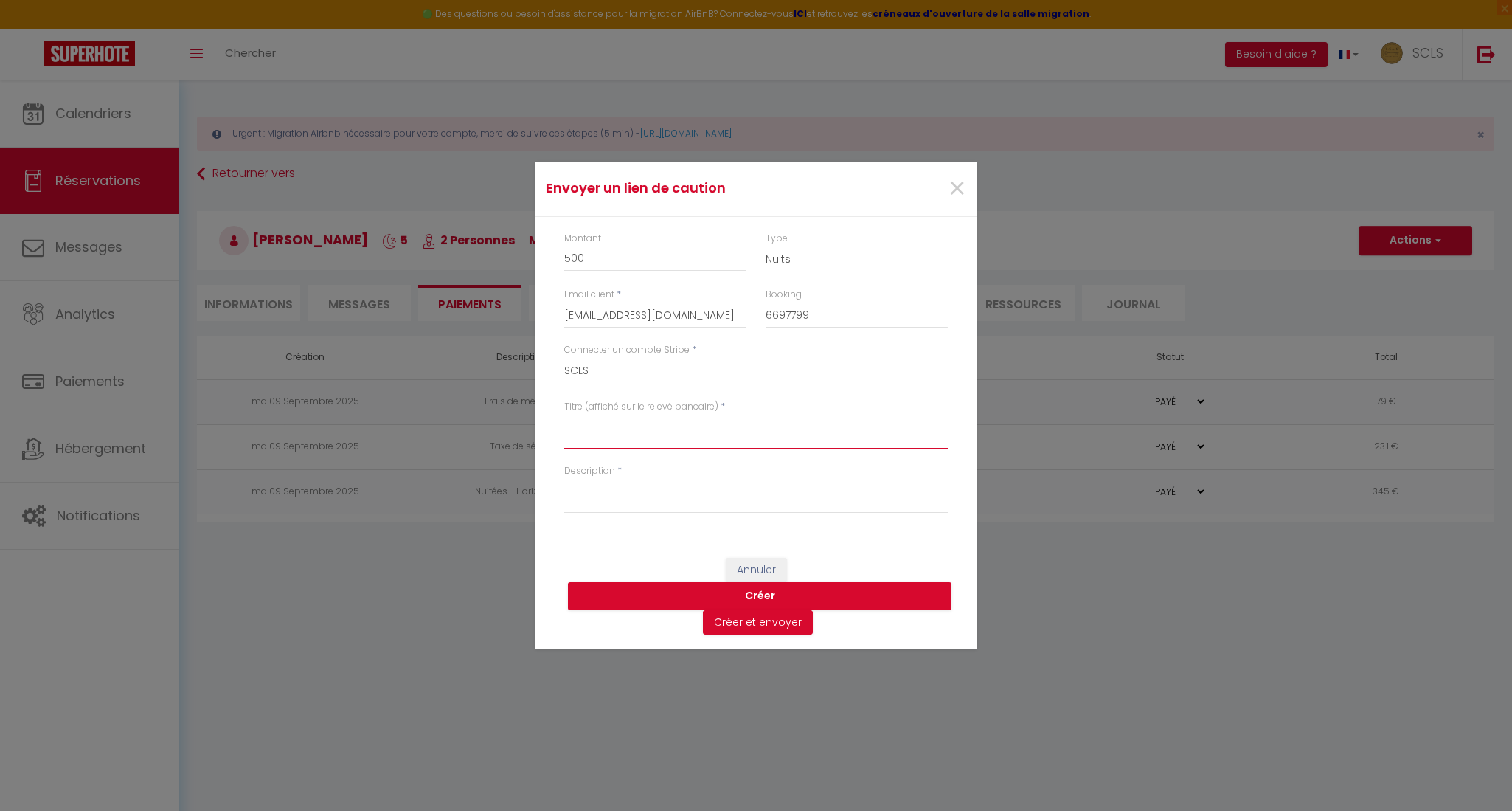
click at [645, 426] on textarea "Titre (affiché sur le relevé bancaire)" at bounding box center [756, 431] width 383 height 35
paste textarea "[PERSON_NAME]"
drag, startPoint x: 710, startPoint y: 421, endPoint x: 533, endPoint y: 419, distance: 177.0
click at [533, 419] on div "Envoyer un lien de caution × Montant 500 Type Nuits Frais de ménage Taxe de séj…" at bounding box center [756, 405] width 1512 height 811
type textarea "Vitaliy Sharaievskiy Horizon"
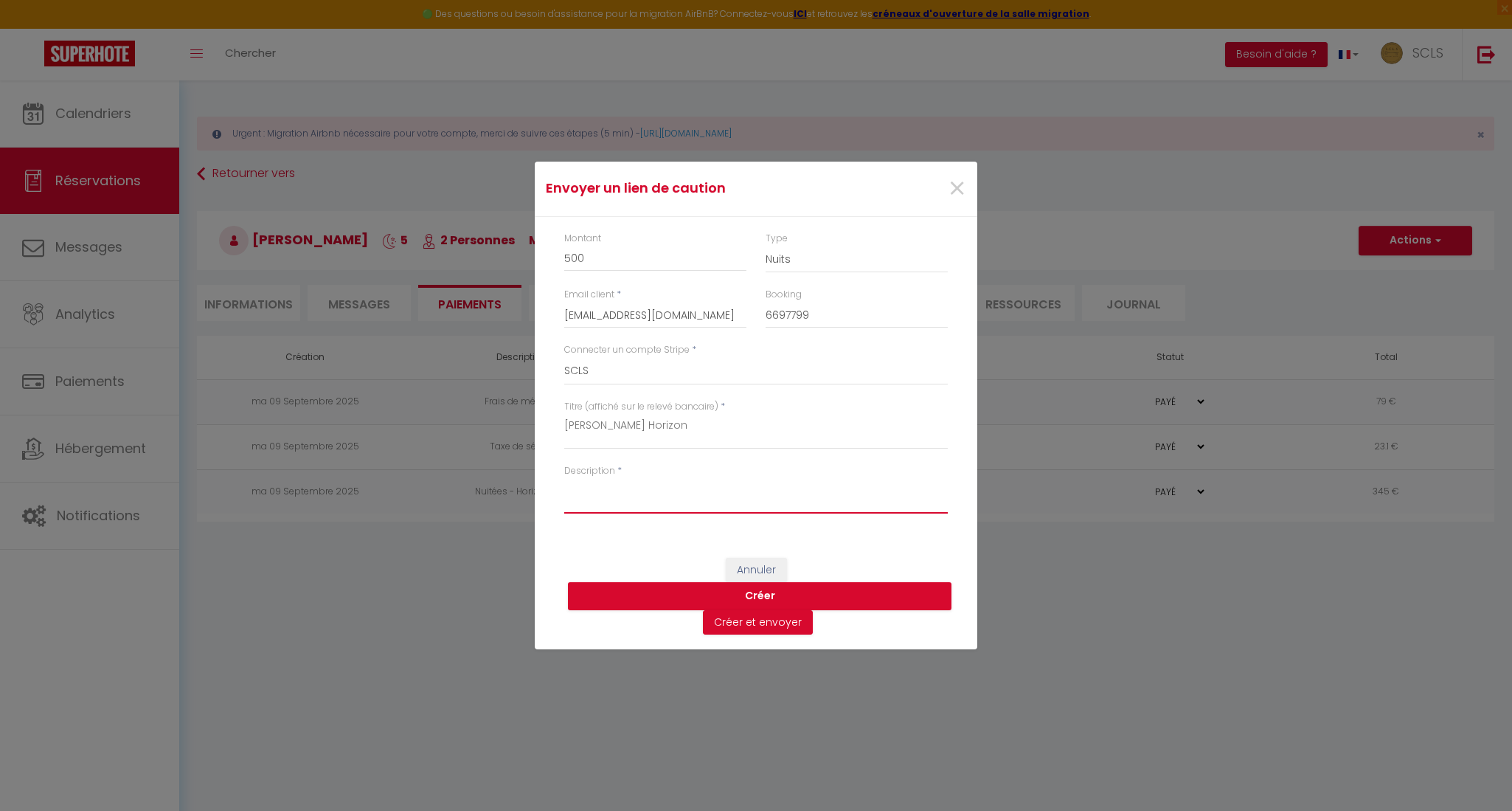
click at [578, 499] on textarea "Description" at bounding box center [756, 496] width 383 height 35
paste textarea "Vitaliy Sharaievskiy Horizon"
type textarea "Vitaliy Sharaievskiy Horizon"
click at [802, 594] on button "Créer" at bounding box center [760, 596] width 383 height 28
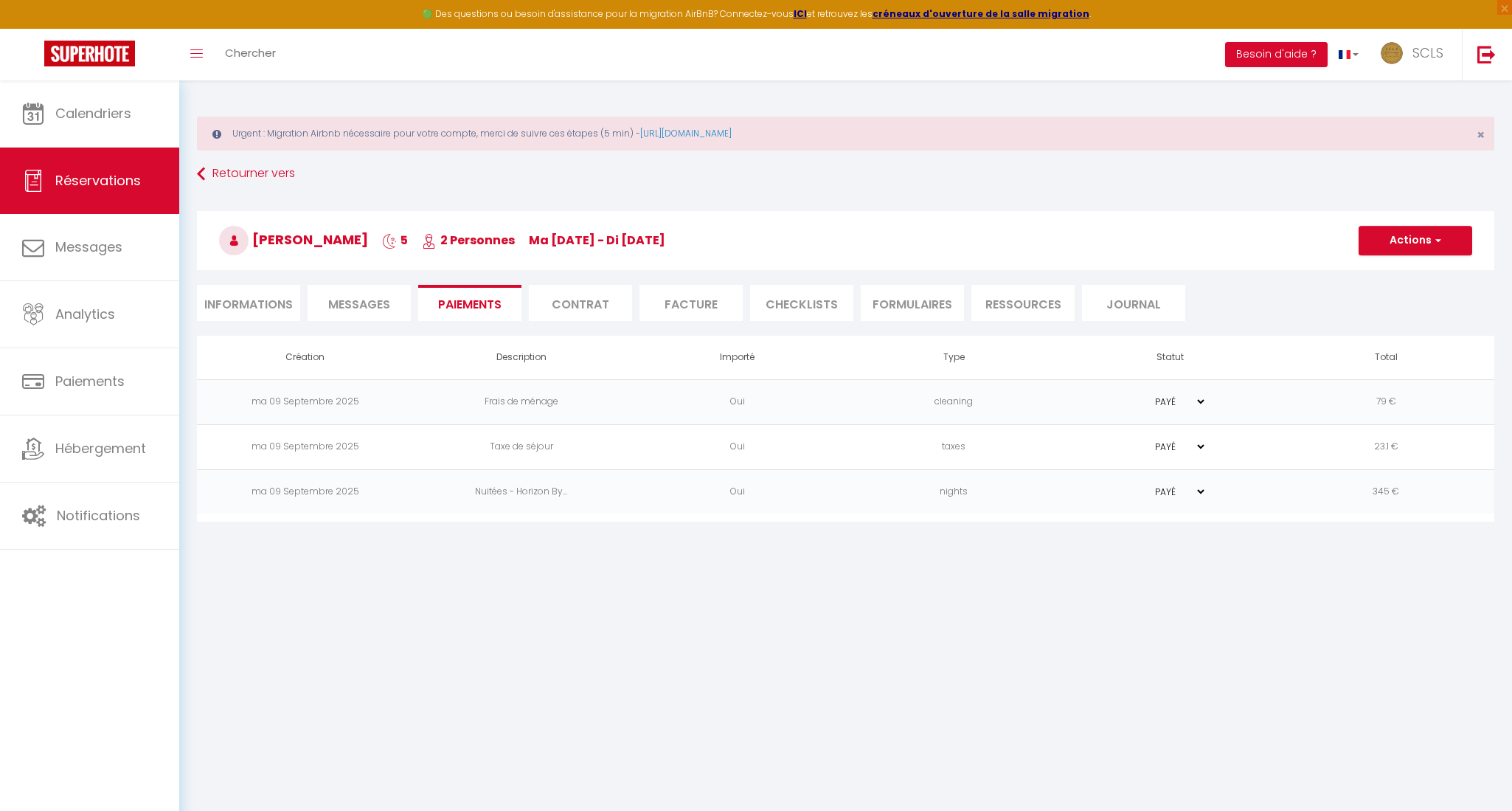
select select "0"
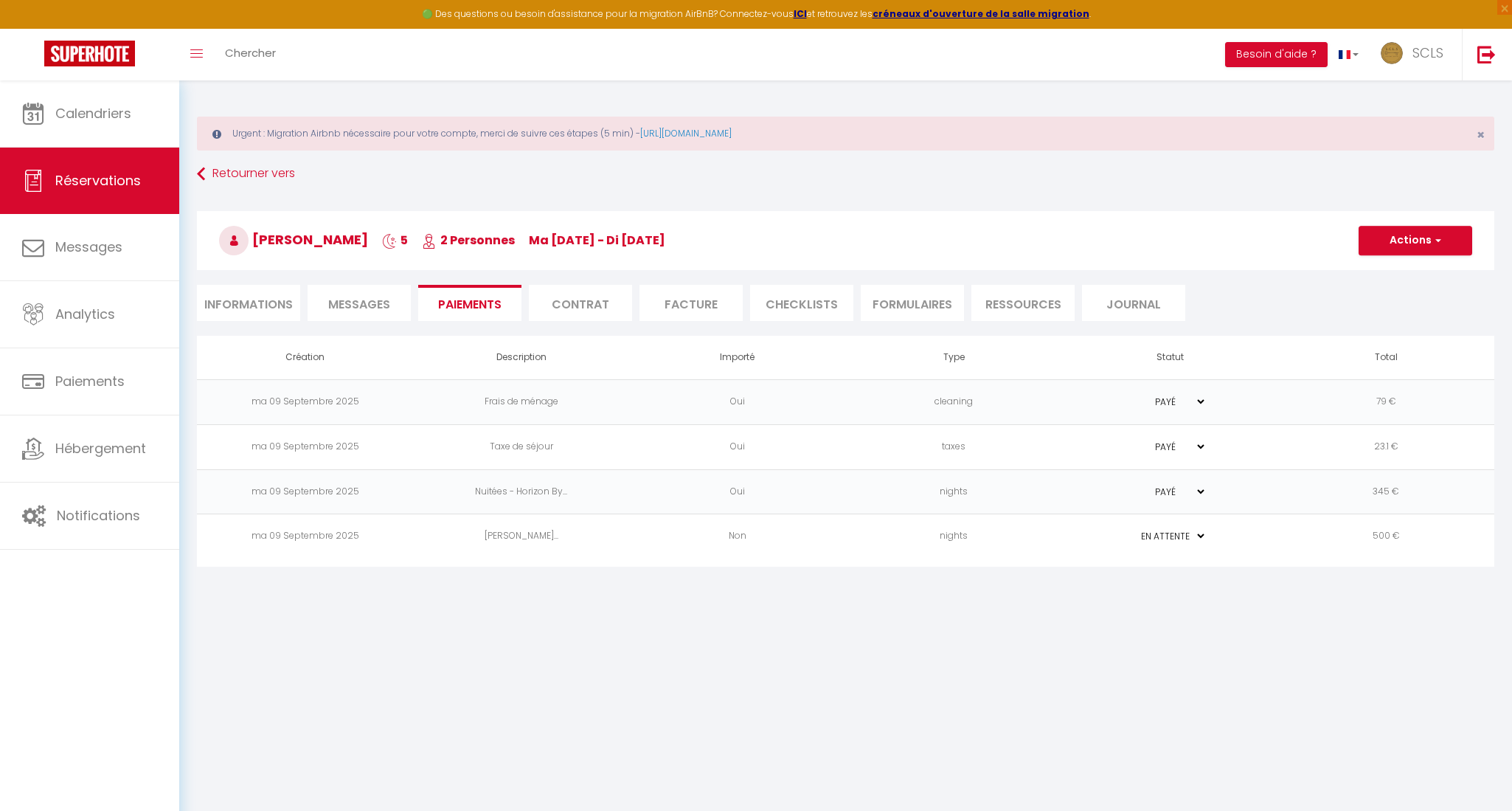
click at [535, 536] on td "Vitaliy Sharaievskiy..." at bounding box center [521, 537] width 216 height 45
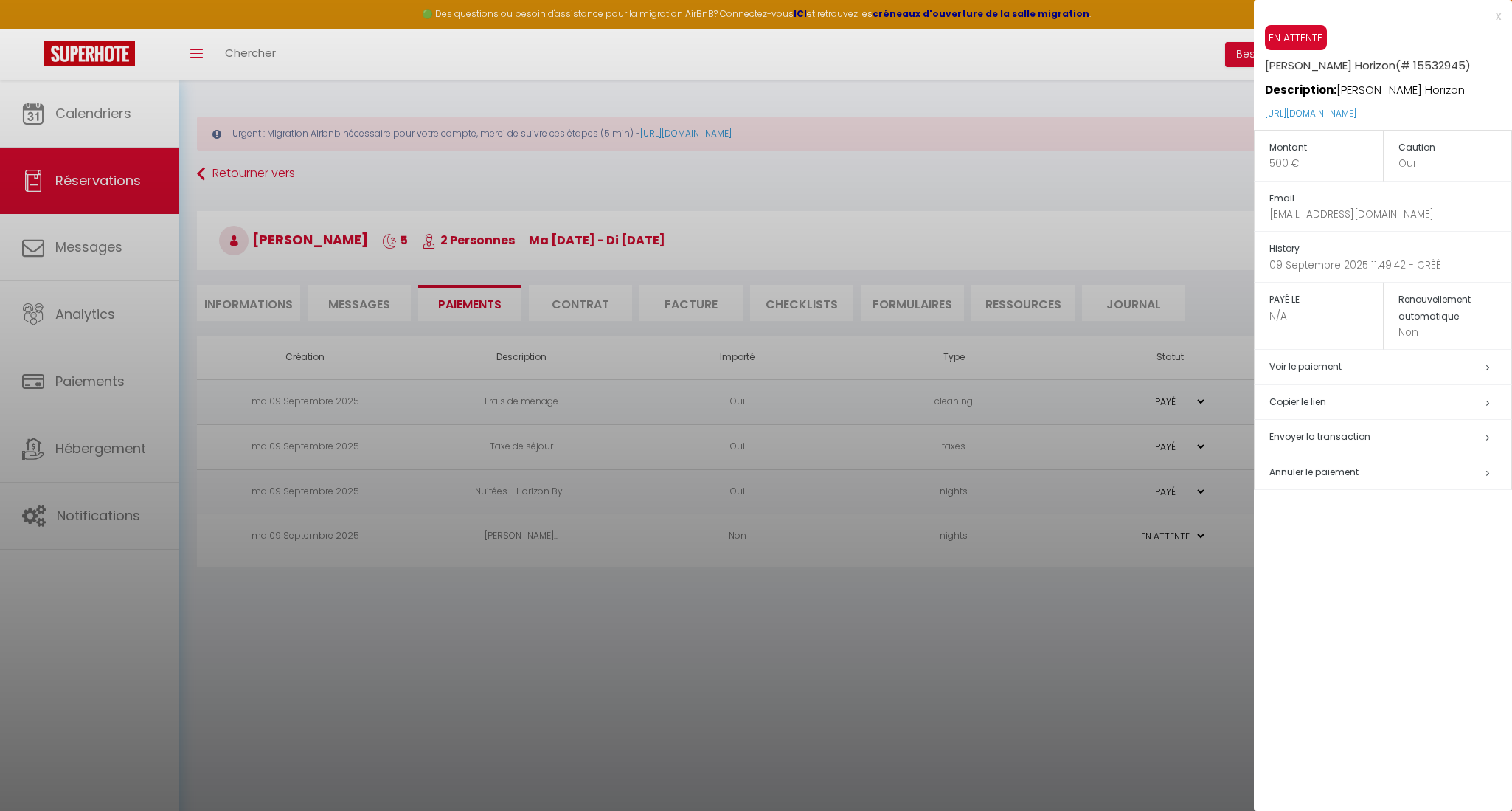
drag, startPoint x: 1260, startPoint y: 108, endPoint x: 1380, endPoint y: 128, distance: 121.7
click at [1380, 128] on div "EN ATTENTE Vitaliy Sharaievskiy Horizon (# 15532945) Description: Vitaliy Shara…" at bounding box center [1383, 78] width 258 height 105
copy link "https://superhote.com/applink/p/n7LusSPH"
click at [106, 180] on div at bounding box center [756, 405] width 1512 height 811
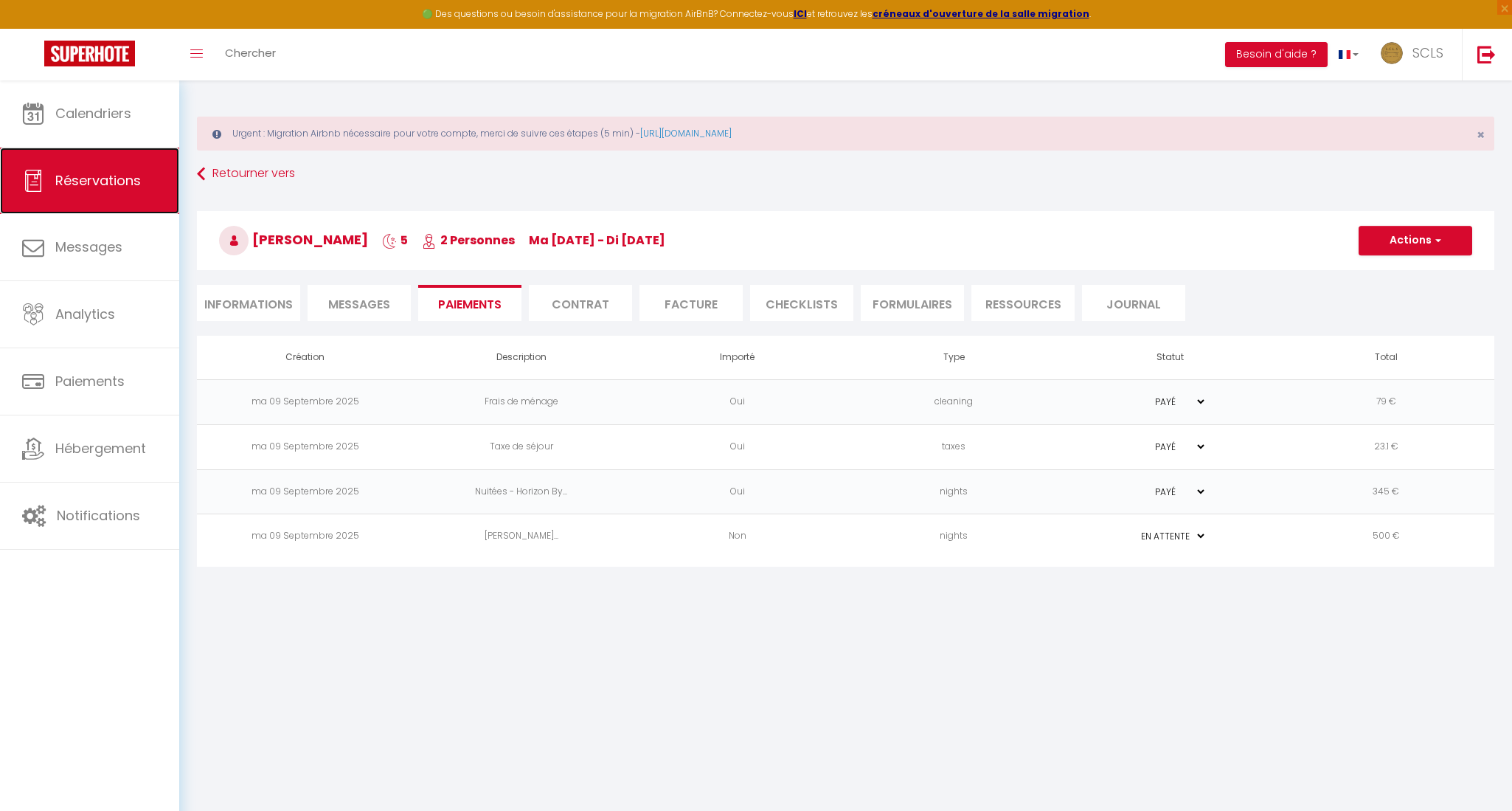
click at [106, 180] on span "Réservations" at bounding box center [98, 180] width 85 height 18
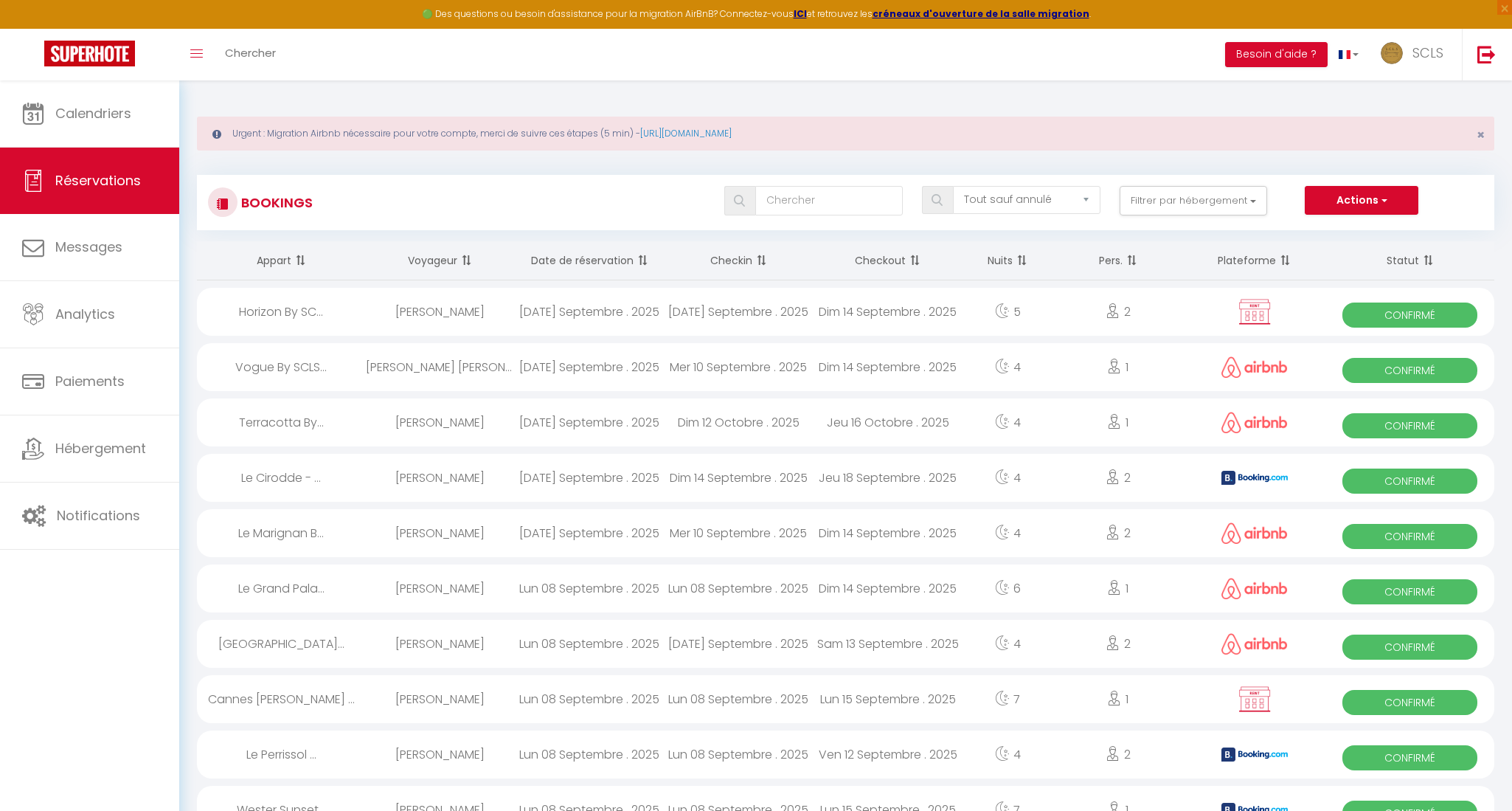
click at [1382, 315] on span "Confirmé" at bounding box center [1410, 315] width 135 height 25
select select "OK"
select select "KO"
select select "0"
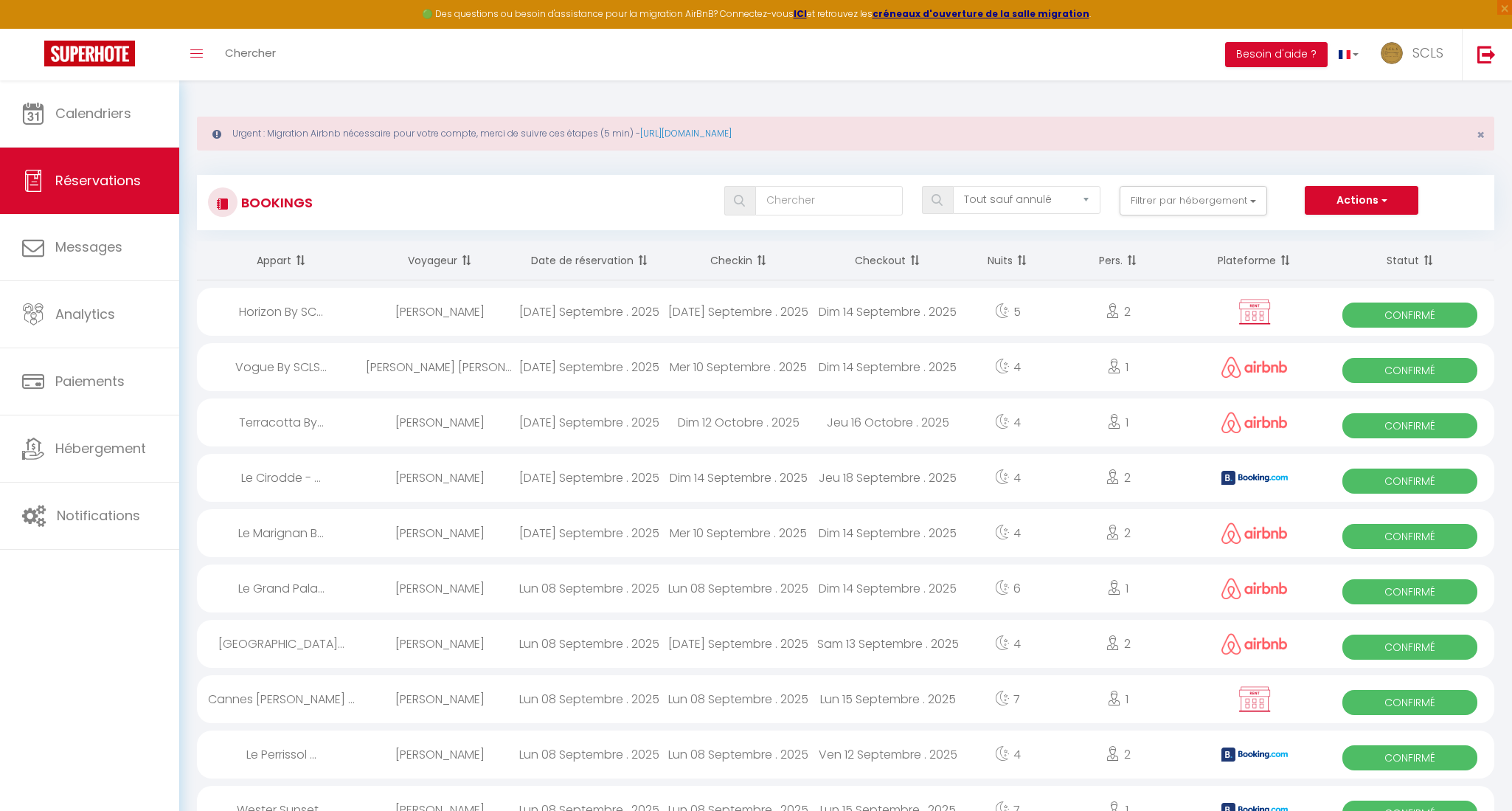
select select "1"
select select
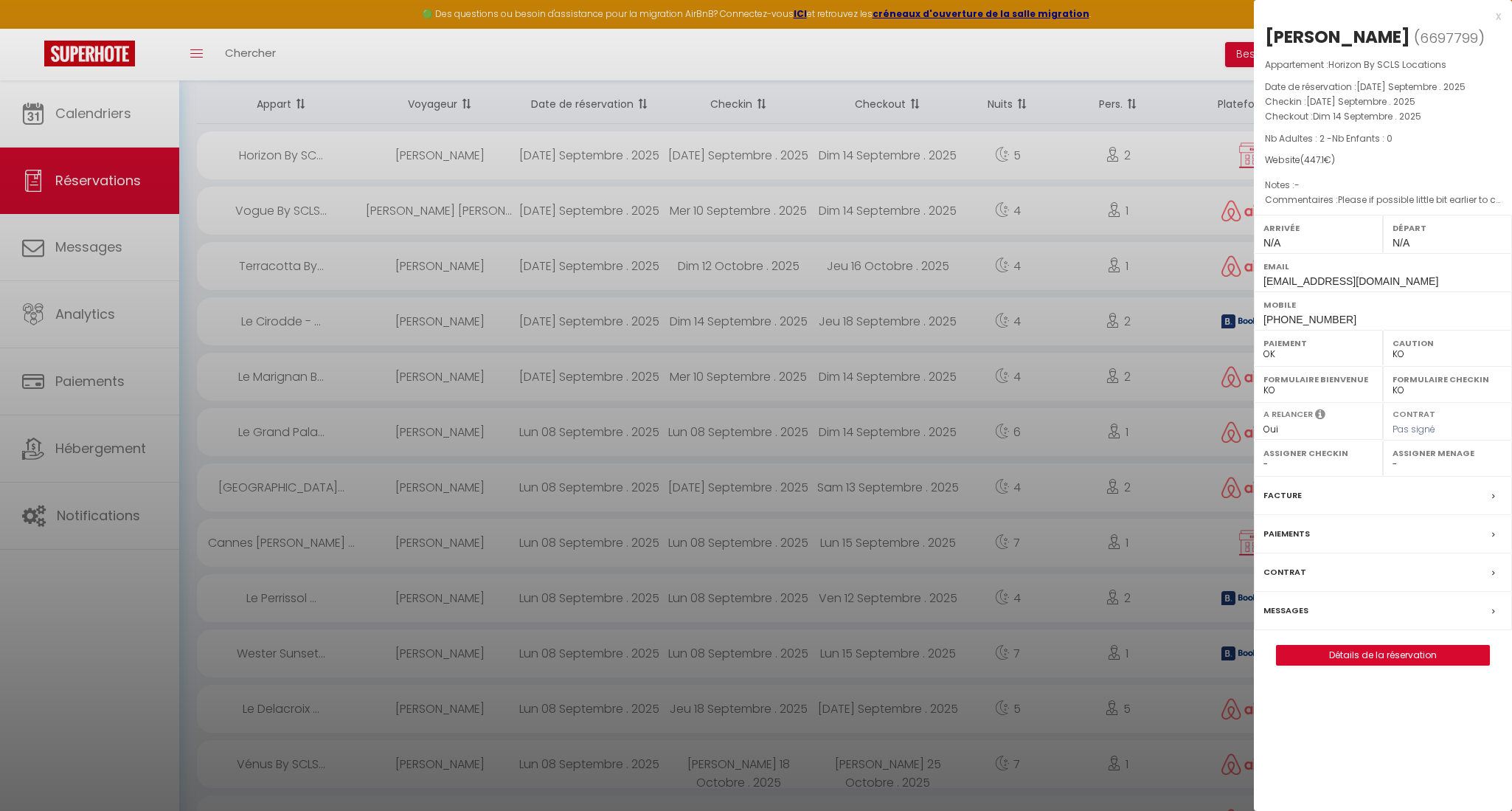
scroll to position [160, 0]
click at [1384, 665] on link "Détails de la réservation" at bounding box center [1383, 655] width 212 height 19
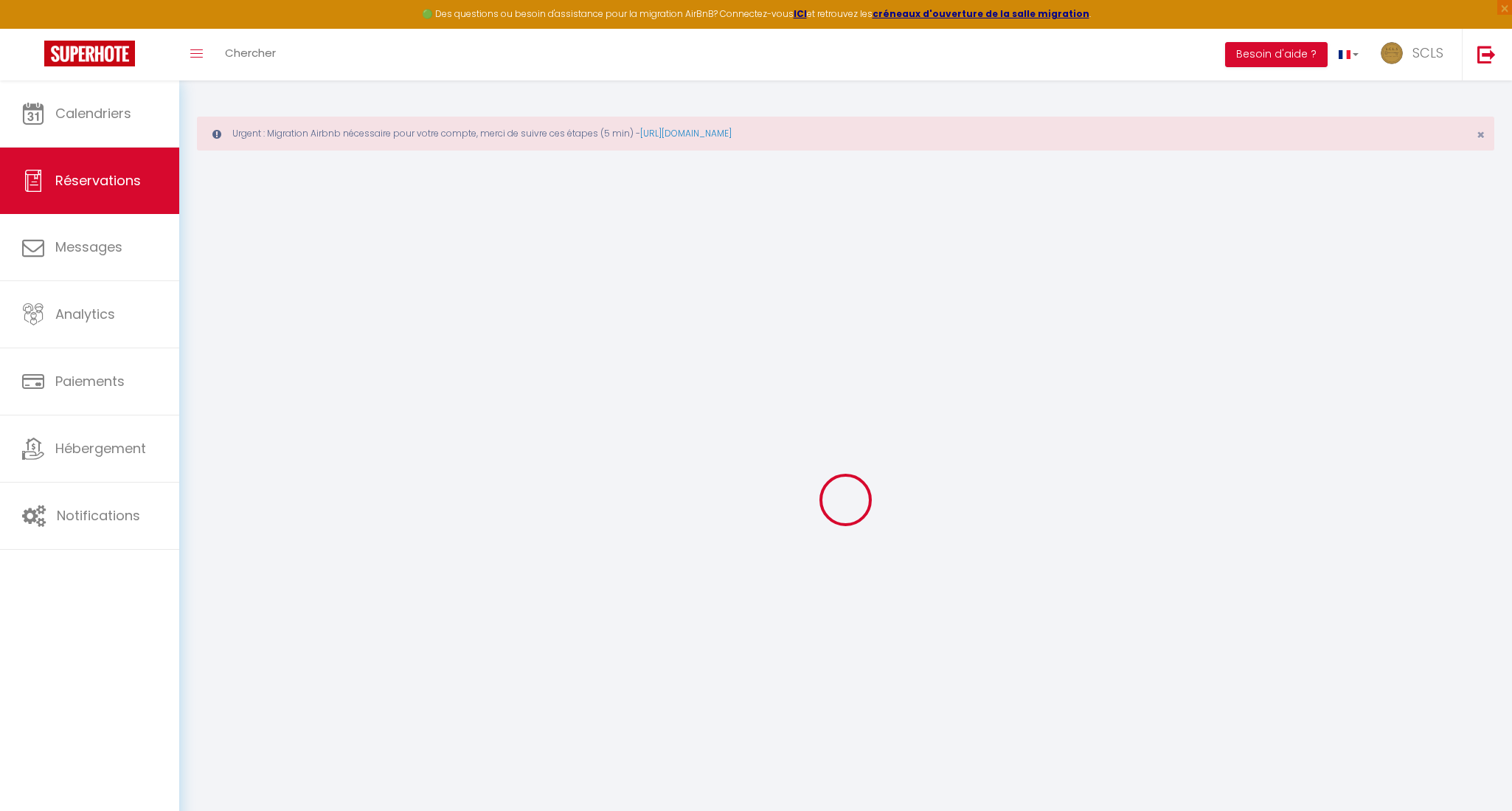
type input "Vitaliy"
type input "Sharaievskiy"
type input "yulia.hrk@gmail.com"
type input "+4916093492692"
type input "60318"
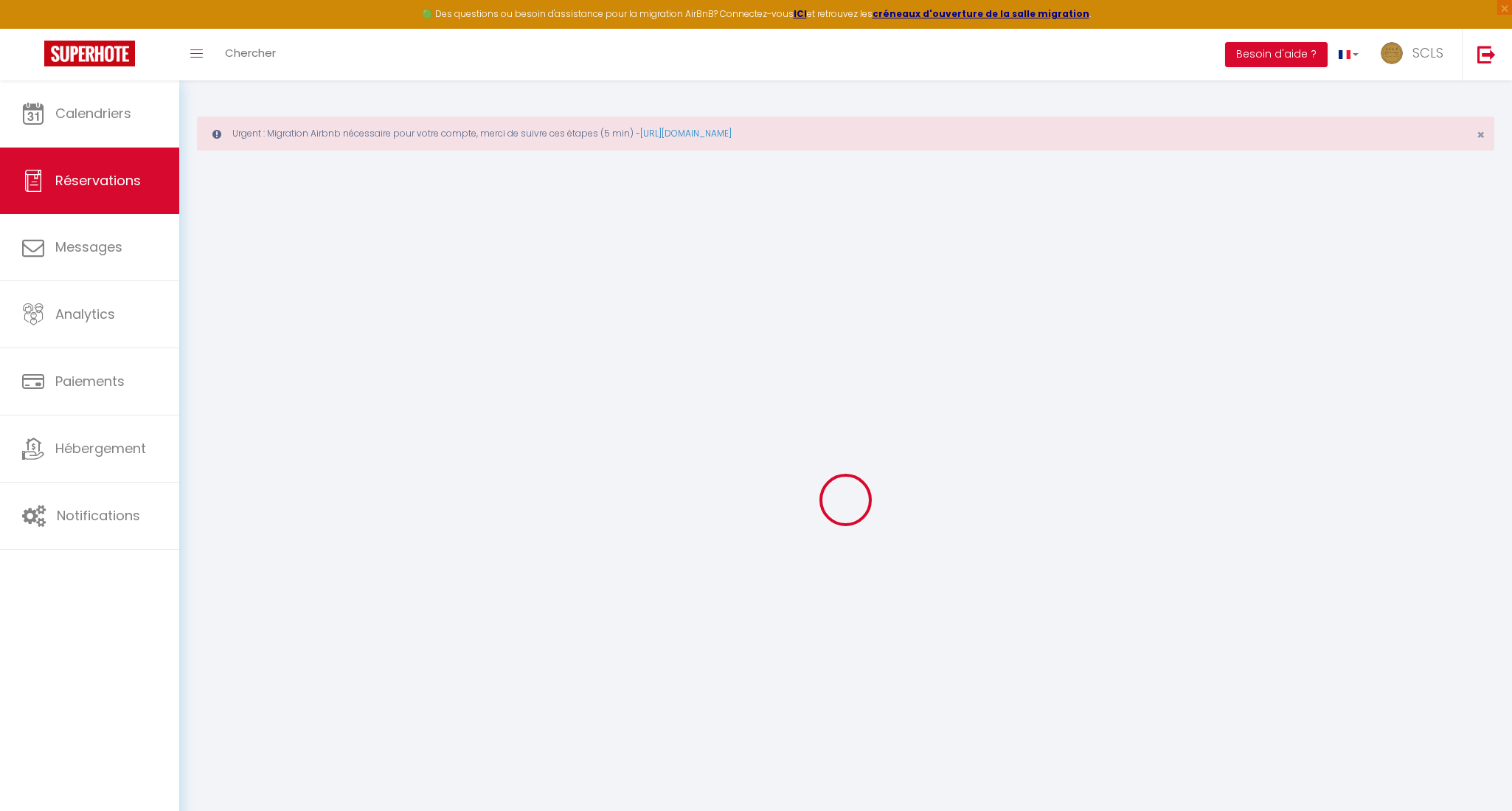
type input "Nordendstrasse 62,"
type input "Frankfurt am Main"
select select "DE"
select select "51425"
select select "1"
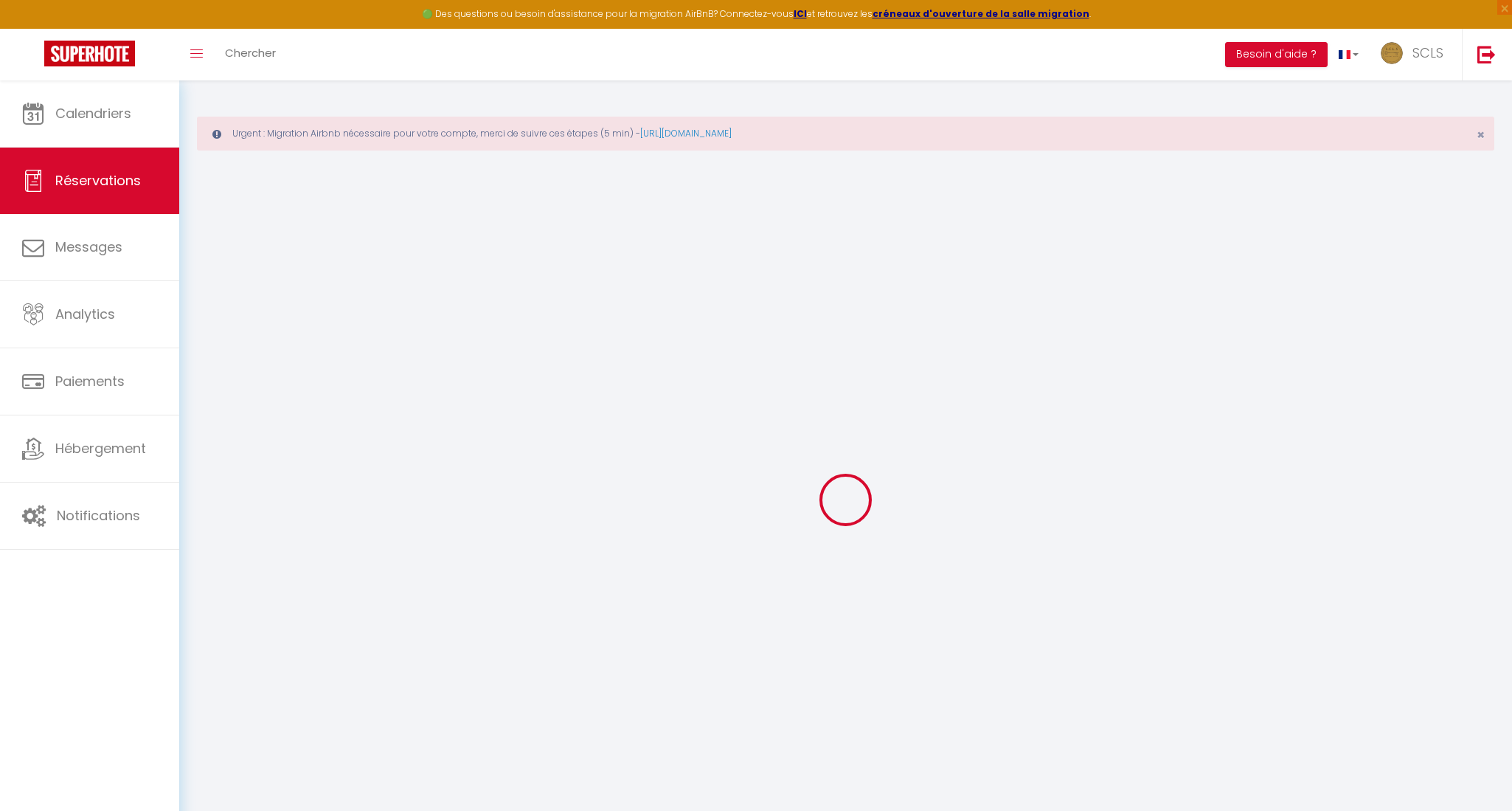
type input "[DATE] Septembre 2025"
select select
type input "Dim 14 Septembre 2025"
select select
type input "2"
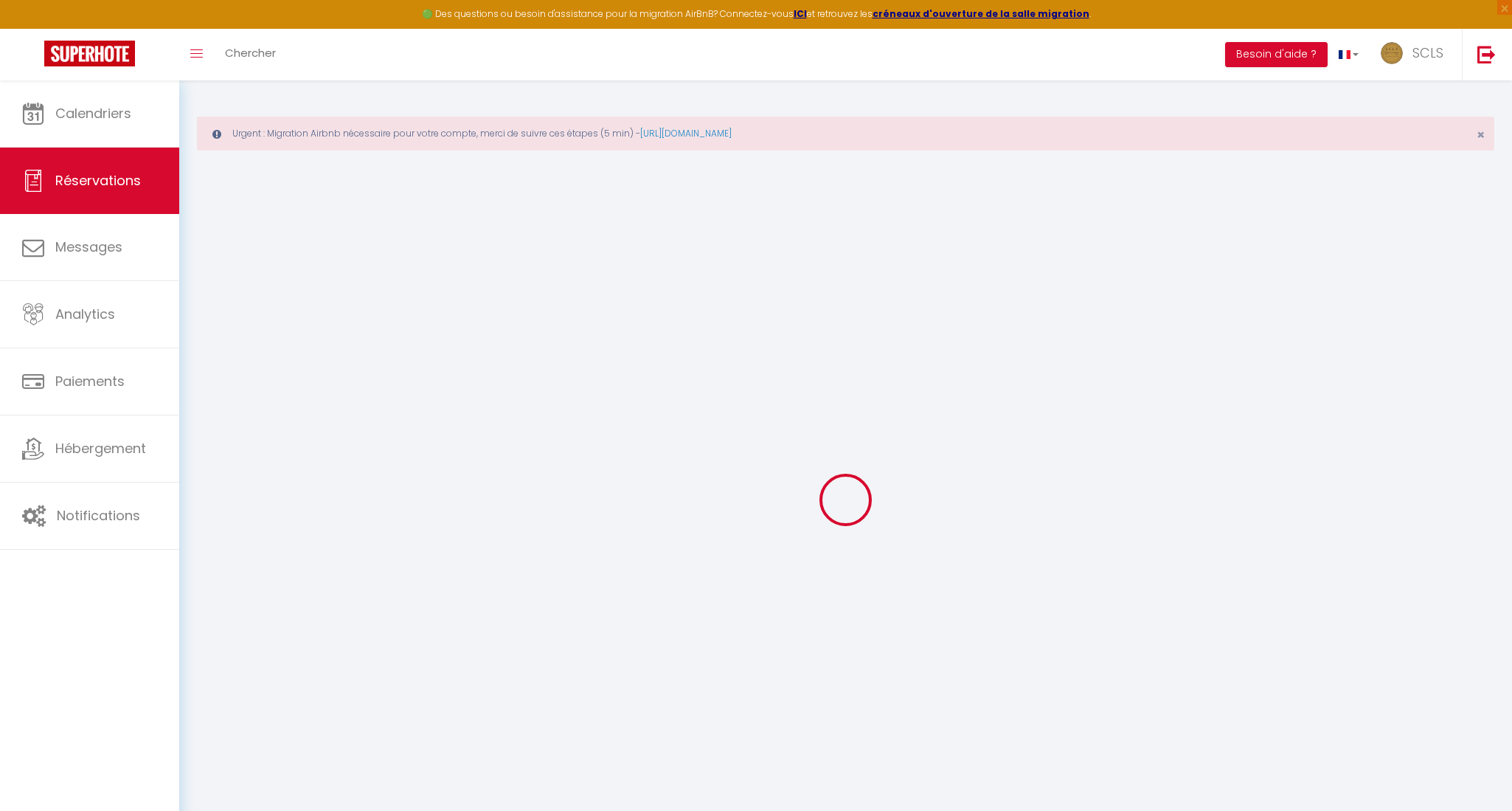
select select "12"
select select
type input "345"
checkbox input "false"
type input "0"
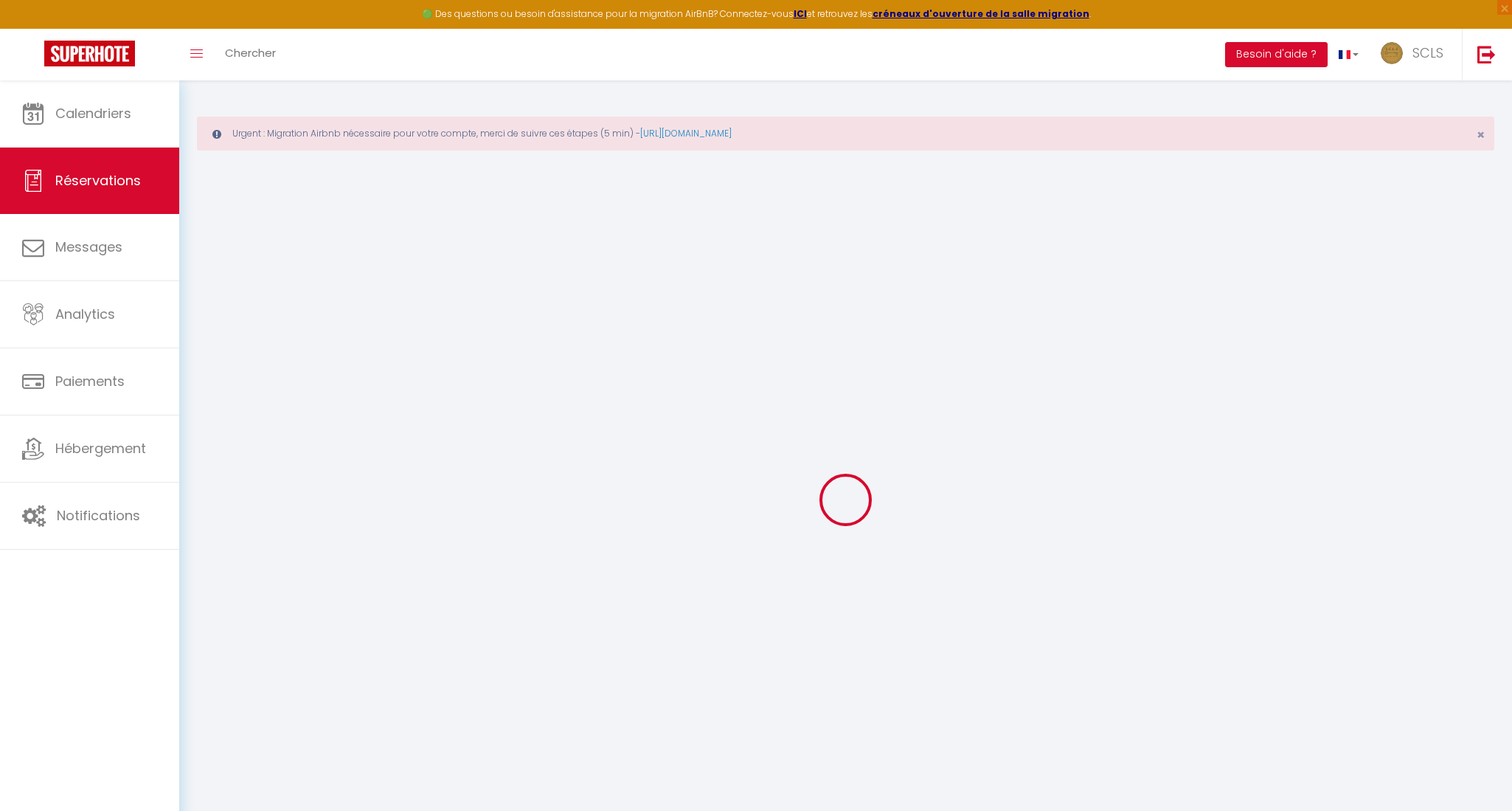
select select "69"
type input "0"
select select
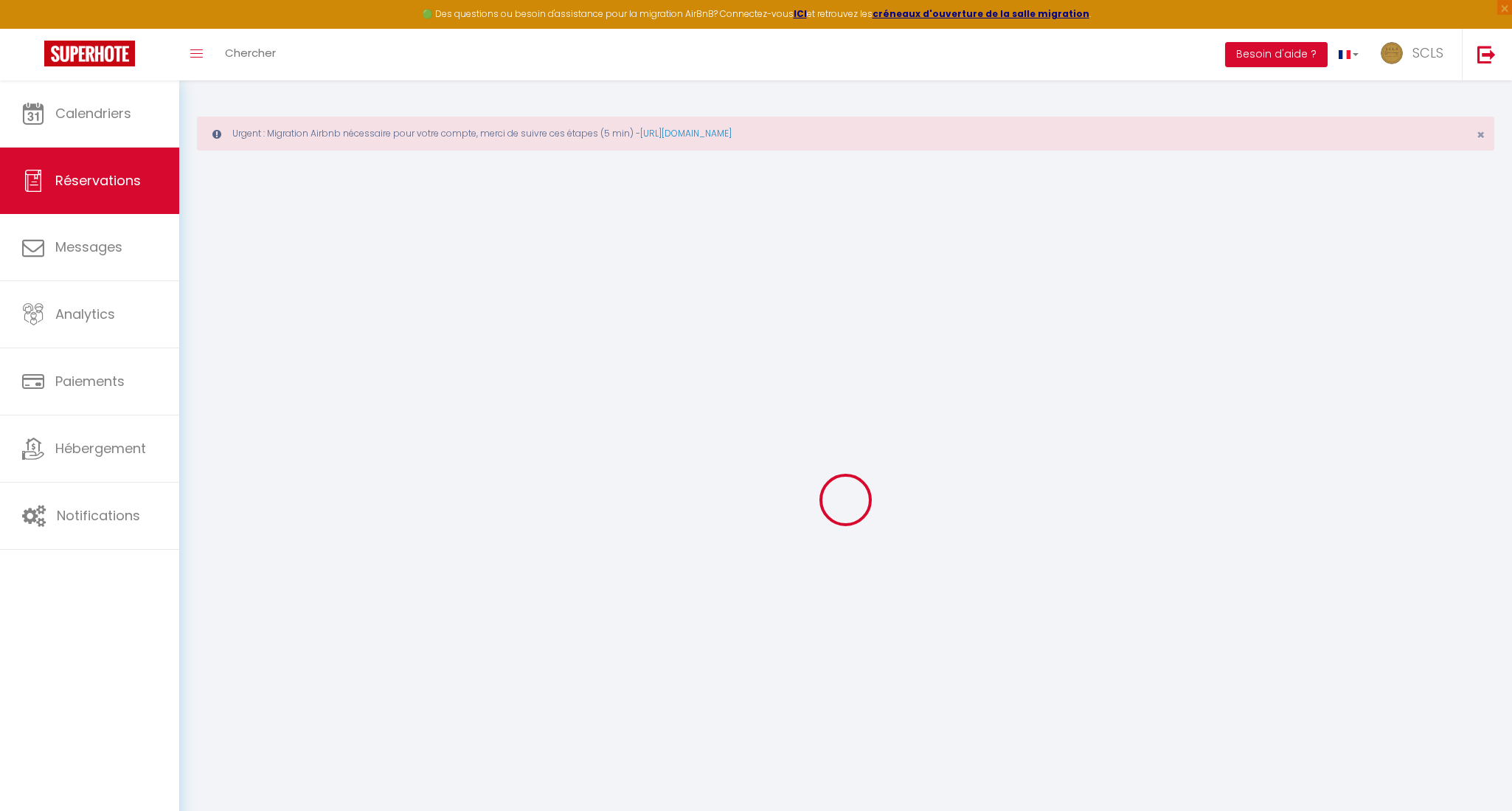
select select
select select "14"
checkbox input "false"
select select
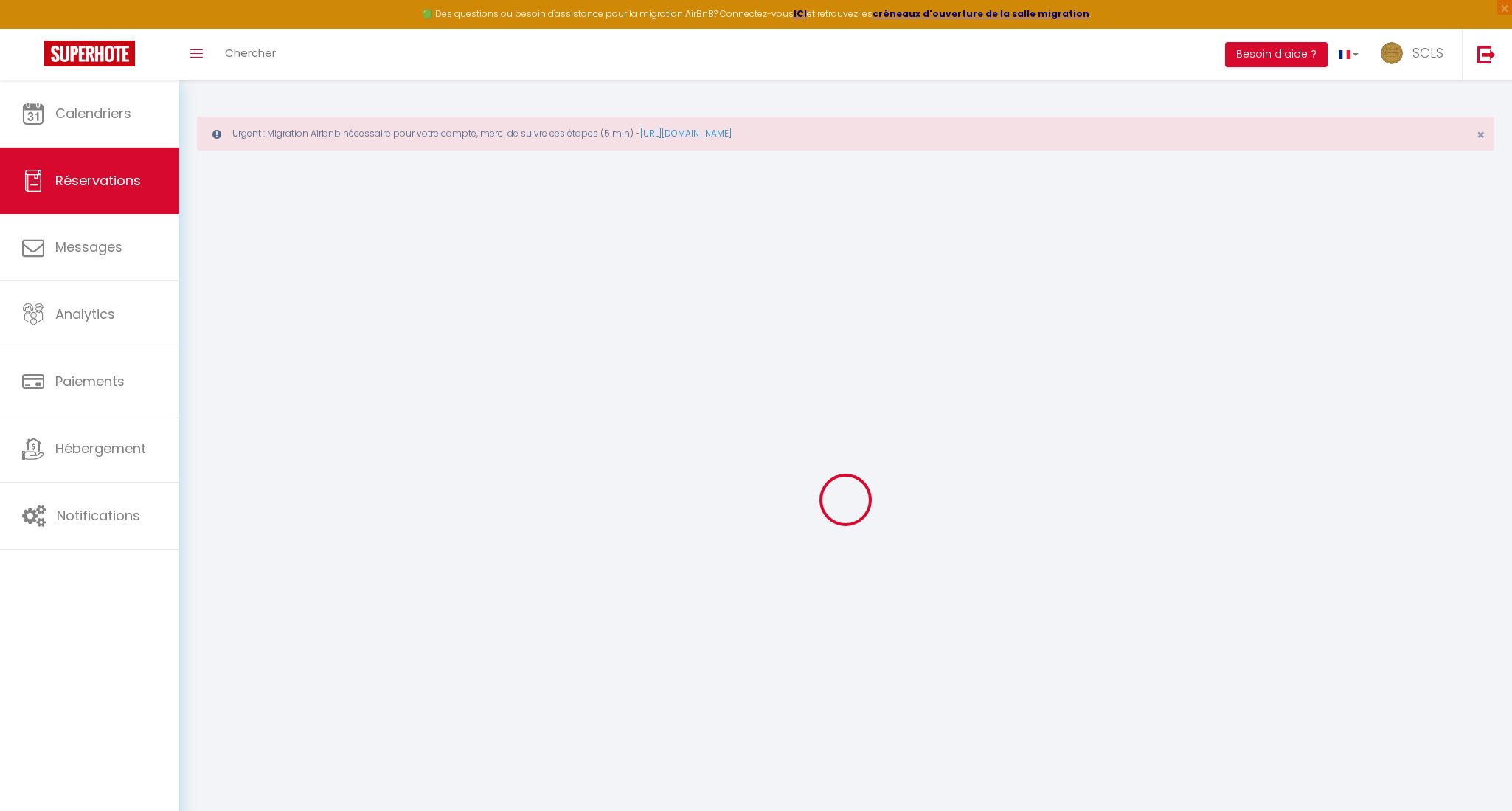
checkbox input "false"
select select
checkbox input "false"
type textarea "Please if possible little bit earlier to check in"
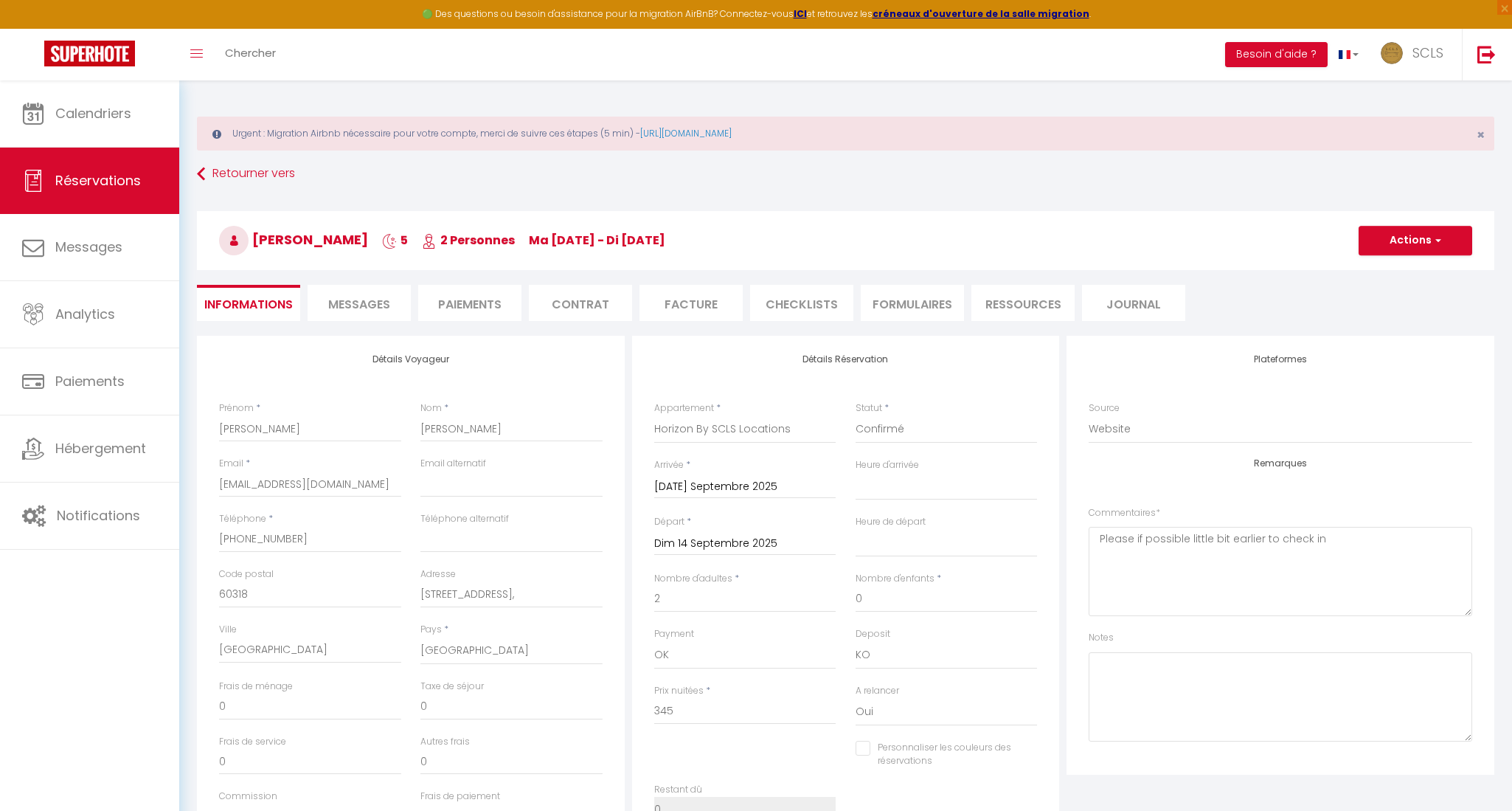
select select
checkbox input "false"
type input "79"
type input "23.1"
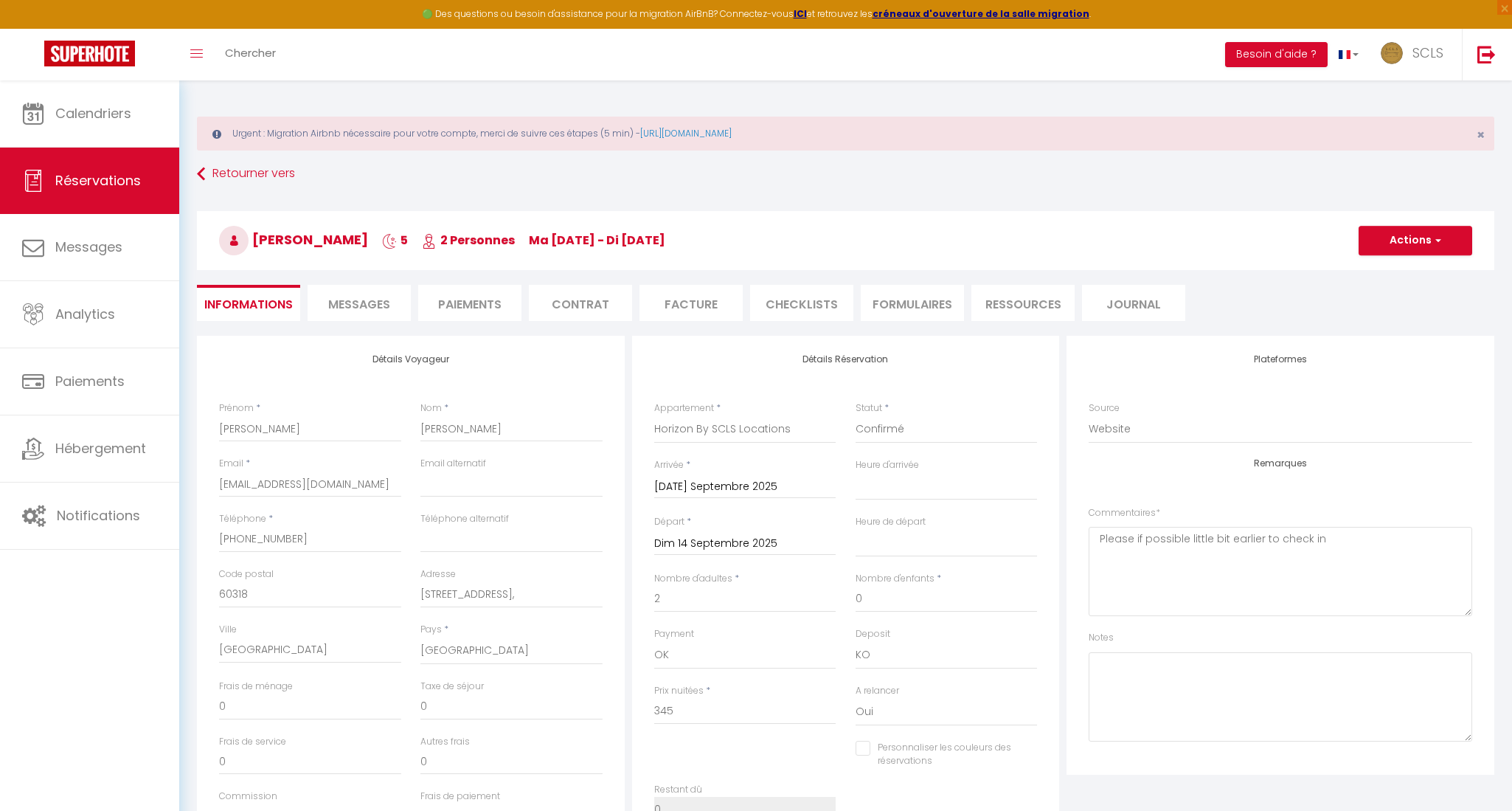
select select
checkbox input "false"
select select
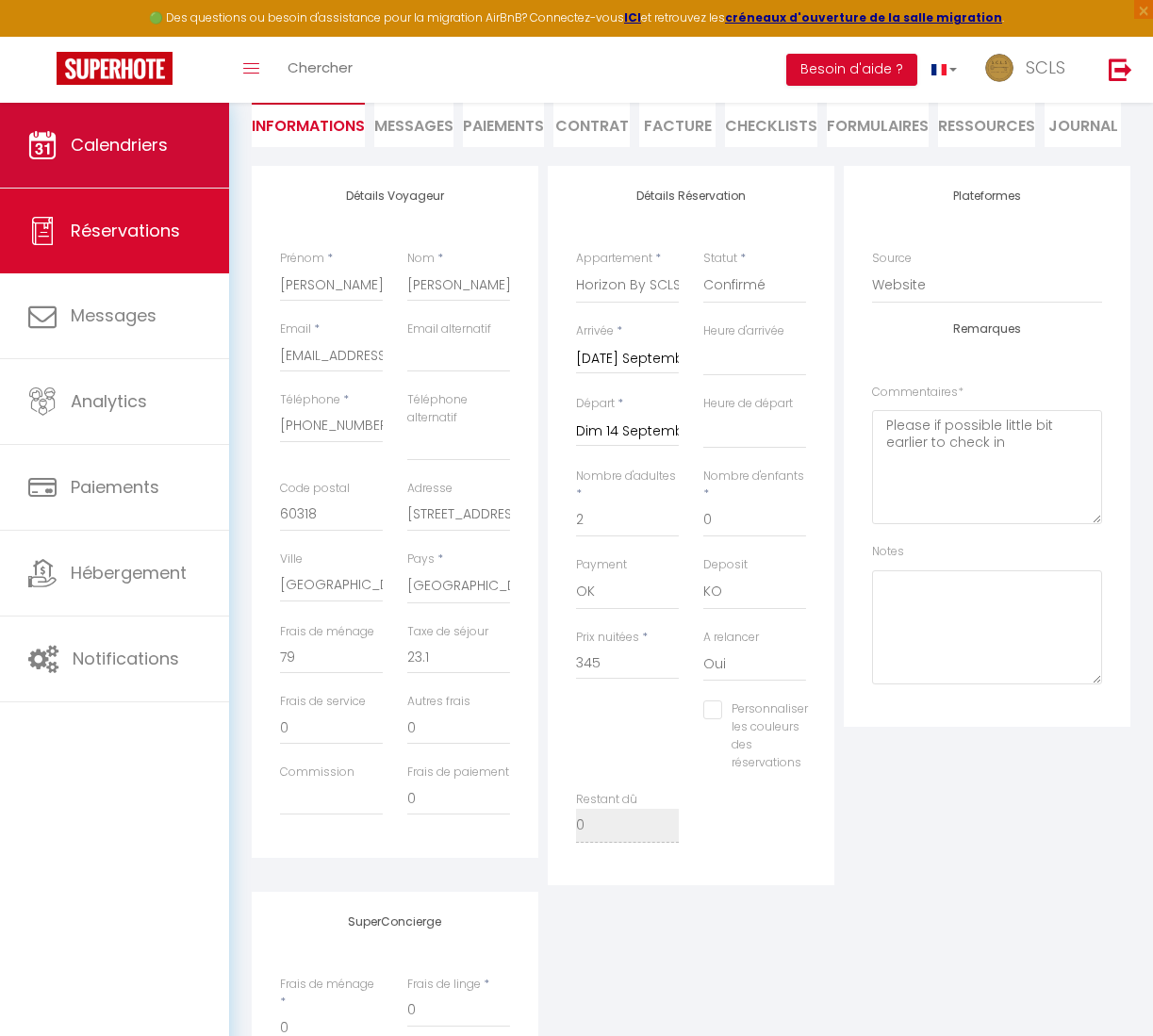
scroll to position [260, 0]
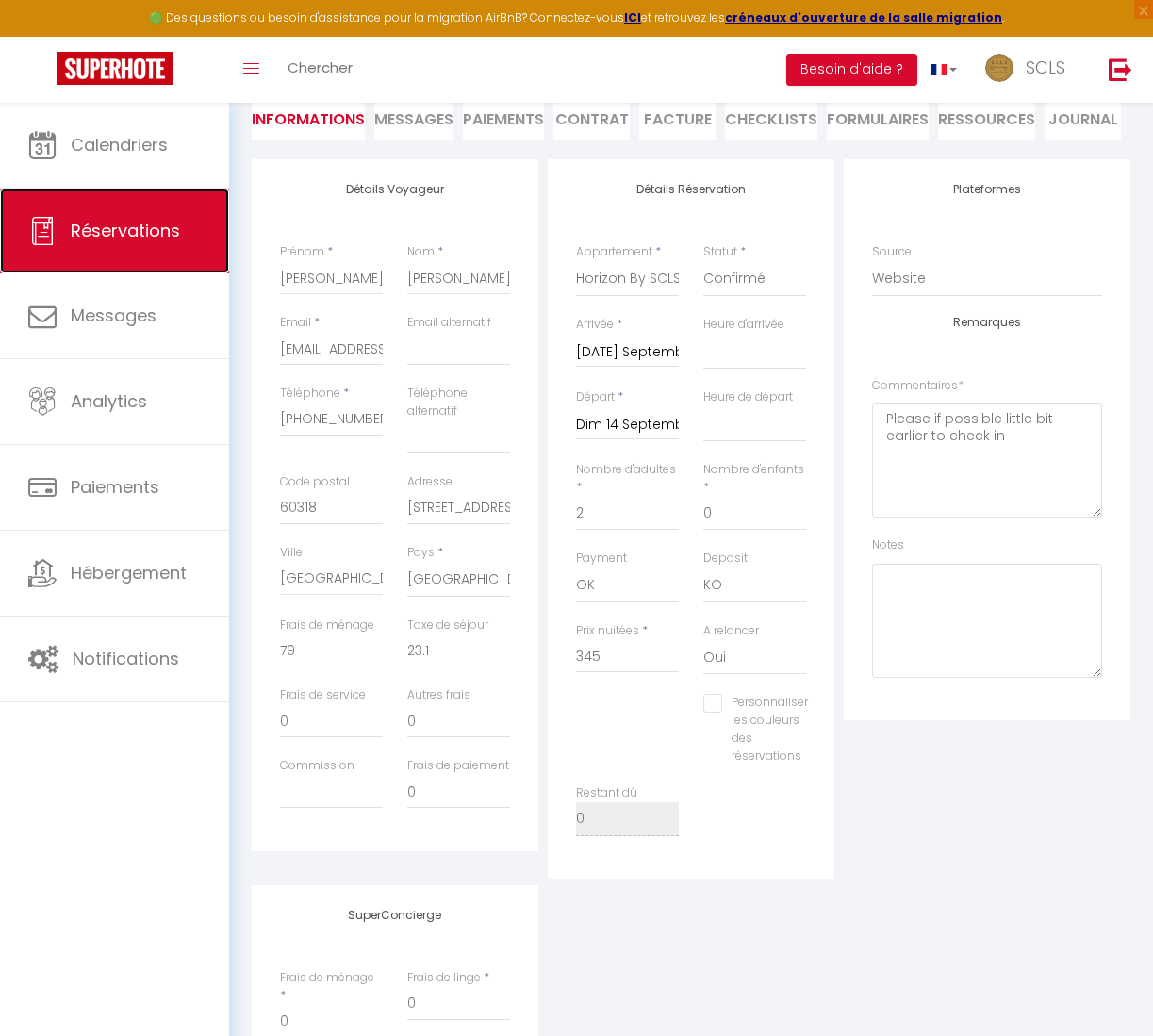
click at [132, 222] on span "Réservations" at bounding box center [125, 230] width 109 height 24
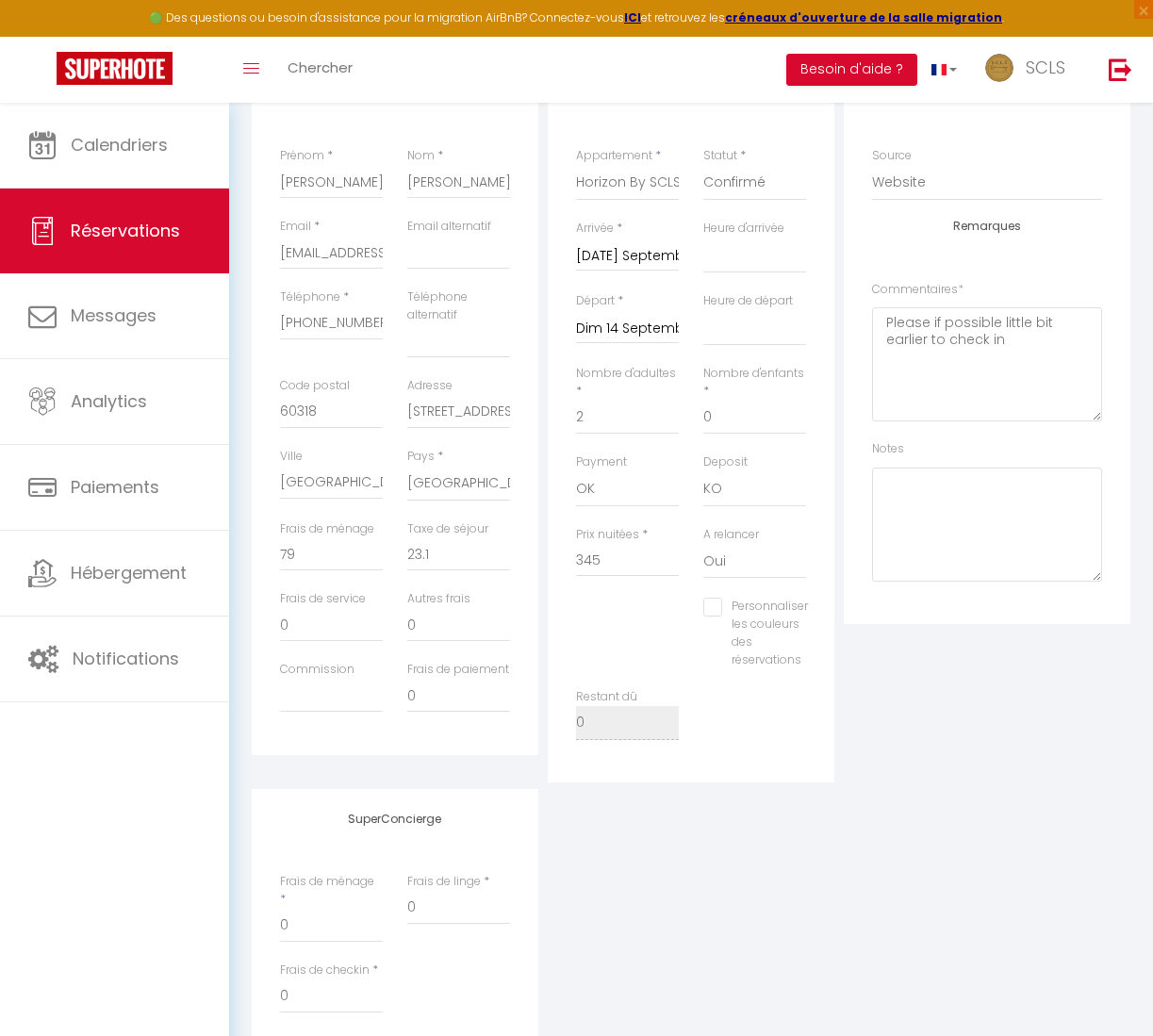
select select "not_cancelled"
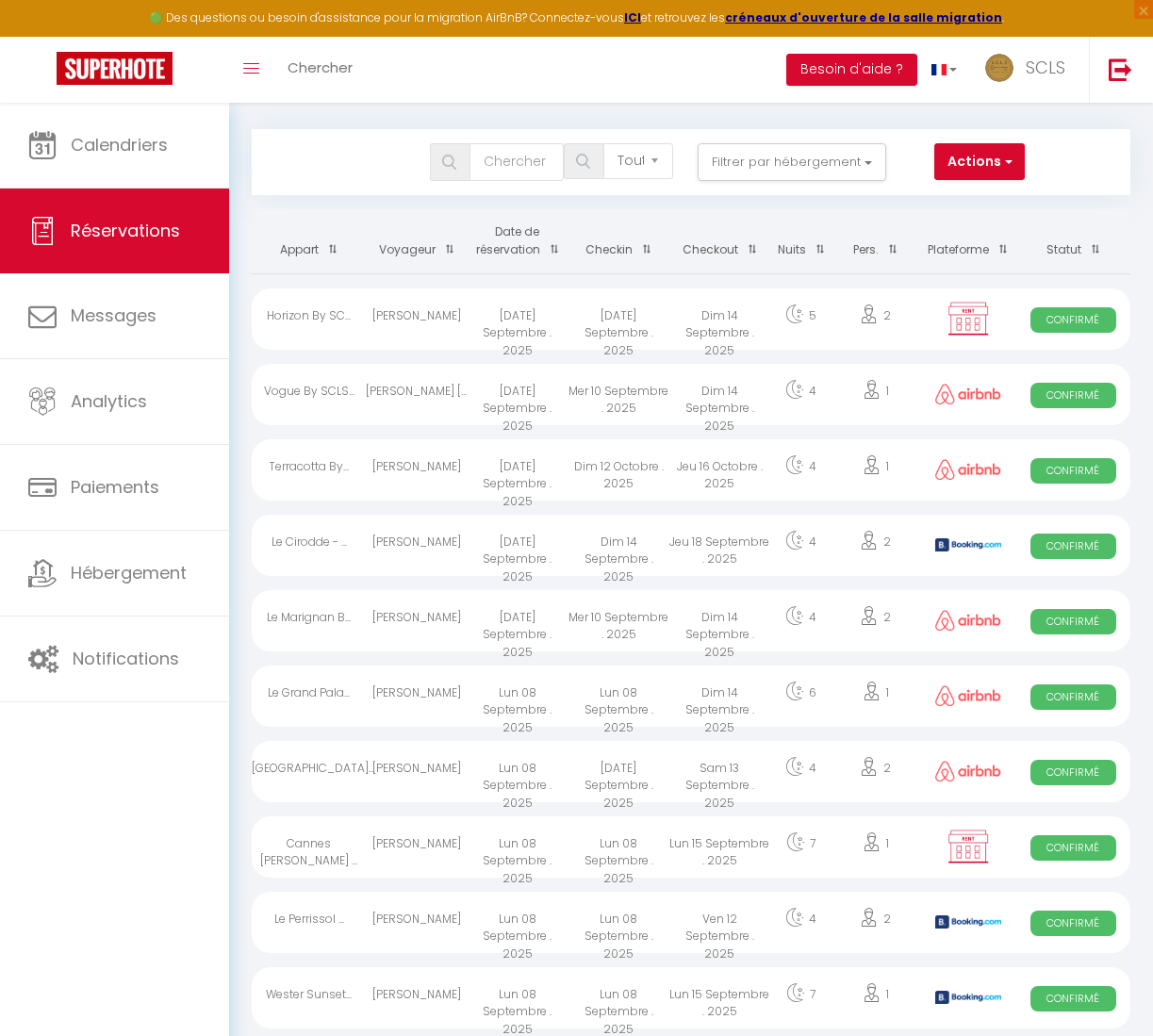
scroll to position [101, 0]
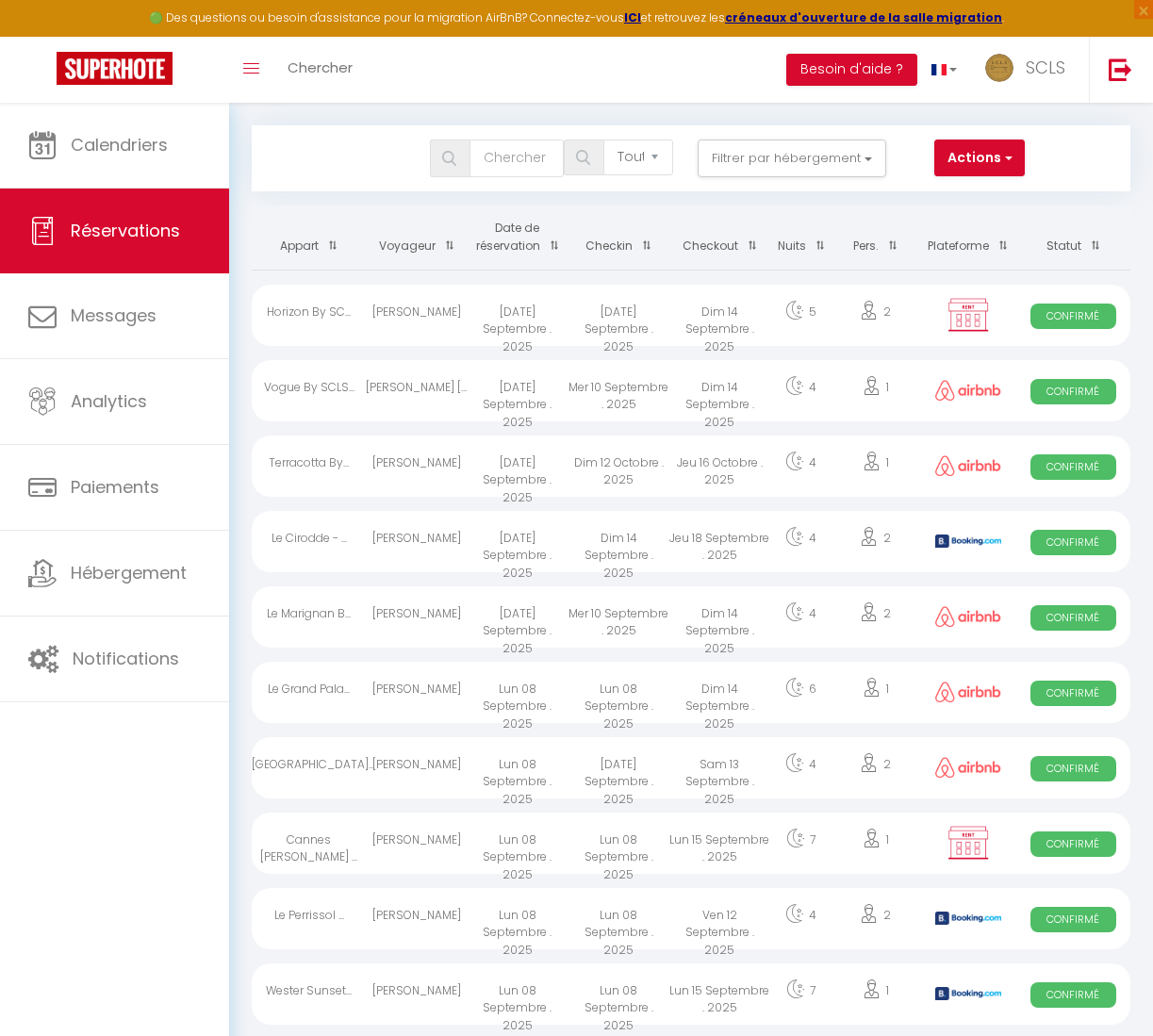
click at [1066, 306] on span "Confirmé" at bounding box center [1072, 316] width 86 height 26
select select "OK"
select select "KO"
select select "0"
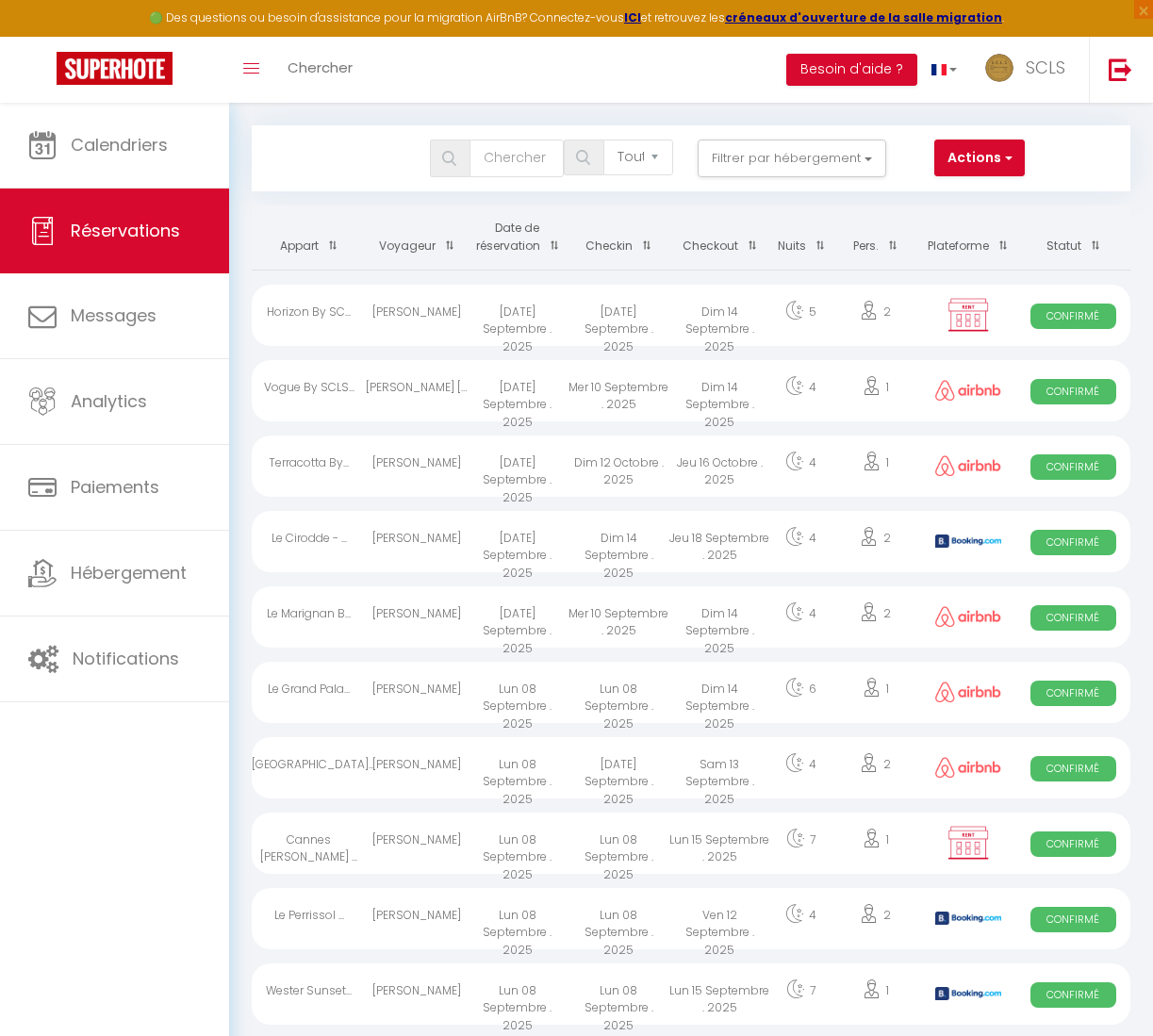
select select "1"
select select
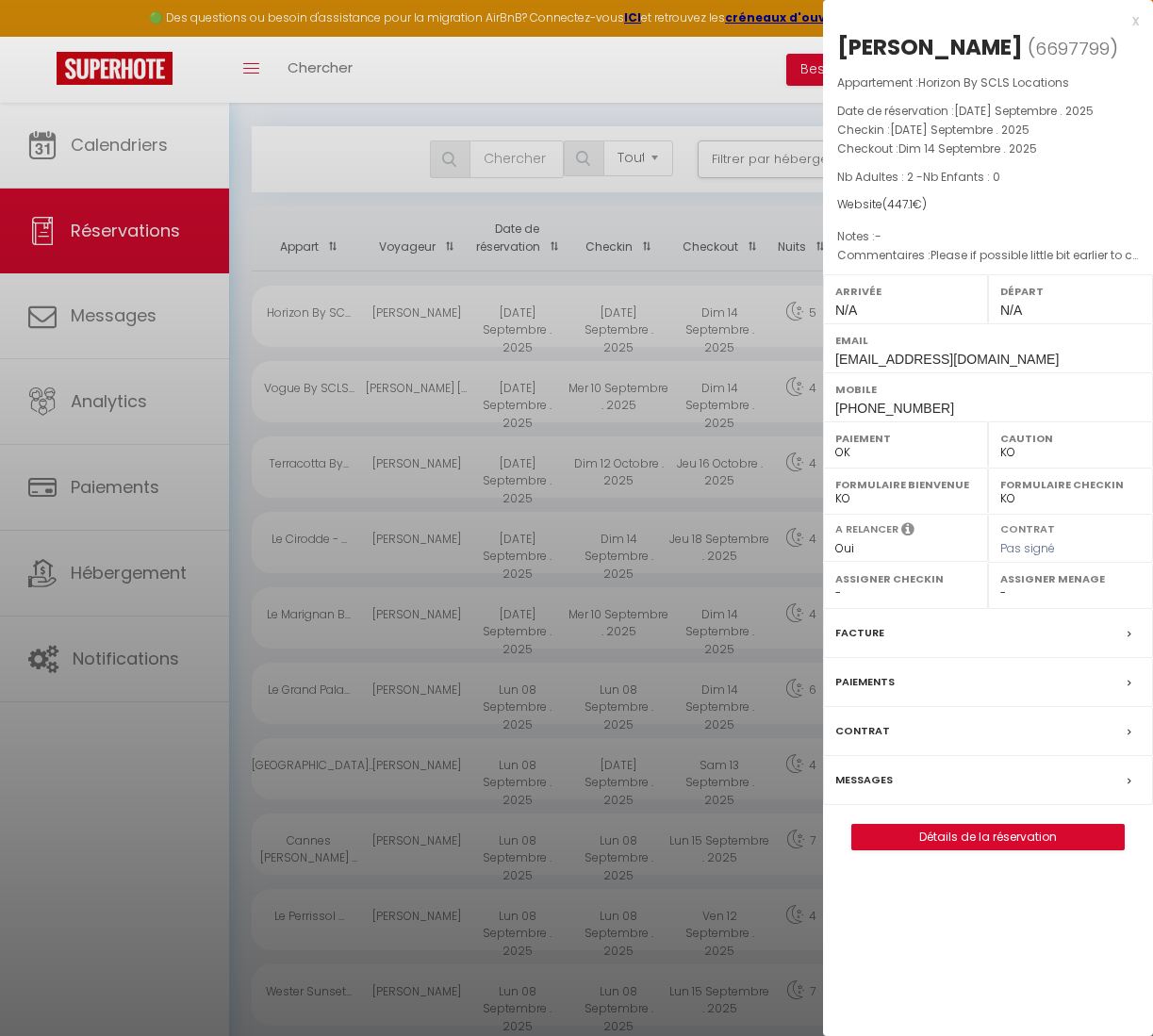
scroll to position [96, 0]
click at [570, 242] on div at bounding box center [576, 518] width 1153 height 1036
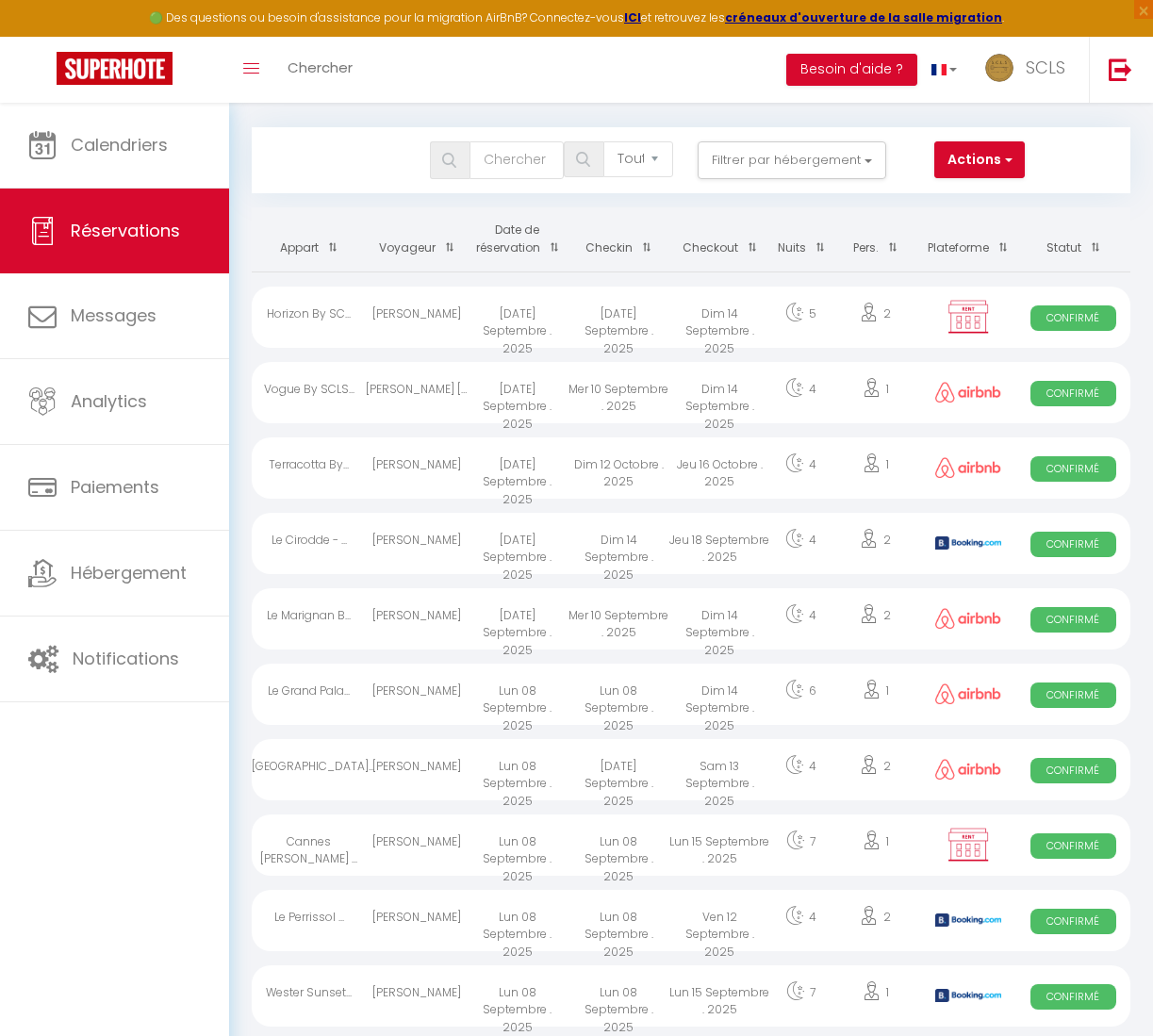
click at [1100, 330] on div "Confirmé" at bounding box center [1073, 317] width 114 height 61
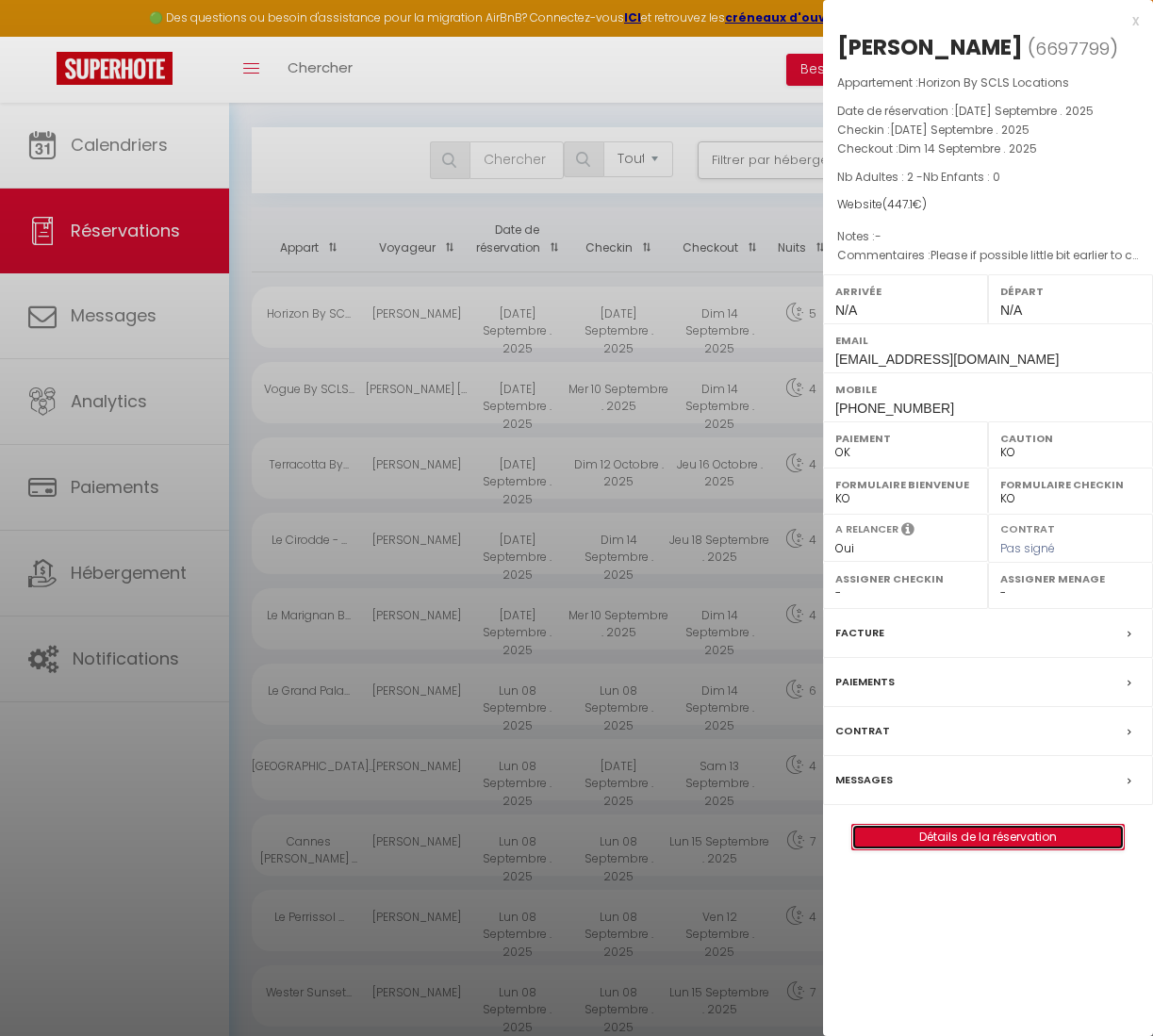
click at [993, 849] on link "Détails de la réservation" at bounding box center [988, 836] width 272 height 25
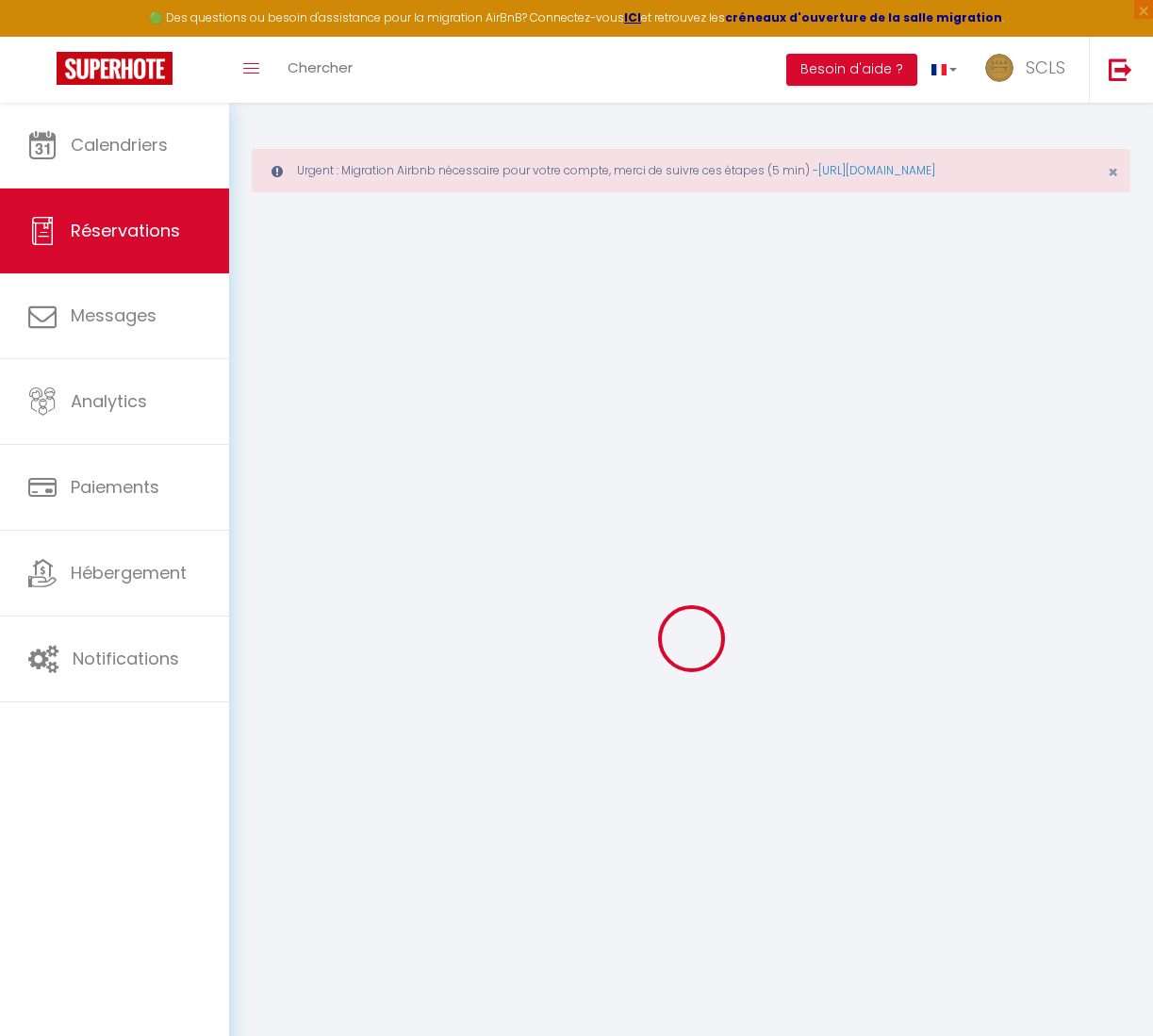
type input "Vitaliy"
type input "Sharaievskiy"
type input "yulia.hrk@gmail.com"
type input "+4916093492692"
type input "60318"
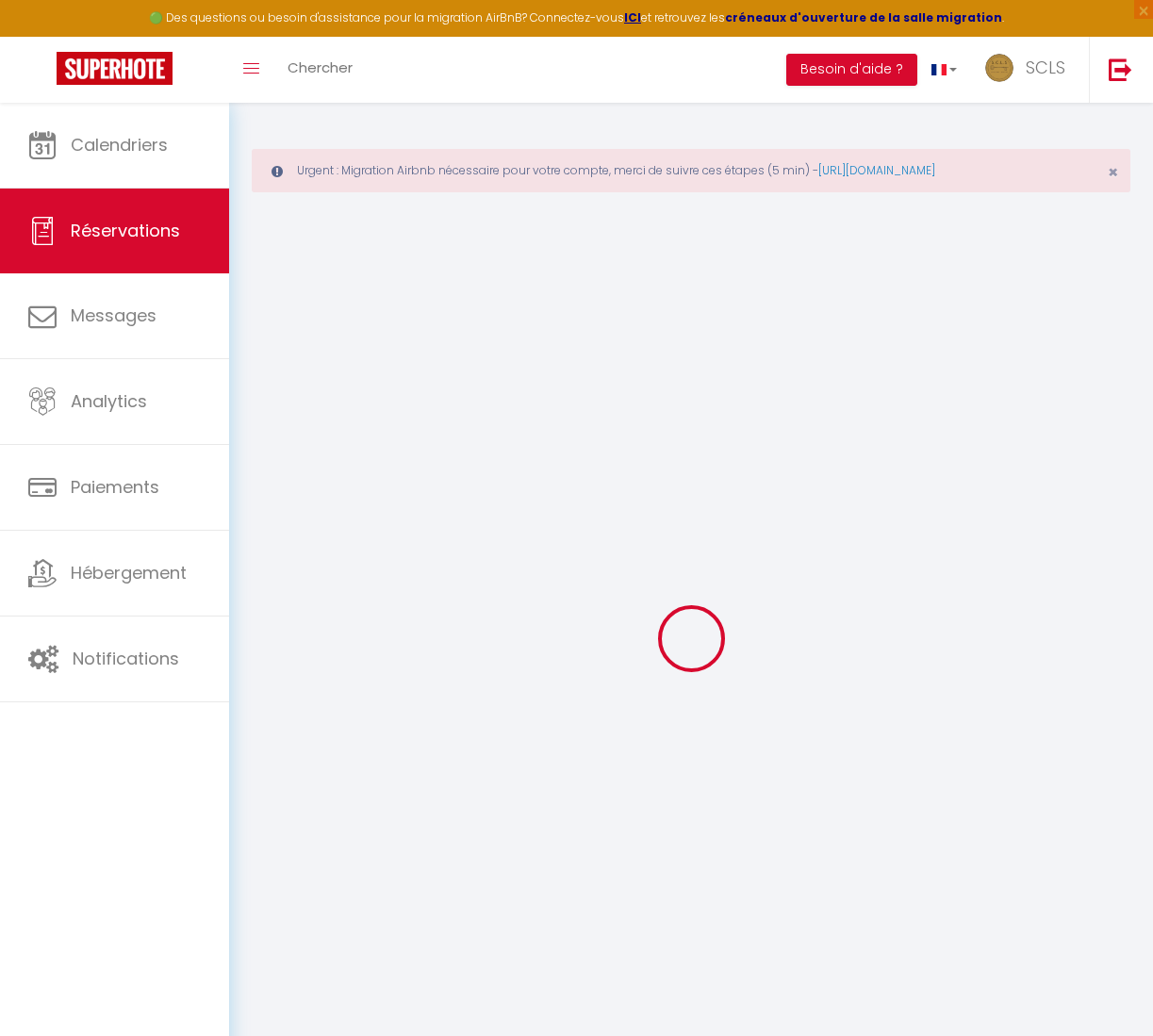
type input "Nordendstrasse 62,"
type input "Frankfurt am Main"
select select "DE"
select select "51425"
select select "1"
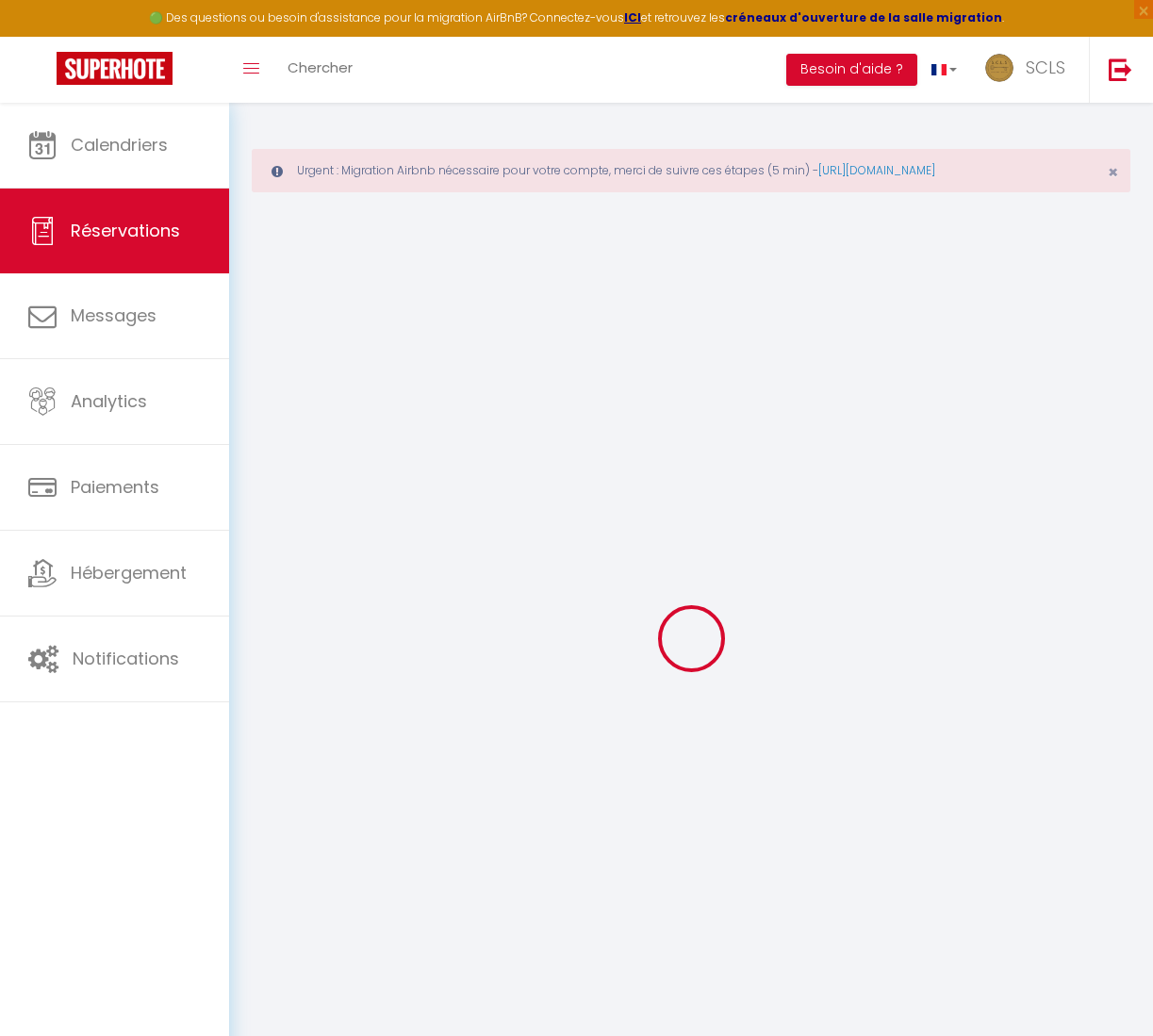
type input "[DATE] Septembre 2025"
select select
type input "Dim 14 Septembre 2025"
select select
type input "2"
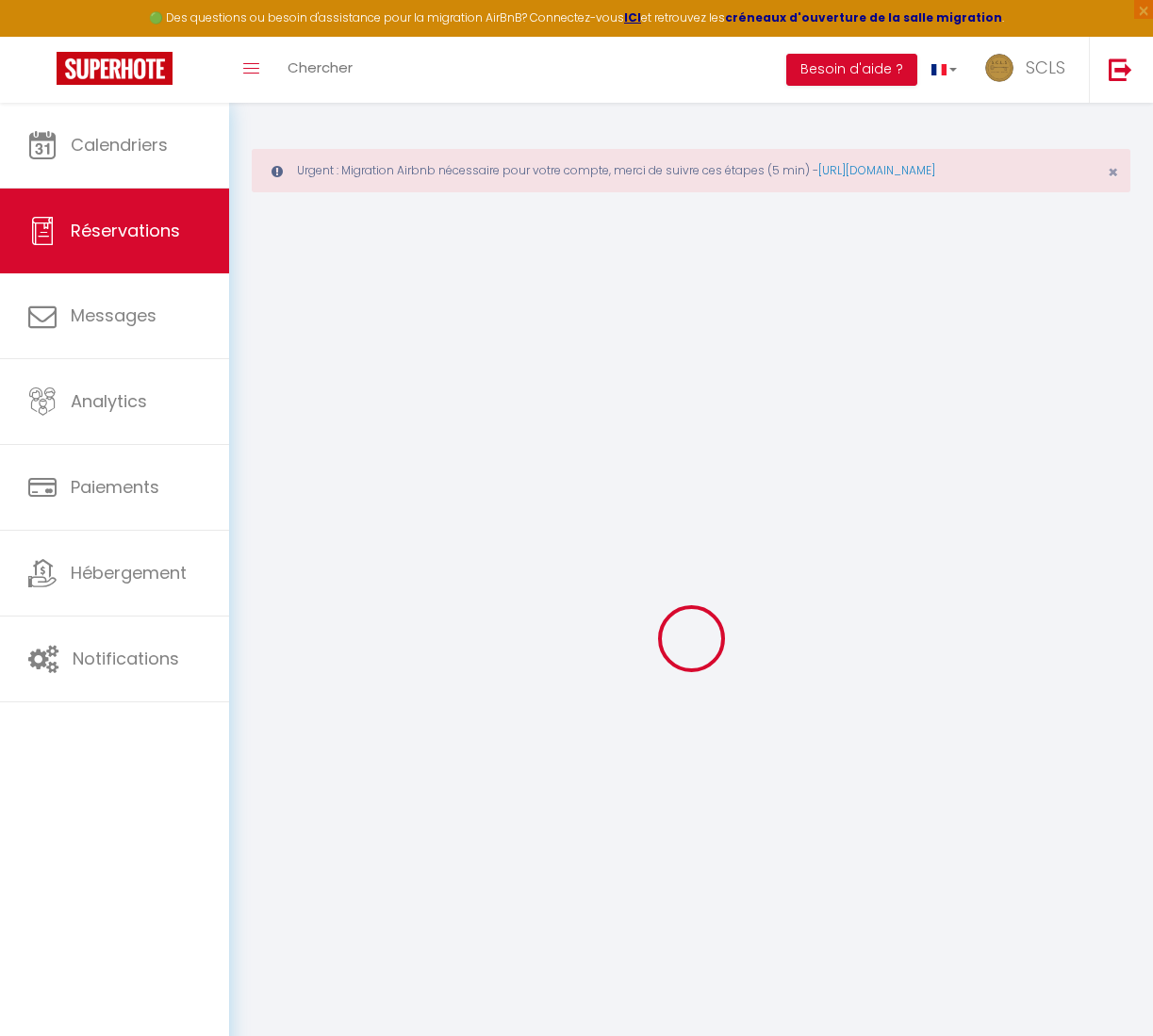
select select "12"
select select
type input "345"
checkbox input "false"
type input "0"
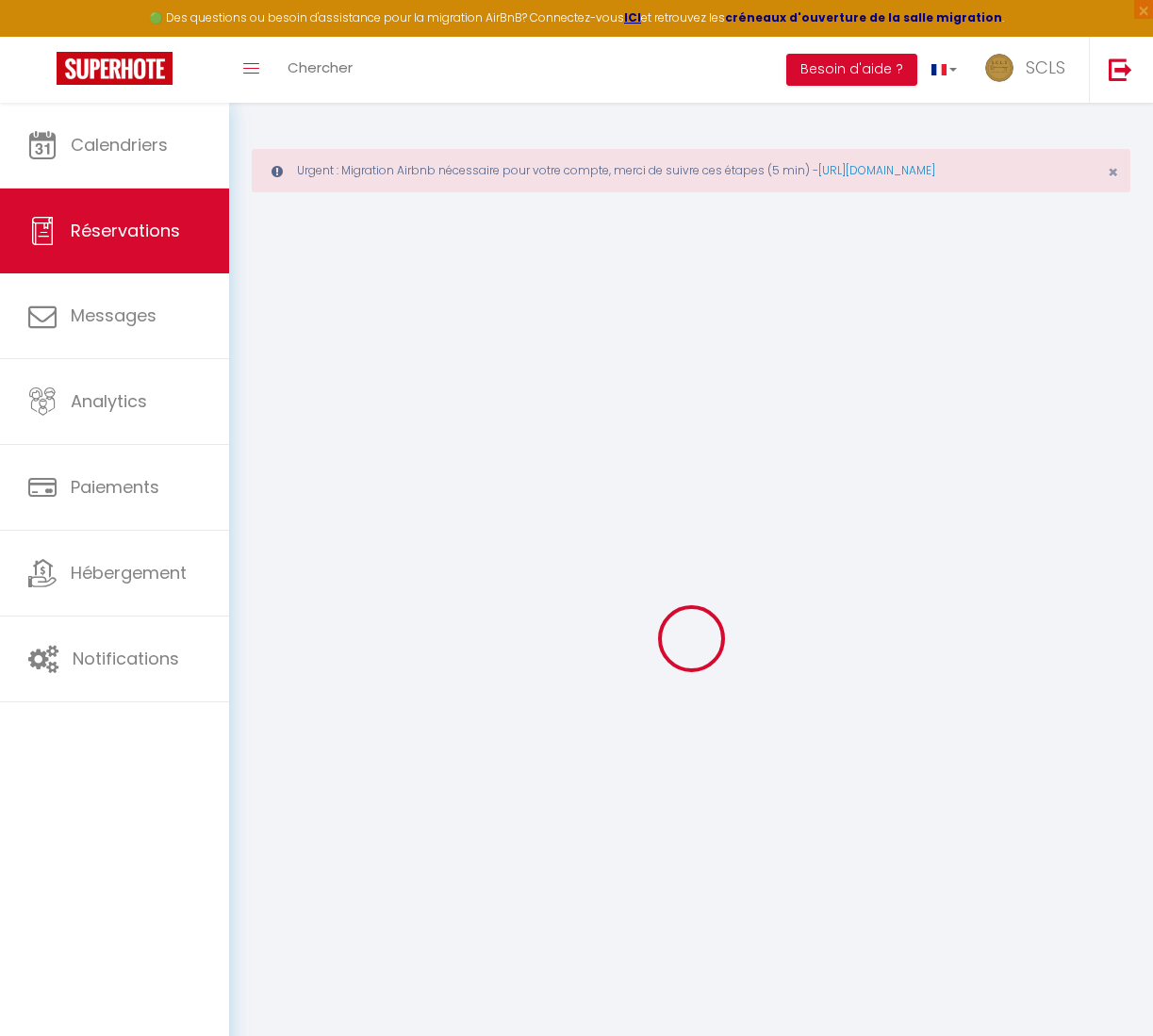
select select "69"
type input "0"
select select
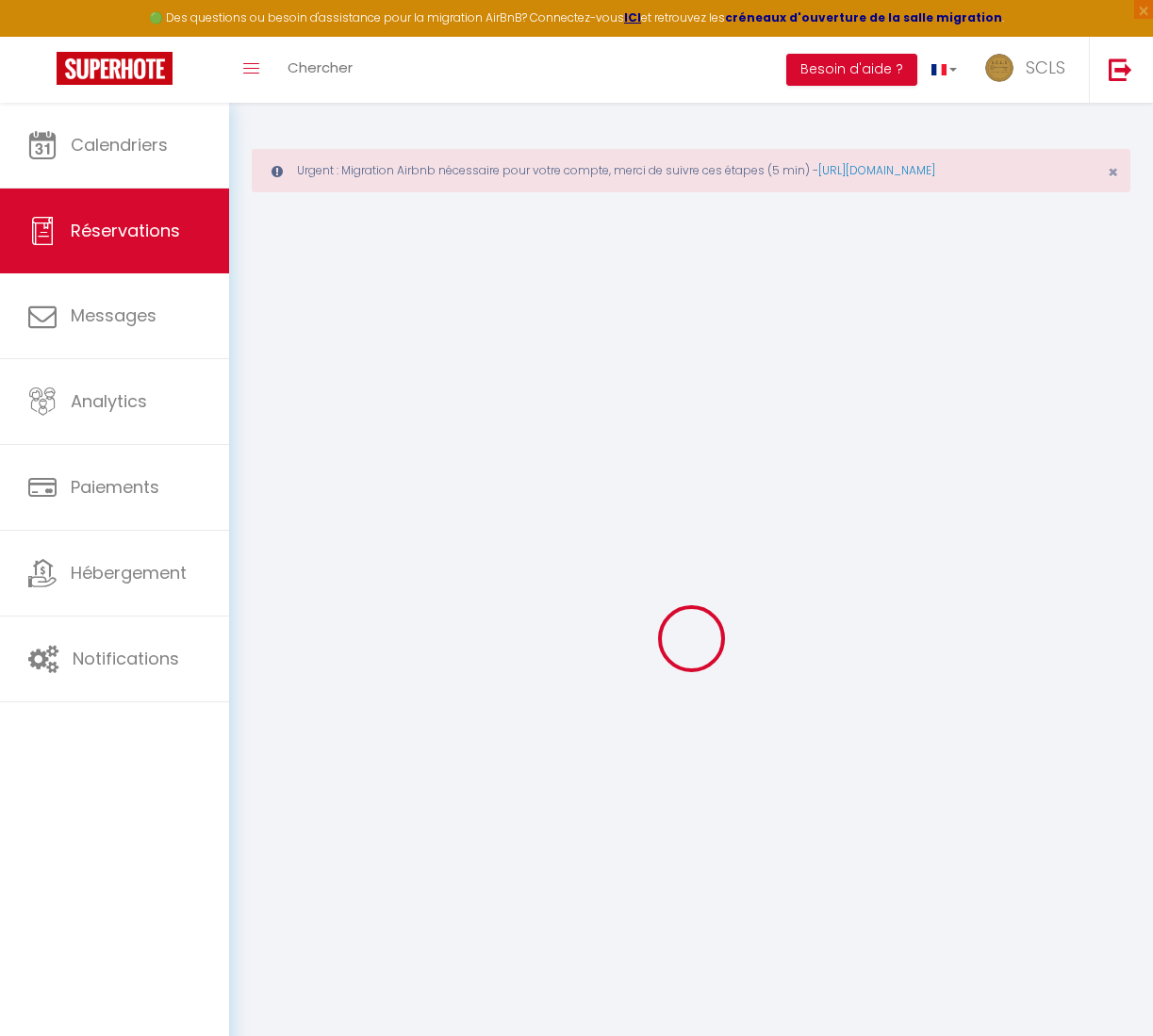
select select
select select "14"
checkbox input "false"
select select
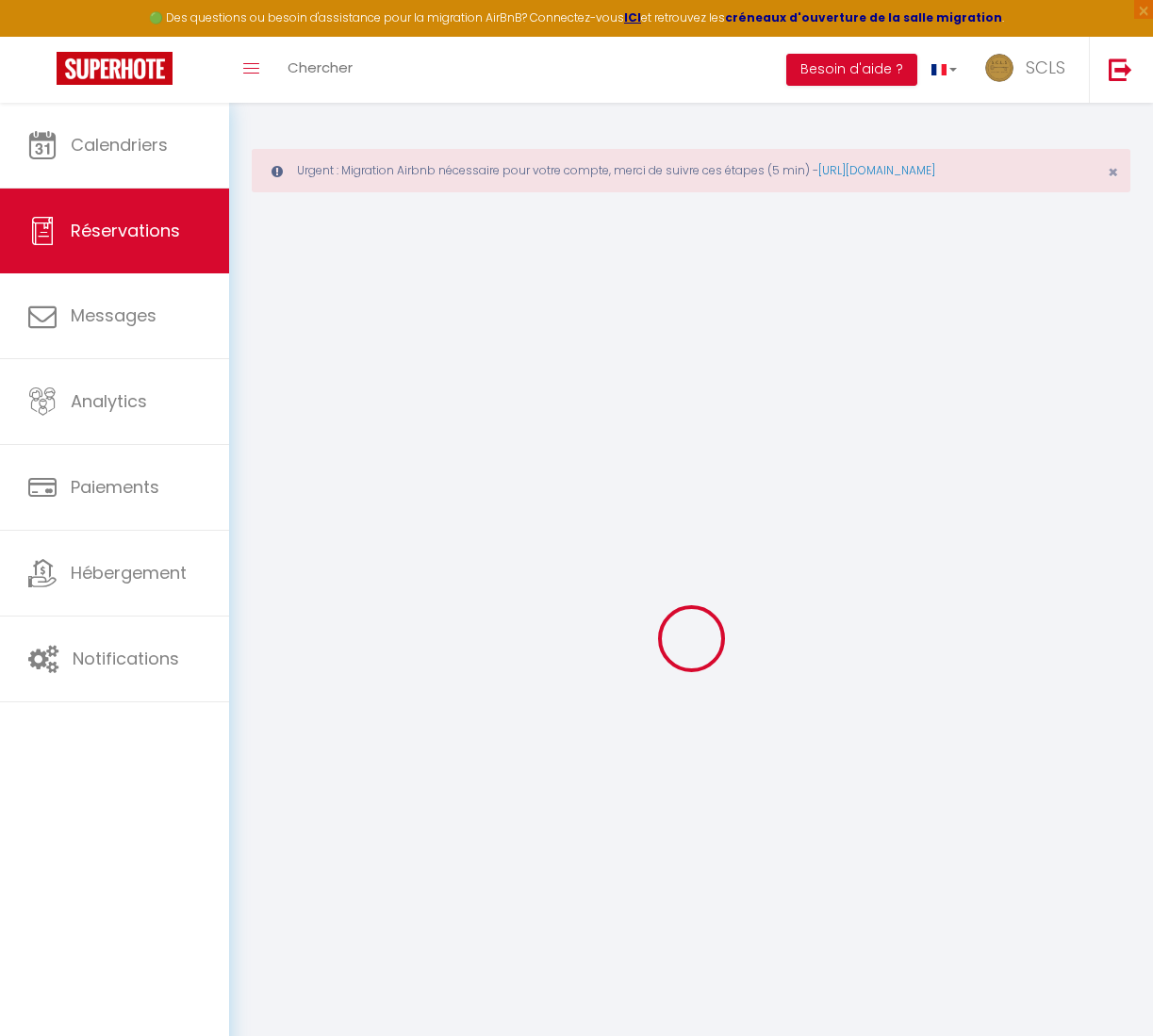
checkbox input "false"
select select
checkbox input "false"
type textarea "Please if possible little bit earlier to check in"
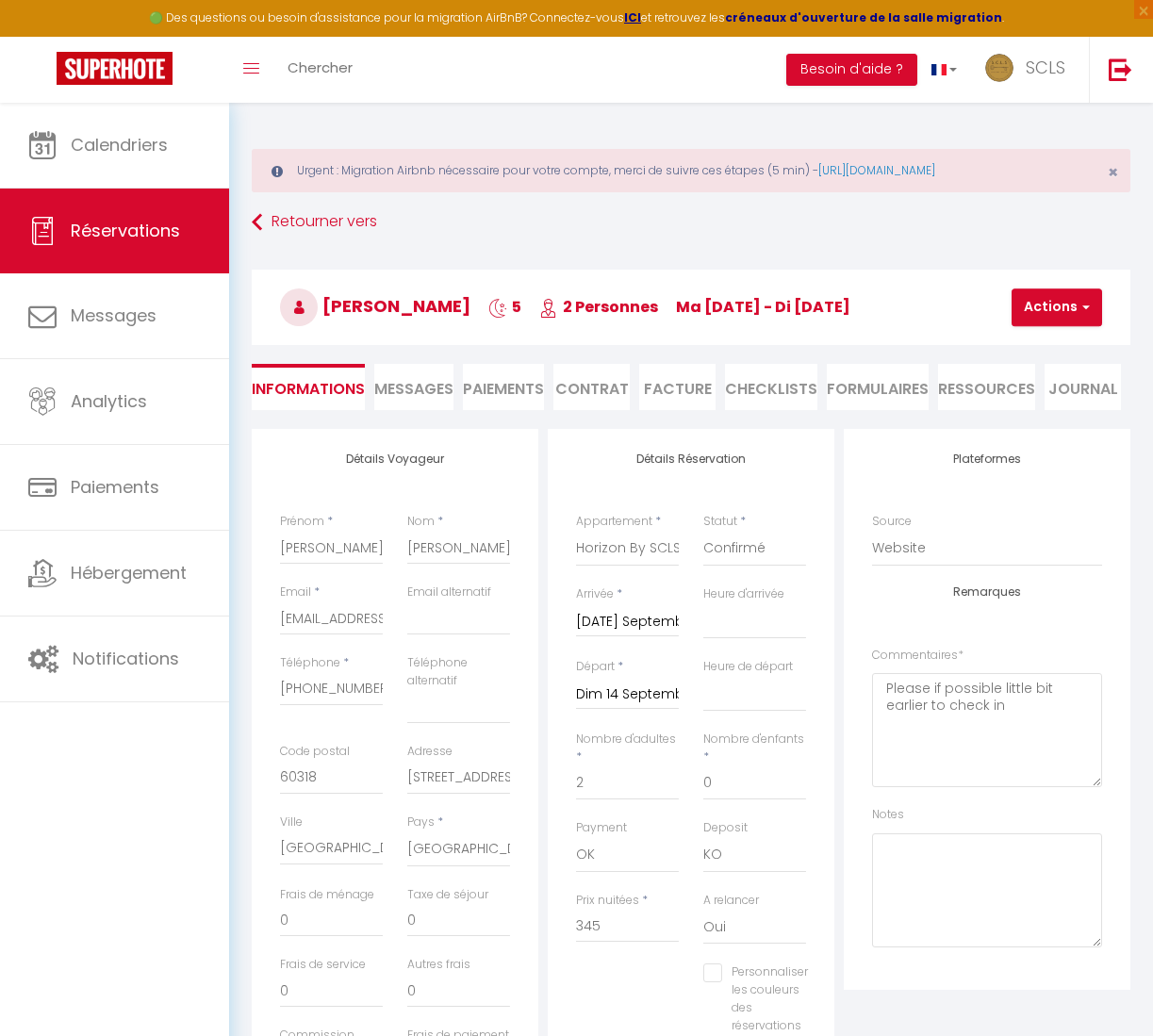
type input "79"
type input "23.1"
select select
checkbox input "false"
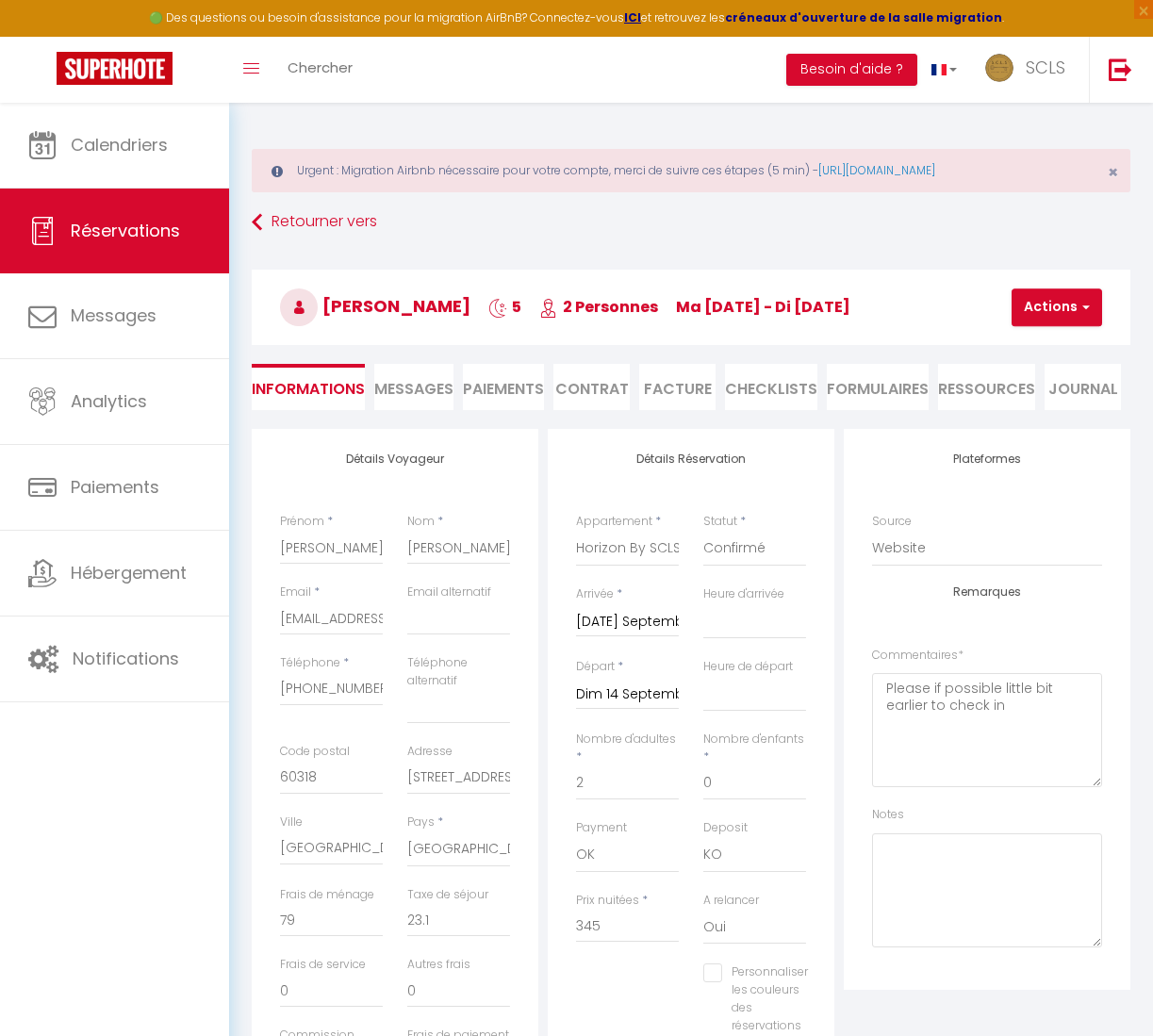
select select
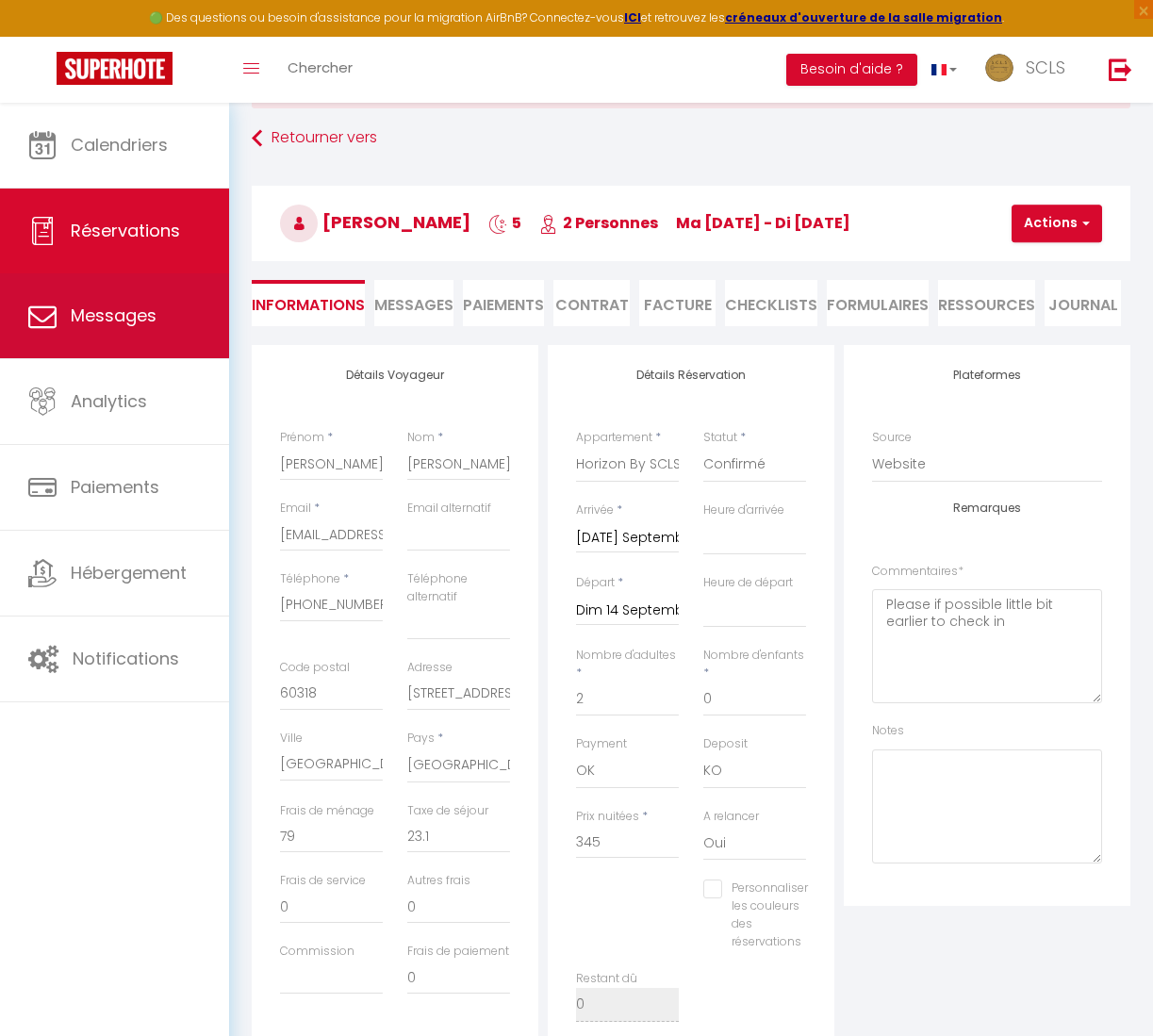
scroll to position [83, 0]
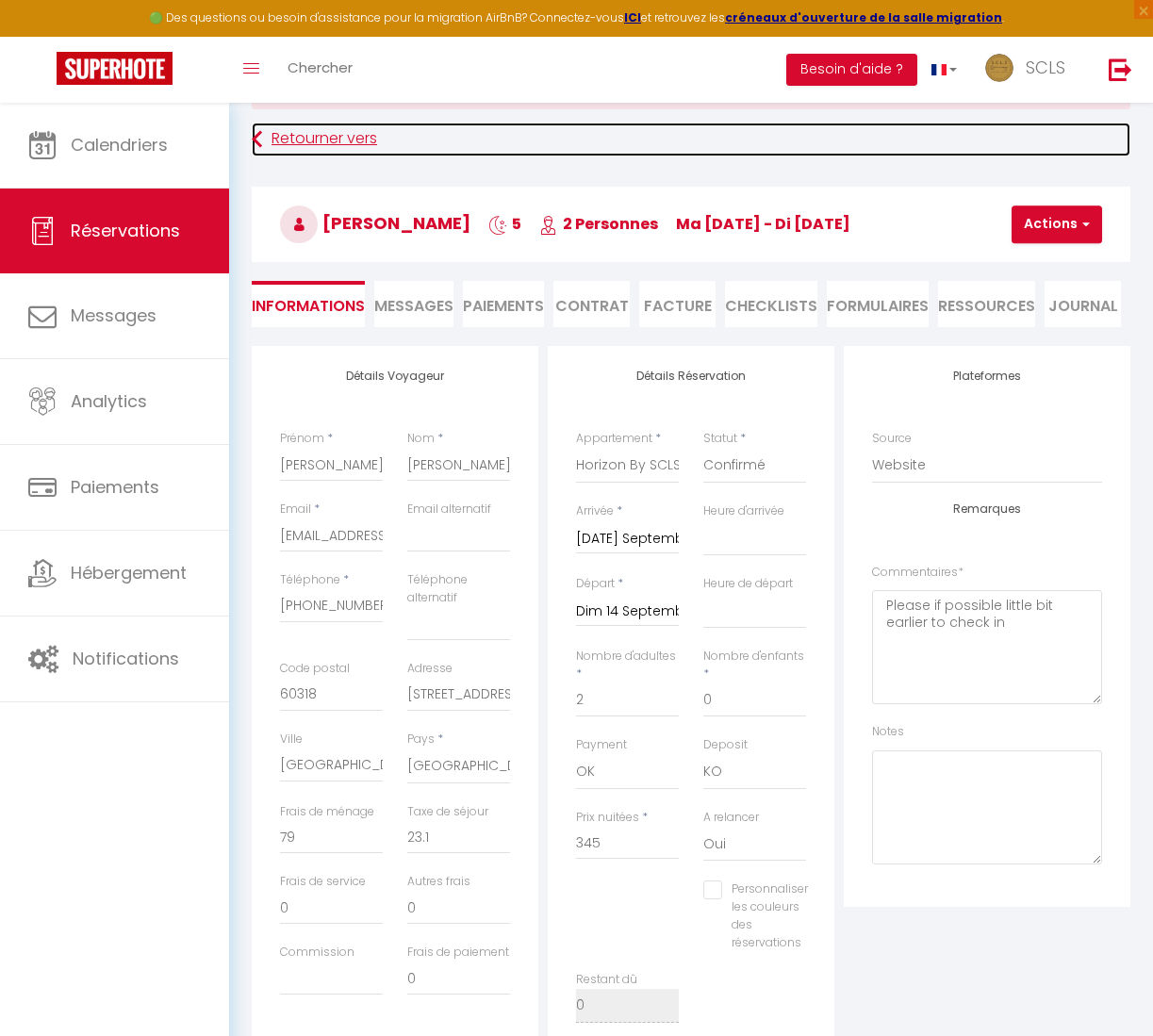
click at [263, 141] on link "Retourner vers" at bounding box center [691, 140] width 879 height 33
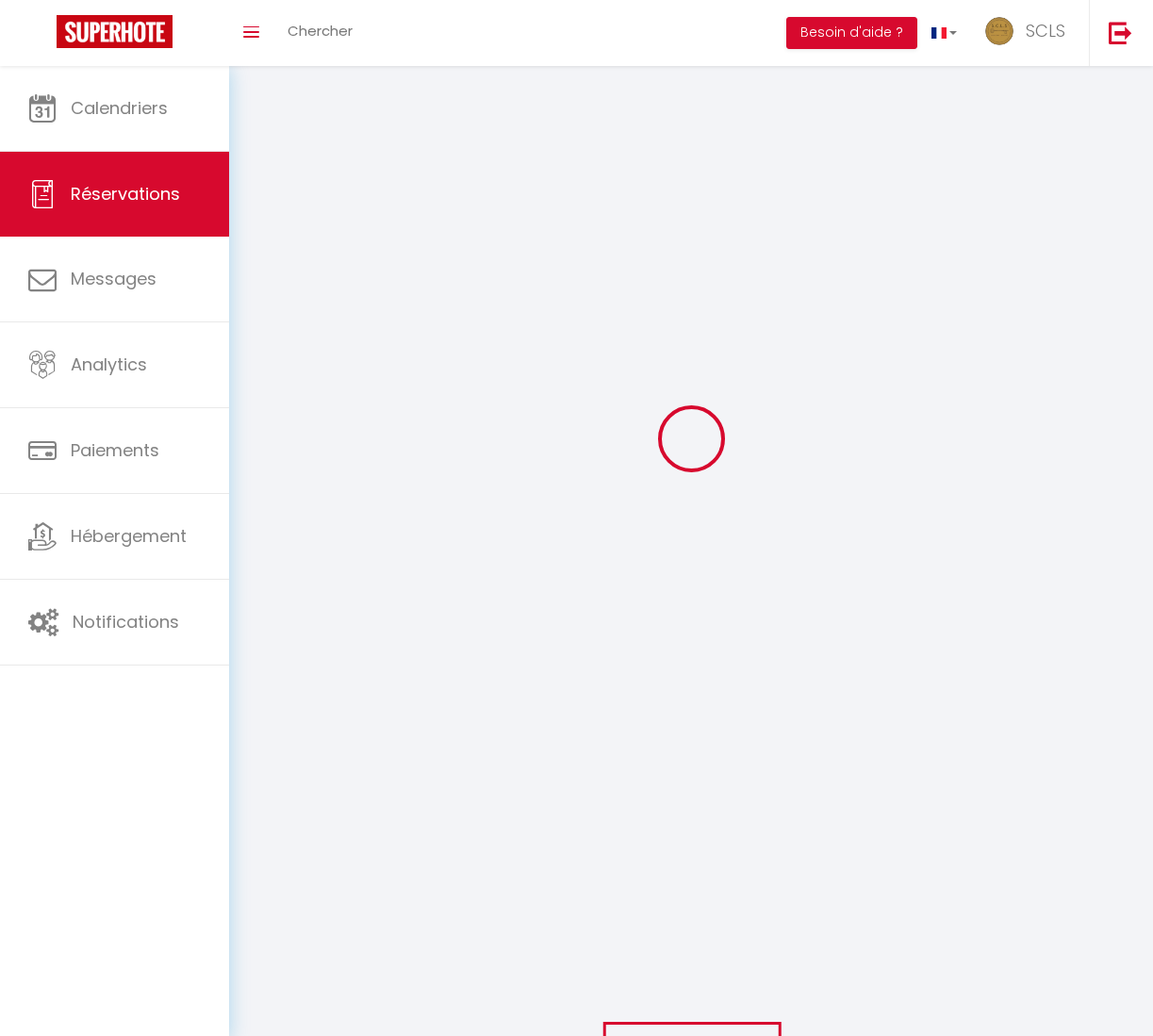
scroll to position [96, 0]
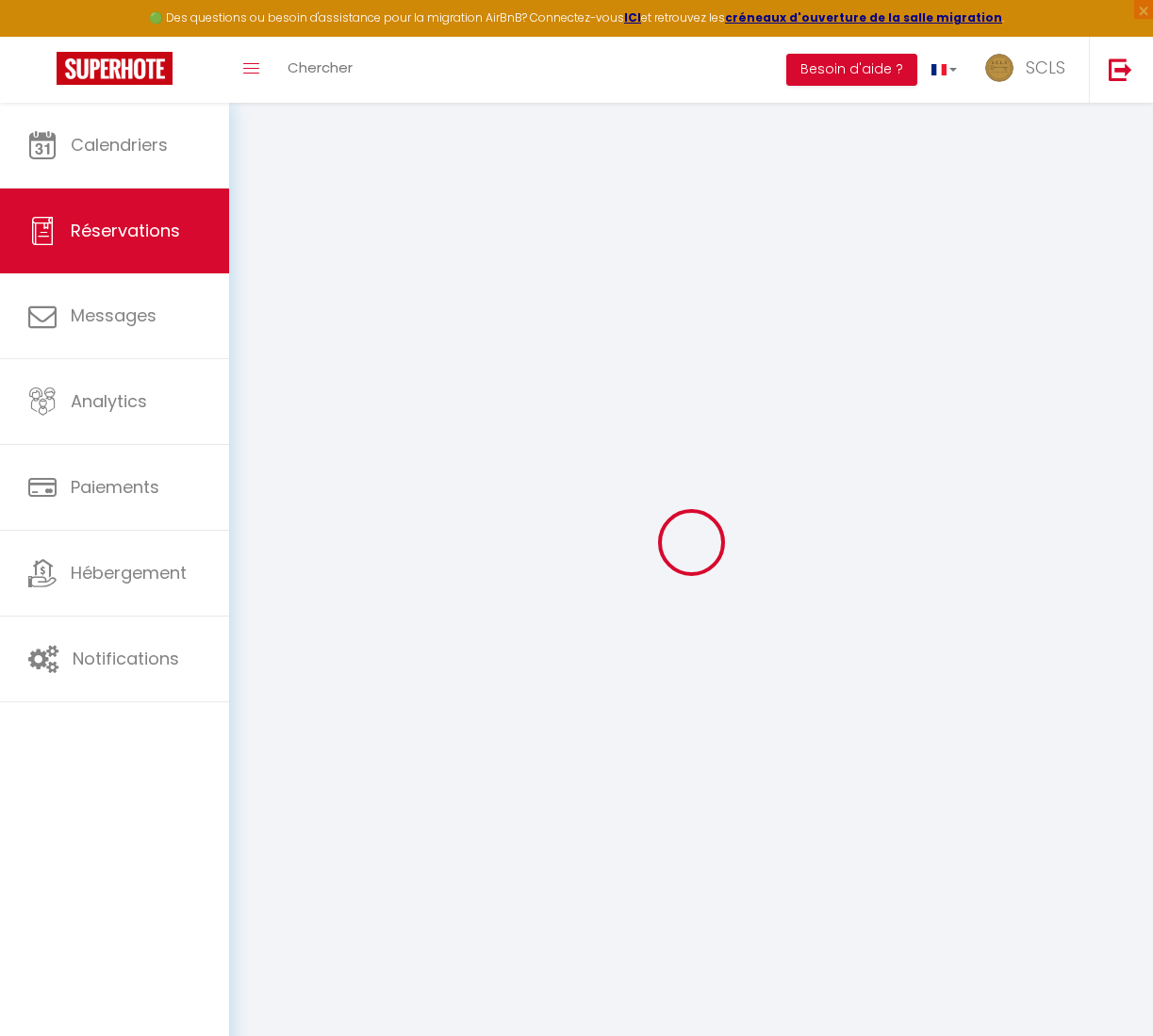
select select
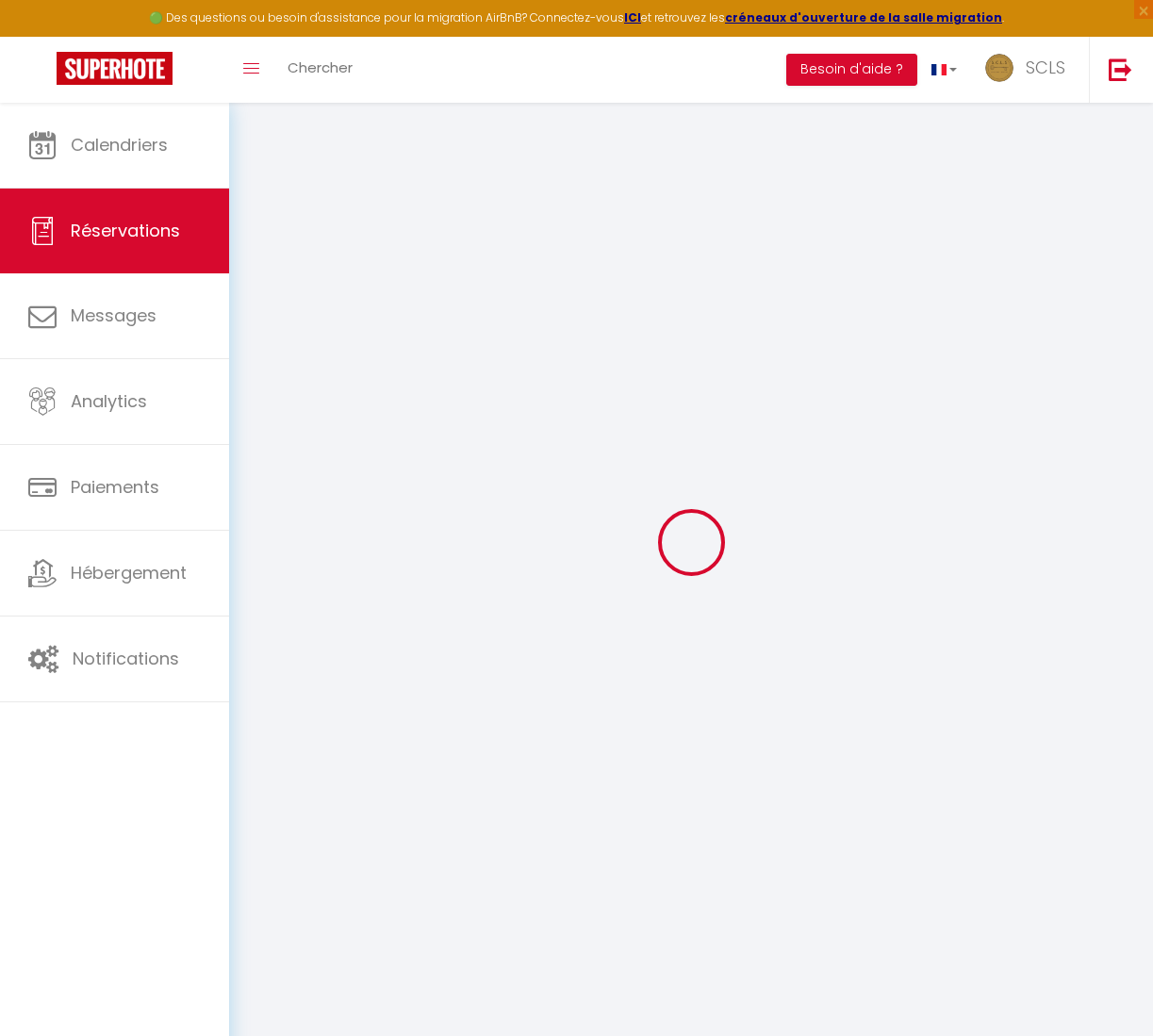
select select
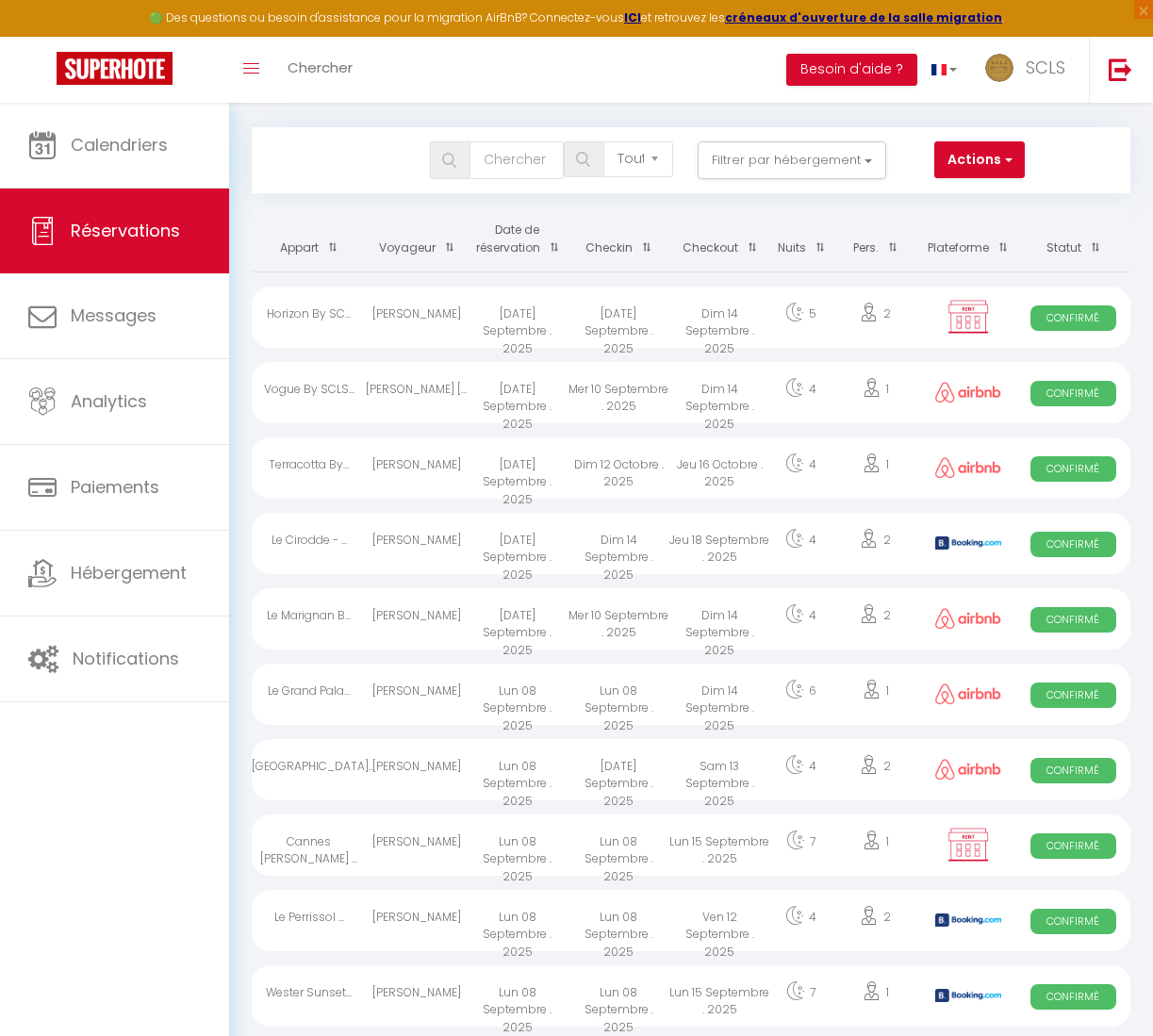
click at [1075, 318] on span "Confirmé" at bounding box center [1072, 318] width 86 height 26
select select "OK"
select select "KO"
select select "0"
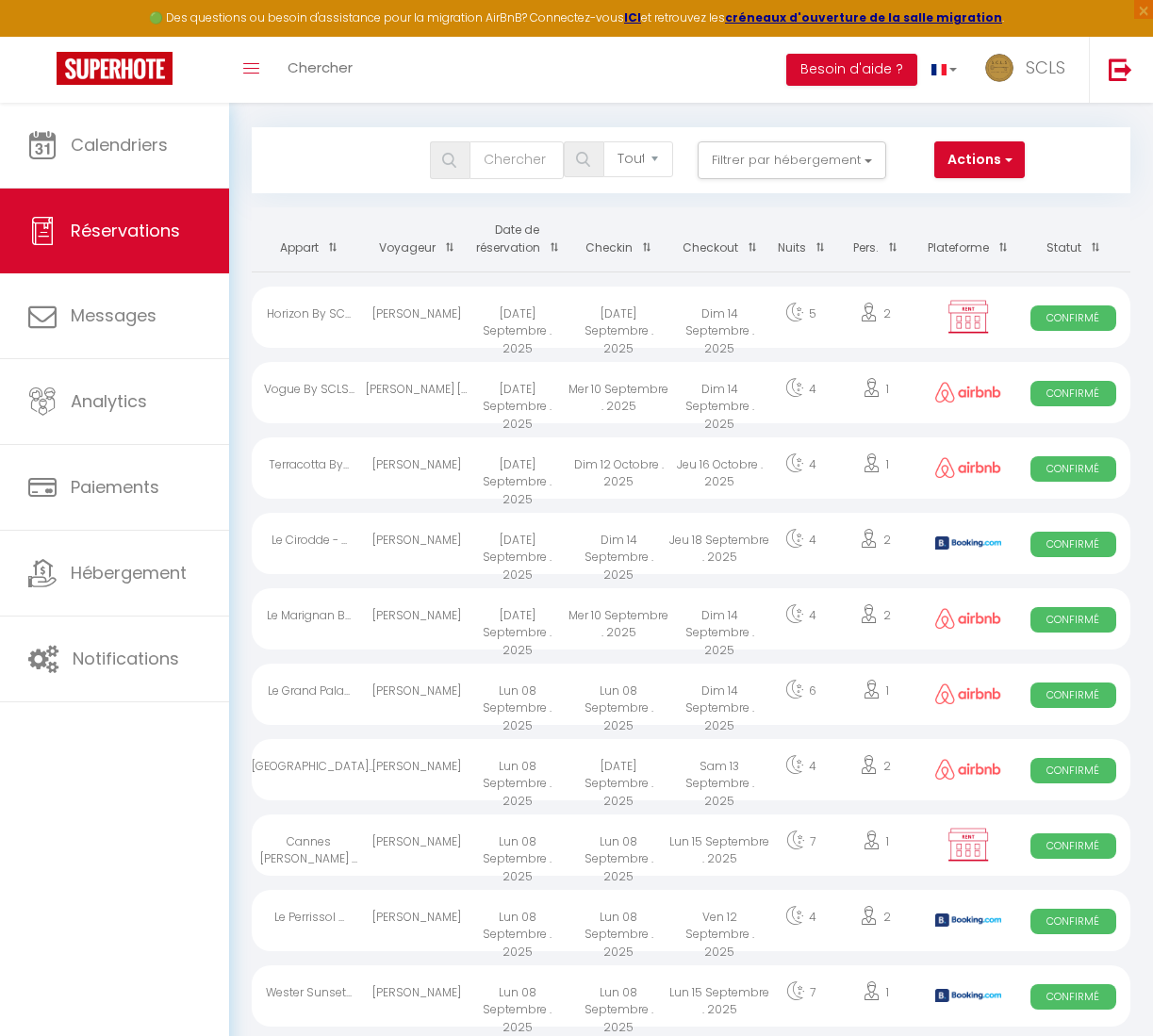
select select "1"
select select
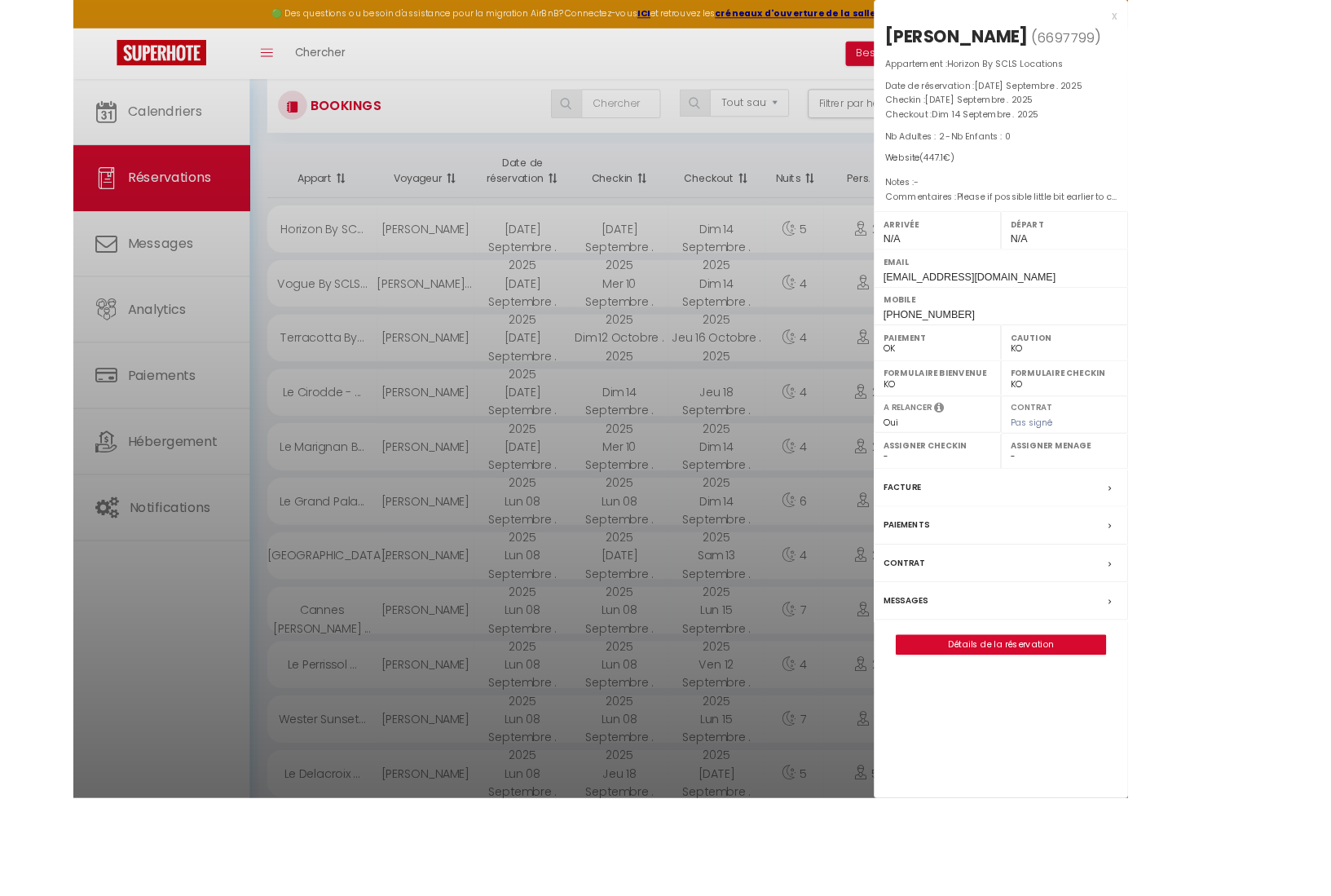
scroll to position [99, 0]
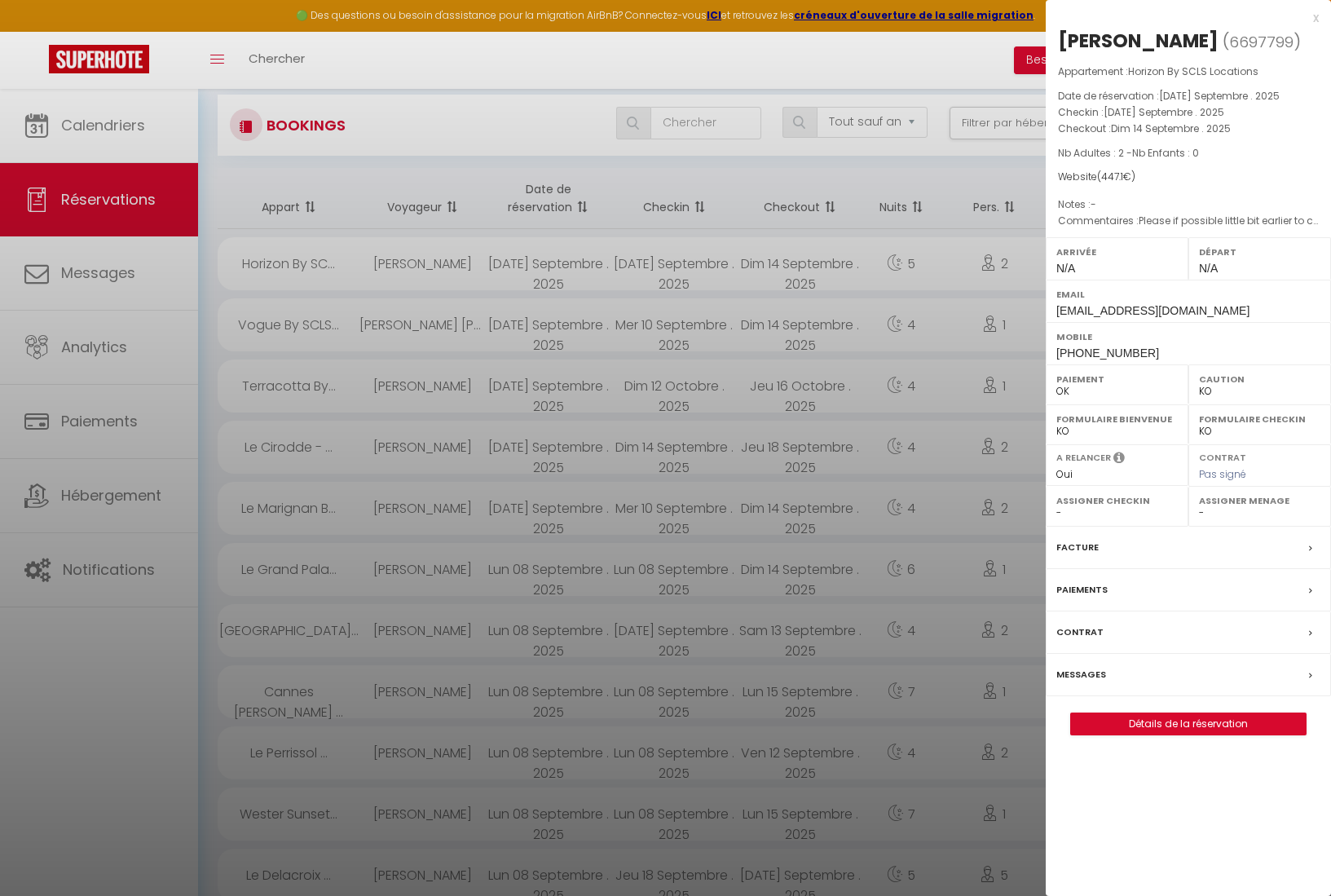
click at [373, 443] on div at bounding box center [666, 448] width 1331 height 896
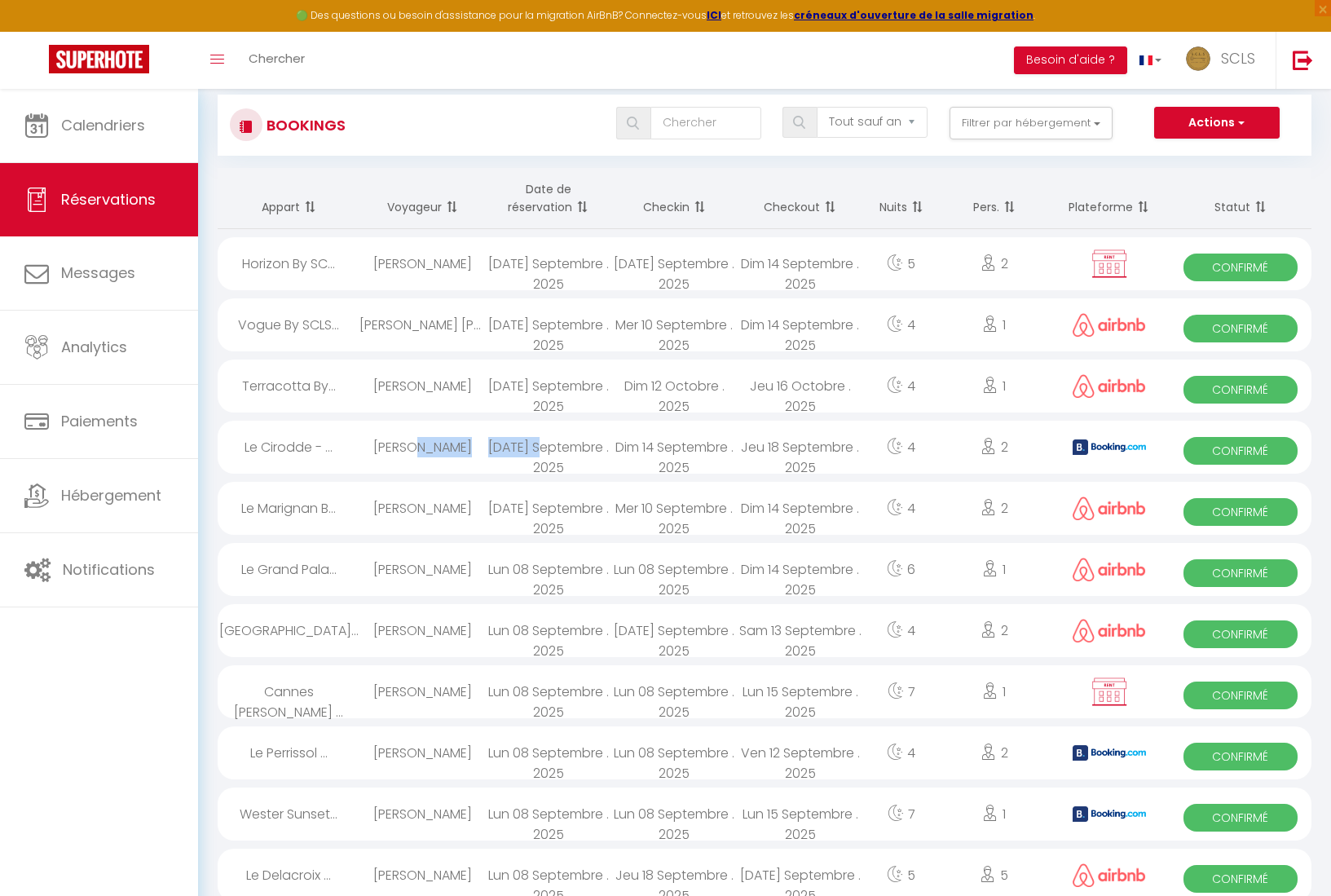
drag, startPoint x: 548, startPoint y: 443, endPoint x: 408, endPoint y: 438, distance: 140.1
click at [408, 438] on tr "Le Cirodde - ... Simicich Antonio Mar 09 Septembre . 2025 Dim 14 Septembre . 20…" at bounding box center [765, 448] width 1094 height 61
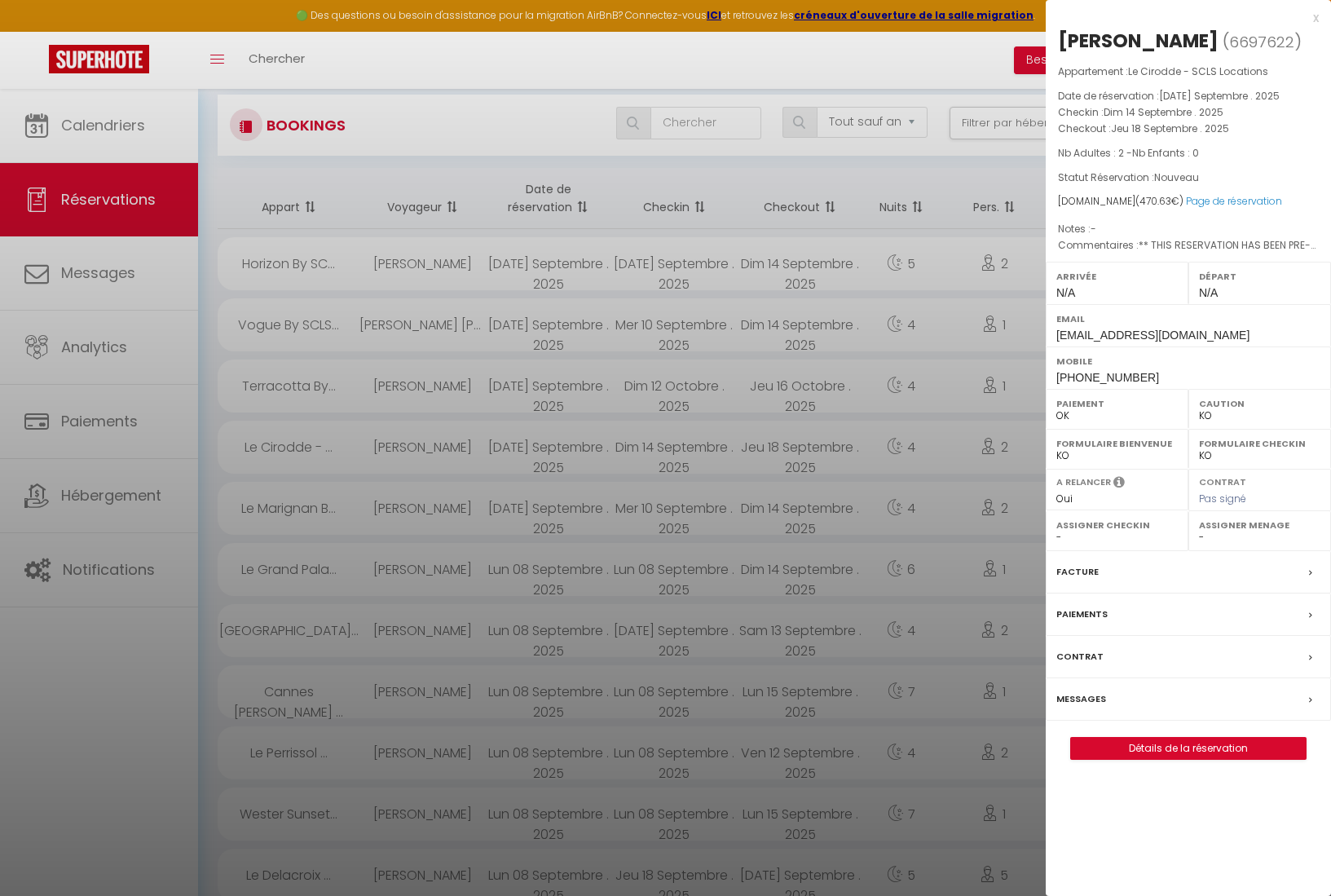
click at [278, 447] on div at bounding box center [666, 448] width 1331 height 896
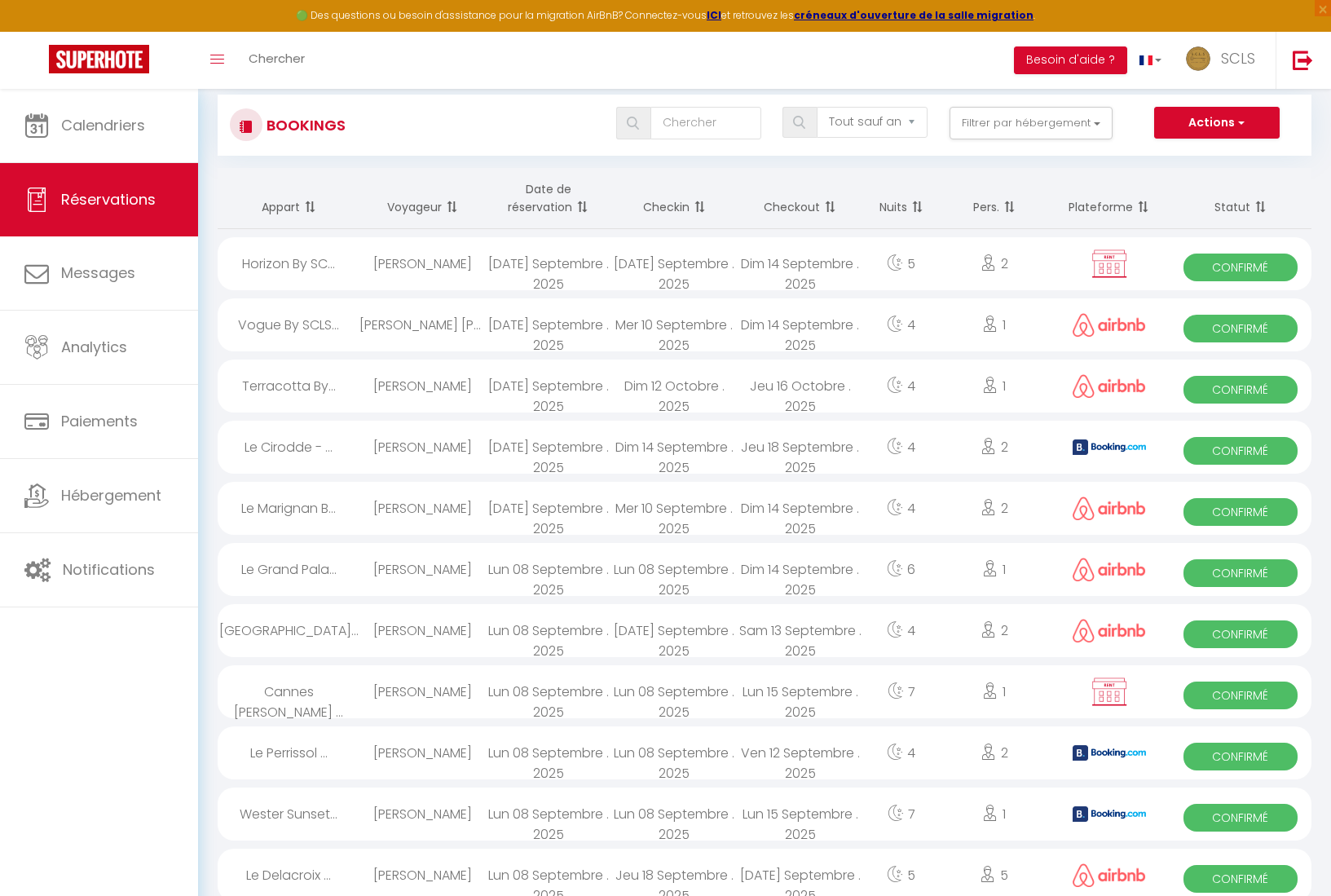
click at [278, 447] on div "Le Cirodde - ..." at bounding box center [288, 447] width 142 height 53
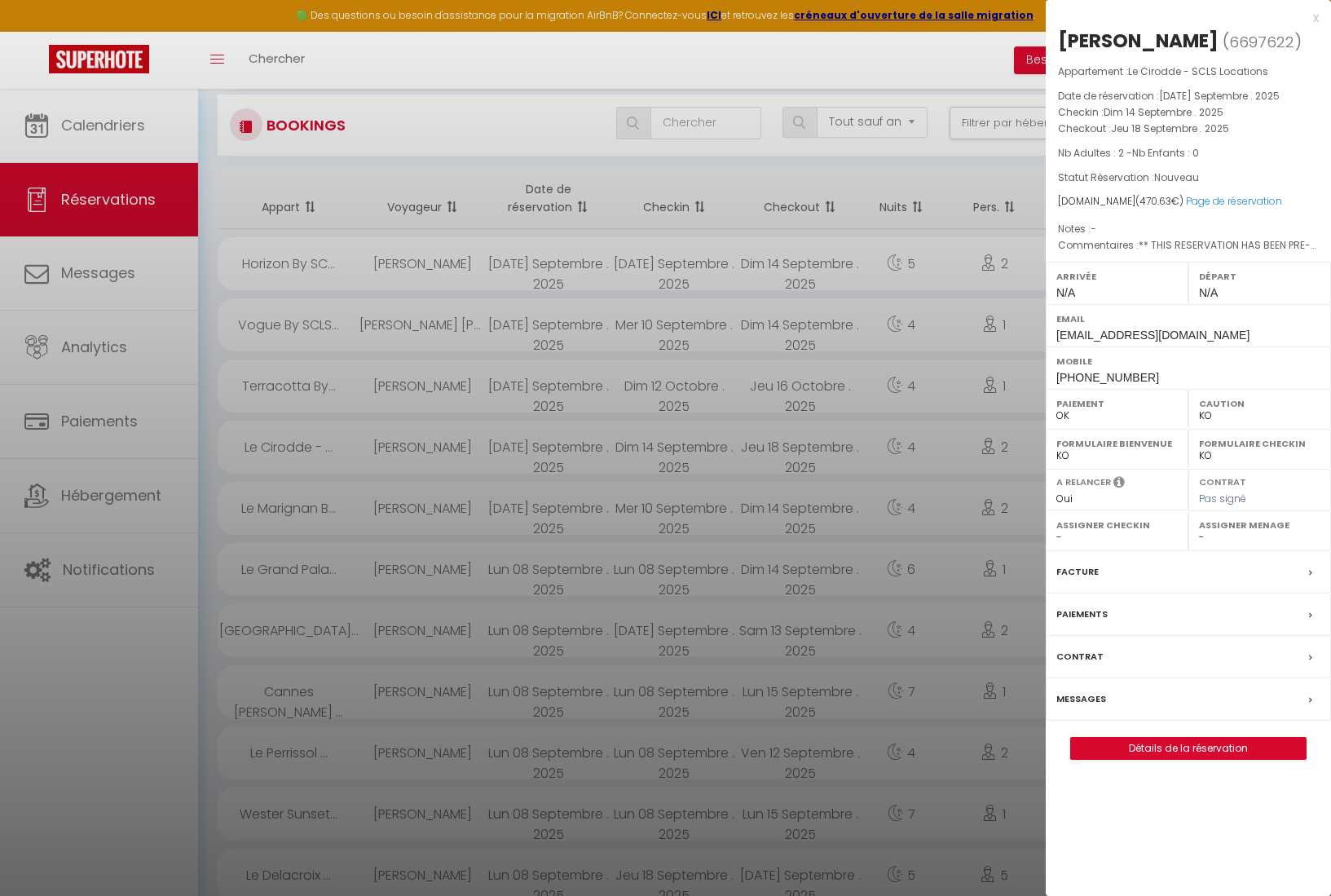
click at [419, 220] on div at bounding box center [666, 448] width 1331 height 896
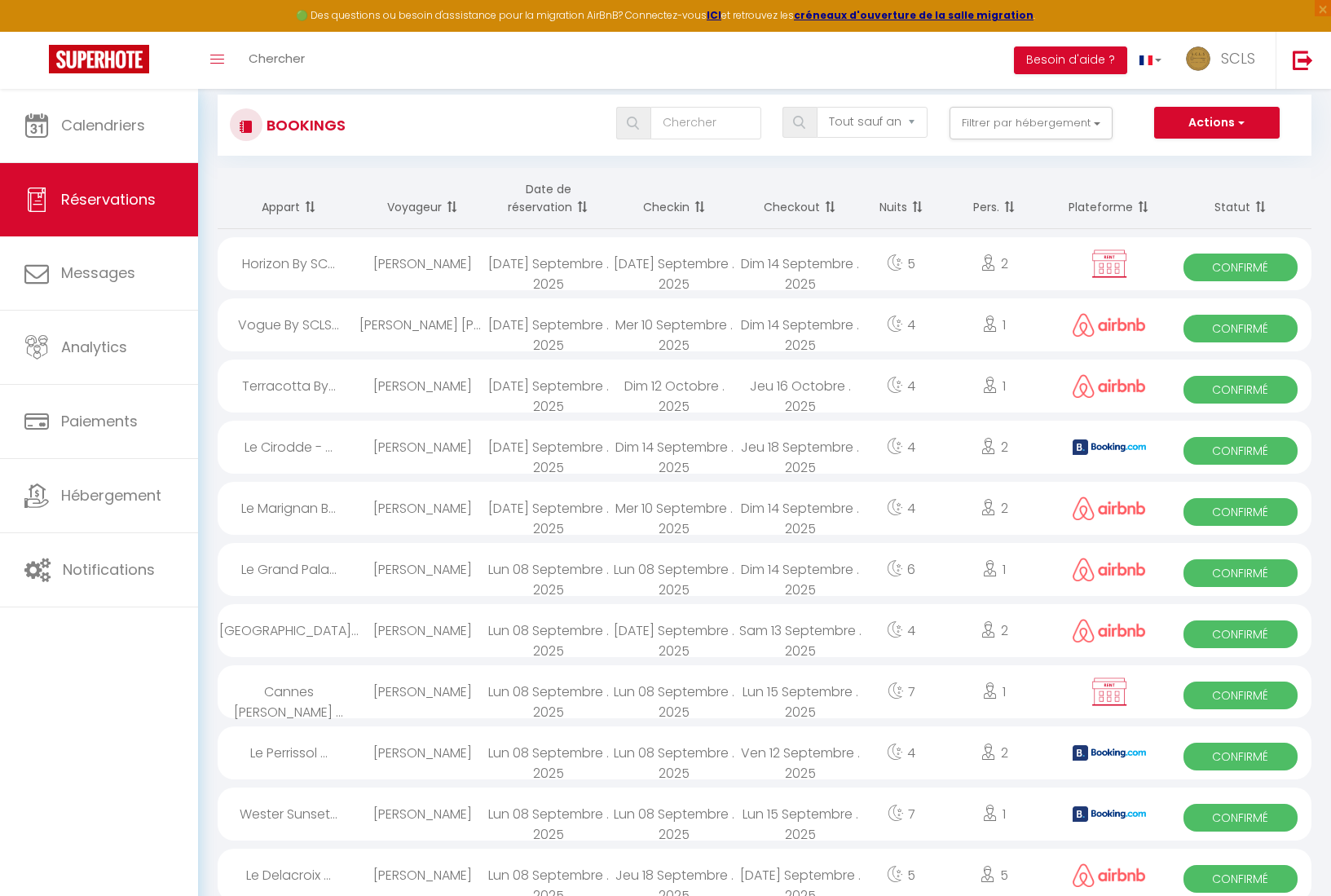
click at [1234, 508] on span "Confirmé" at bounding box center [1241, 511] width 114 height 28
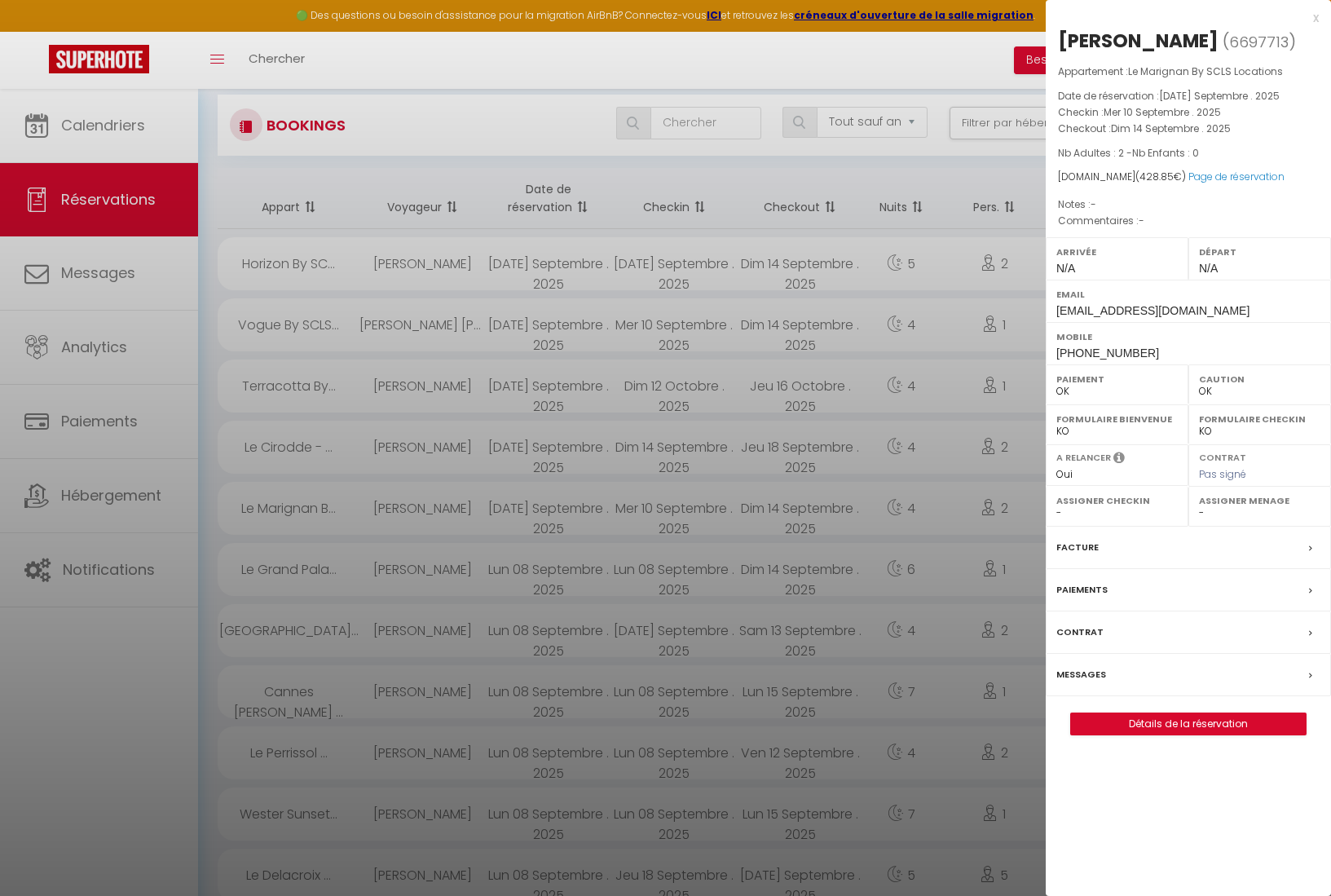
drag, startPoint x: 1061, startPoint y: 41, endPoint x: 1200, endPoint y: 41, distance: 139.0
click at [1200, 41] on h2 "Guerda Matshi ( 6697713 )" at bounding box center [1189, 42] width 261 height 28
copy div "[PERSON_NAME]"
drag, startPoint x: 1052, startPoint y: 350, endPoint x: 1137, endPoint y: 349, distance: 85.0
click at [1137, 349] on div "Mobile +33677028635" at bounding box center [1188, 343] width 285 height 43
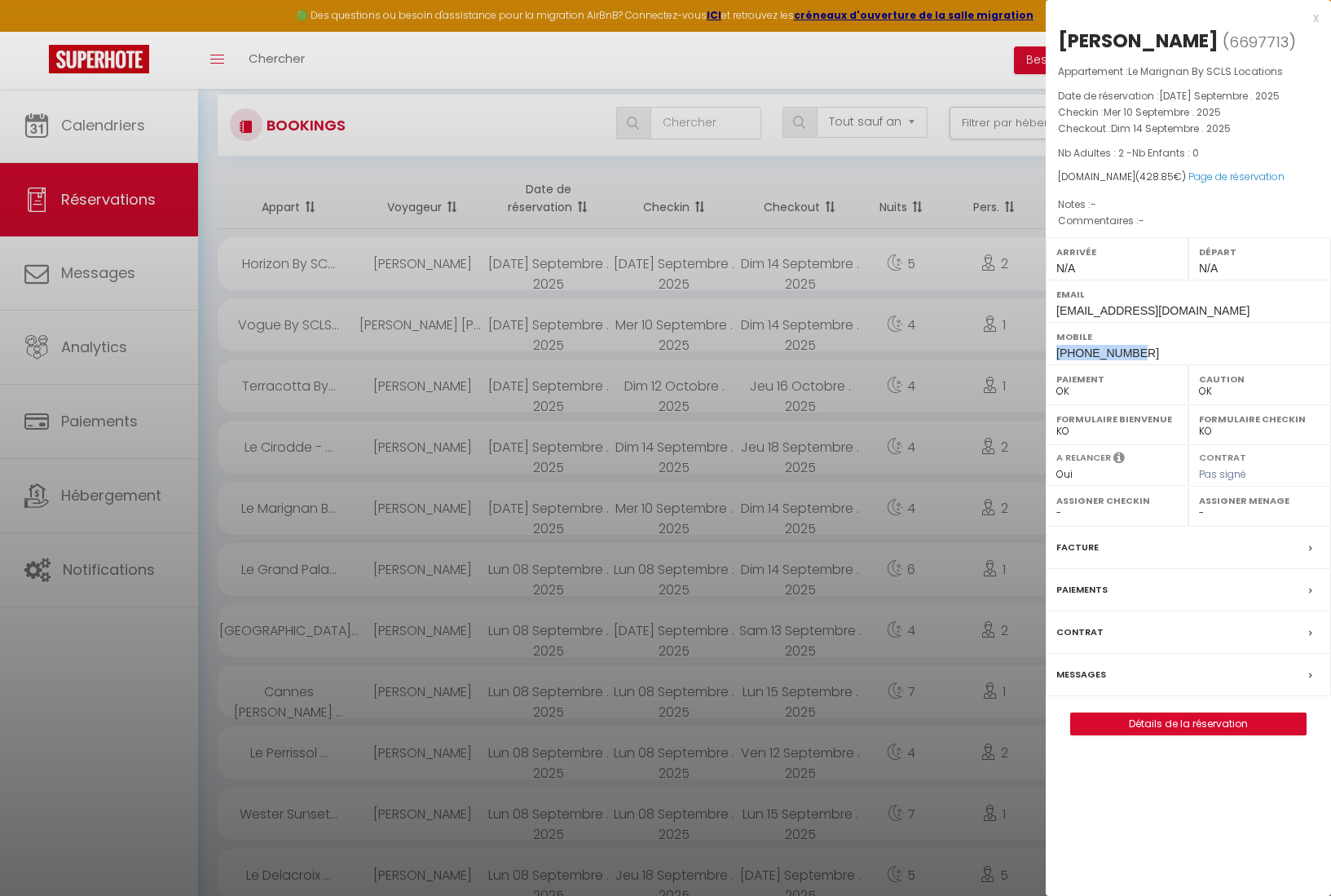
copy span "+33677028635"
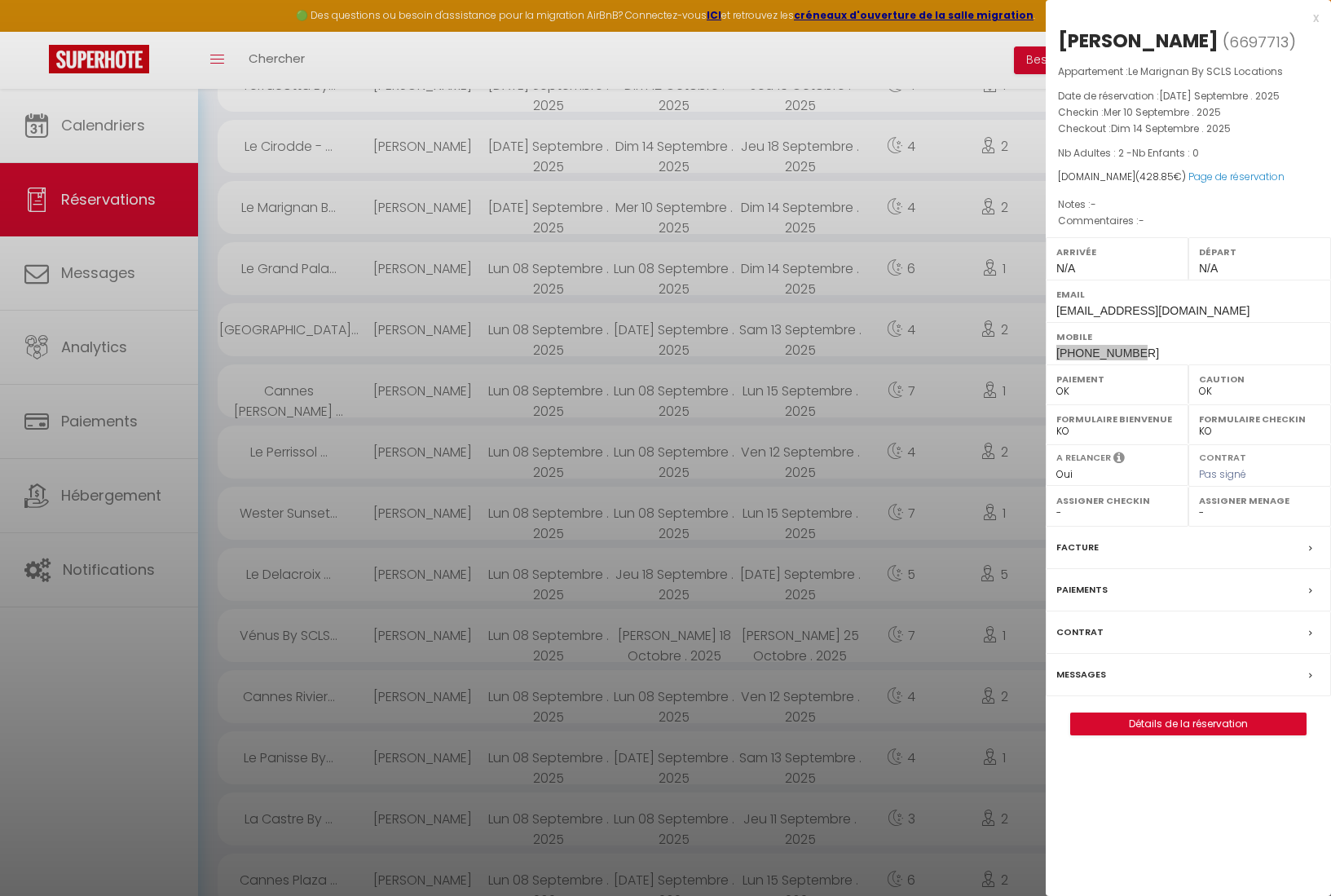
scroll to position [405, 0]
click at [1217, 173] on link "Page de réservation" at bounding box center [1237, 176] width 96 height 14
click at [365, 180] on div at bounding box center [666, 448] width 1331 height 896
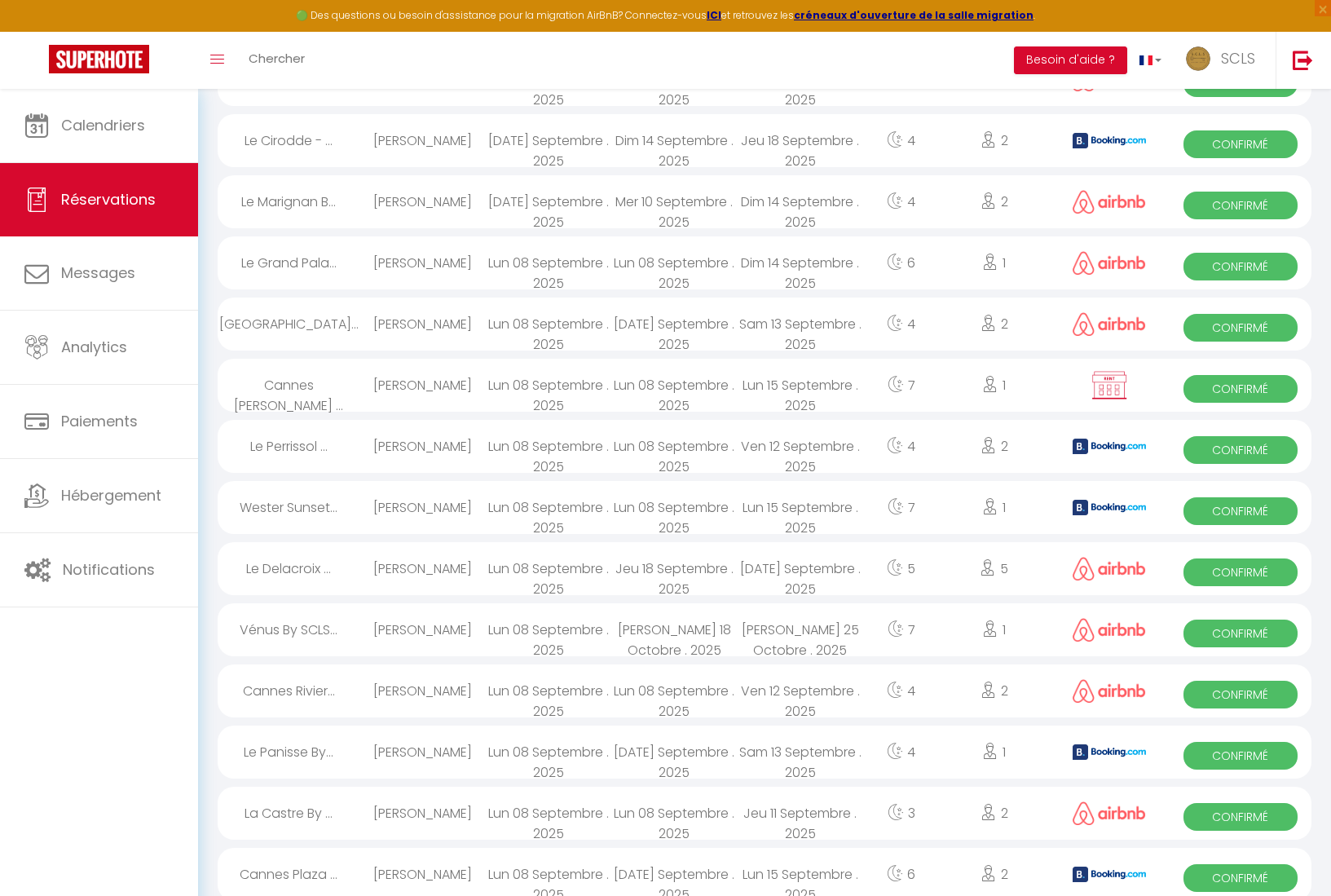
click at [1254, 146] on span "Confirmé" at bounding box center [1241, 144] width 114 height 28
select select "KO"
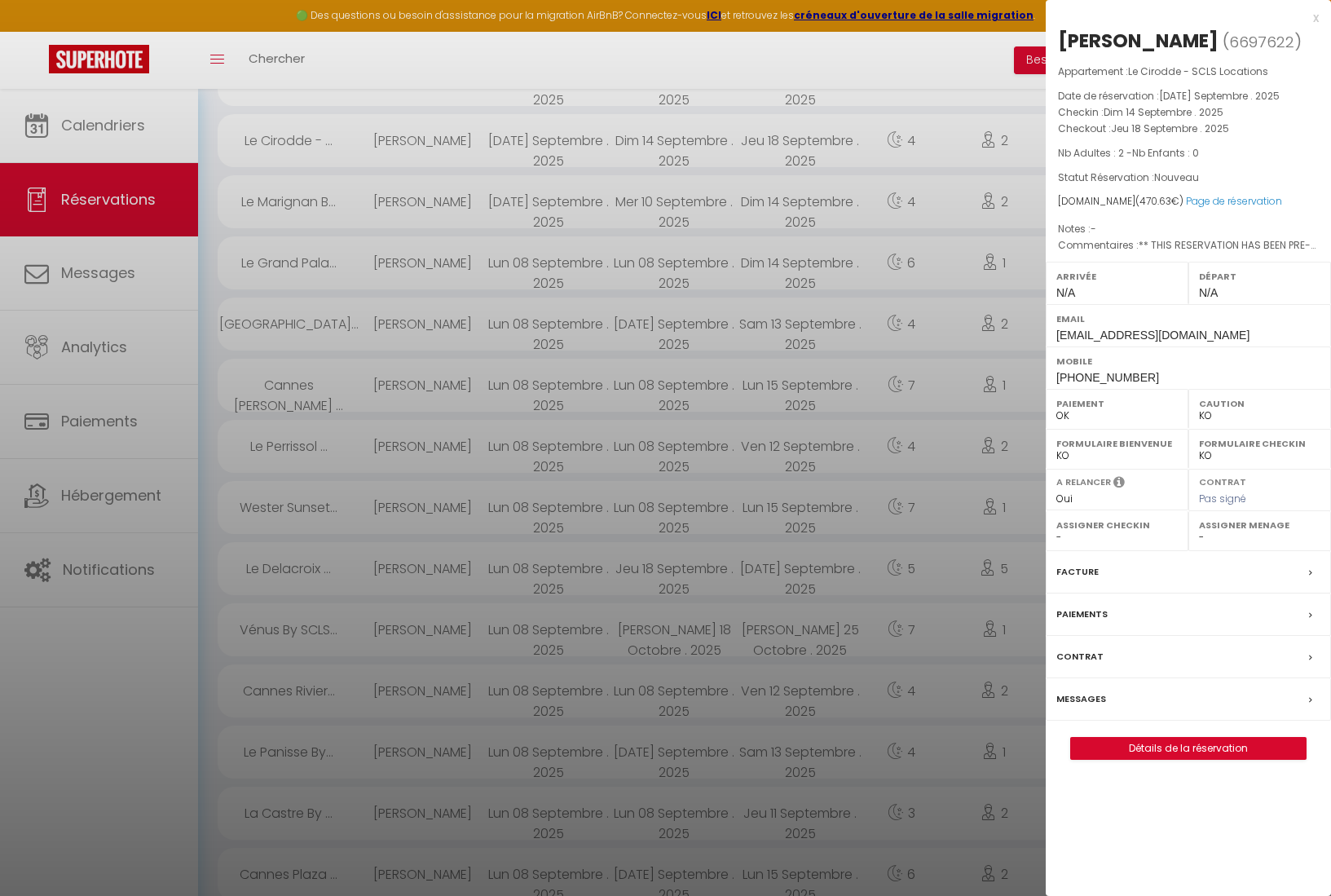
drag, startPoint x: 1060, startPoint y: 36, endPoint x: 1220, endPoint y: 31, distance: 160.1
click at [1219, 31] on div "[PERSON_NAME]" at bounding box center [1139, 41] width 161 height 26
copy div "[PERSON_NAME]"
click at [1053, 375] on div "Mobile +393285776850" at bounding box center [1188, 368] width 285 height 43
drag, startPoint x: 1060, startPoint y: 376, endPoint x: 1251, endPoint y: 380, distance: 191.0
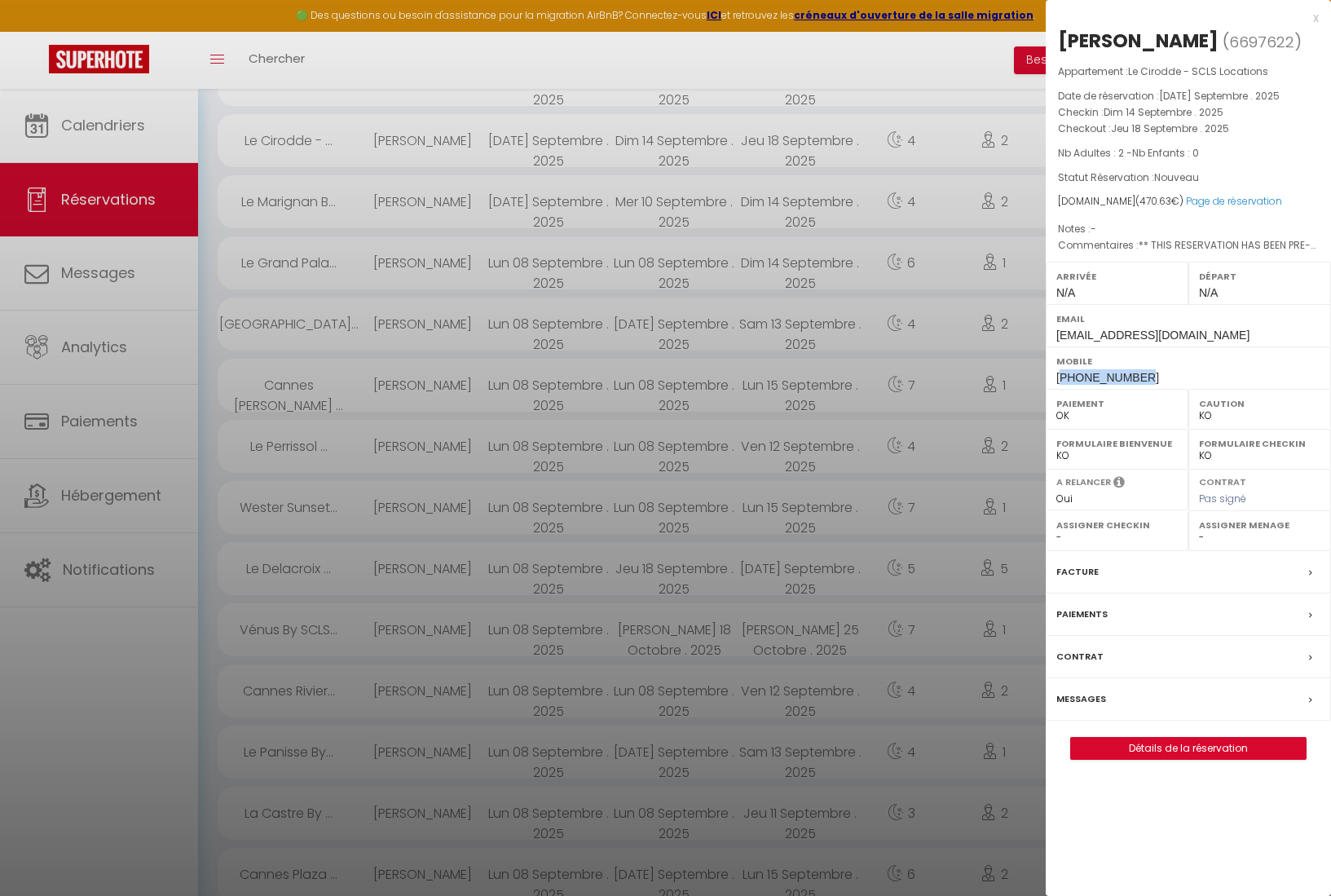
click at [1251, 380] on div "Mobile +393285776850" at bounding box center [1188, 368] width 285 height 43
copy span "393285776850"
drag, startPoint x: 1057, startPoint y: 375, endPoint x: 1185, endPoint y: 373, distance: 128.0
click at [1185, 373] on div "Mobile +393285776850" at bounding box center [1188, 368] width 285 height 43
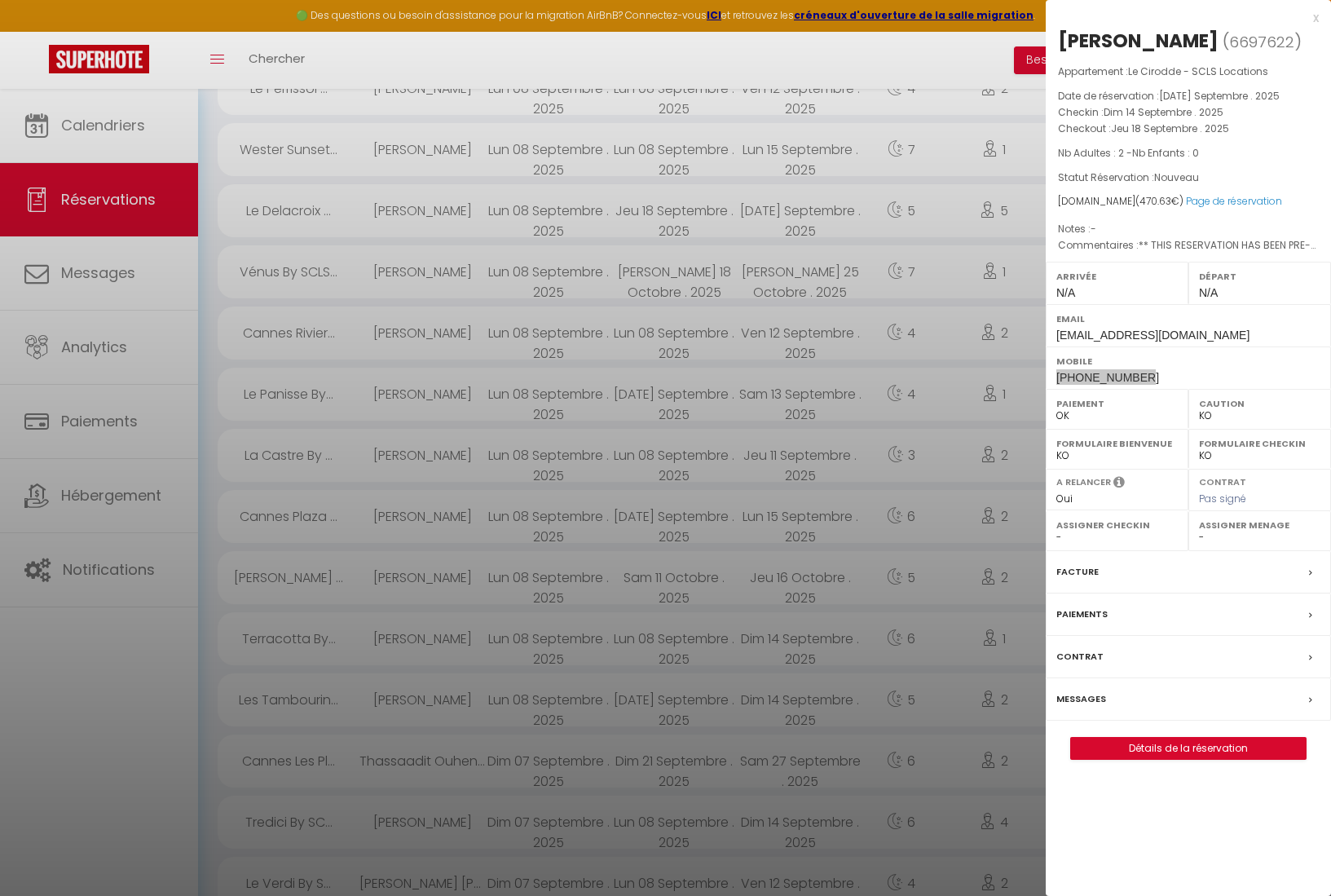
scroll to position [796, 0]
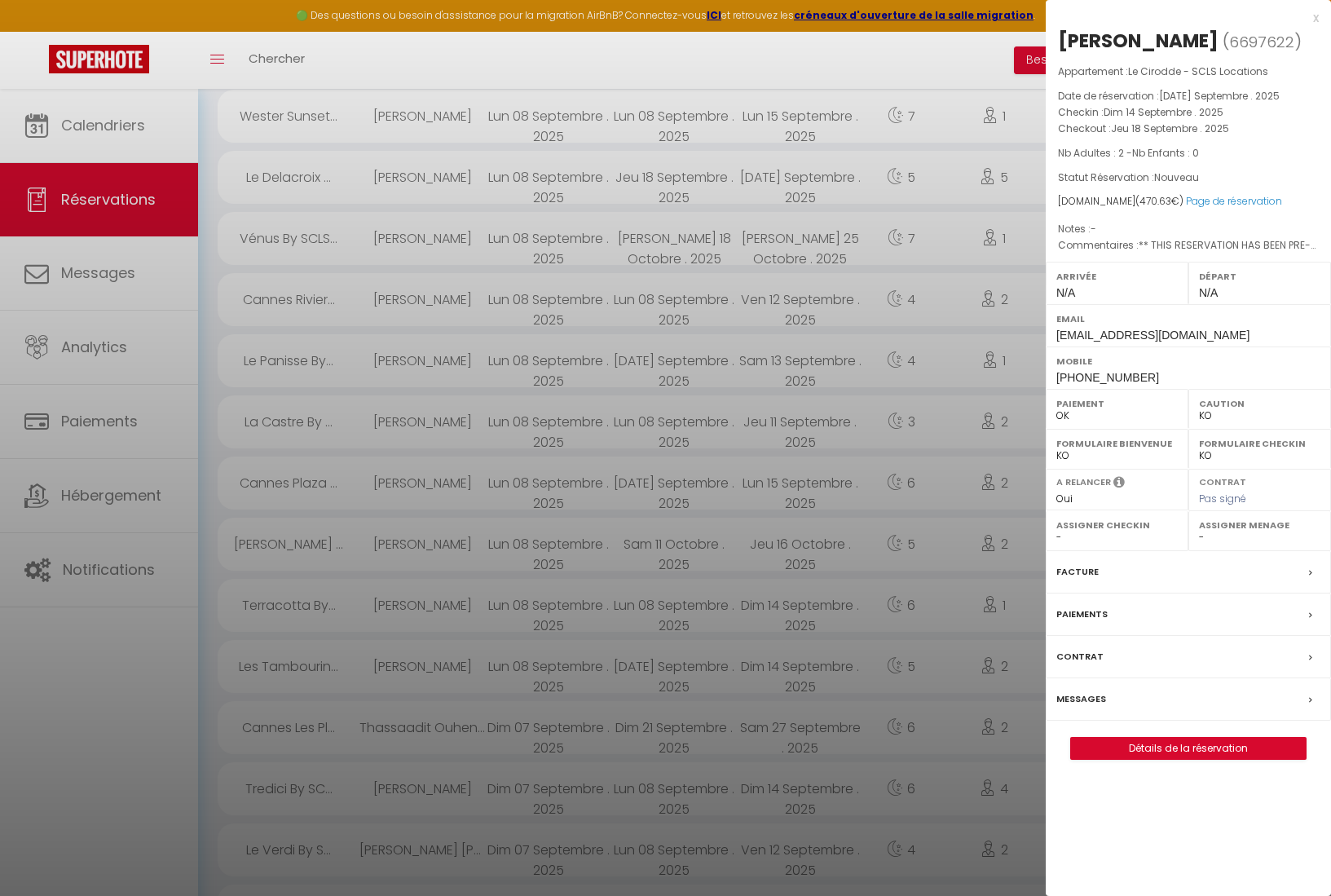
click at [1074, 613] on label "Paiements" at bounding box center [1083, 614] width 51 height 17
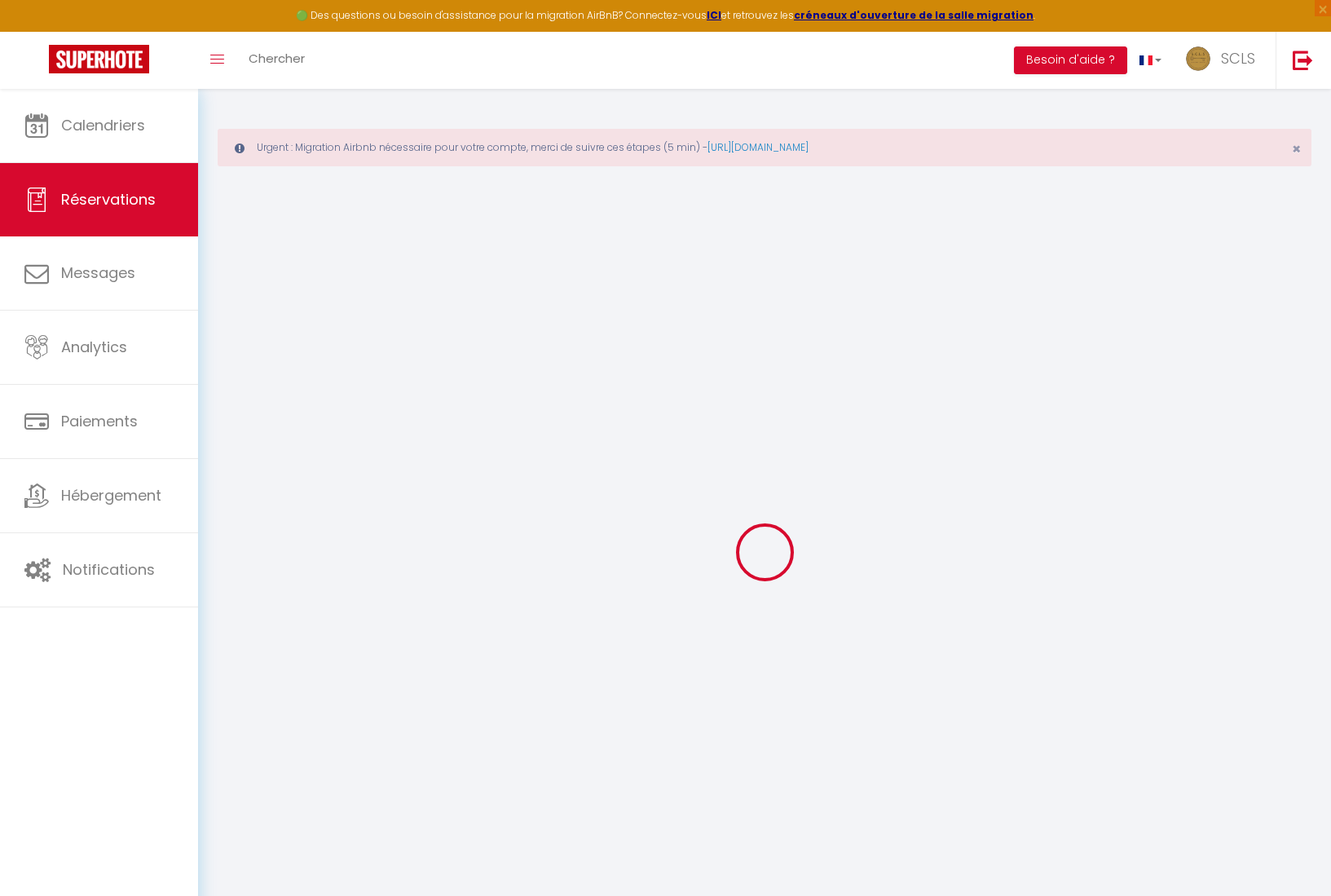
select select
checkbox input "false"
select select
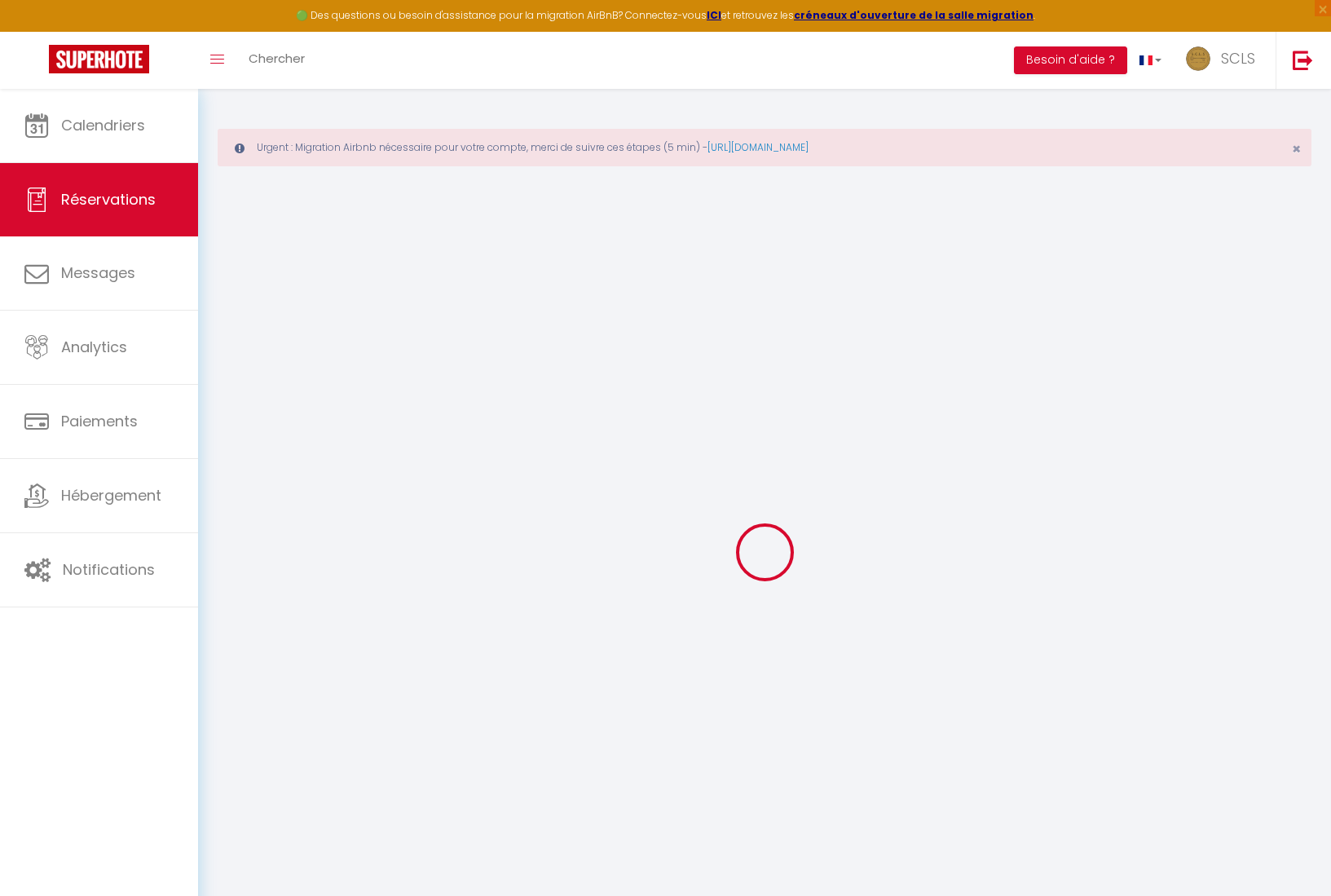
checkbox input "false"
type textarea "** THIS RESERVATION HAS BEEN PRE-PAID ** You have a booker that would like free…"
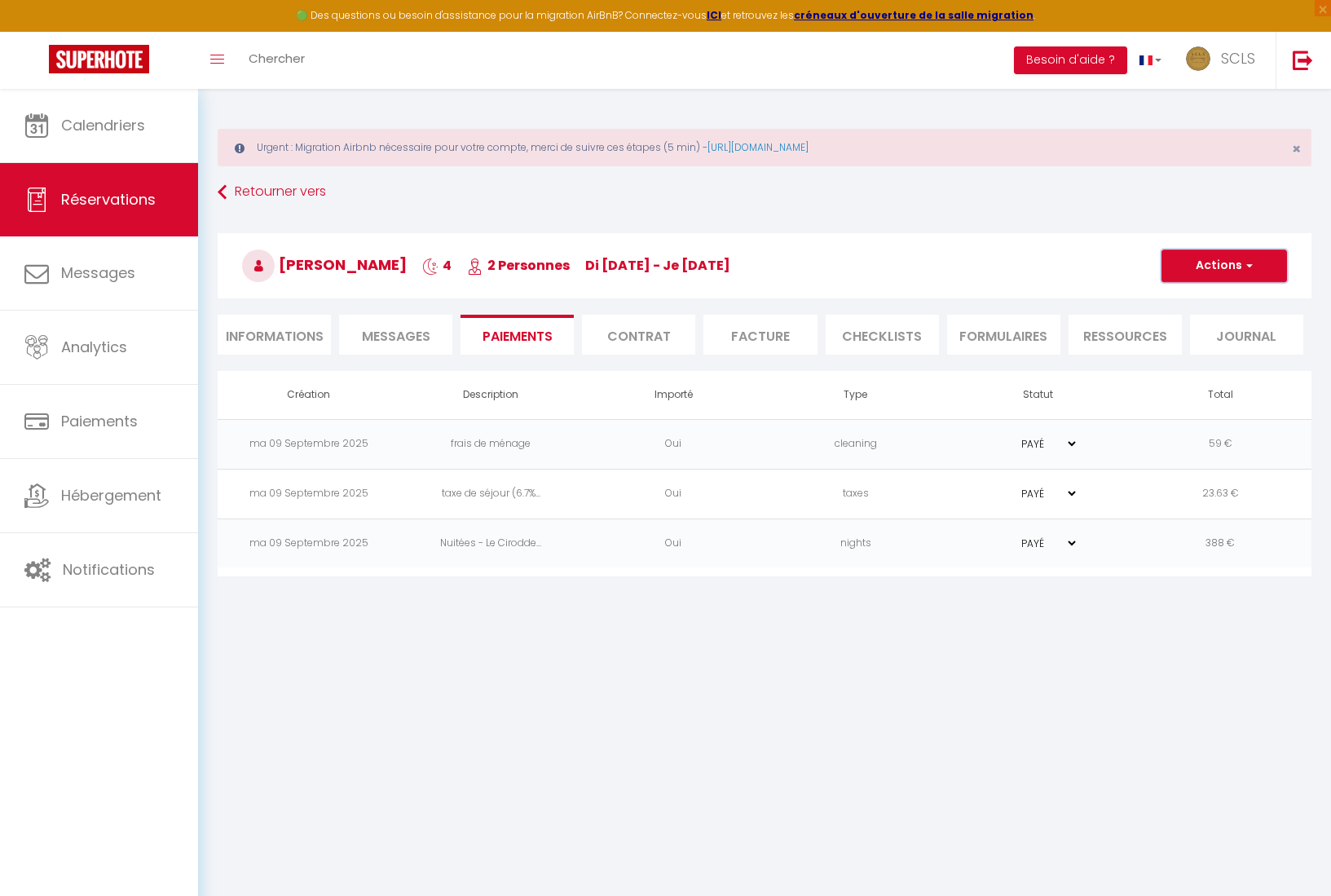
click at [1249, 268] on span "button" at bounding box center [1247, 265] width 9 height 14
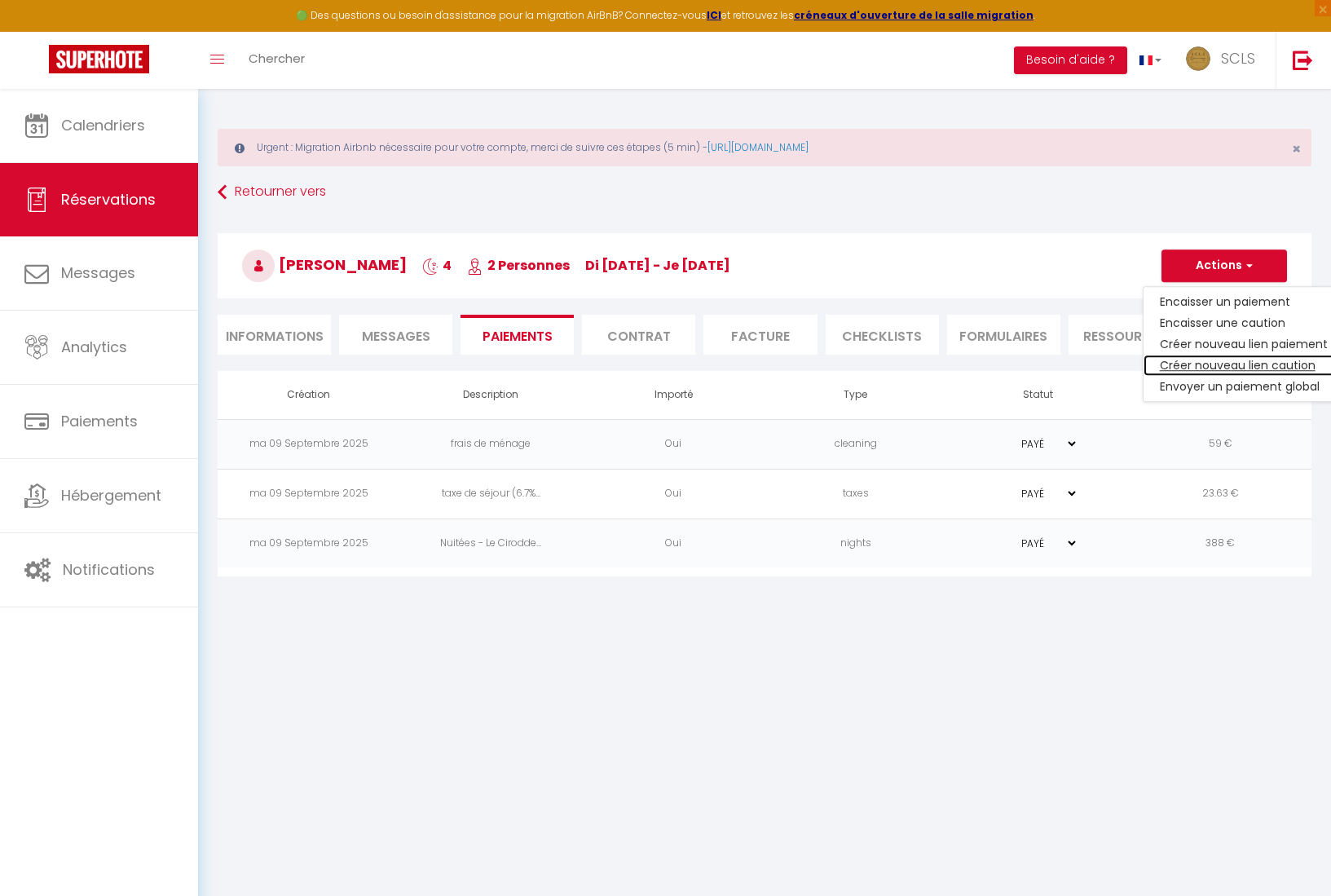
click at [1257, 362] on link "Créer nouveau lien caution" at bounding box center [1244, 365] width 201 height 21
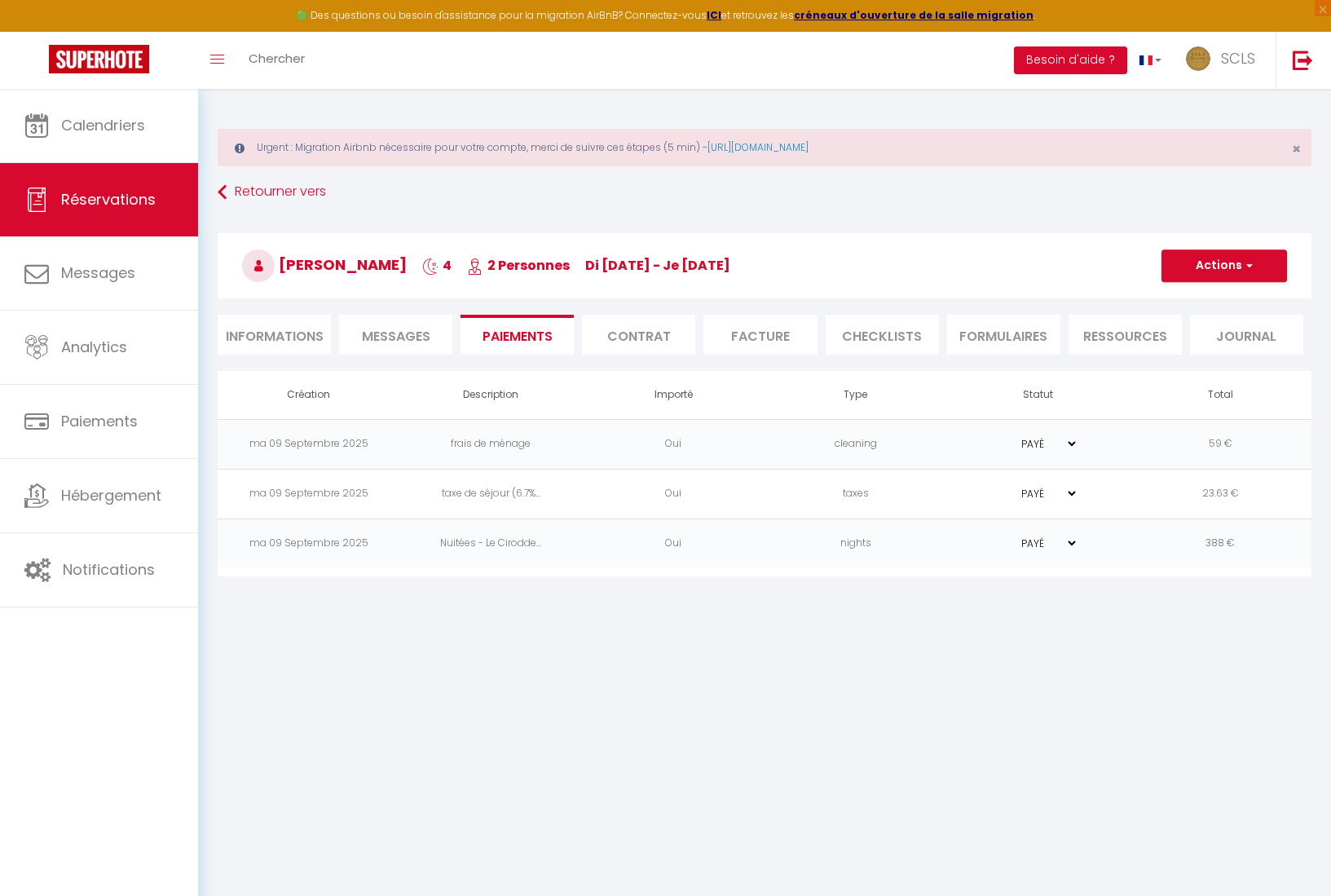
select select "nights"
type input "santon.932865@guest.booking.com"
select select "14685"
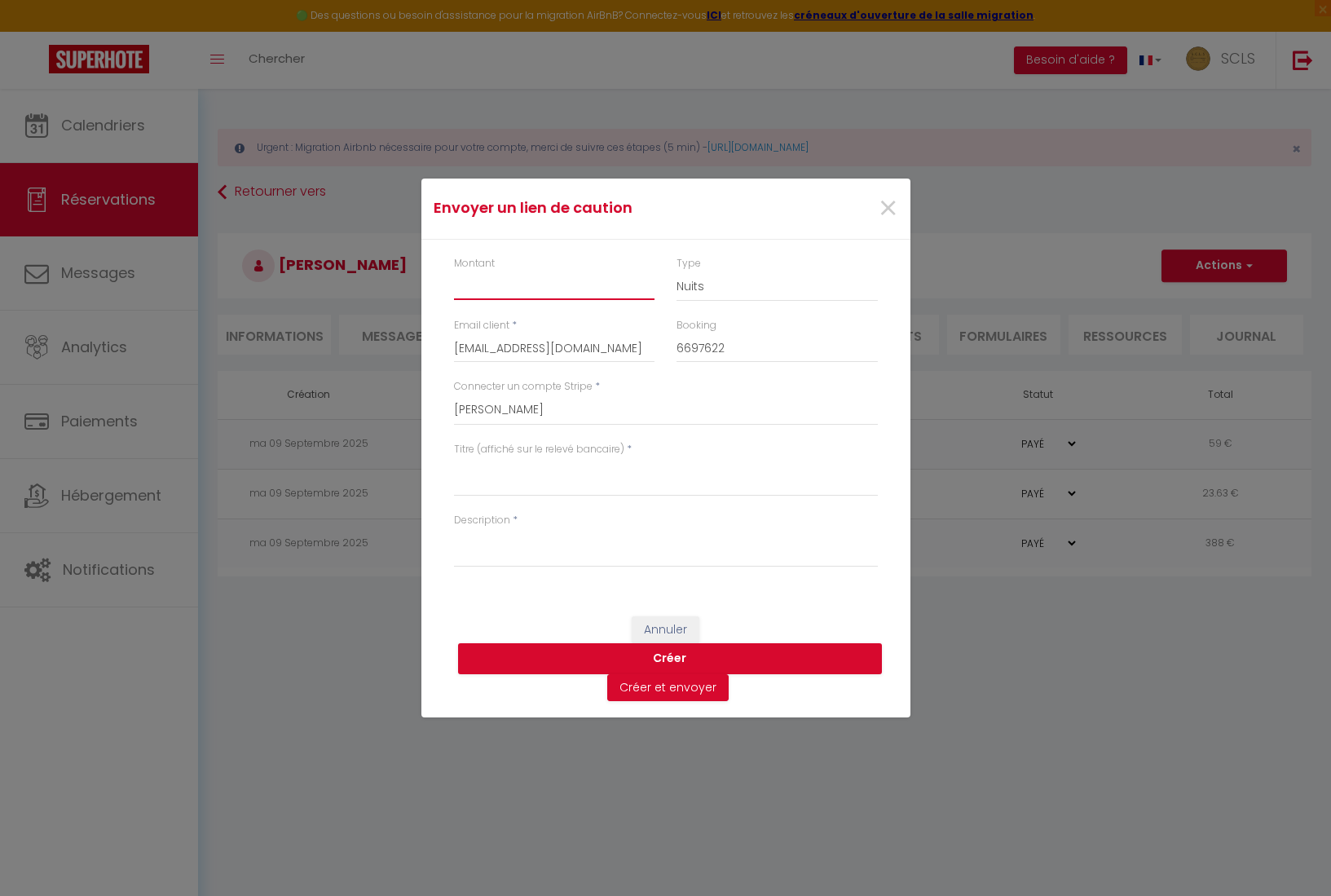
click at [493, 278] on input "Montant" at bounding box center [555, 285] width 202 height 29
type input "500"
click at [675, 281] on div "Type Nuits Frais de ménage Taxe de séjour Autre" at bounding box center [778, 288] width 223 height 63
click at [710, 288] on select "Nuits Frais de ménage Taxe de séjour Autre" at bounding box center [777, 286] width 202 height 31
select select "other"
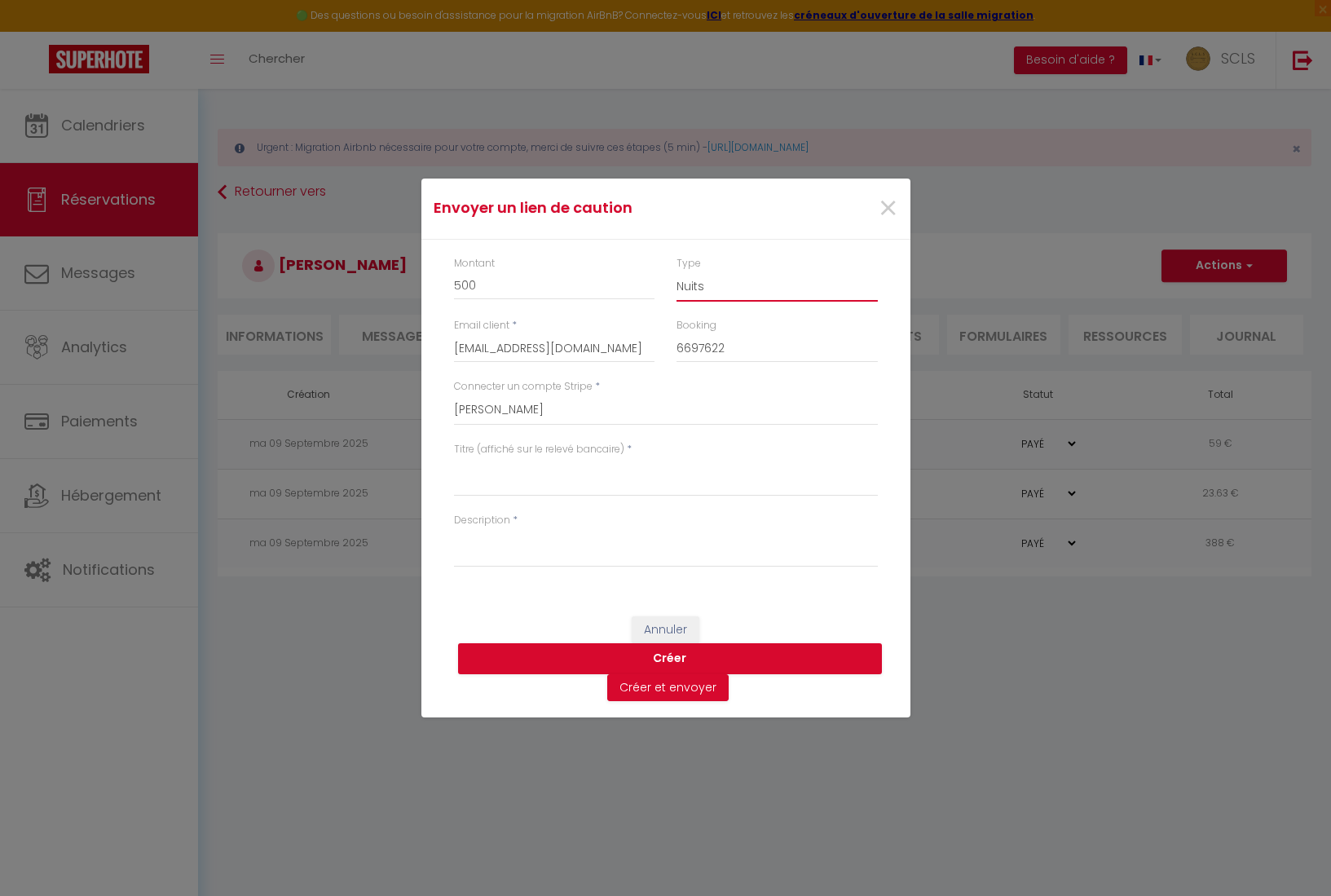
click at [677, 271] on select "Nuits Frais de ménage Taxe de séjour Autre" at bounding box center [777, 286] width 202 height 31
click at [528, 412] on select "SCLS Punkimmo Julien Martin Jean-Pierre Giordano Claude Touati Amandine Sevestr…" at bounding box center [666, 410] width 424 height 31
select select "2594"
click at [454, 395] on select "SCLS Punkimmo Julien Martin Jean-Pierre Giordano Claude Touati Amandine Sevestr…" at bounding box center [666, 410] width 424 height 31
click at [479, 446] on label "Titre (affiché sur le relevé bancaire)" at bounding box center [540, 449] width 170 height 15
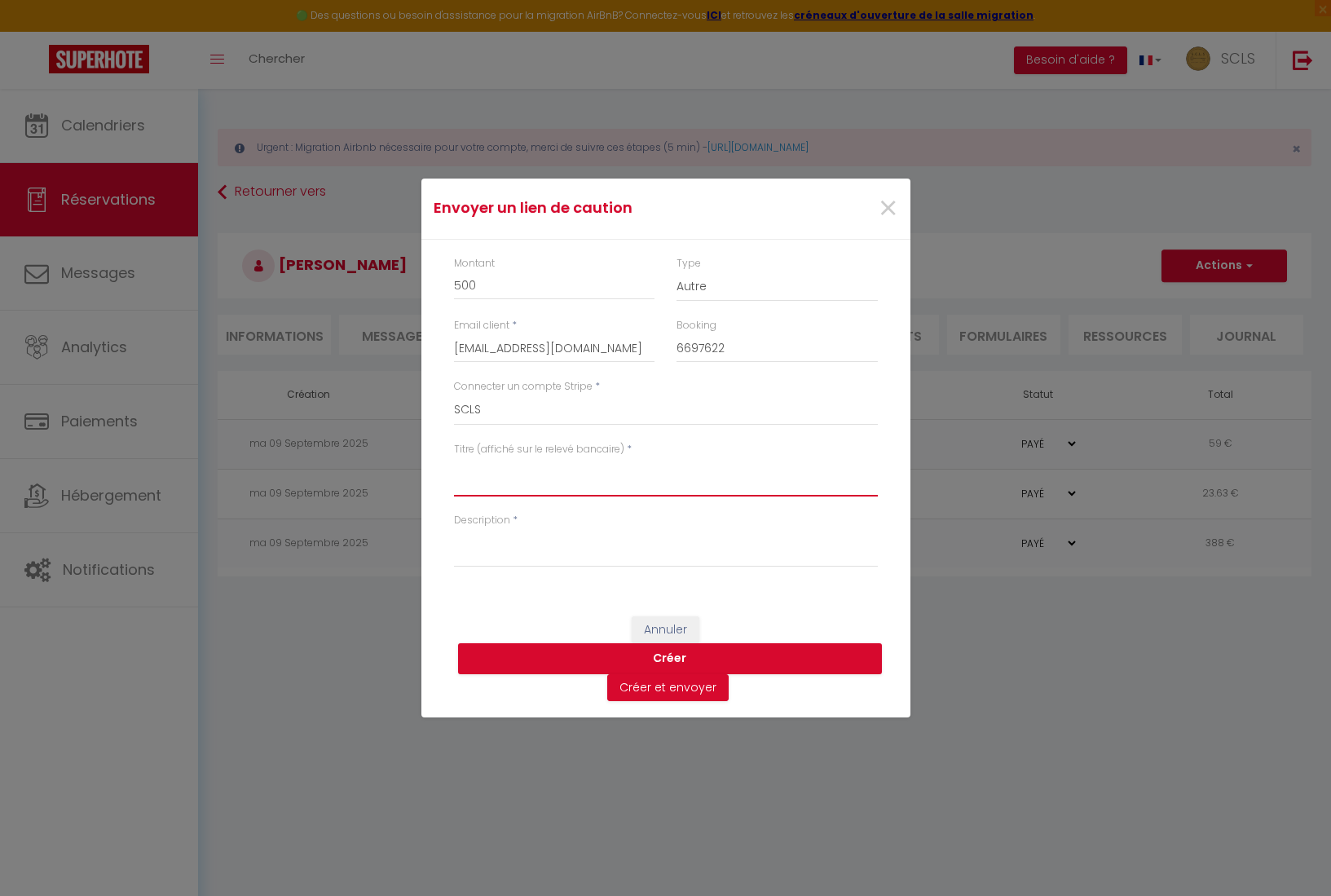
click at [479, 457] on textarea "Titre (affiché sur le relevé bancaire)" at bounding box center [666, 477] width 424 height 39
click at [481, 449] on label "Titre (affiché sur le relevé bancaire)" at bounding box center [540, 449] width 170 height 15
click at [481, 457] on textarea "Titre (affiché sur le relevé bancaire)" at bounding box center [666, 477] width 424 height 39
paste textarea "[PERSON_NAME]"
drag, startPoint x: 711, startPoint y: 477, endPoint x: 427, endPoint y: 461, distance: 284.5
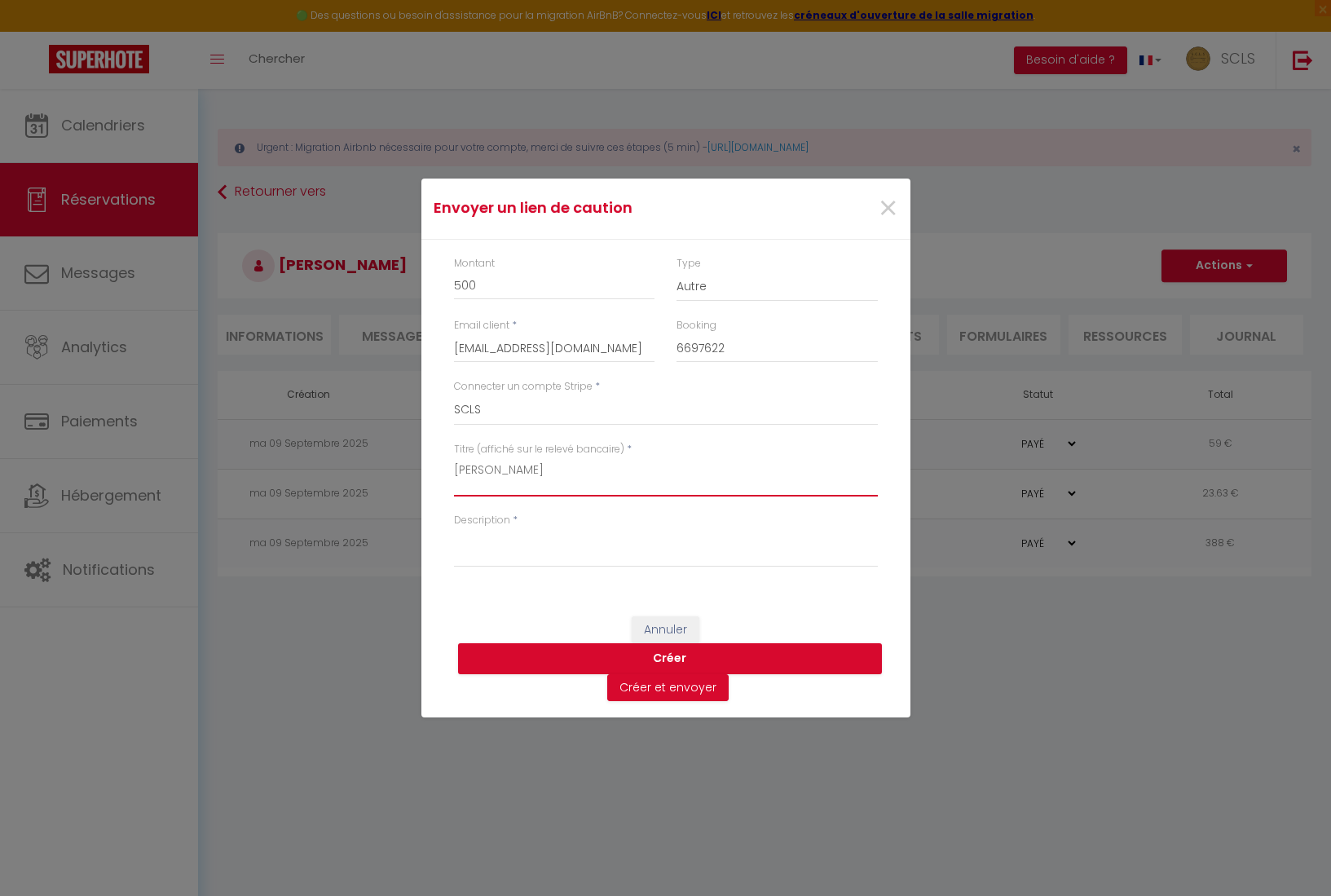
click at [427, 461] on div "Montant 500 Type Nuits Frais de ménage Taxe de séjour Autre Email client * sant…" at bounding box center [666, 419] width 489 height 360
type textarea "Simicich Antonio le Cirodde"
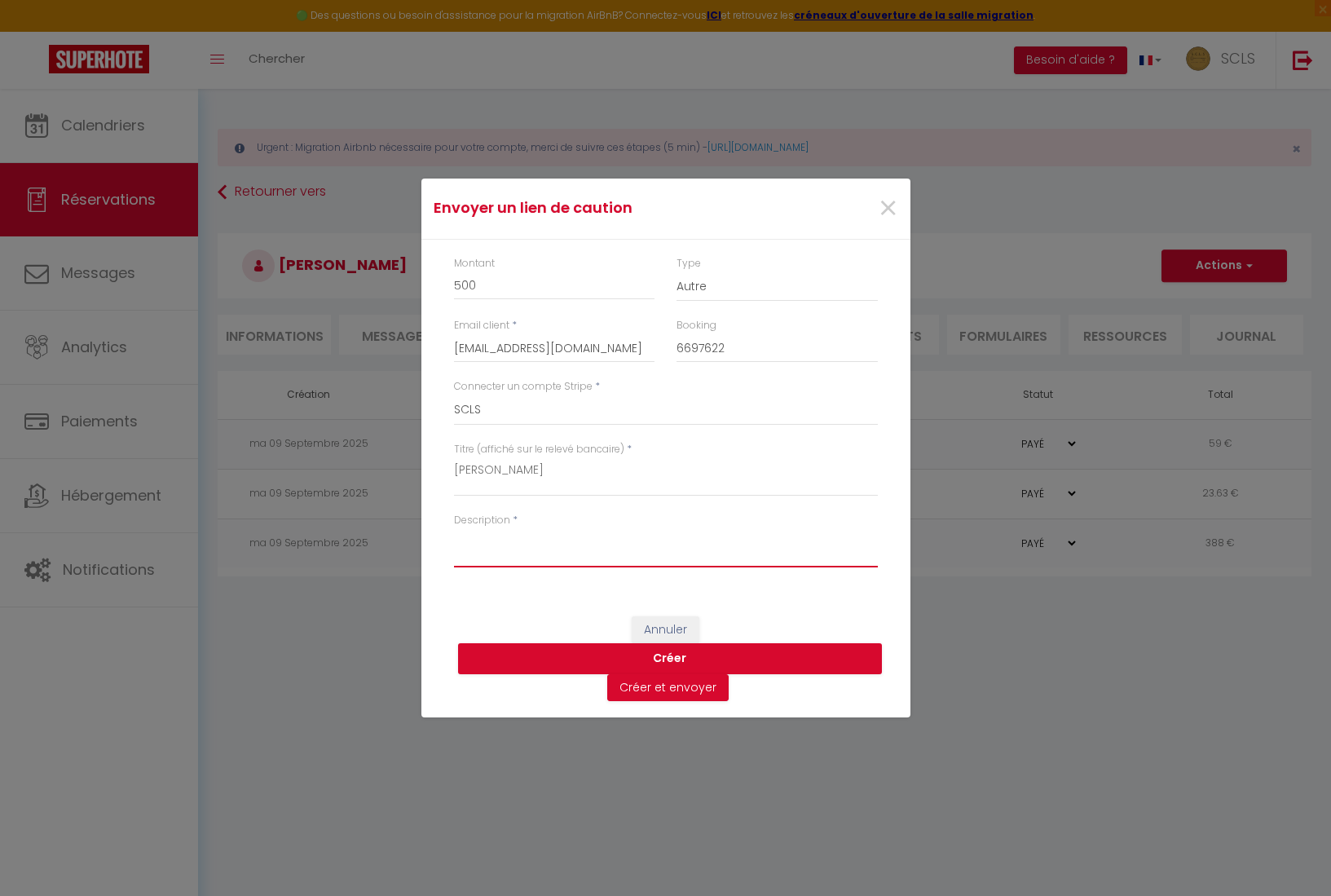
click at [474, 547] on textarea "Description" at bounding box center [666, 548] width 424 height 39
paste textarea "Simicich Antonio le Cirodde"
type textarea "Simicich Antonio le Cirodde"
click at [676, 654] on button "Créer" at bounding box center [670, 659] width 424 height 31
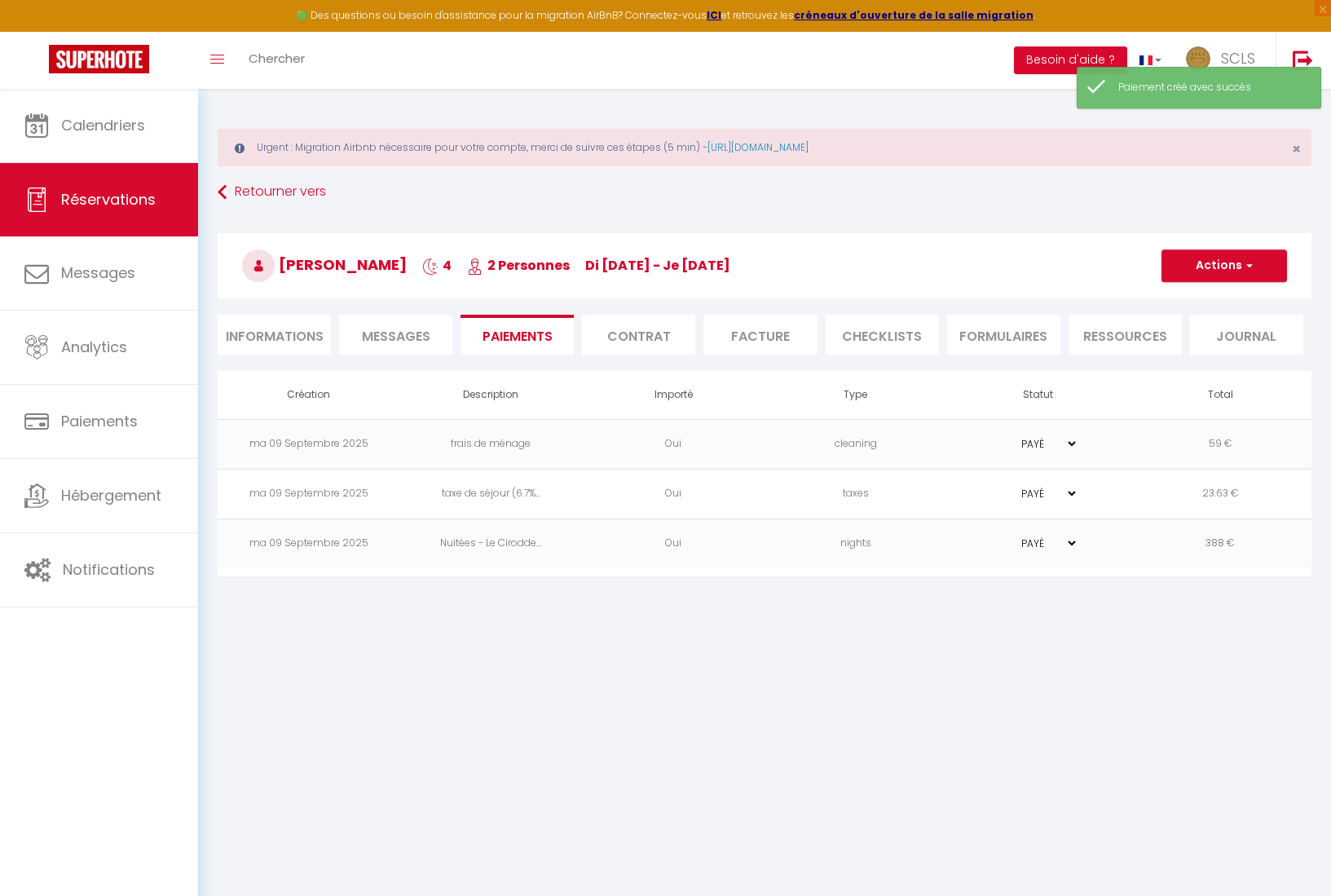
select select "0"
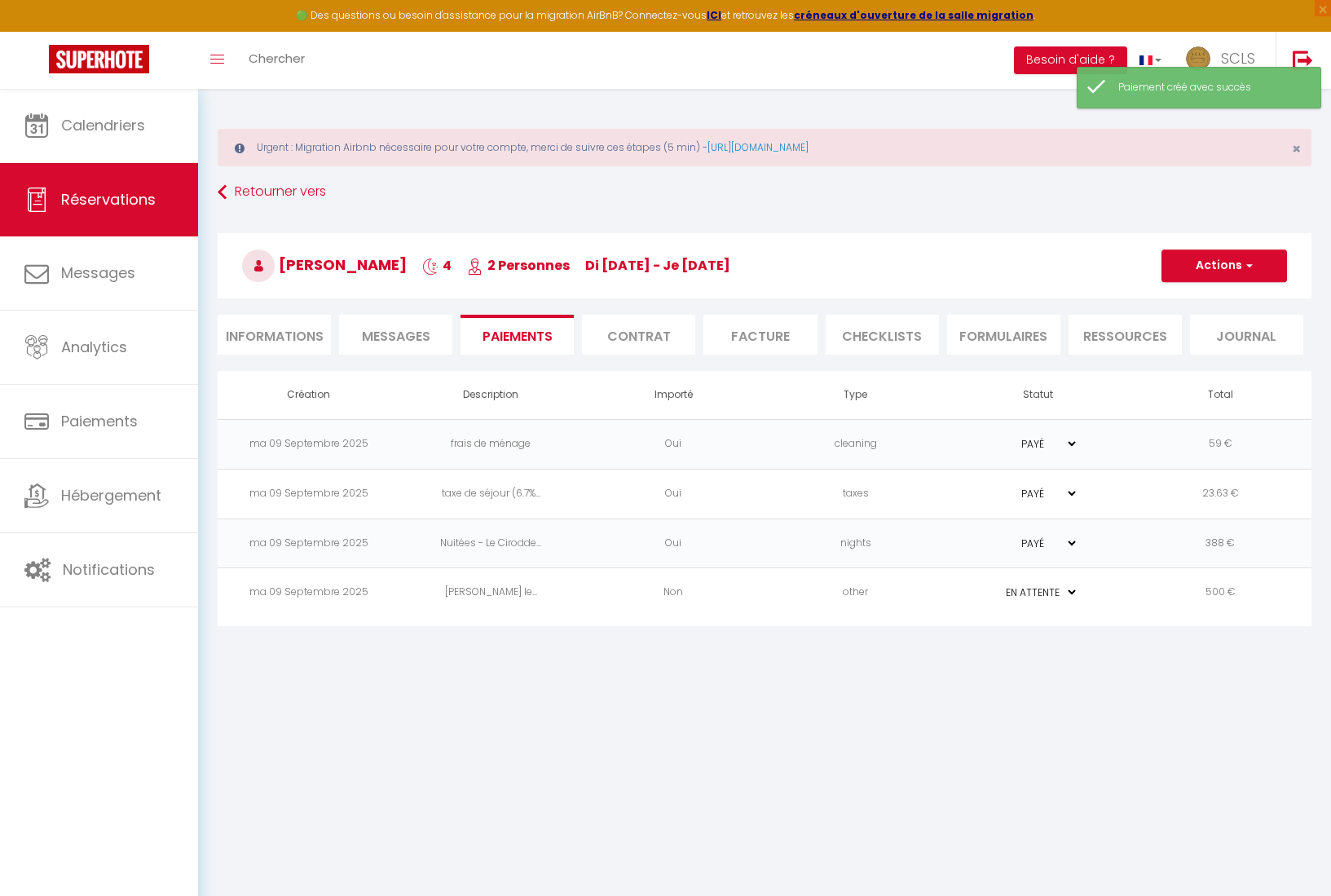
click at [481, 588] on td "Simicich Antonio le..." at bounding box center [491, 593] width 183 height 49
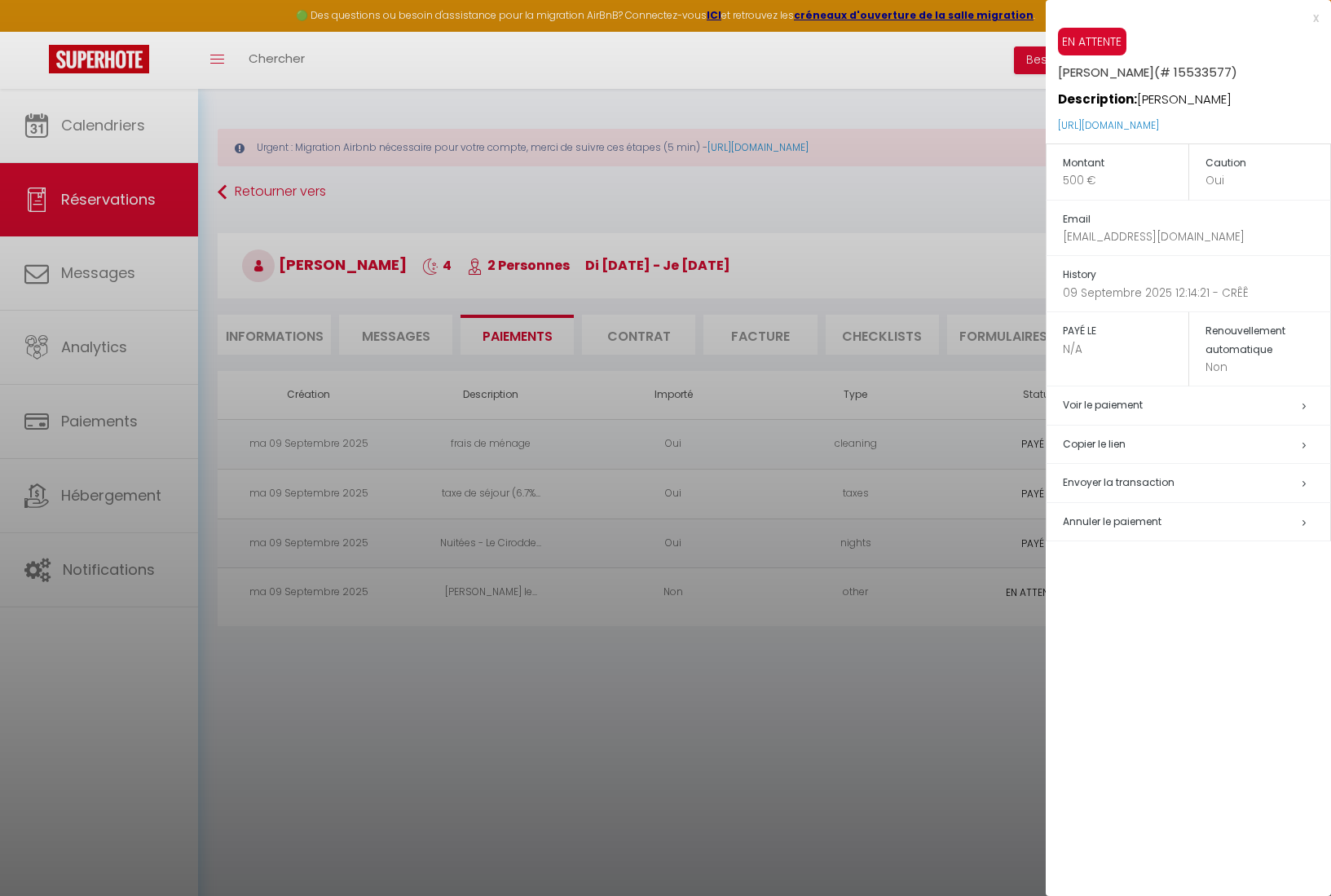
drag, startPoint x: 1047, startPoint y: 122, endPoint x: 1280, endPoint y: 125, distance: 233.0
click at [1278, 126] on div "EN ATTENTE Simicich Antonio le Cirodde (# 15533577) Description: Simicich Anton…" at bounding box center [1188, 86] width 285 height 116
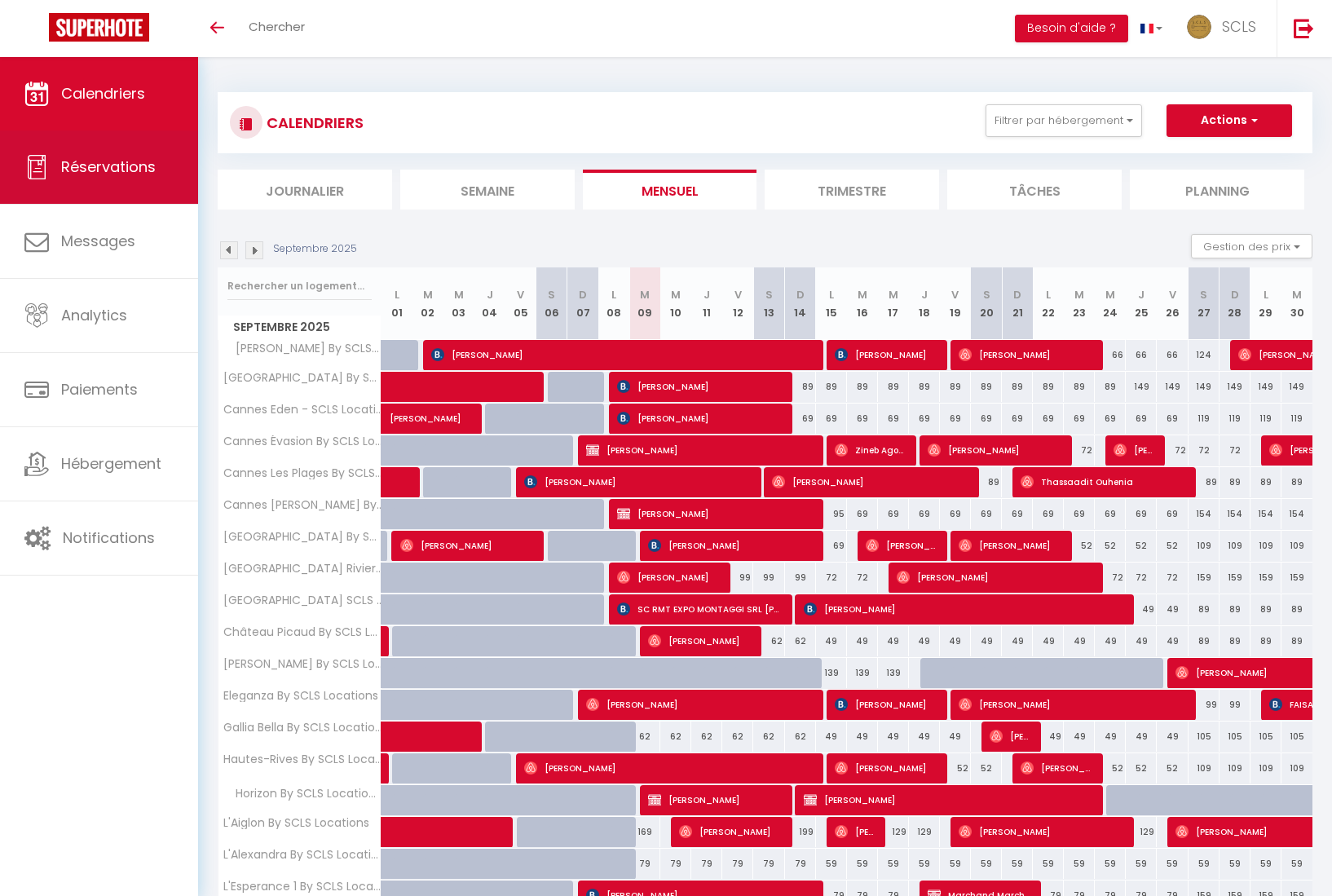
click at [133, 165] on span "Réservations" at bounding box center [108, 167] width 94 height 20
select select "not_cancelled"
select select
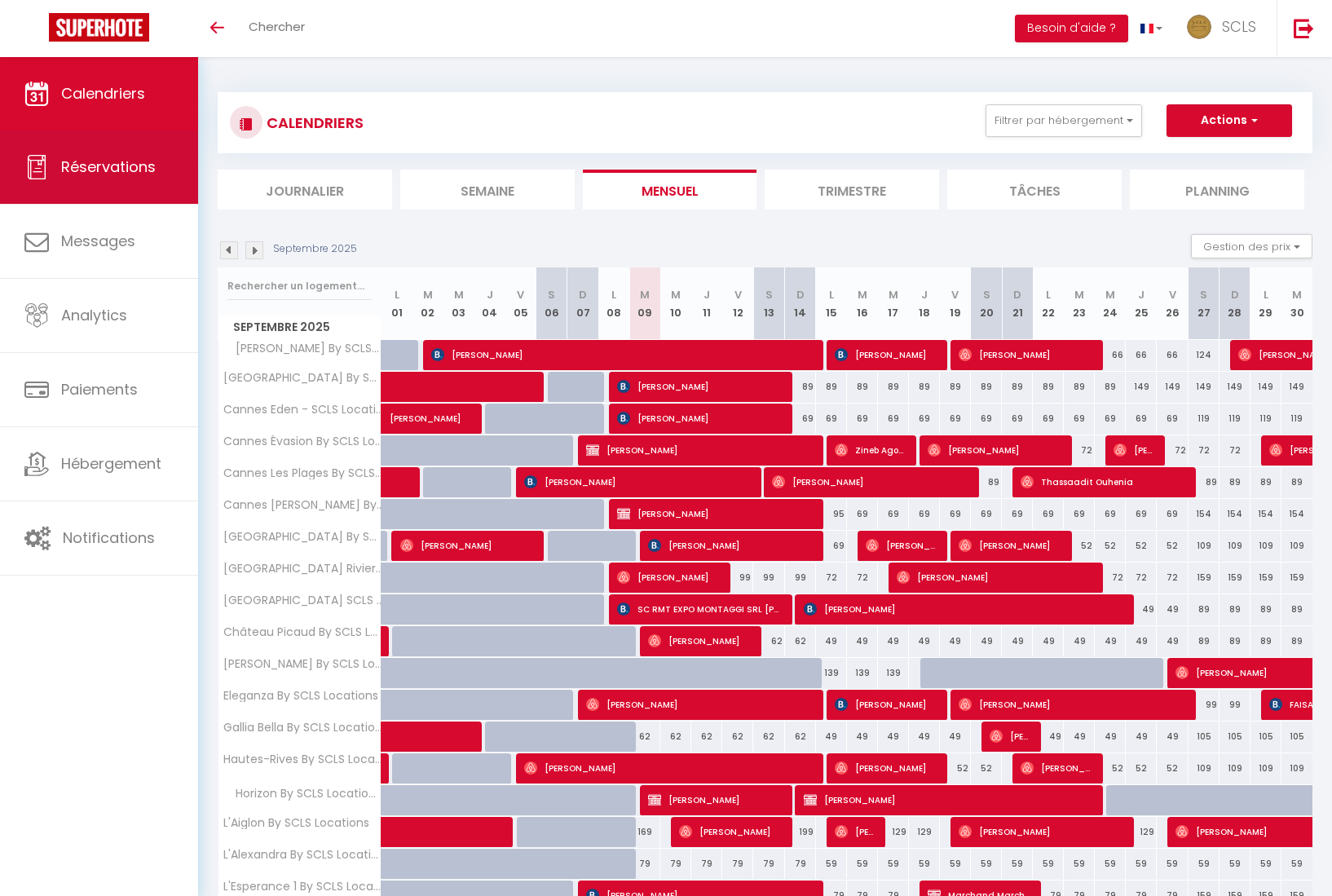
select select
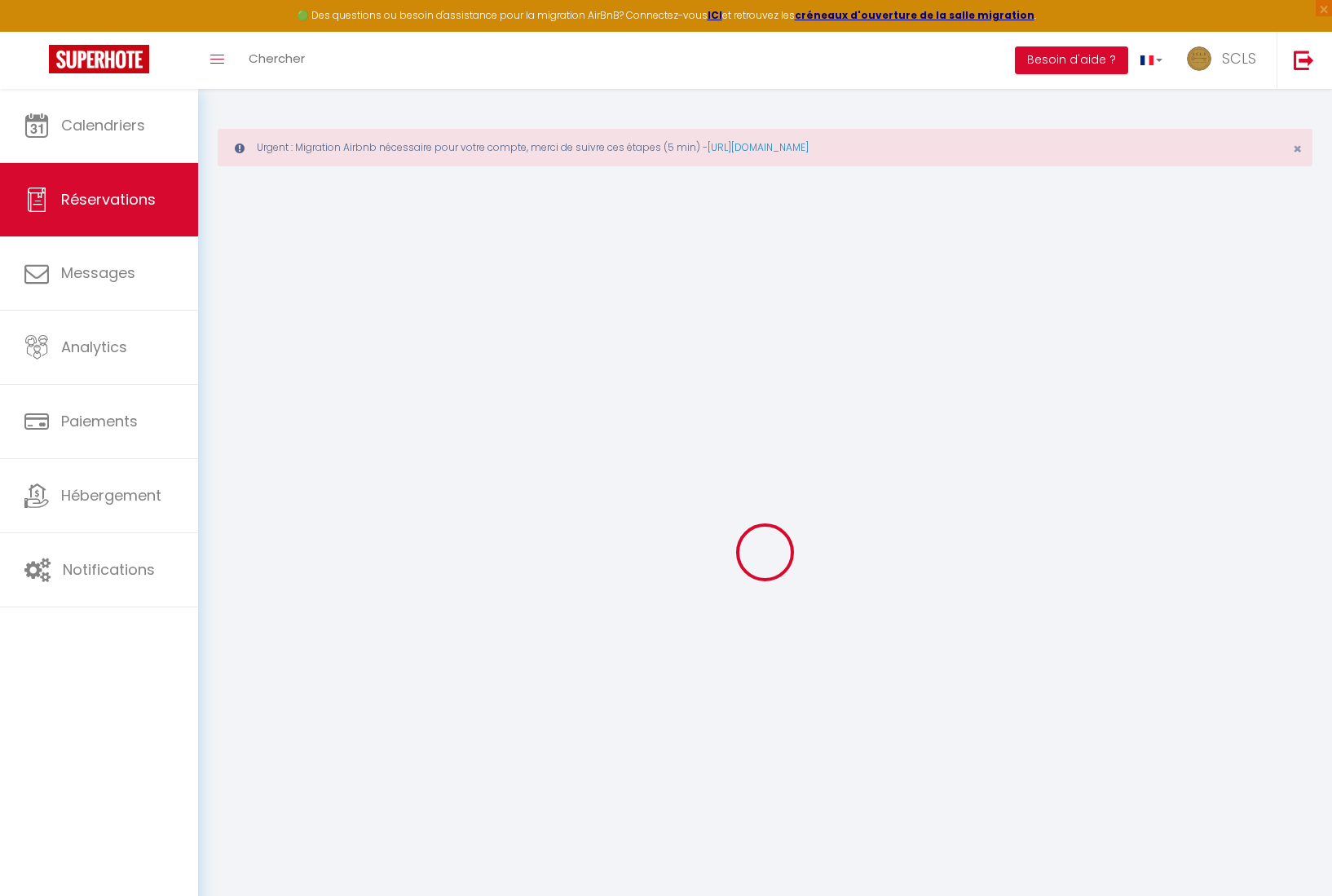
select select
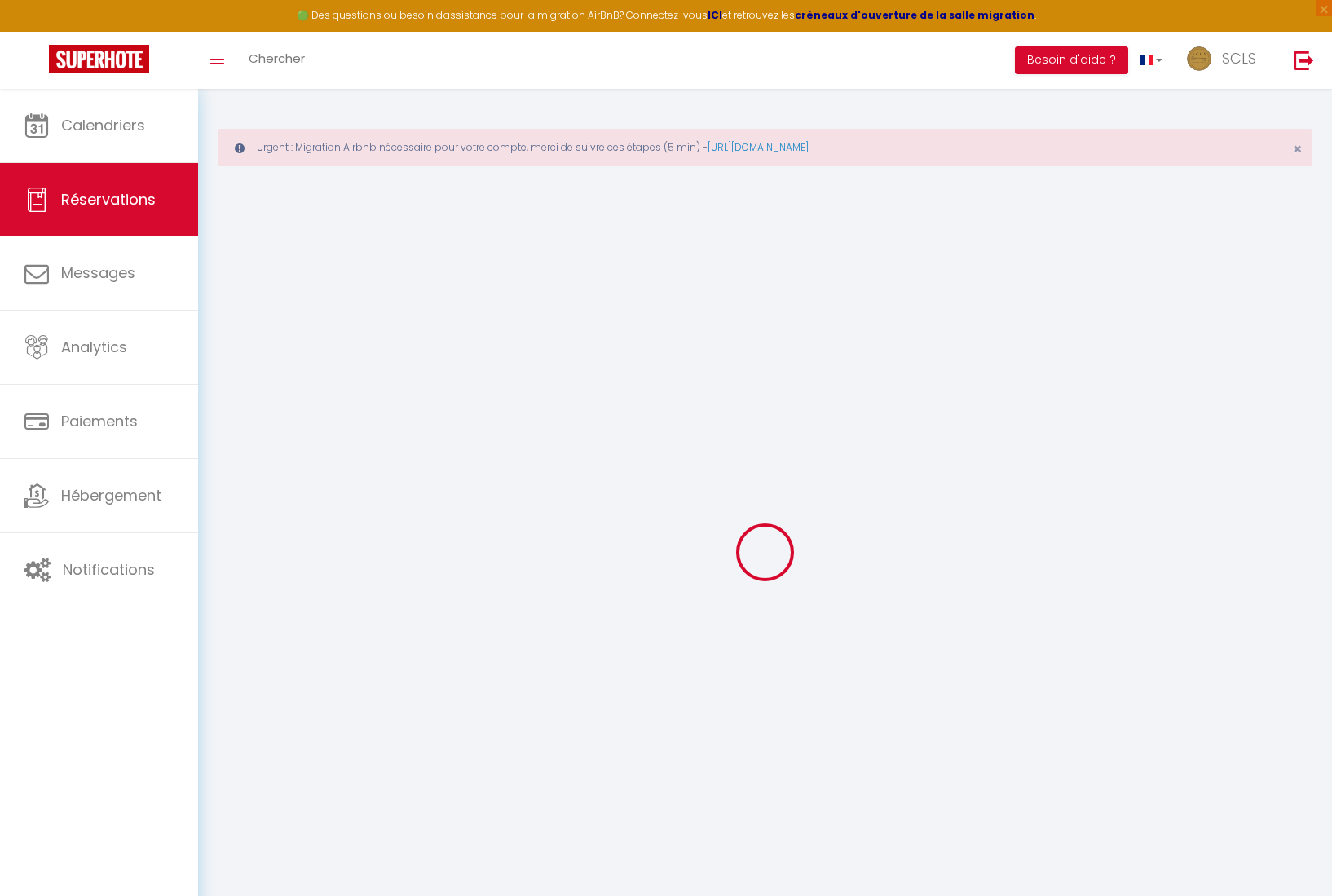
select select
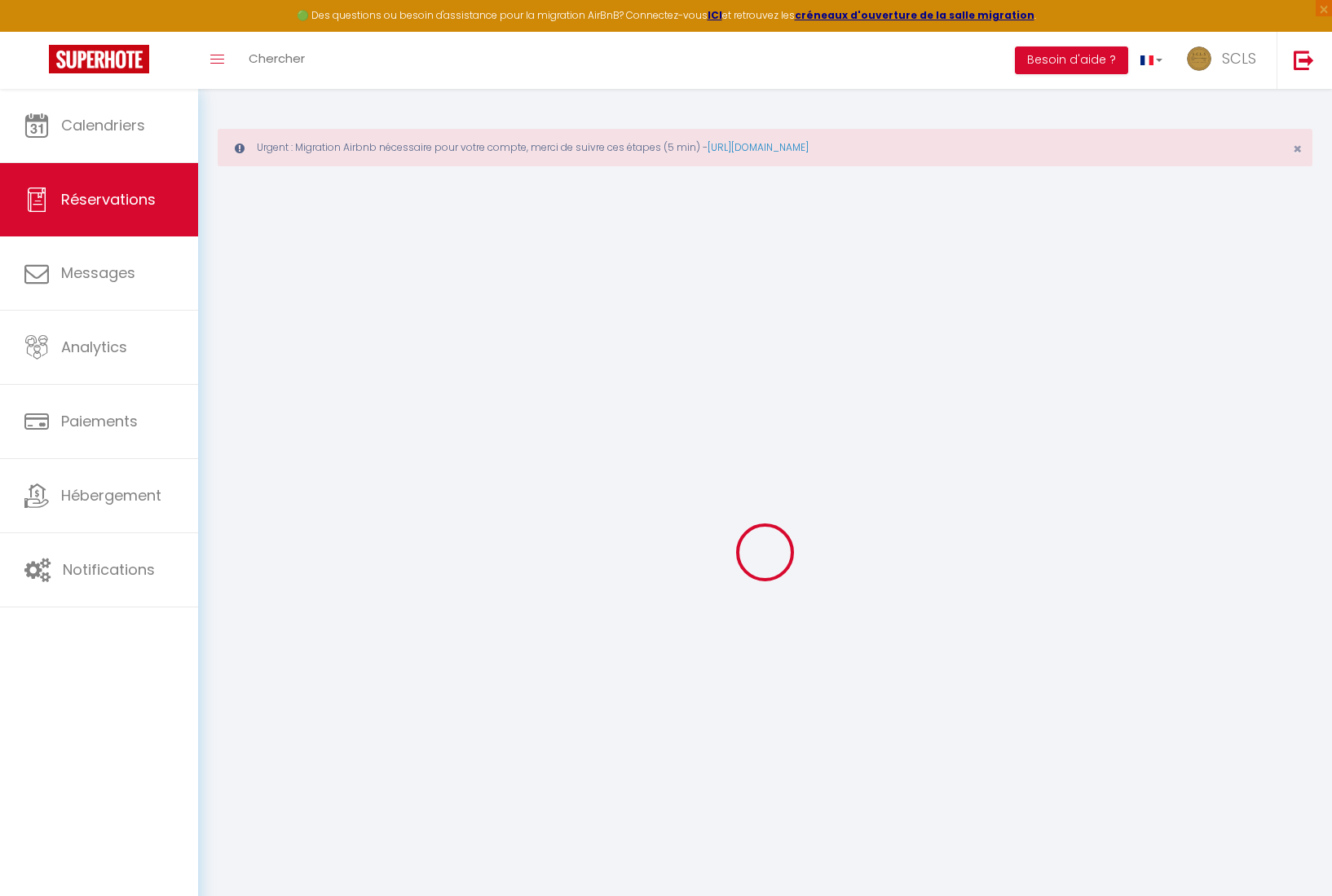
select select
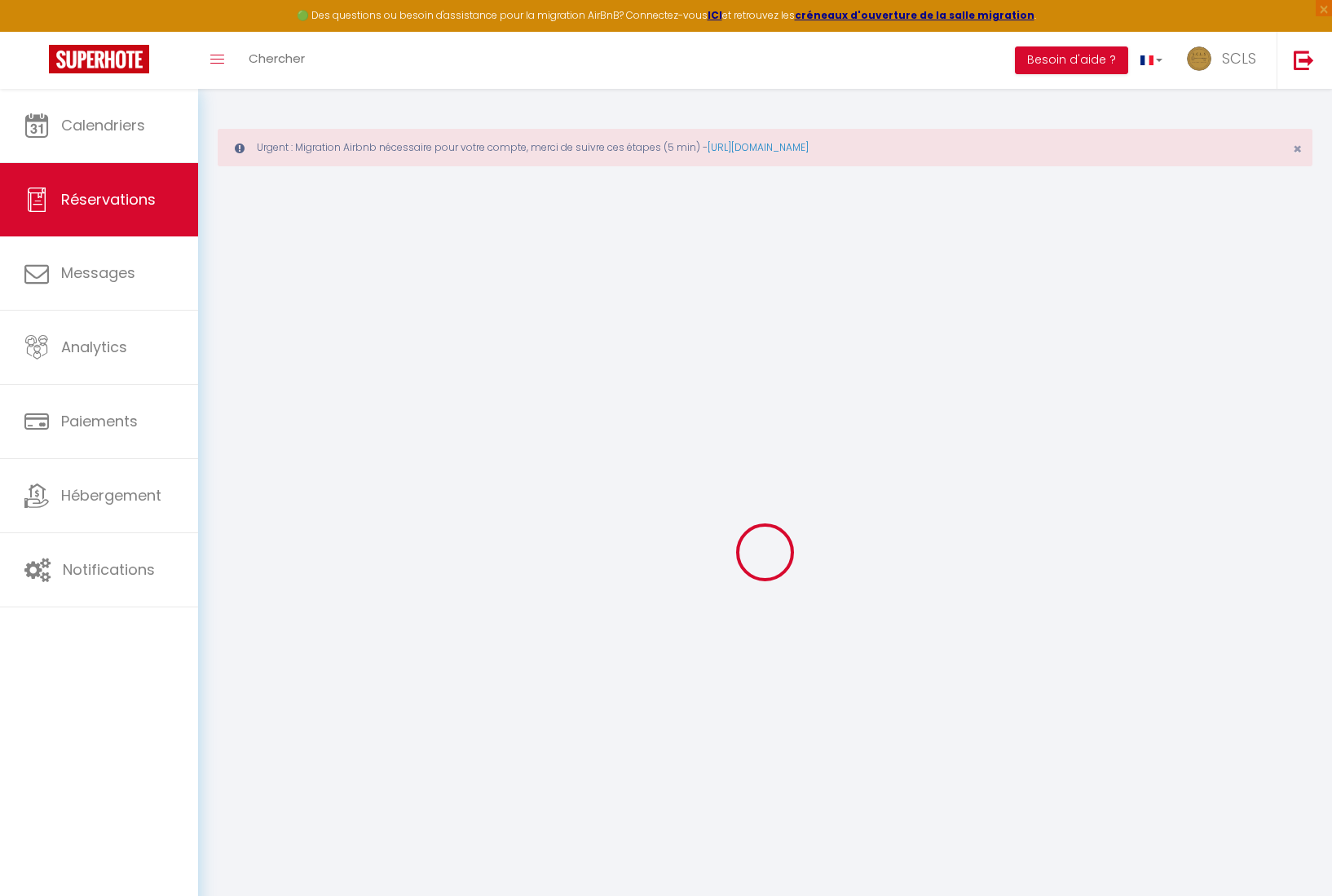
select select
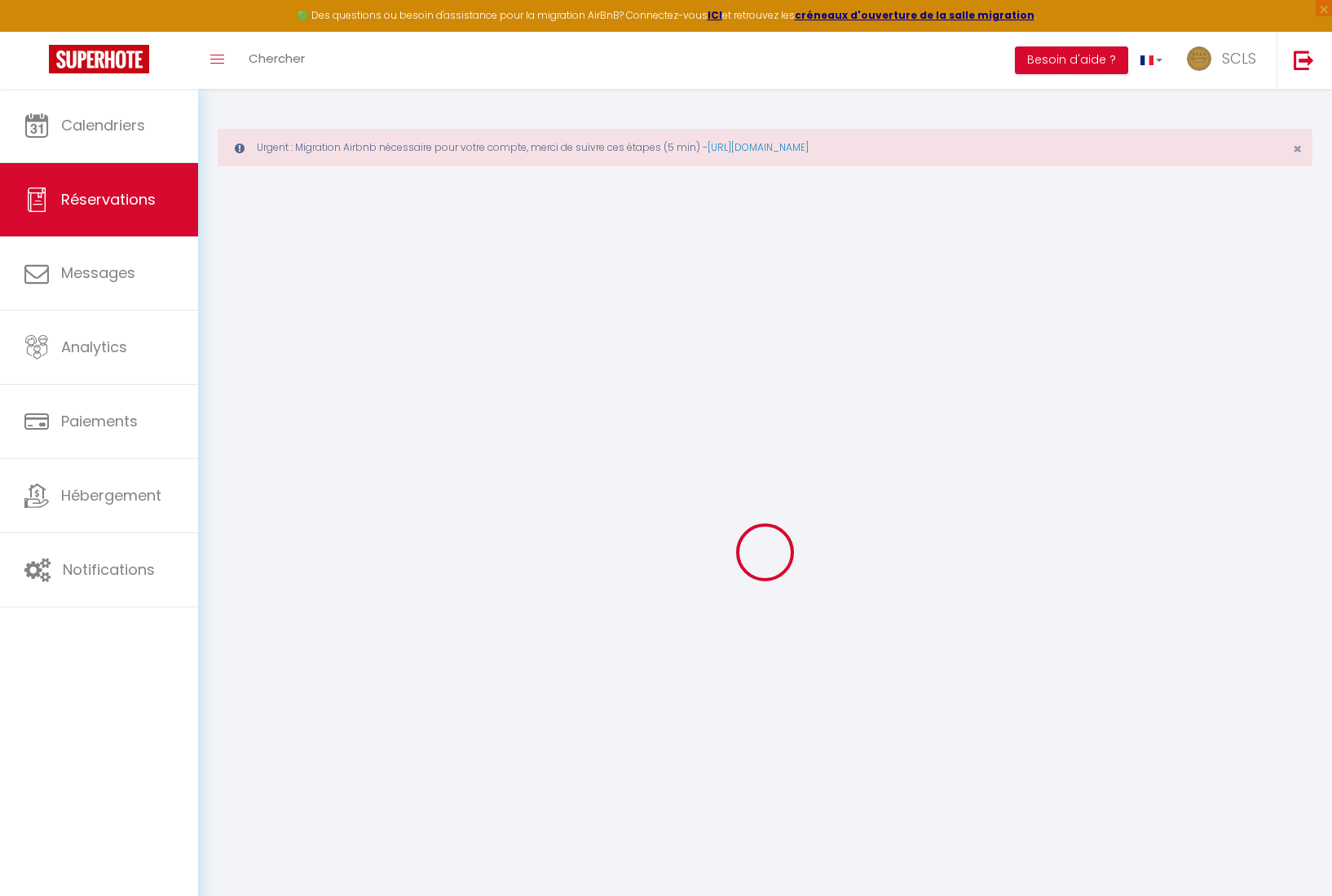
select select
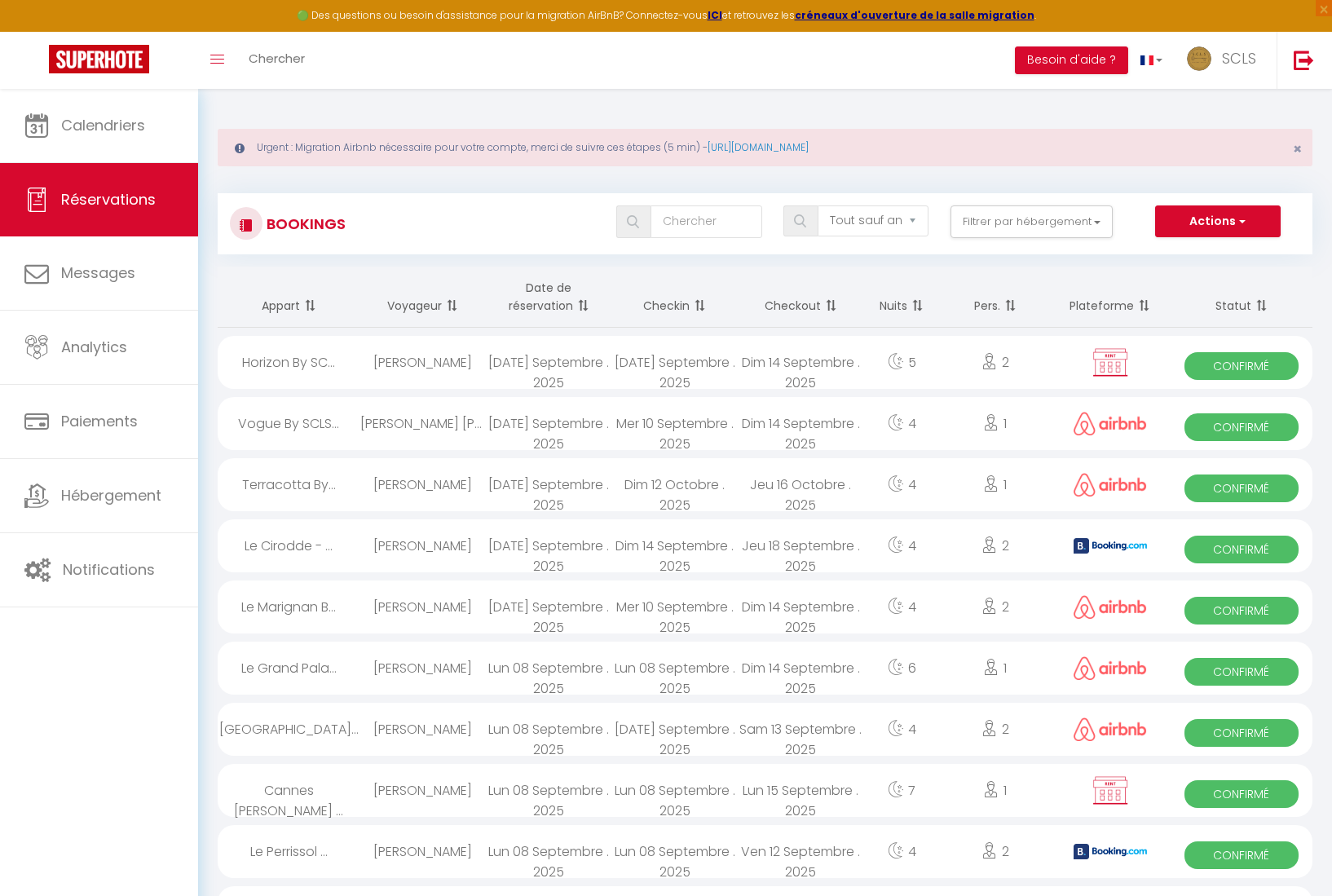
click at [1245, 554] on span "Confirmé" at bounding box center [1242, 549] width 114 height 28
select select "OK"
select select "KO"
select select "0"
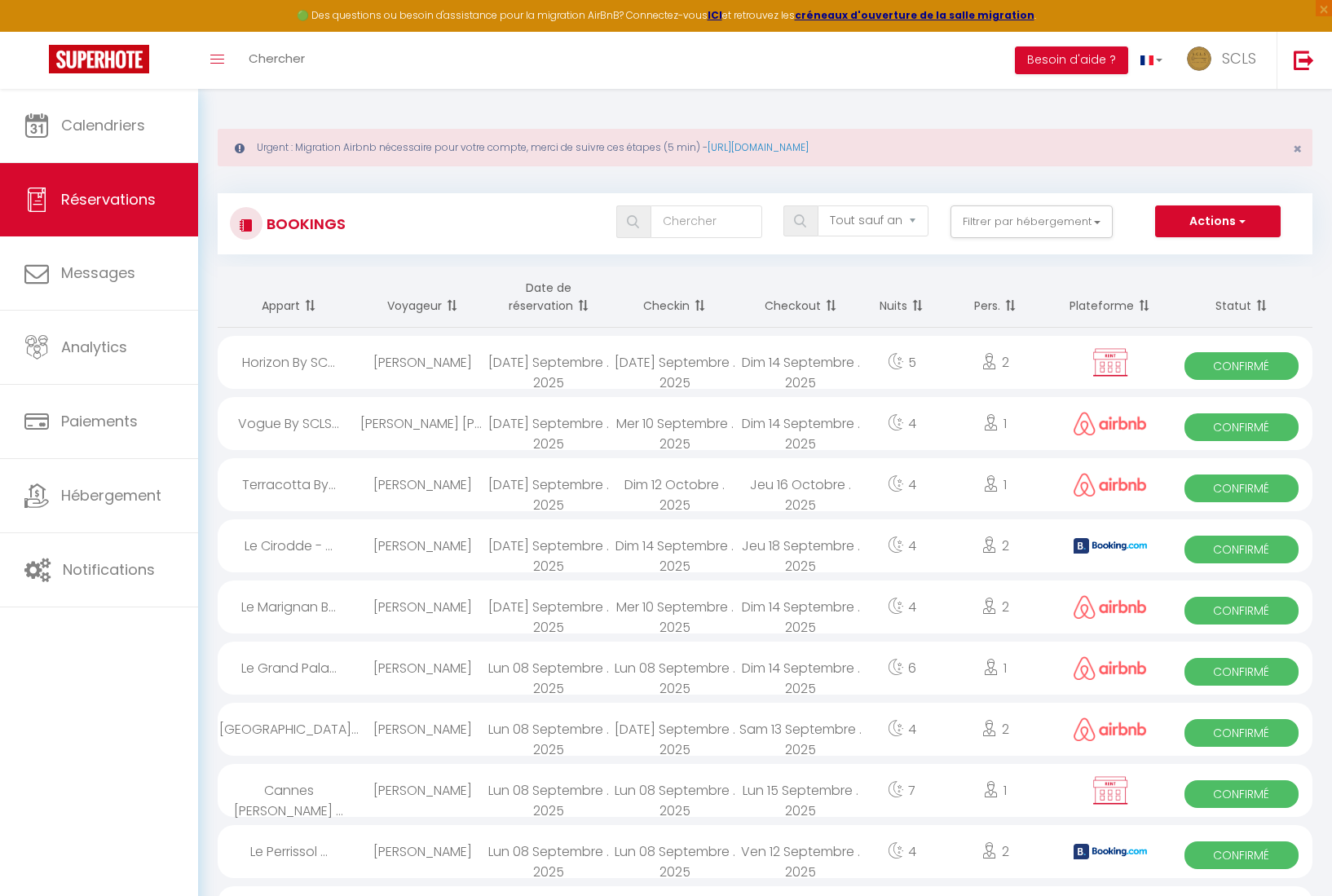
select select "1"
select select
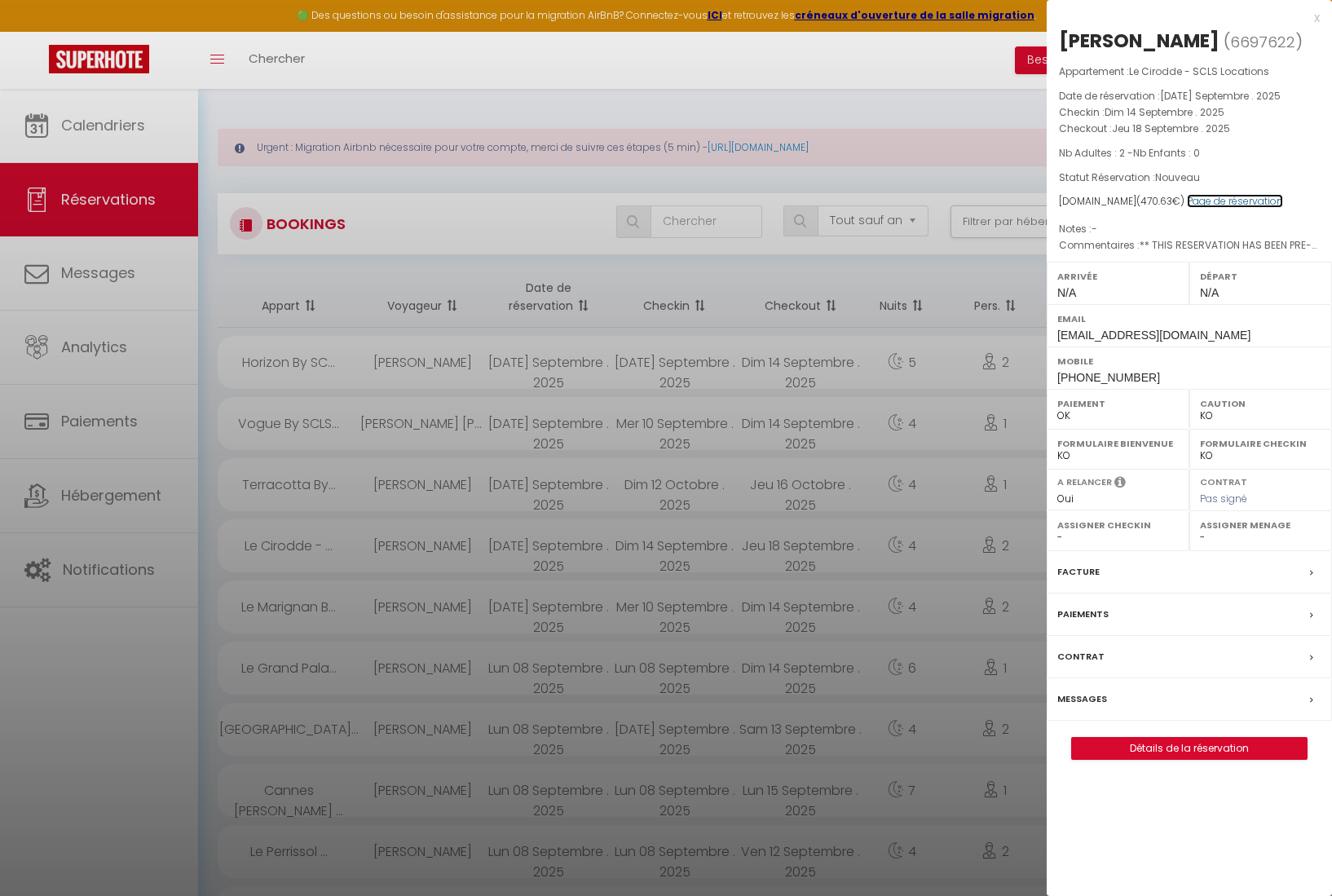
click at [1221, 200] on link "Page de réservation" at bounding box center [1235, 201] width 96 height 14
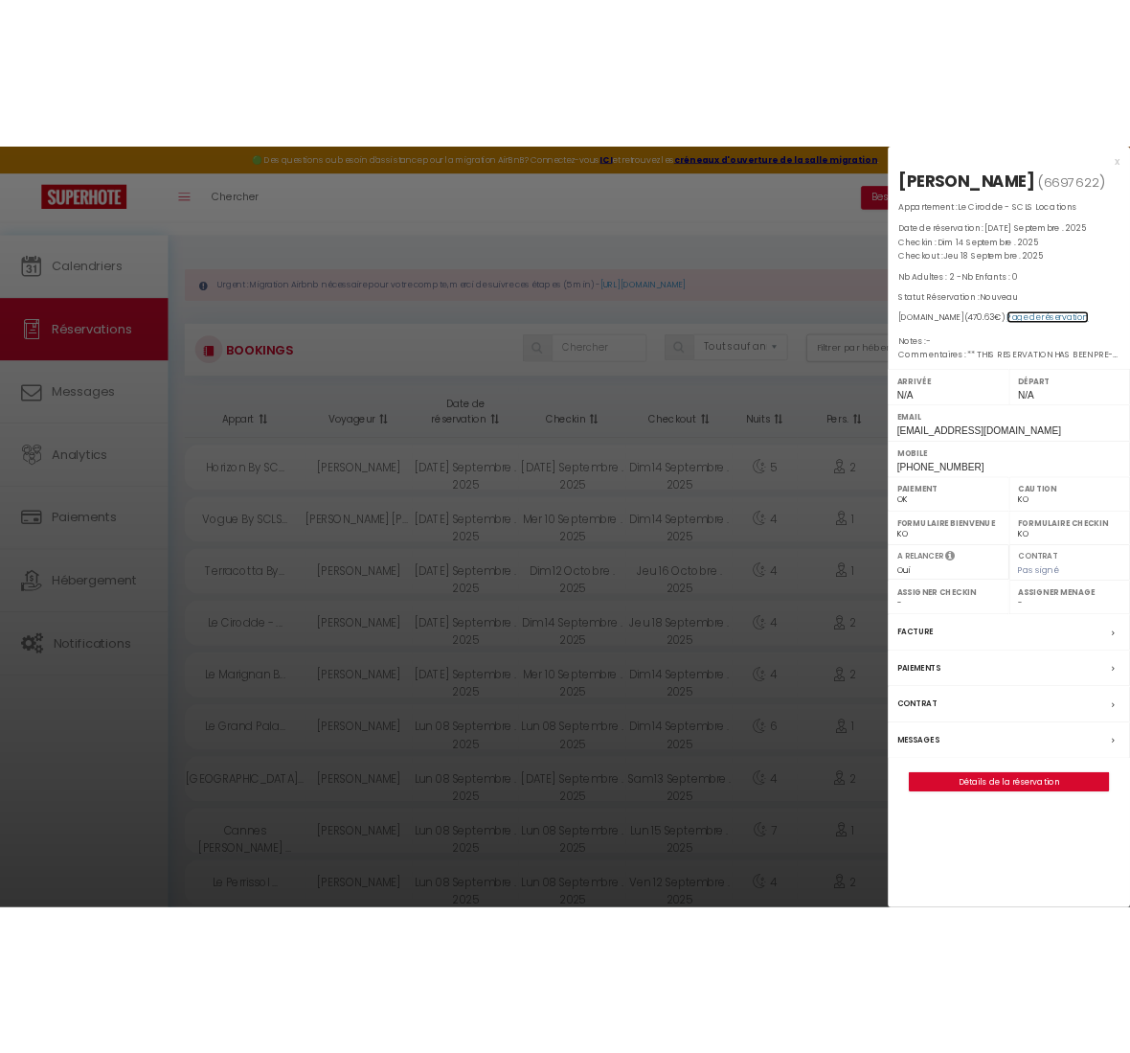
scroll to position [7, 0]
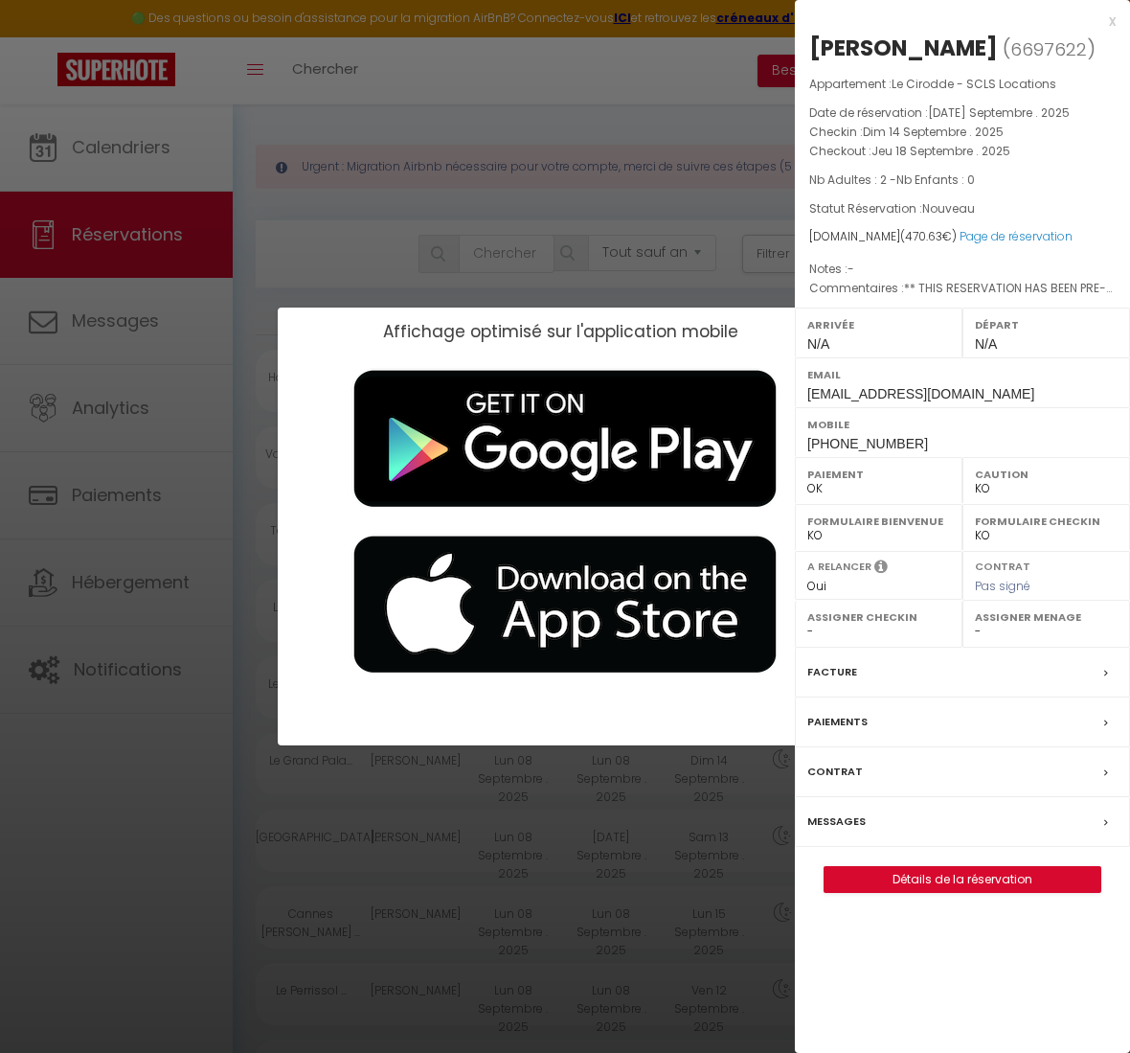
click at [671, 63] on div "Affichage optimisé sur l'application mobile ×" at bounding box center [565, 526] width 575 height 1053
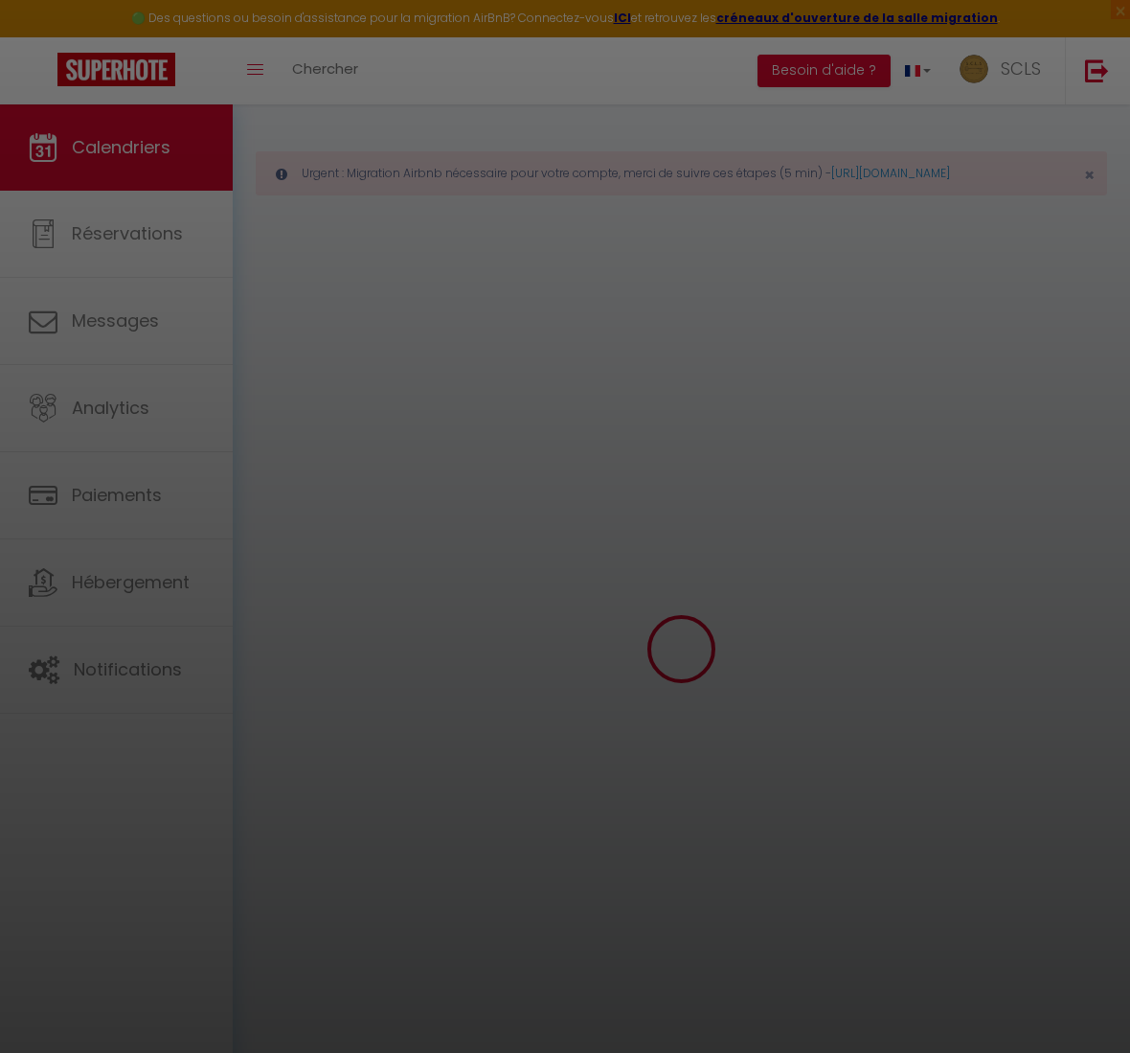
click at [685, 272] on div at bounding box center [565, 526] width 1130 height 1053
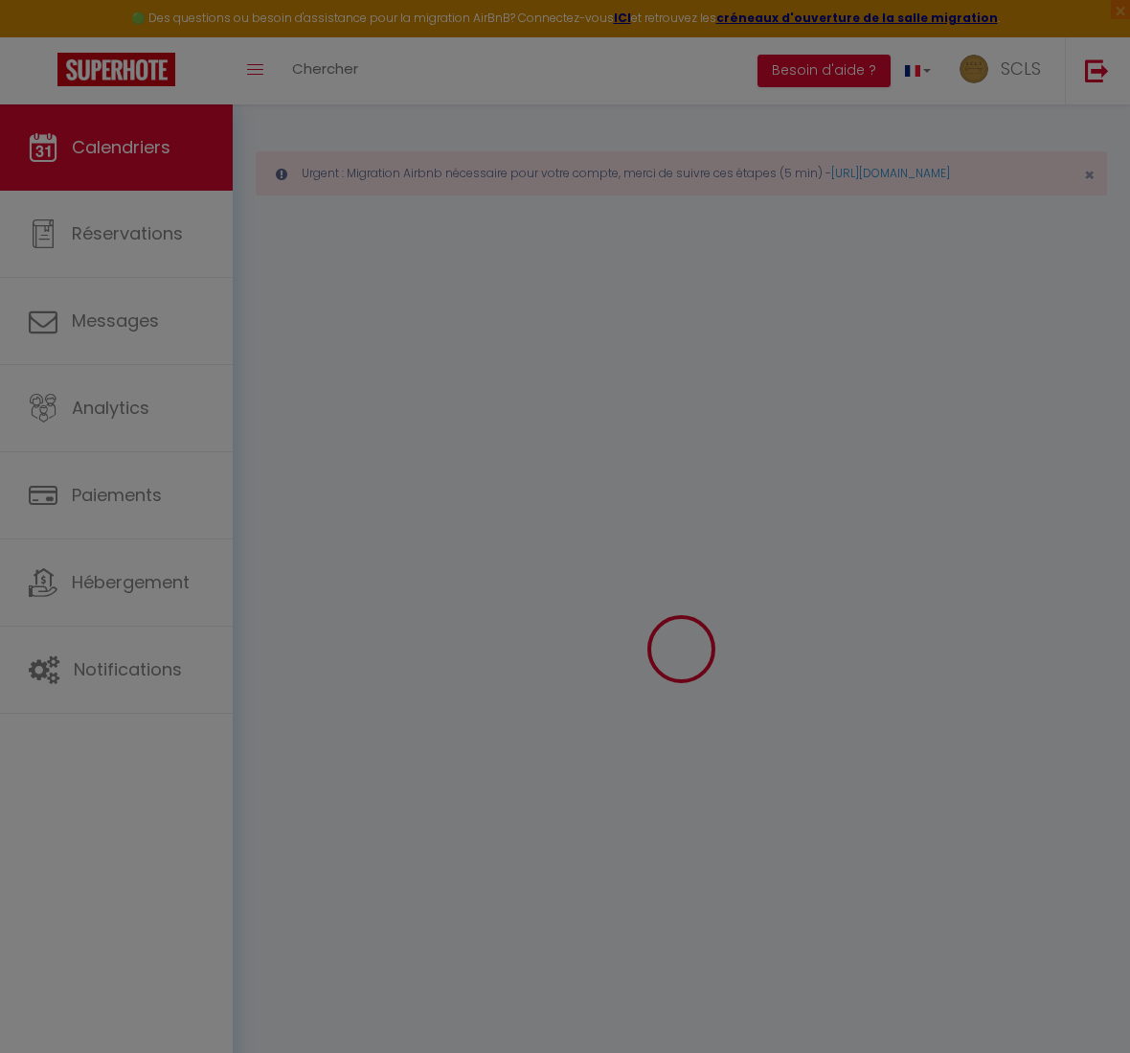
click at [148, 238] on div at bounding box center [565, 526] width 1130 height 1053
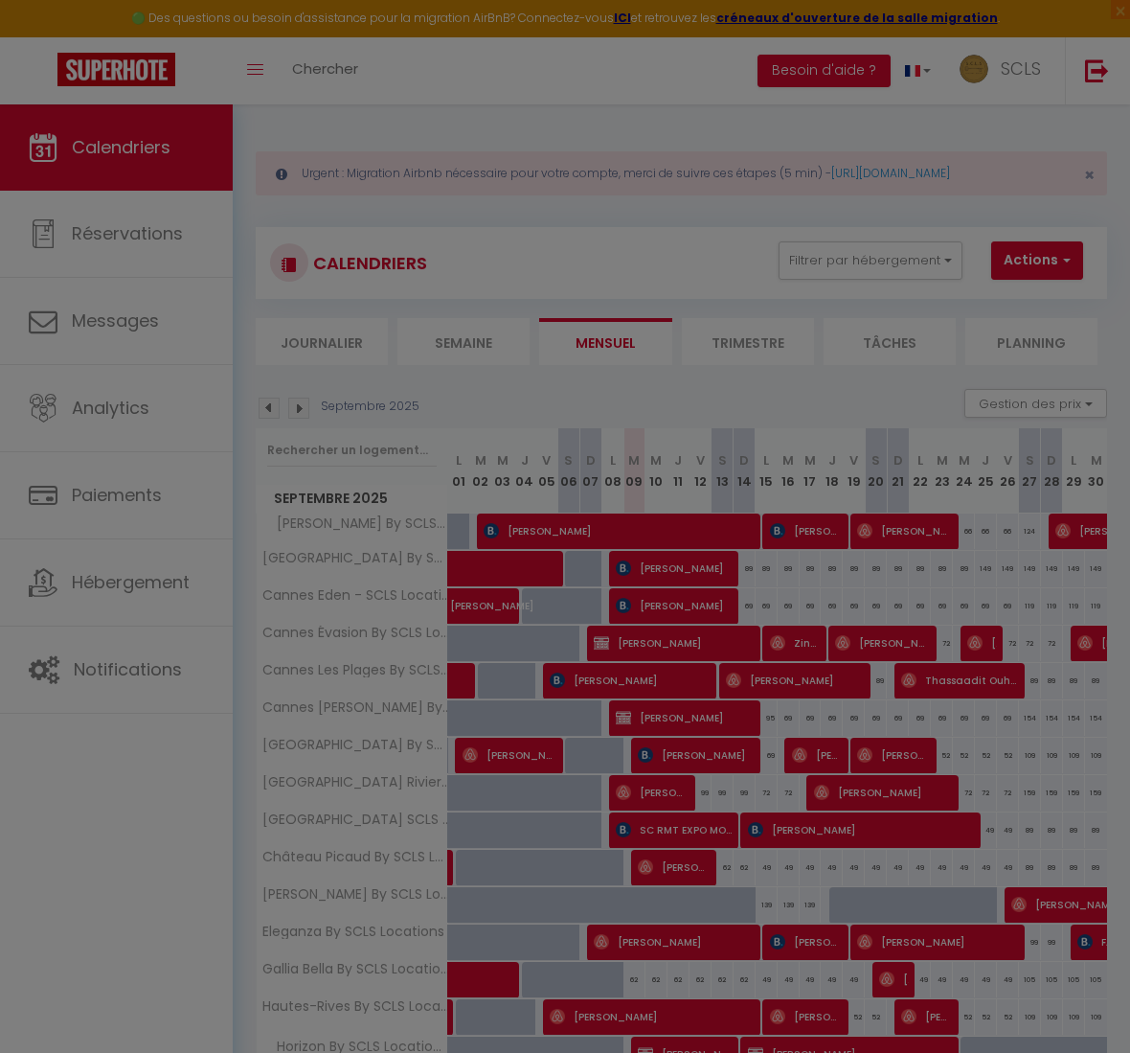
click at [124, 239] on div at bounding box center [565, 526] width 1130 height 1053
click at [125, 239] on div at bounding box center [565, 526] width 1130 height 1053
click at [171, 434] on div at bounding box center [565, 526] width 1130 height 1053
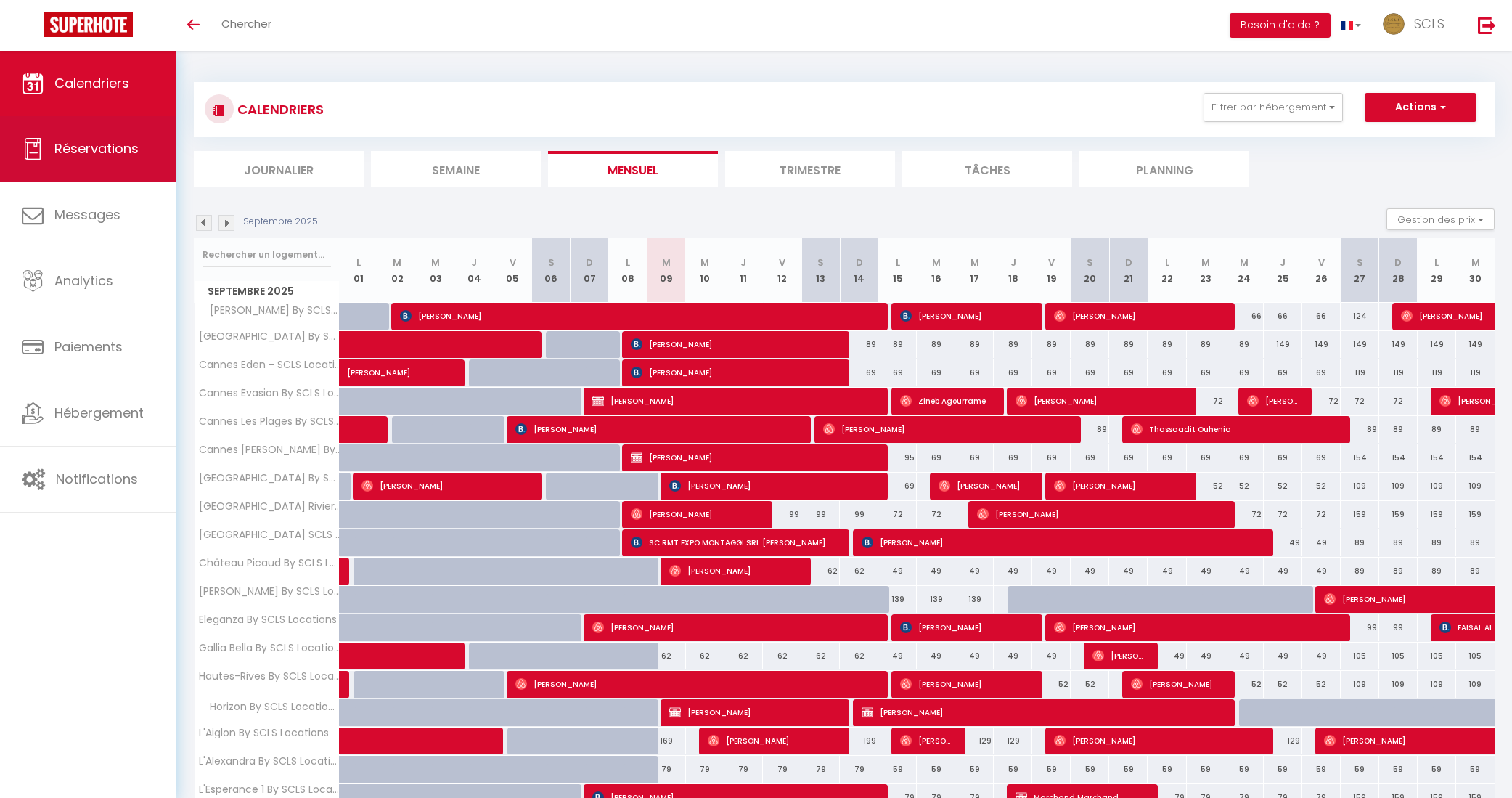
click at [66, 150] on span "Réservations" at bounding box center [96, 149] width 84 height 18
select select "not_cancelled"
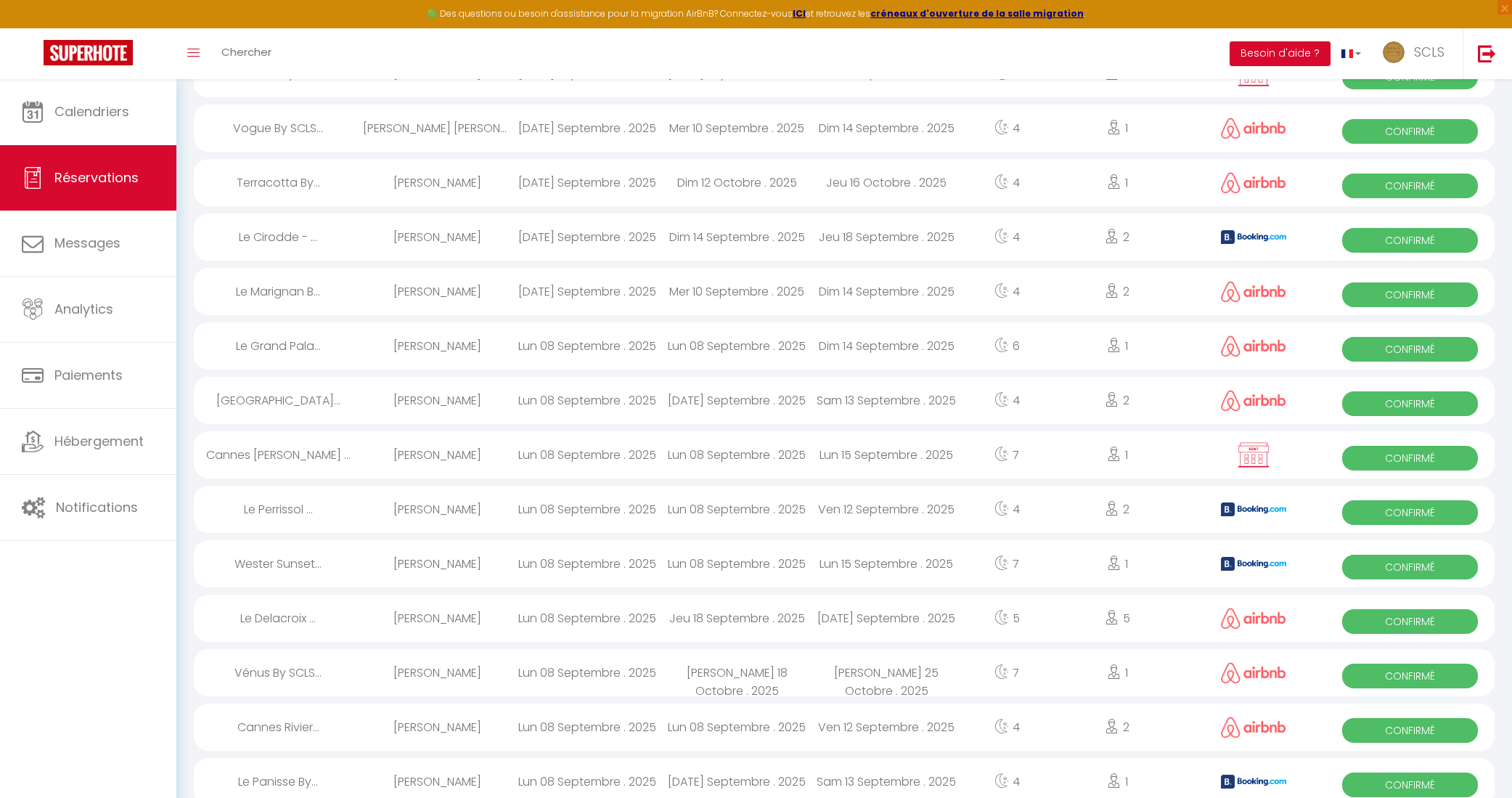
scroll to position [237, 0]
